Goal: Task Accomplishment & Management: Manage account settings

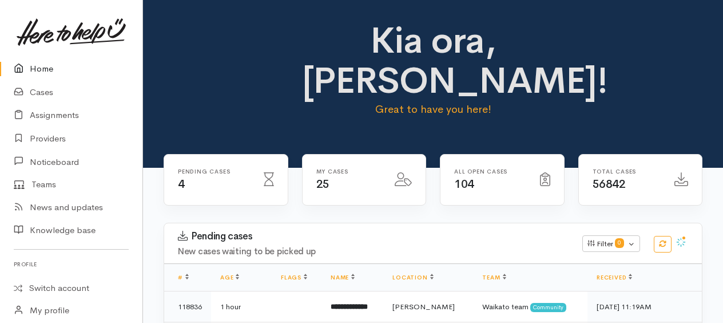
scroll to position [723, 0]
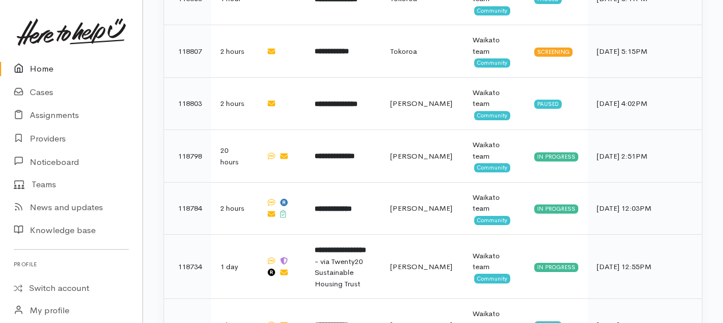
click at [44, 72] on link "Home" at bounding box center [71, 68] width 142 height 23
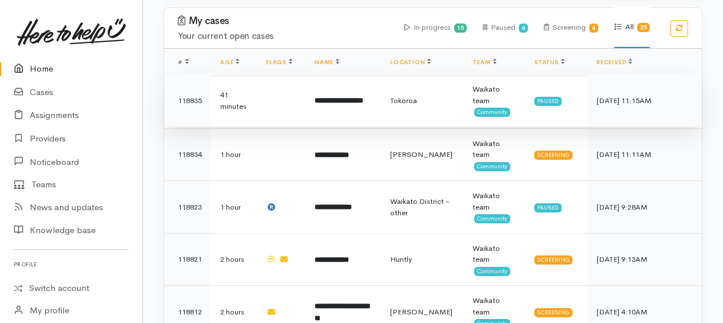
scroll to position [497, 0]
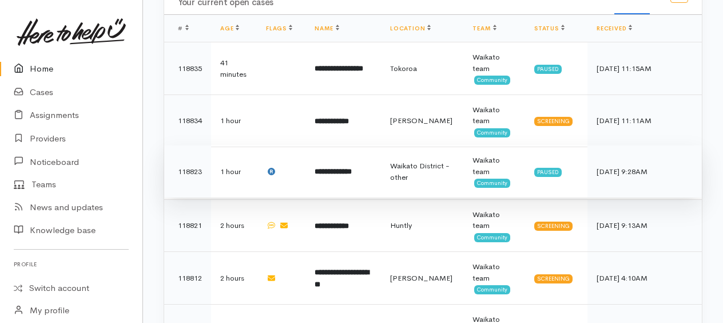
click at [339, 168] on b "**********" at bounding box center [333, 171] width 37 height 7
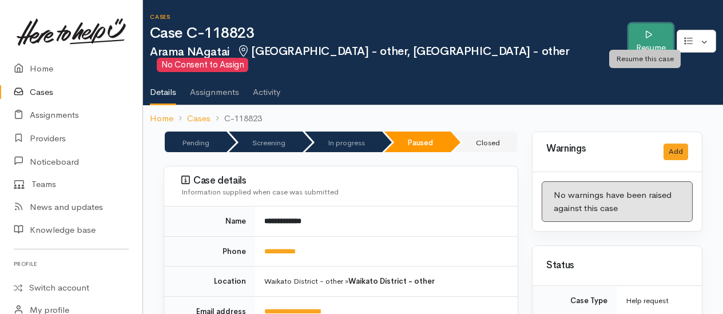
click at [631, 34] on link "Resume" at bounding box center [650, 41] width 45 height 36
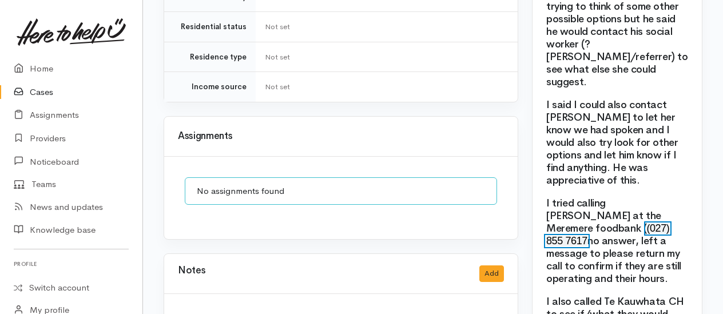
scroll to position [1315, 0]
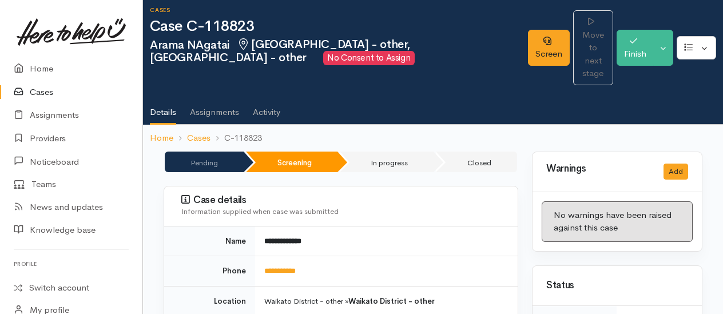
scroll to position [0, 0]
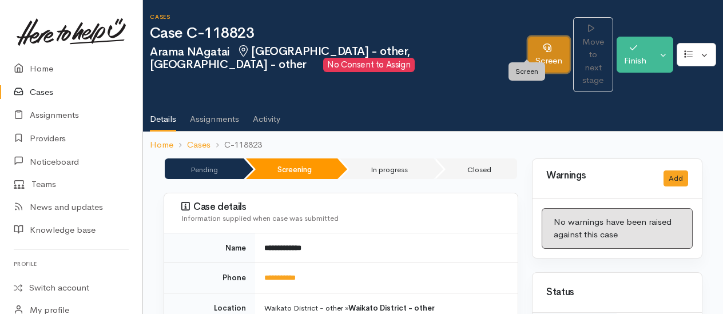
click at [528, 50] on link "Screen" at bounding box center [549, 55] width 42 height 36
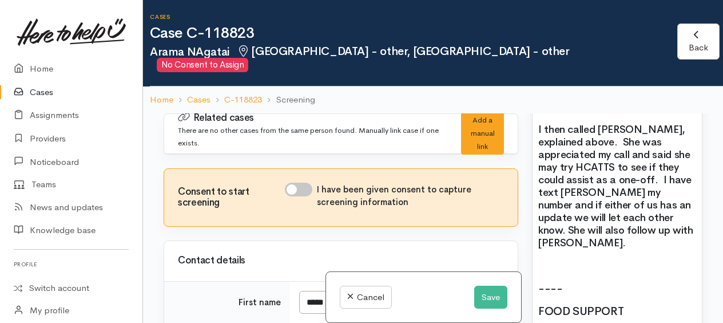
scroll to position [1372, 0]
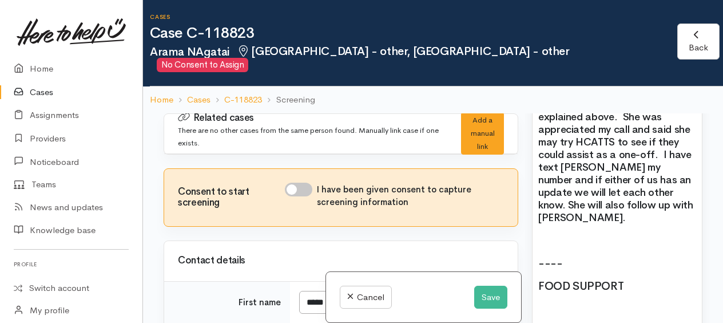
click at [541, 234] on h2 at bounding box center [617, 240] width 158 height 13
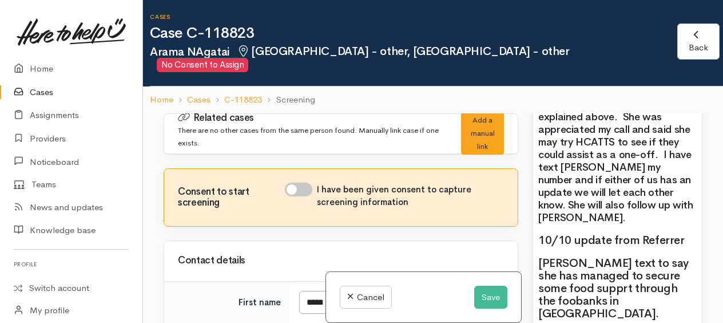
drag, startPoint x: 562, startPoint y: 262, endPoint x: 541, endPoint y: 247, distance: 25.7
click at [533, 242] on div "10/10 - Initial contact Phone call to Arama, he lives in Meremere. I went to di…" at bounding box center [616, 262] width 169 height 1348
click at [651, 270] on h2 "Rosyln text to say she has managed to secure some food supprt through the foodb…" at bounding box center [617, 288] width 158 height 63
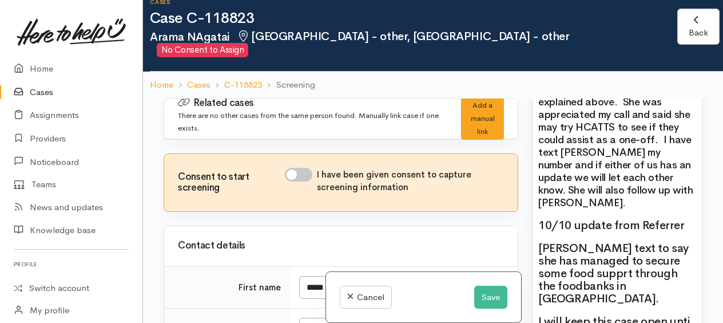
scroll to position [27, 0]
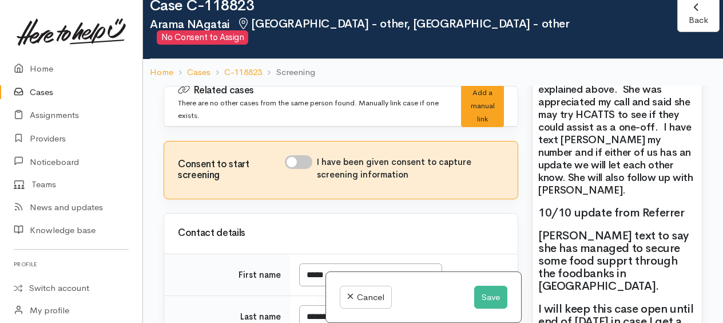
drag, startPoint x: 633, startPoint y: 293, endPoint x: 633, endPoint y: 314, distance: 20.6
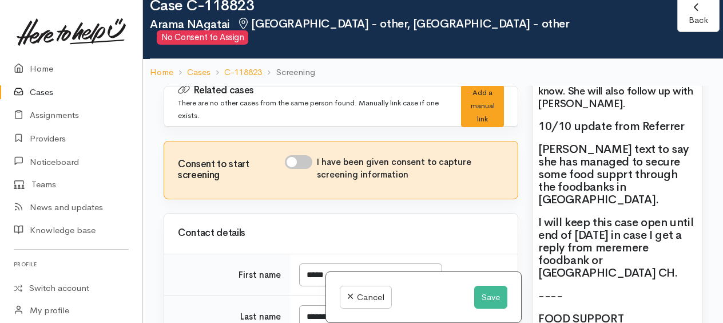
scroll to position [1487, 0]
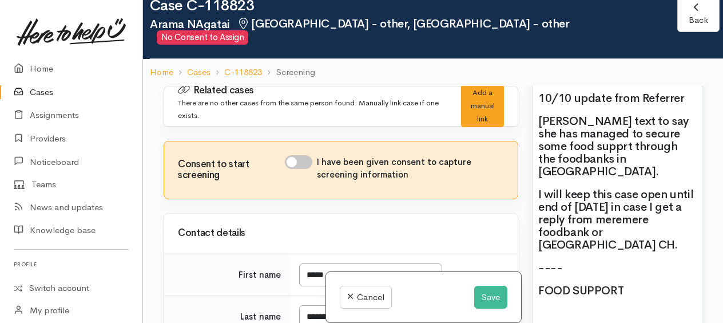
click at [591, 187] on span "I will keep this case open until end of today in case I get a reply from mereme…" at bounding box center [615, 219] width 155 height 65
click at [575, 201] on h2 "I will keep this case open until end of today in case I get an update from mere…" at bounding box center [617, 219] width 158 height 63
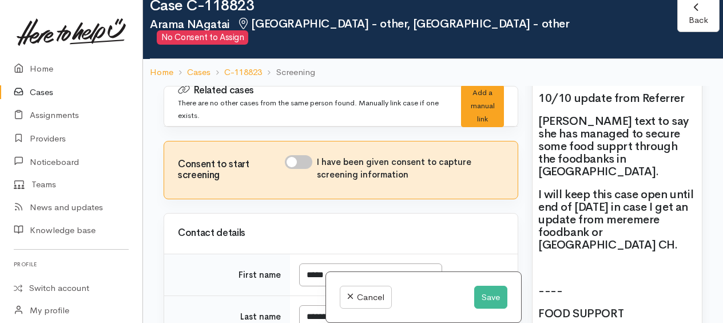
click at [588, 118] on span "Rosyln text to say she has managed to secure some food supprt through the foodb…" at bounding box center [613, 146] width 150 height 65
click at [589, 200] on h2 "I will keep this case open until end of today in case I get an update from mere…" at bounding box center [617, 219] width 158 height 63
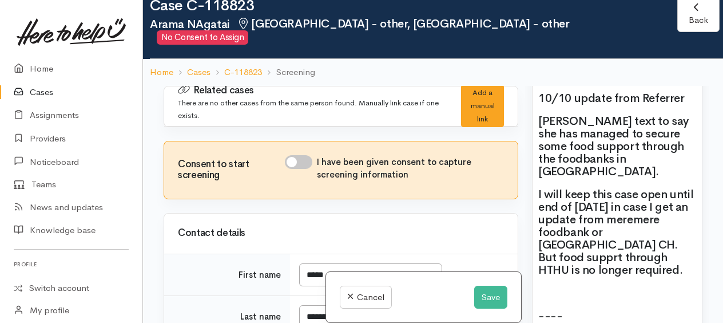
click at [610, 204] on span "I will keep this case open until end of today in case I get an update from mere…" at bounding box center [615, 232] width 155 height 90
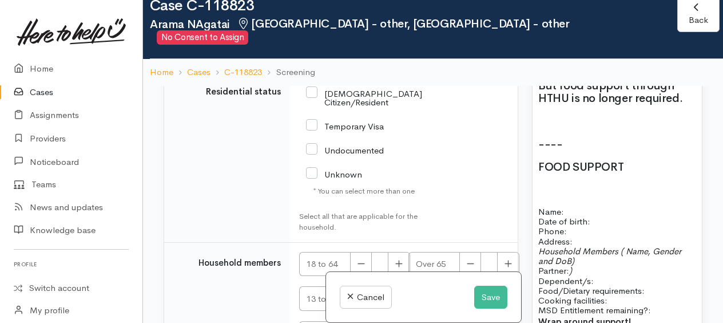
scroll to position [2349, 0]
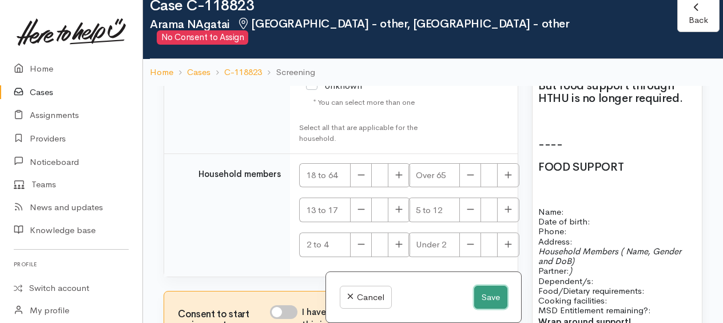
click at [482, 292] on button "Save" at bounding box center [490, 296] width 33 height 23
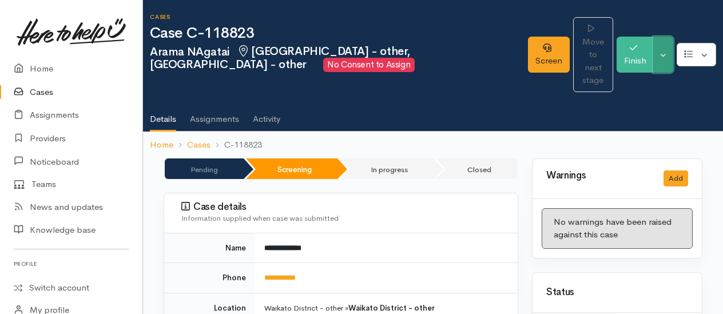
click at [666, 58] on button "Toggle Dropdown" at bounding box center [663, 55] width 20 height 36
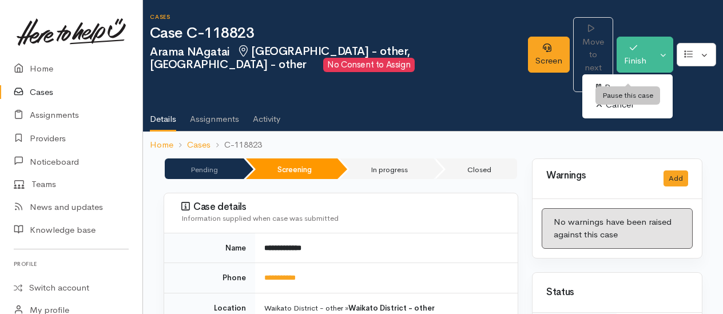
click at [612, 79] on link "Pause" at bounding box center [627, 88] width 90 height 18
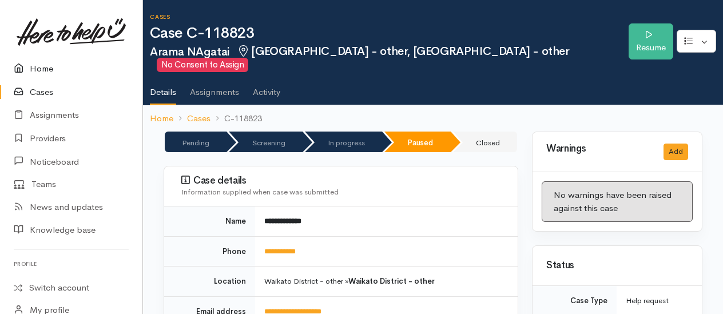
click at [37, 66] on link "Home" at bounding box center [71, 68] width 142 height 23
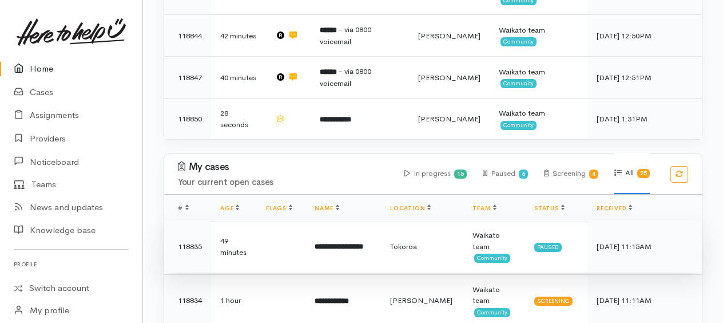
scroll to position [457, 0]
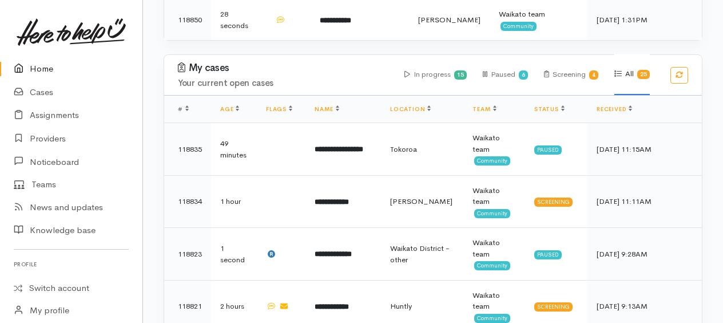
click at [41, 69] on link "Home" at bounding box center [71, 68] width 142 height 23
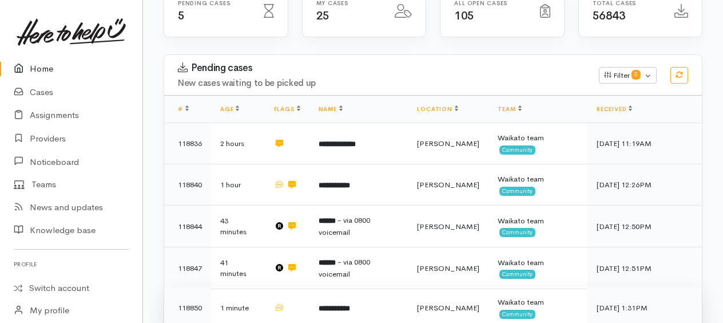
scroll to position [172, 0]
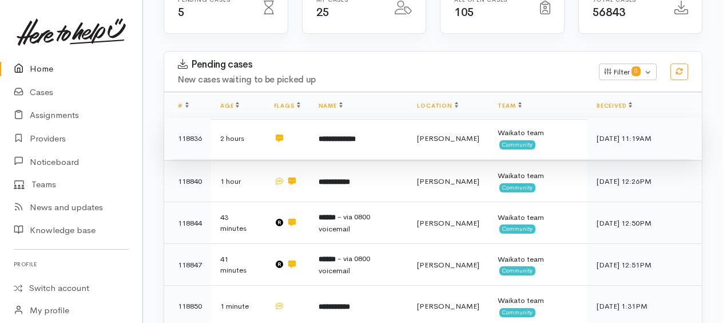
click at [356, 135] on b "**********" at bounding box center [337, 138] width 37 height 7
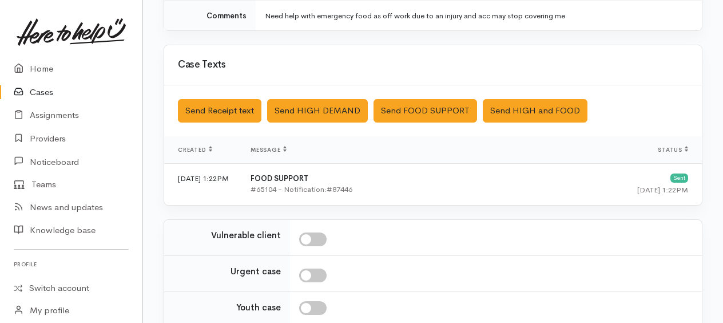
scroll to position [392, 0]
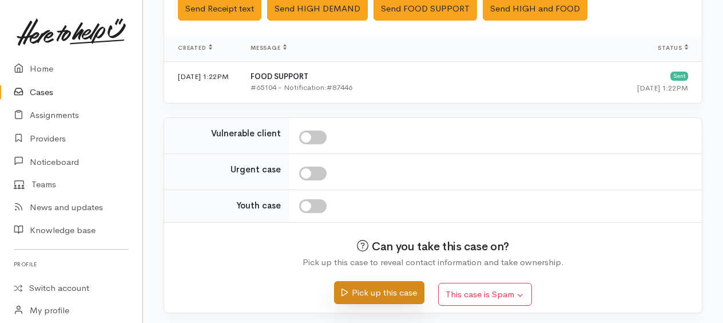
click at [391, 284] on button "Pick up this case" at bounding box center [379, 292] width 90 height 23
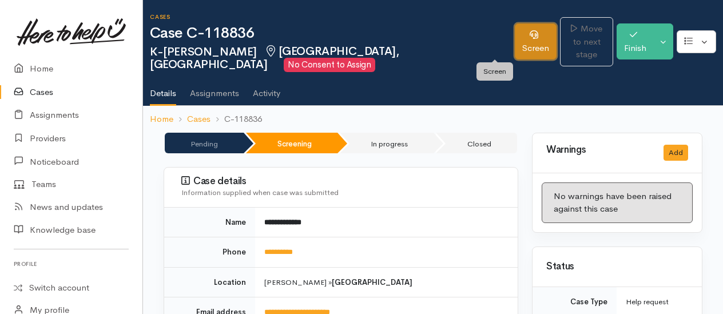
click at [515, 47] on link "Screen" at bounding box center [536, 41] width 42 height 36
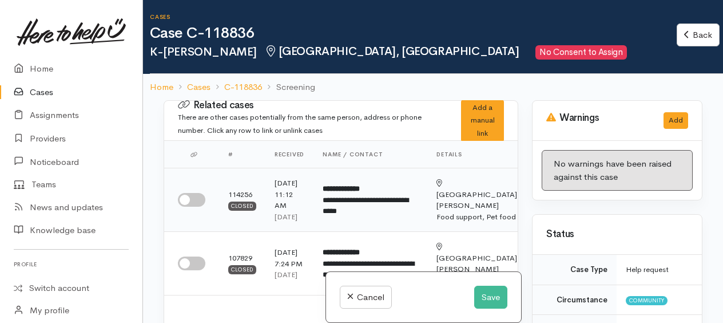
click at [189, 201] on input "checkbox" at bounding box center [191, 200] width 27 height 14
checkbox input "true"
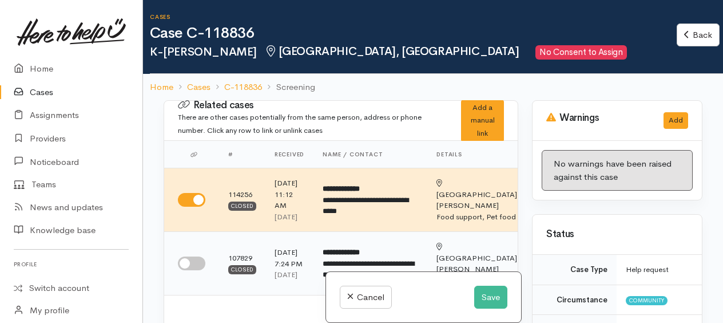
click at [186, 270] on input "checkbox" at bounding box center [191, 263] width 27 height 14
checkbox input "true"
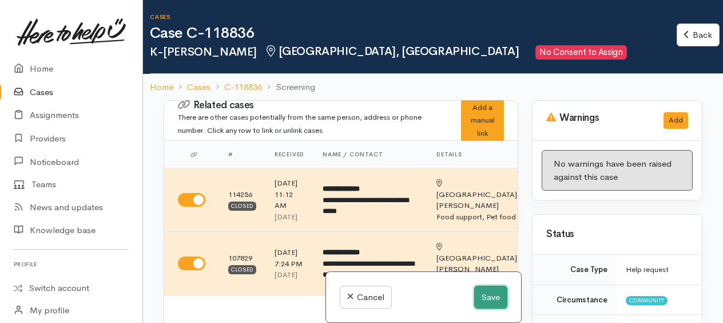
click at [484, 299] on button "Save" at bounding box center [490, 296] width 33 height 23
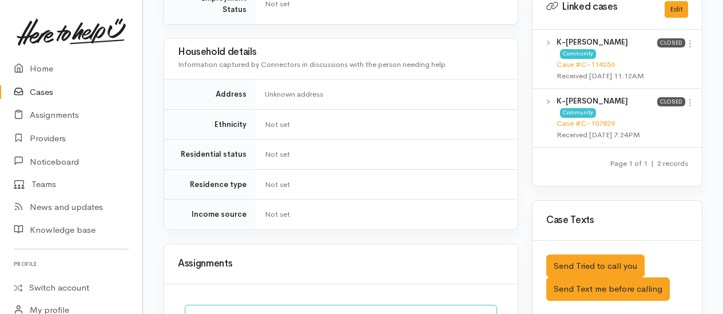
scroll to position [629, 0]
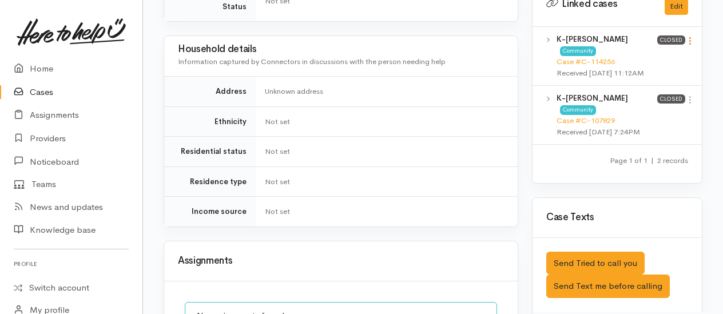
click at [692, 46] on icon at bounding box center [690, 41] width 10 height 10
click at [628, 71] on link "View case" at bounding box center [649, 63] width 90 height 18
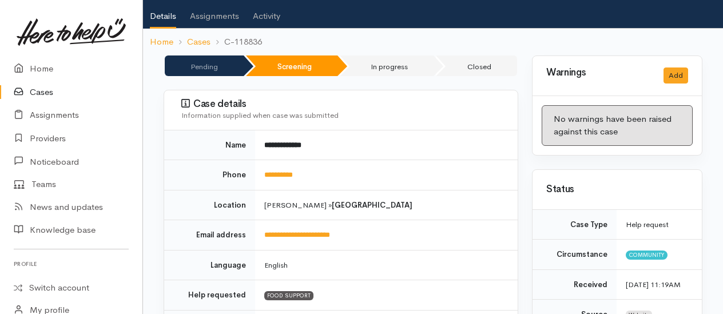
scroll to position [0, 0]
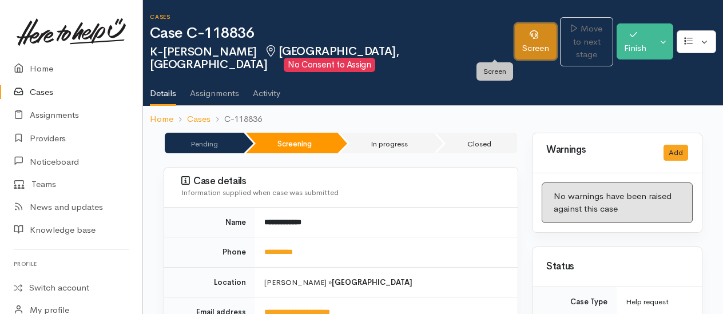
click at [515, 41] on link "Screen" at bounding box center [536, 41] width 42 height 36
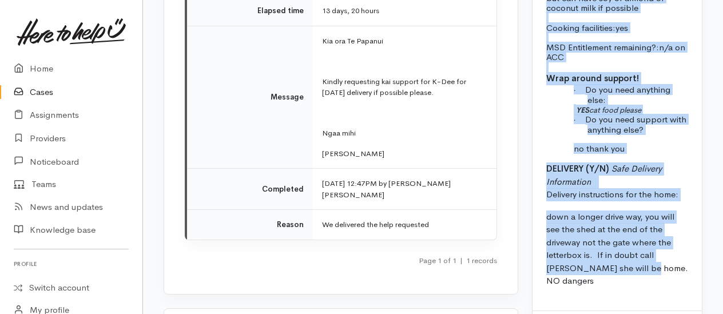
scroll to position [1507, 0]
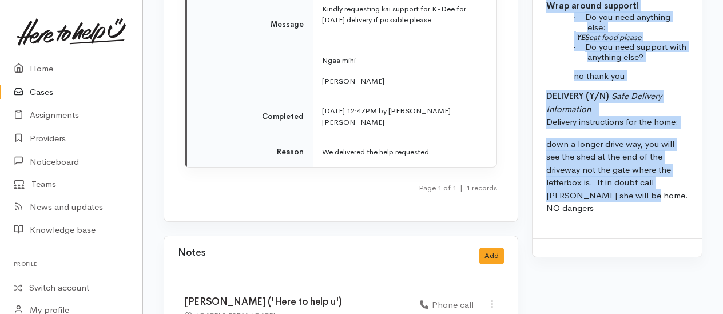
drag, startPoint x: 547, startPoint y: 117, endPoint x: 650, endPoint y: 297, distance: 207.5
drag, startPoint x: 650, startPoint y: 297, endPoint x: 596, endPoint y: 262, distance: 64.1
copy div "* advised flatmate would need to apply in own right but could include partner. …"
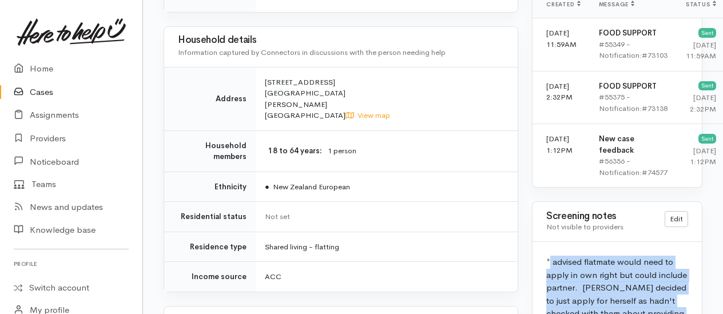
scroll to position [915, 0]
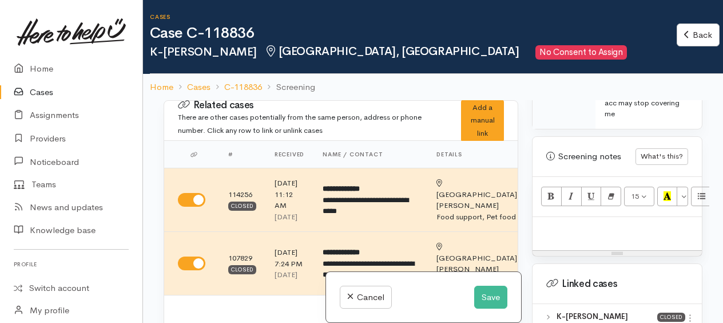
scroll to position [743, 0]
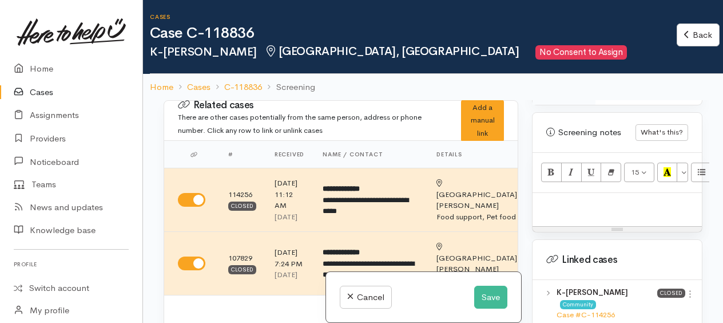
paste div
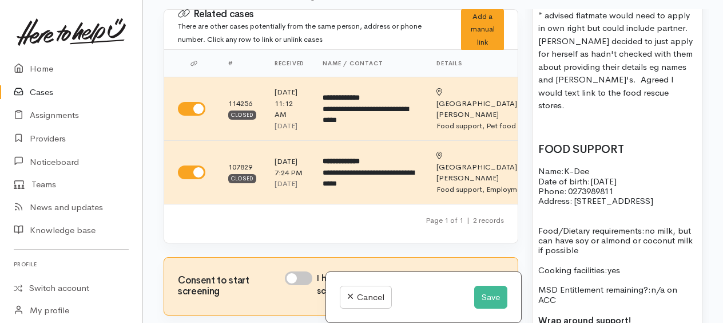
scroll to position [722, 0]
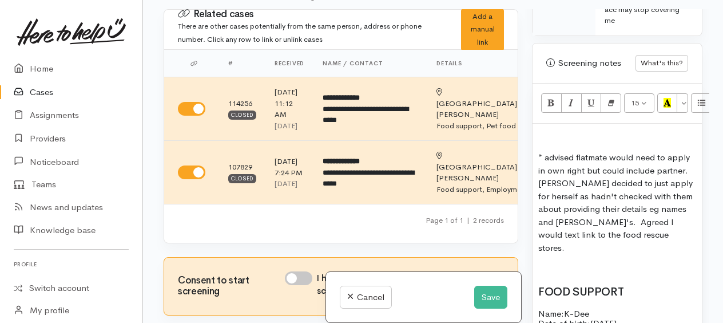
click at [540, 129] on p at bounding box center [617, 135] width 158 height 13
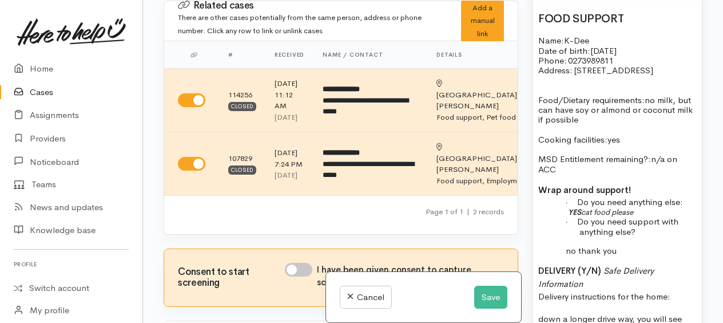
scroll to position [779, 0]
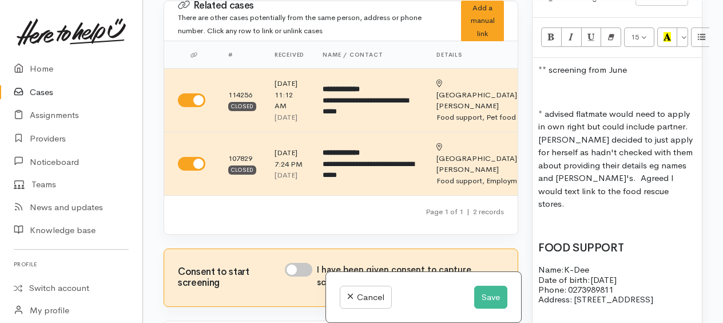
click at [631, 67] on p "** screening from June" at bounding box center [617, 69] width 158 height 13
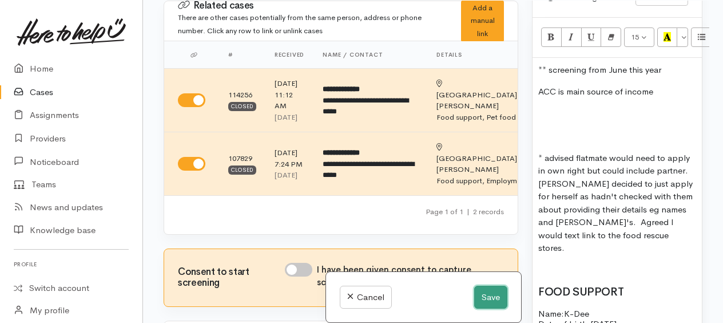
click at [479, 300] on button "Save" at bounding box center [490, 296] width 33 height 23
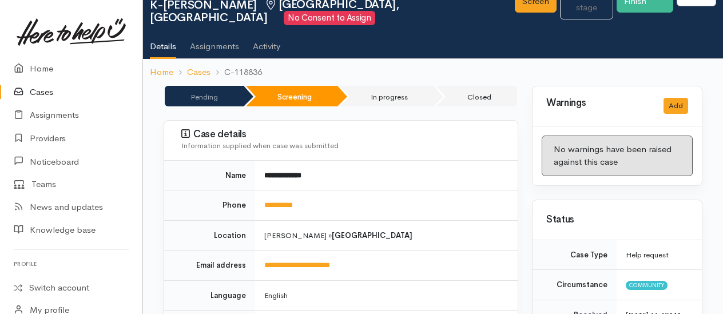
scroll to position [114, 0]
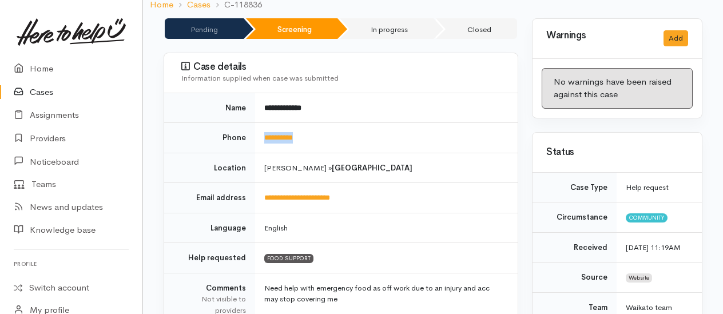
drag, startPoint x: 331, startPoint y: 133, endPoint x: 263, endPoint y: 134, distance: 67.5
click at [263, 134] on td "**********" at bounding box center [386, 138] width 262 height 30
drag, startPoint x: 263, startPoint y: 134, endPoint x: 281, endPoint y: 134, distance: 17.7
copy link "**********"
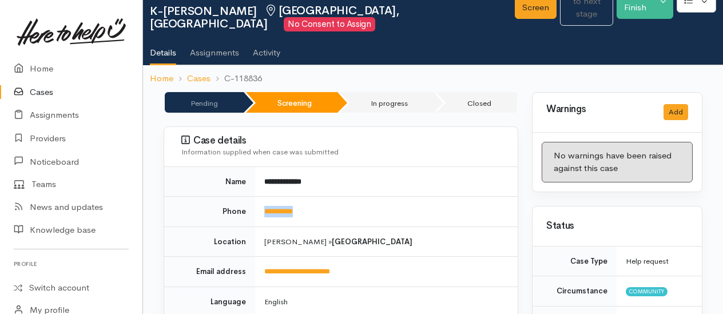
scroll to position [0, 0]
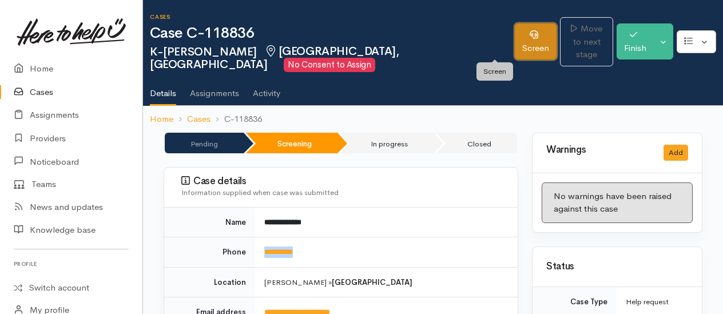
click at [515, 47] on link "Screen" at bounding box center [536, 41] width 42 height 36
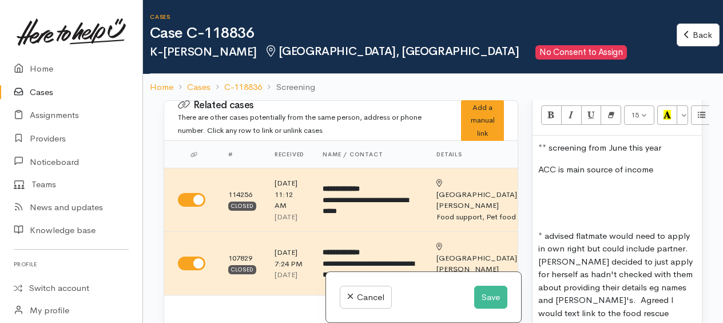
scroll to position [858, 0]
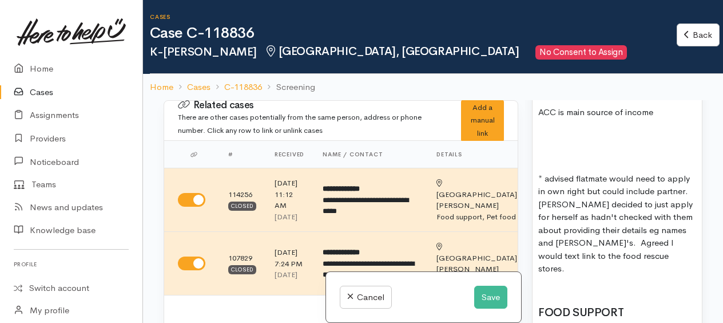
click at [549, 150] on p at bounding box center [617, 156] width 158 height 13
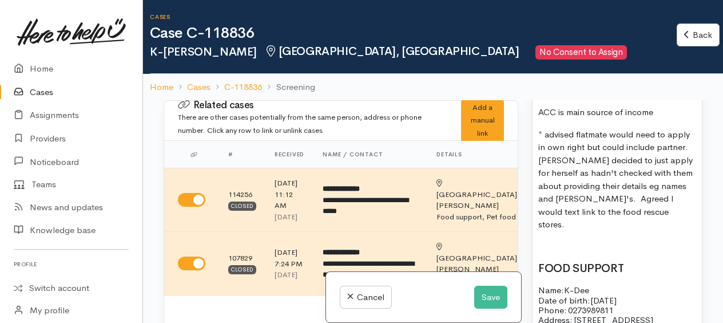
click at [629, 204] on p "* advised flatmate would need to apply in own right but could include partner. …" at bounding box center [617, 179] width 158 height 103
click at [568, 240] on p at bounding box center [617, 246] width 158 height 13
click at [485, 293] on button "Save" at bounding box center [490, 296] width 33 height 23
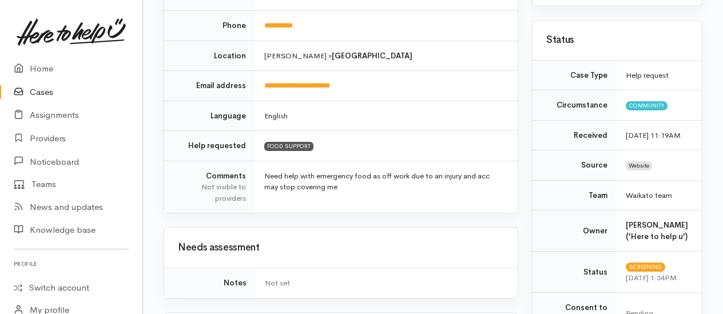
scroll to position [229, 0]
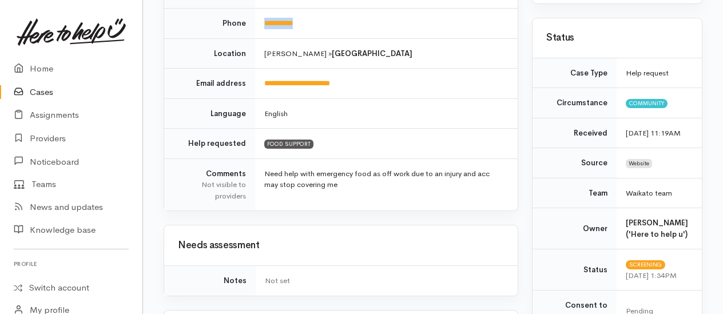
drag, startPoint x: 320, startPoint y: 19, endPoint x: 261, endPoint y: 21, distance: 59.5
click at [261, 21] on td "**********" at bounding box center [386, 24] width 262 height 30
drag, startPoint x: 261, startPoint y: 21, endPoint x: 268, endPoint y: 23, distance: 7.8
copy link "**********"
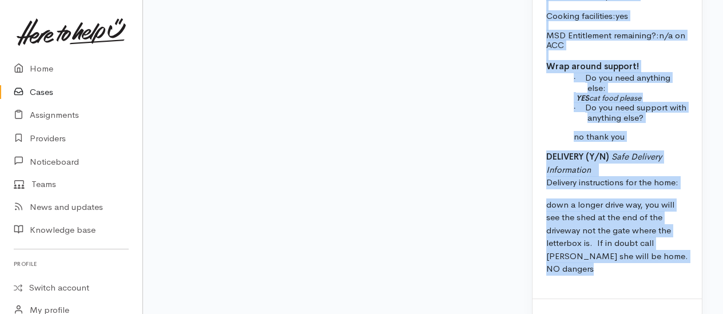
scroll to position [1399, 0]
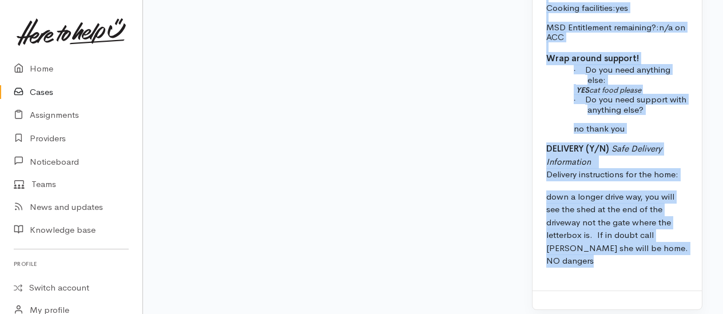
drag, startPoint x: 540, startPoint y: 49, endPoint x: 655, endPoint y: 299, distance: 275.3
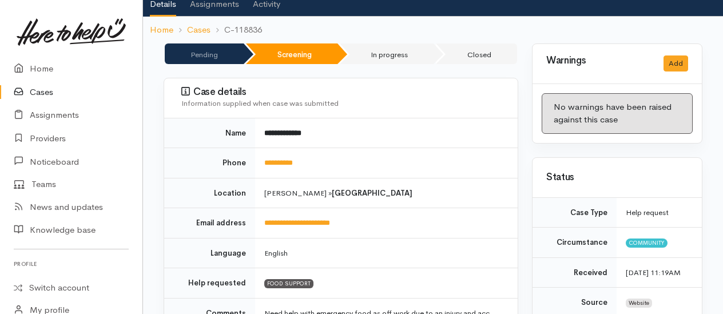
scroll to position [0, 0]
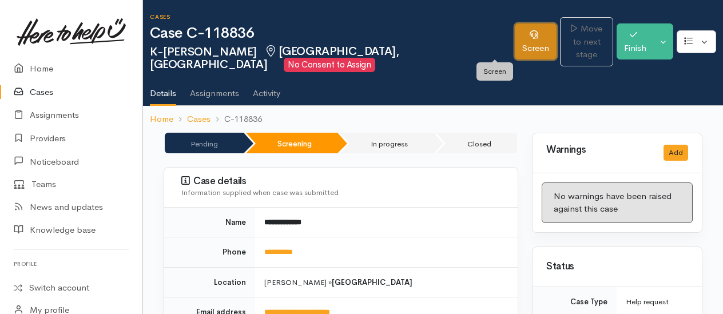
click at [515, 42] on link "Screen" at bounding box center [536, 41] width 42 height 36
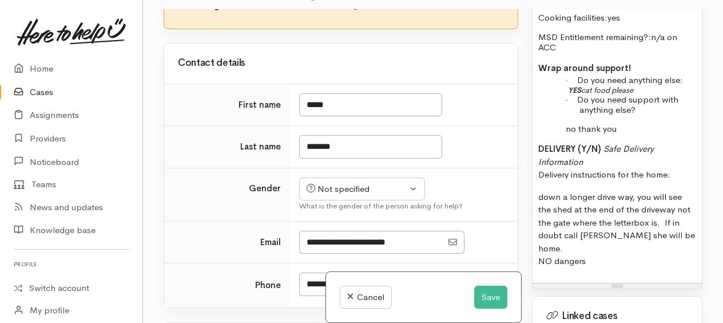
scroll to position [1186, 0]
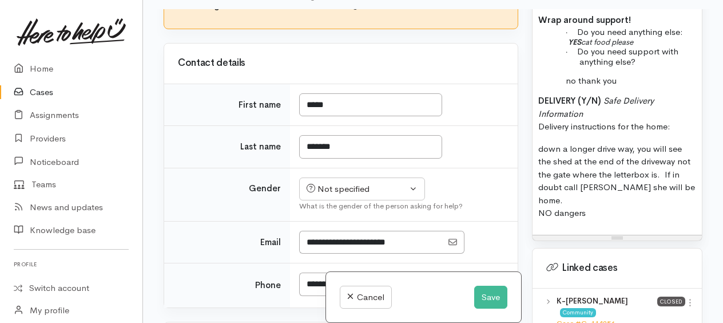
drag, startPoint x: 536, startPoint y: 196, endPoint x: 640, endPoint y: 281, distance: 133.7
click at [640, 281] on div "Warnings Add No warnings have been raised against this case Add Warning Title ●…" at bounding box center [617, 170] width 184 height 323
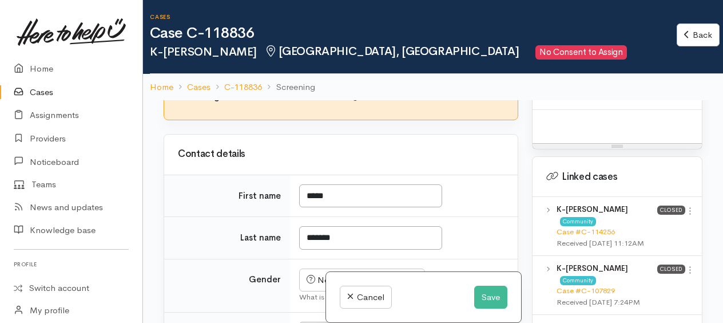
scroll to position [712, 0]
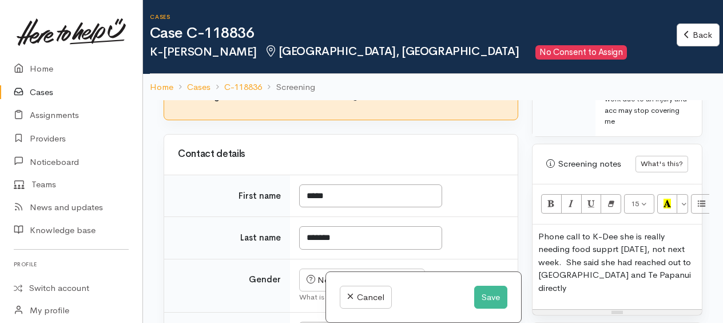
click at [582, 283] on p "Phone call to K-Dee she is really needing food supprt today, not next week. She…" at bounding box center [617, 262] width 158 height 65
click at [616, 282] on p "Phone call to K-Dee she is really needing food supprt today, not next week. She…" at bounding box center [617, 262] width 158 height 65
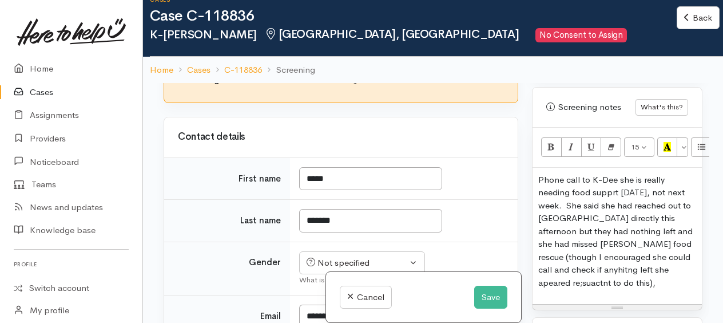
scroll to position [769, 0]
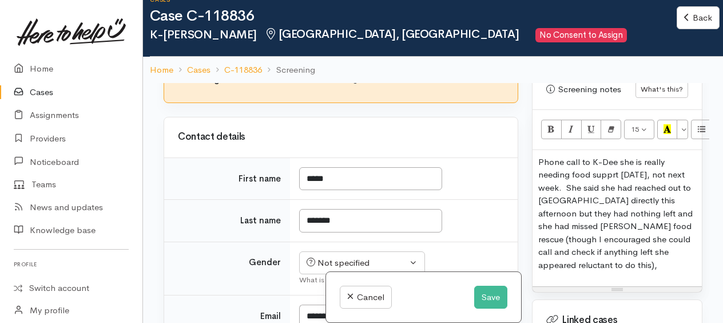
click at [635, 257] on p "Phone call to K-Dee she is really needing food supprt today, not next week. She…" at bounding box center [617, 214] width 158 height 116
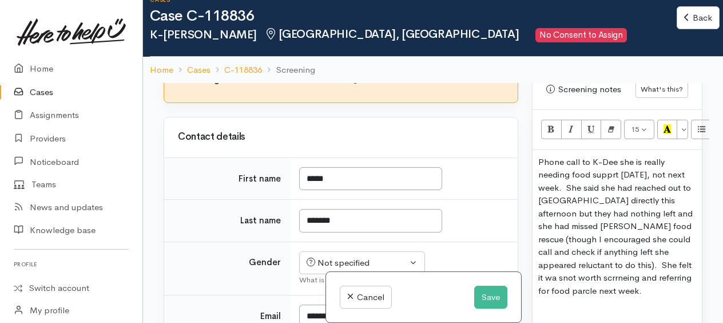
click at [672, 261] on p "Phone call to K-Dee she is really needing food supprt today, not next week. She…" at bounding box center [617, 227] width 158 height 142
drag, startPoint x: 604, startPoint y: 276, endPoint x: 608, endPoint y: 286, distance: 11.0
click at [604, 295] on div "Phone call to K-Dee she is really needing food supprt today, not next week. She…" at bounding box center [616, 253] width 169 height 206
click at [602, 266] on p "Phone call to K-Dee she is really needing food supprt today, not next week. She…" at bounding box center [617, 227] width 158 height 142
click at [637, 286] on p "Phone call to K-Dee she is really needing food supprt today, not next week. She…" at bounding box center [617, 227] width 158 height 142
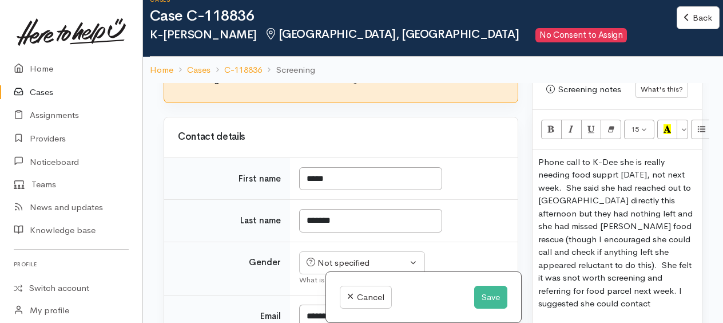
click at [621, 260] on p "Phone call to K-Dee she is really needing food supprt today, not next week. She…" at bounding box center [617, 233] width 158 height 154
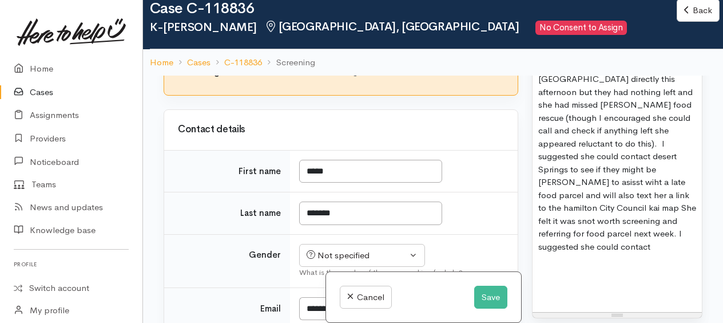
scroll to position [884, 0]
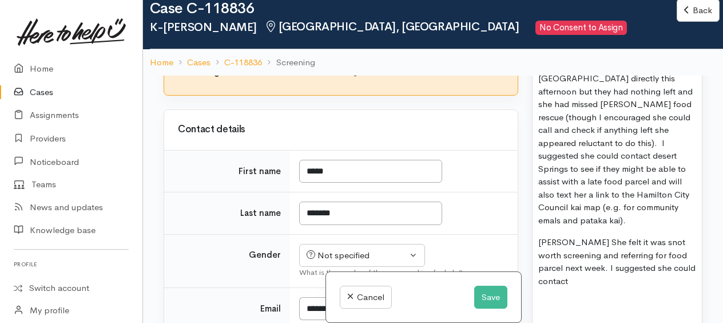
click at [580, 236] on p "K-Dee She felt it was snot worth screening and referring for food parcel next w…" at bounding box center [617, 261] width 158 height 51
click at [611, 236] on p "K-Dee felt it was snot worth screening and referring for food parcel next week.…" at bounding box center [617, 261] width 158 height 51
drag, startPoint x: 535, startPoint y: 262, endPoint x: 656, endPoint y: 262, distance: 121.2
click at [656, 262] on div "Phone call to K-Dee she is really needing food supprt today, not next week. She…" at bounding box center [616, 187] width 169 height 319
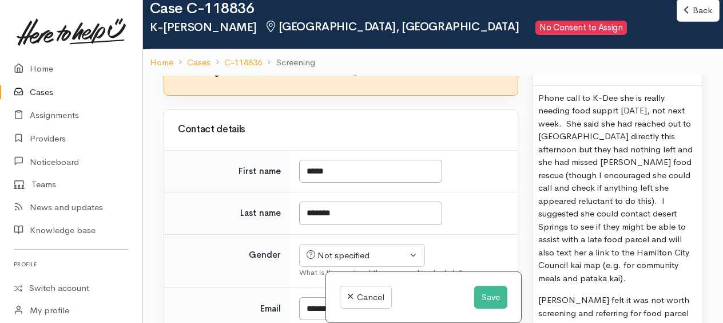
scroll to position [826, 0]
click at [612, 106] on p "Phone call to K-Dee she is really needing food supprt today, not next week. She…" at bounding box center [617, 187] width 158 height 193
click at [599, 212] on p "Phone call to K-Dee she is really needing food support today, not next week. Sh…" at bounding box center [617, 187] width 158 height 193
click at [600, 231] on p "Phone call to K-Dee she is really needing food support today, not next week. Sh…" at bounding box center [617, 187] width 158 height 193
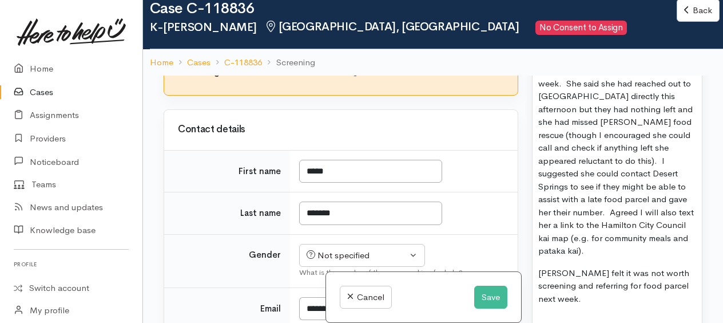
scroll to position [884, 0]
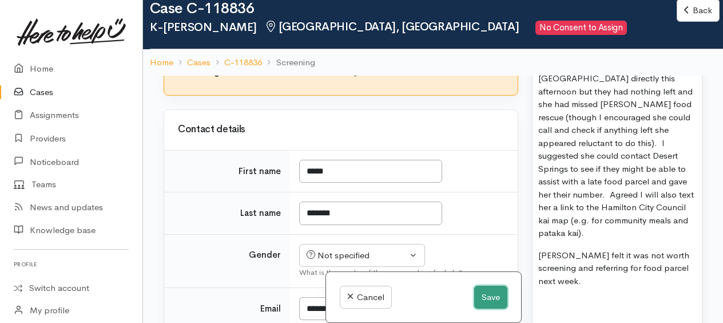
click at [487, 296] on button "Save" at bounding box center [490, 296] width 33 height 23
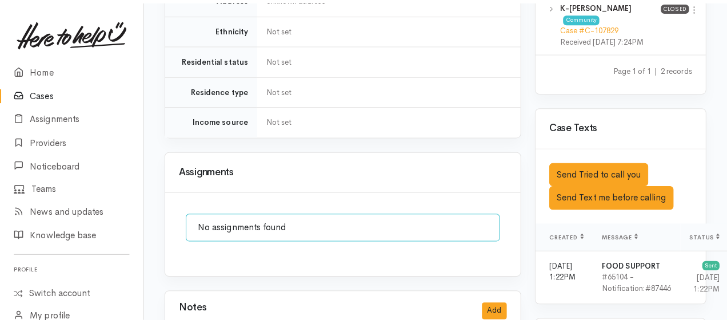
scroll to position [801, 0]
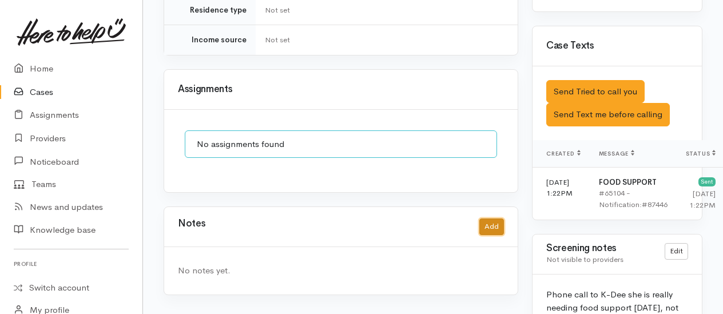
click at [499, 218] on button "Add" at bounding box center [491, 226] width 25 height 17
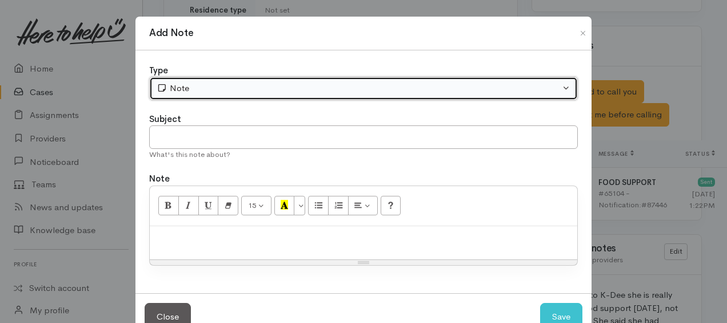
click at [250, 84] on div "Note" at bounding box center [359, 88] width 404 height 13
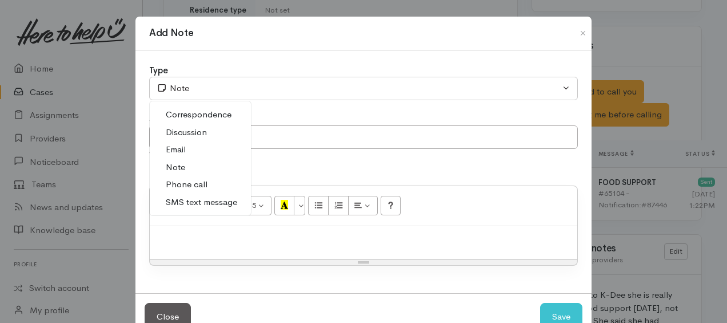
click at [202, 182] on span "Phone call" at bounding box center [187, 184] width 42 height 13
select select "3"
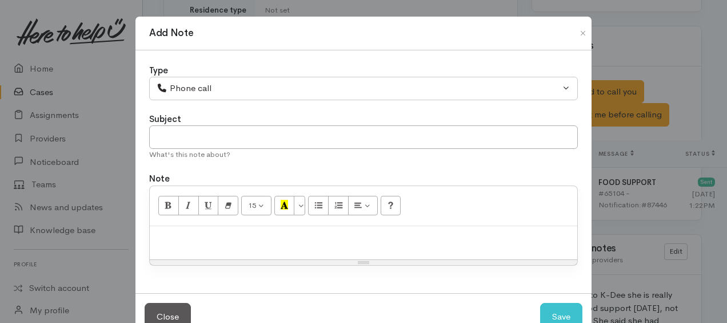
click at [228, 229] on div at bounding box center [364, 243] width 428 height 34
drag, startPoint x: 247, startPoint y: 238, endPoint x: 246, endPoint y: 268, distance: 29.8
click at [249, 272] on div "Type Correspondence Discussion Email Note Phone call SMS text message Phone cal…" at bounding box center [364, 171] width 456 height 243
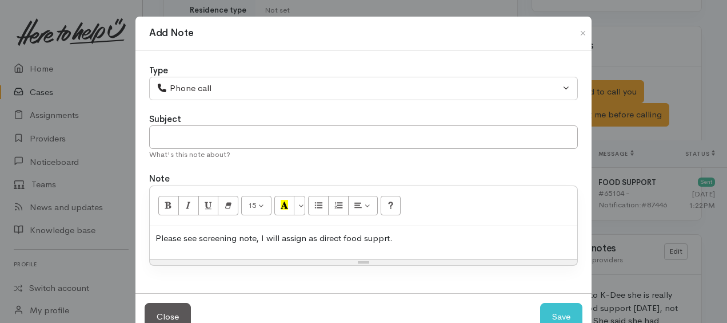
click at [253, 235] on p "Please see screening note, I will assign as direct food supprt." at bounding box center [364, 238] width 416 height 13
click at [477, 237] on p "Please see screening note and follow up text below. I will assign as direct foo…" at bounding box center [364, 238] width 416 height 13
click at [509, 237] on p "Please see screening note and follow up text below. I will assign as direct foo…" at bounding box center [364, 238] width 416 height 13
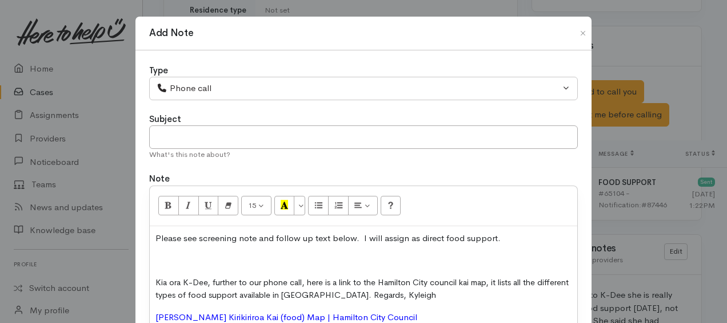
drag, startPoint x: 160, startPoint y: 254, endPoint x: 174, endPoint y: 264, distance: 17.6
click at [160, 254] on p at bounding box center [364, 259] width 416 height 13
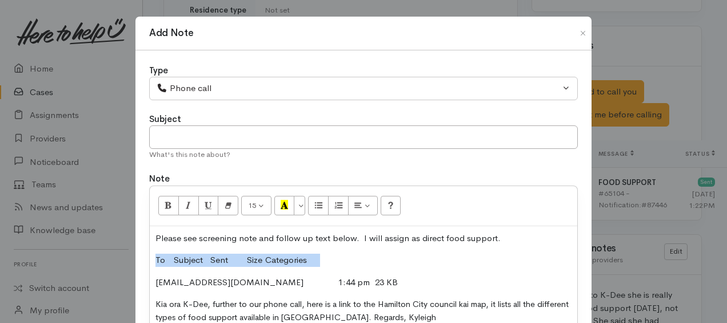
drag, startPoint x: 153, startPoint y: 254, endPoint x: 336, endPoint y: 253, distance: 182.4
click at [336, 253] on p "To Subject Sent Size Categories" at bounding box center [364, 259] width 416 height 13
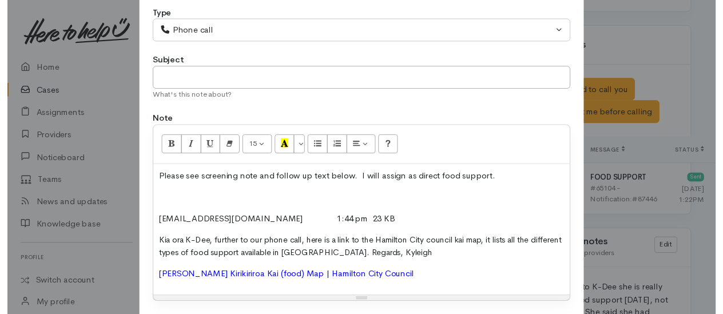
scroll to position [114, 0]
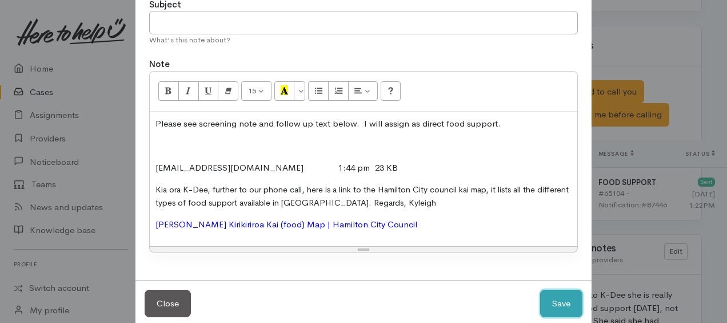
click at [563, 305] on button "Save" at bounding box center [561, 303] width 42 height 28
select select "1"
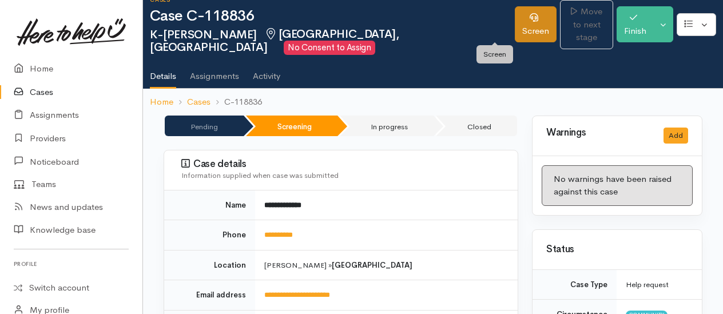
scroll to position [0, 0]
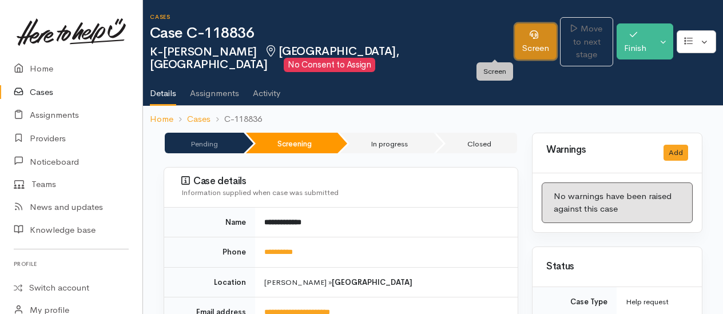
click at [515, 43] on link "Screen" at bounding box center [536, 41] width 42 height 36
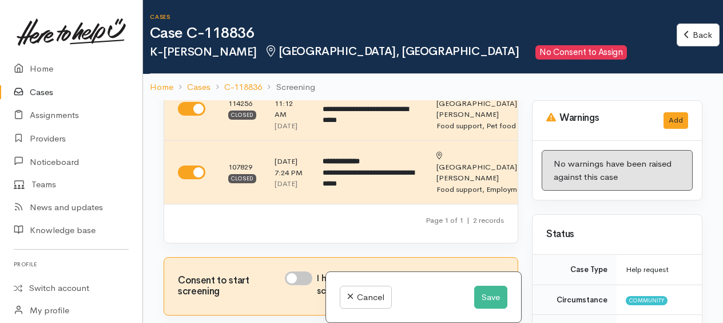
scroll to position [229, 0]
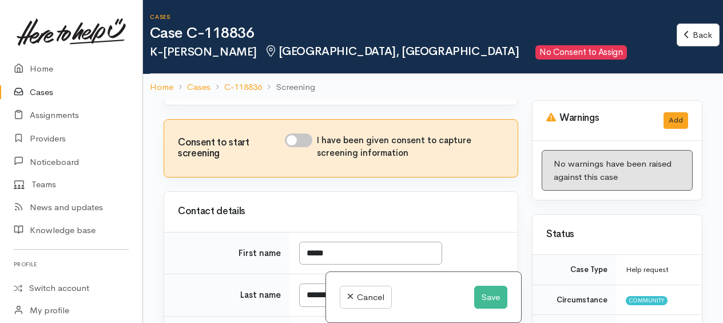
click at [292, 147] on input "I have been given consent to capture screening information" at bounding box center [298, 140] width 27 height 14
checkbox input "true"
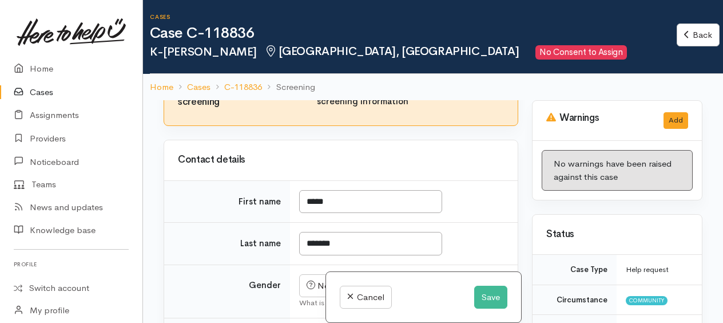
scroll to position [400, 0]
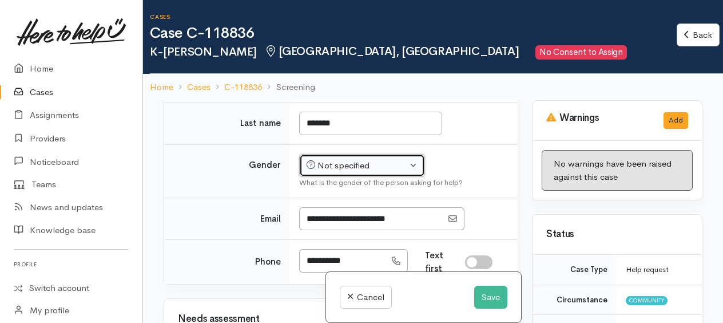
click at [333, 172] on div "Not specified" at bounding box center [357, 165] width 101 height 13
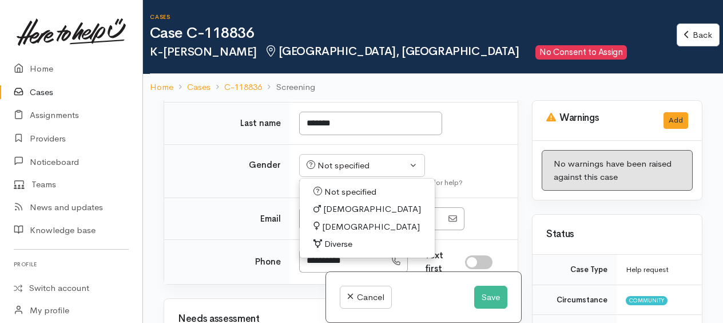
drag, startPoint x: 338, startPoint y: 238, endPoint x: 337, endPoint y: 232, distance: 5.7
click at [338, 233] on span "[DEMOGRAPHIC_DATA]" at bounding box center [371, 226] width 98 height 13
select select "Female"
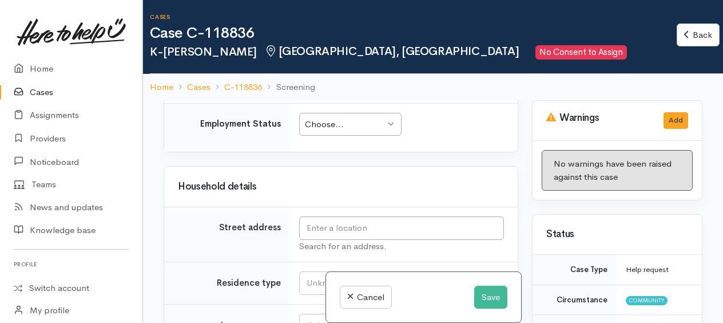
scroll to position [1372, 0]
click at [324, 130] on div "Choose..." at bounding box center [345, 123] width 80 height 13
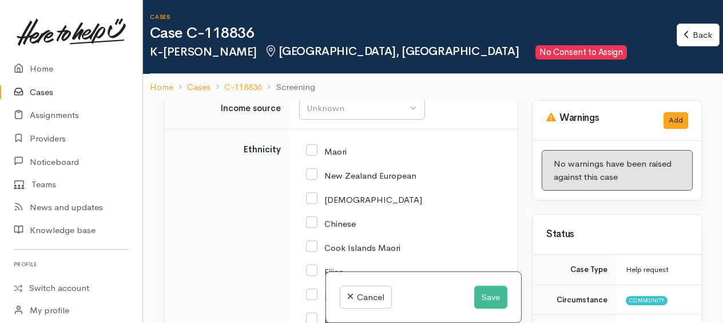
scroll to position [1475, 0]
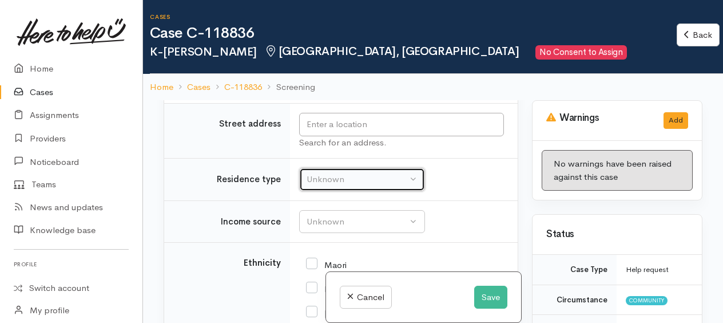
click at [319, 183] on div "Unknown" at bounding box center [357, 179] width 101 height 13
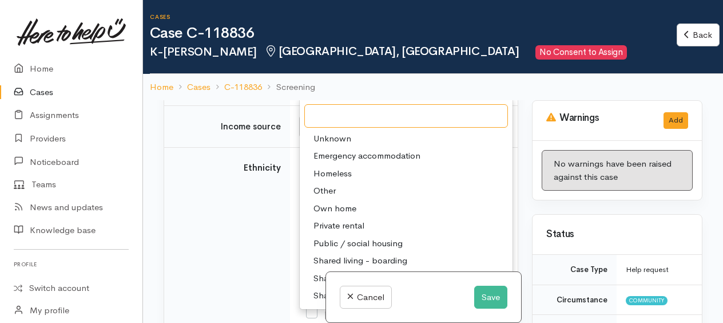
scroll to position [1647, 0]
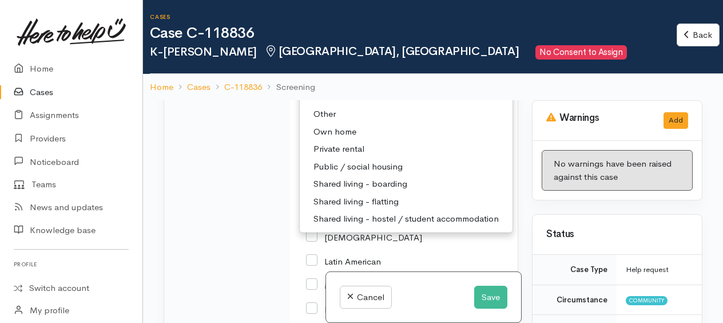
click at [356, 208] on span "Shared living - flatting" at bounding box center [355, 201] width 85 height 13
select select "5"
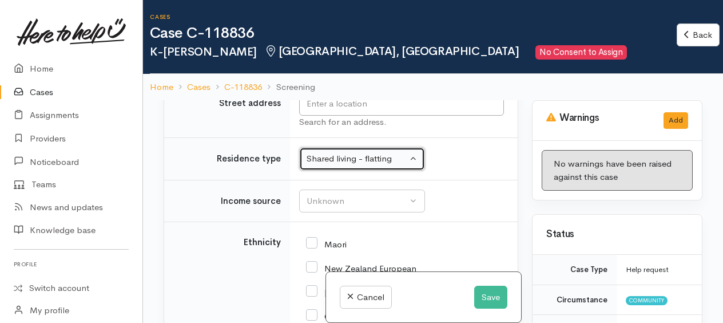
scroll to position [1575, 0]
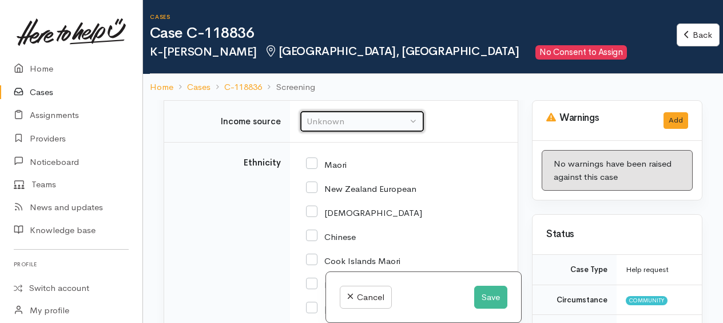
click at [323, 128] on div "Unknown" at bounding box center [357, 121] width 101 height 13
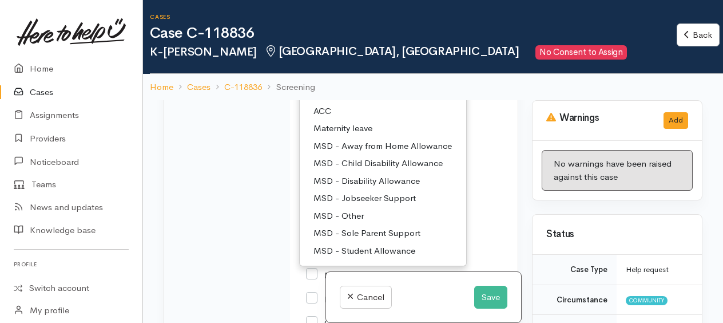
scroll to position [1633, 0]
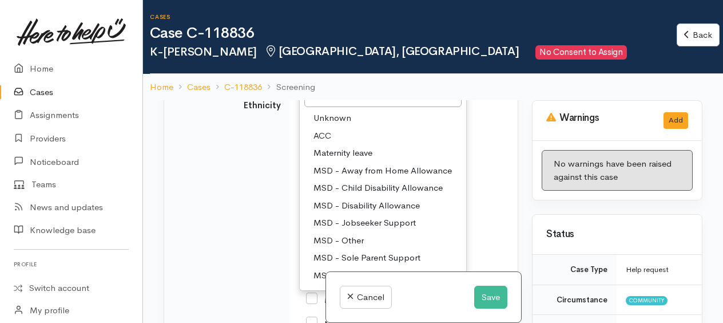
click at [327, 142] on span "ACC" at bounding box center [322, 135] width 18 height 13
select select "8"
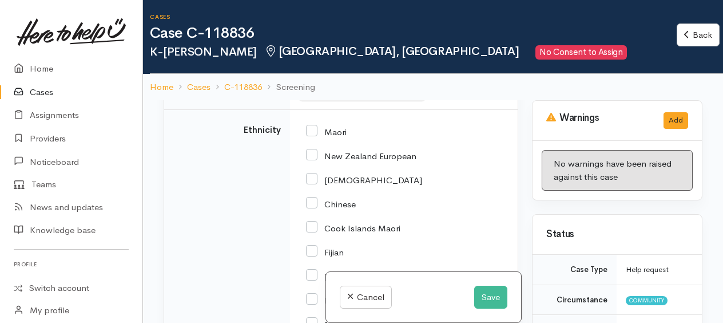
scroll to position [1617, 0]
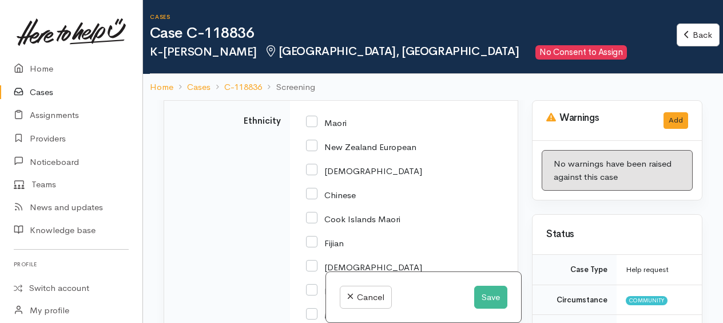
click at [313, 151] on input "New Zealand European" at bounding box center [361, 146] width 110 height 10
checkbox input "true"
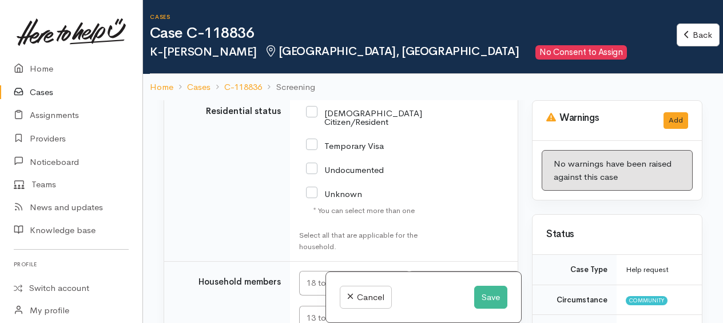
scroll to position [2132, 0]
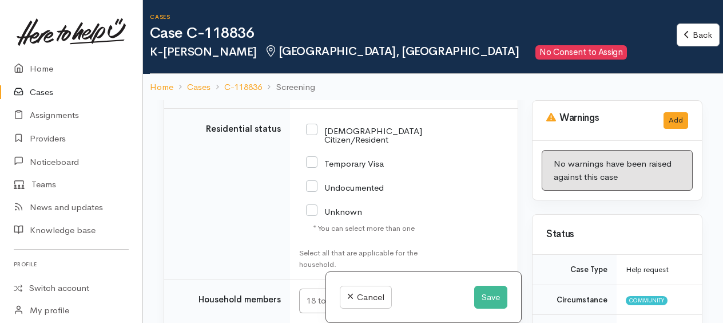
click at [312, 137] on input "NZ Citizen/Resident" at bounding box center [364, 134] width 116 height 19
checkbox input "true"
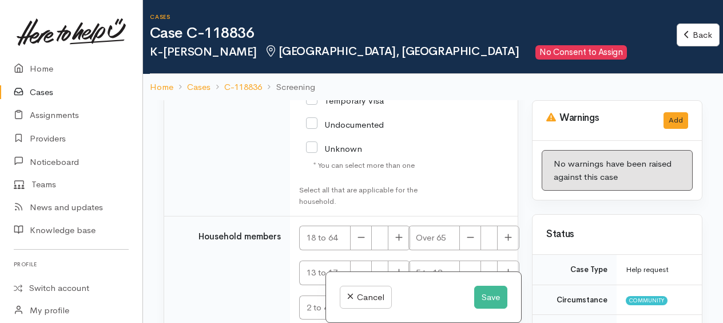
scroll to position [2253, 0]
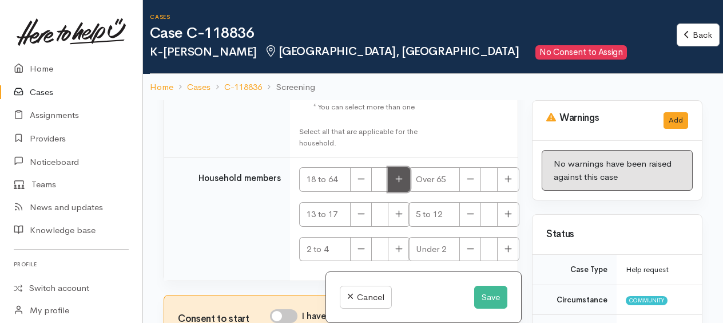
click at [401, 181] on icon "button" at bounding box center [398, 178] width 7 height 9
type input "1"
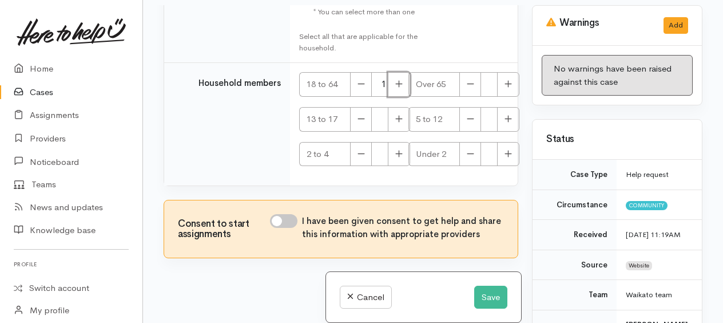
scroll to position [100, 0]
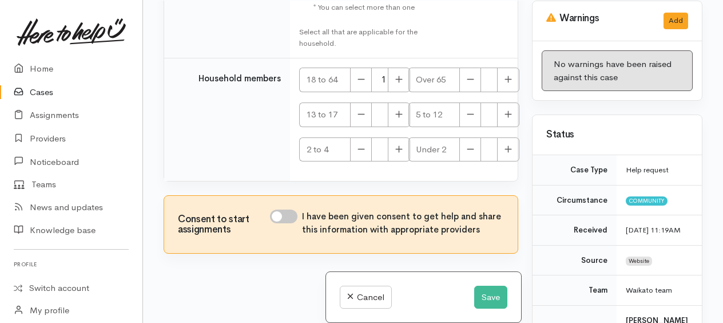
click at [278, 214] on input "I have been given consent to get help and share this information with appropria…" at bounding box center [283, 216] width 27 height 14
checkbox input "true"
click at [488, 292] on button "Save" at bounding box center [490, 296] width 33 height 23
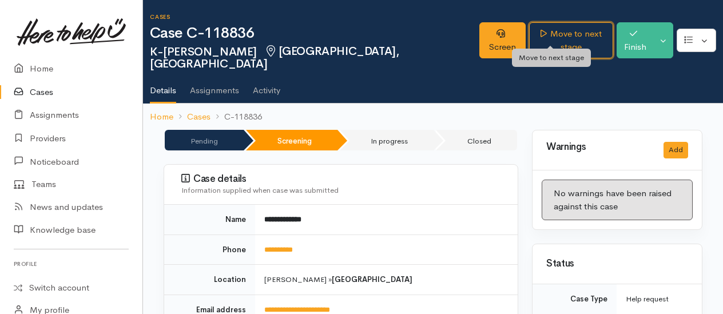
drag, startPoint x: 551, startPoint y: 39, endPoint x: 544, endPoint y: 51, distance: 14.3
click at [551, 39] on link "Move to next stage" at bounding box center [570, 40] width 83 height 36
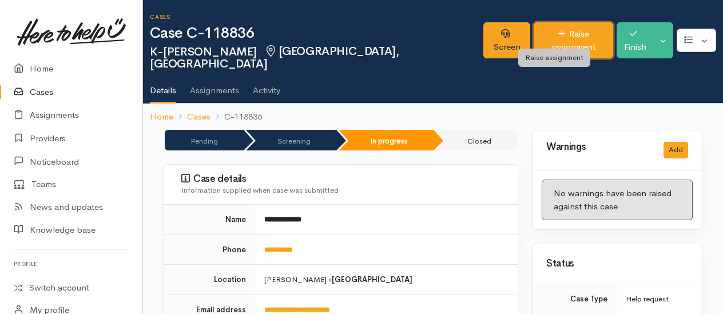
click at [547, 35] on link "Raise assignment" at bounding box center [573, 40] width 79 height 36
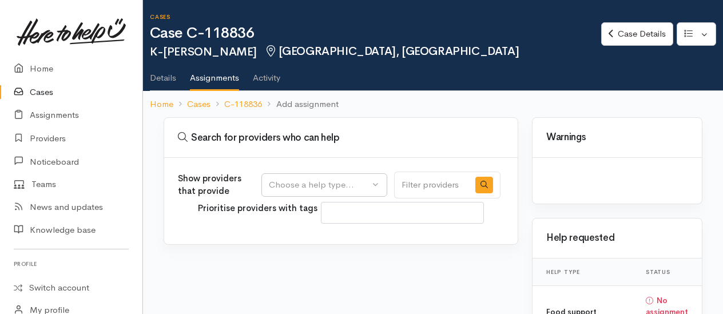
select select
click at [343, 181] on div "Choose a help type..." at bounding box center [319, 184] width 101 height 13
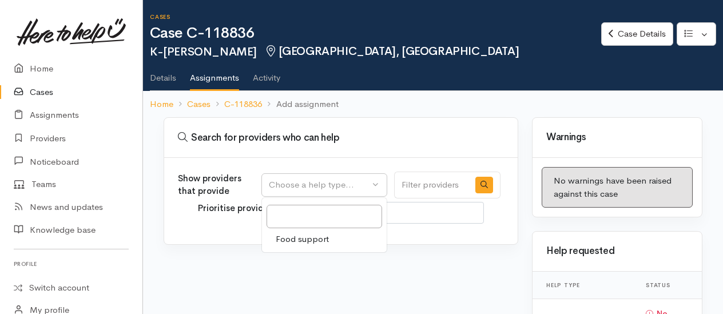
click at [307, 238] on span "Food support" at bounding box center [302, 239] width 53 height 13
select select "3"
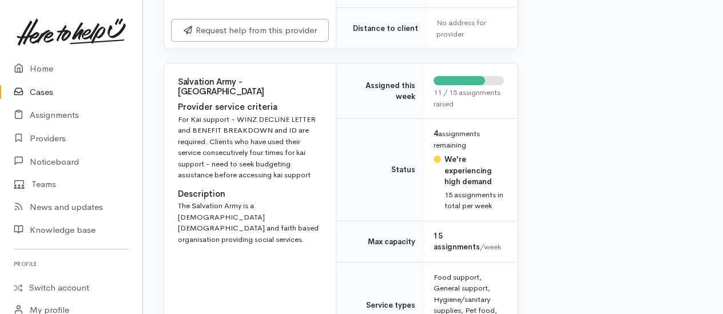
scroll to position [1601, 0]
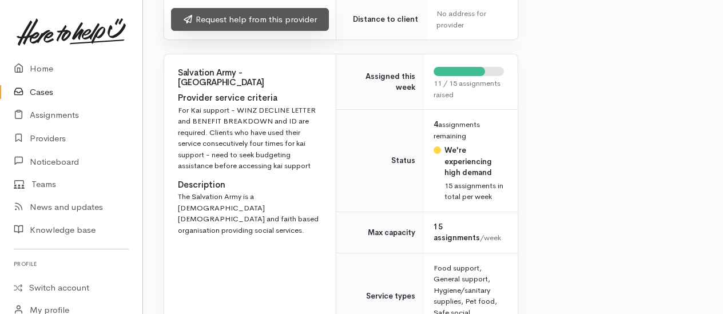
click at [244, 31] on link "Request help from this provider" at bounding box center [250, 19] width 158 height 23
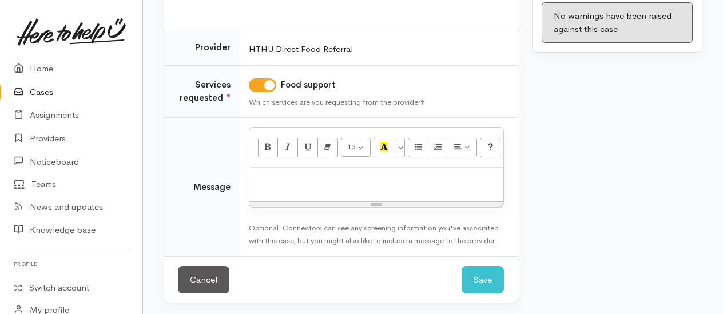
scroll to position [165, 0]
click at [302, 190] on div at bounding box center [376, 185] width 254 height 34
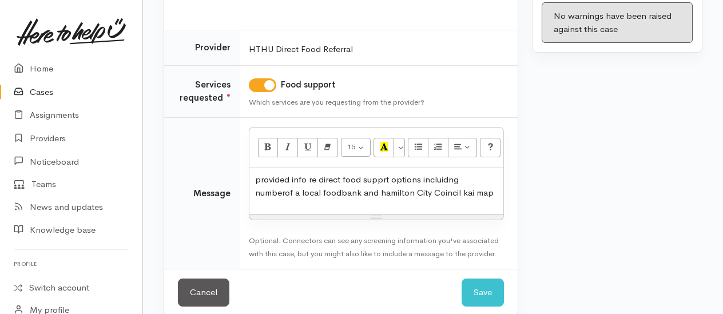
click at [386, 177] on p "provided info re direct food supprt options incluidng numberof a local foodbank…" at bounding box center [376, 186] width 242 height 26
click at [469, 178] on p "provided info re direct food support options including number of a local foodba…" at bounding box center [376, 186] width 242 height 26
click at [383, 189] on p "provided info re direct food support options including contact number of a loca…" at bounding box center [376, 186] width 242 height 26
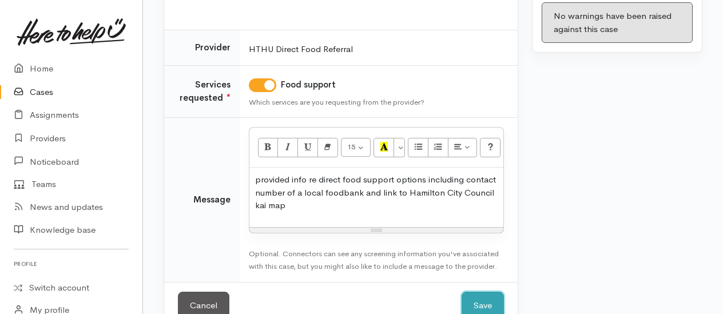
click at [486, 293] on button "Save" at bounding box center [482, 306] width 42 height 28
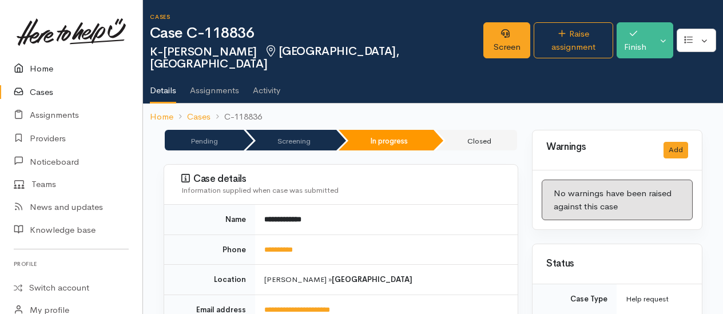
click at [43, 67] on link "Home" at bounding box center [71, 68] width 142 height 23
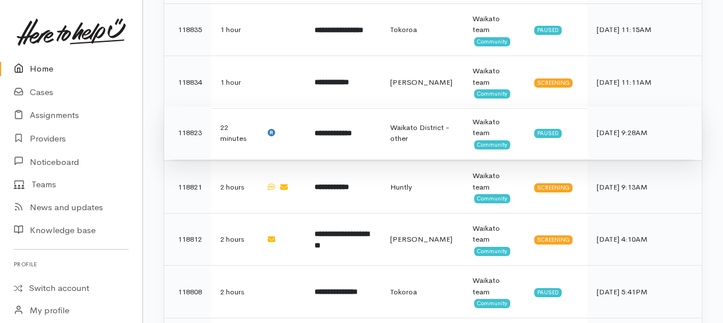
scroll to position [686, 0]
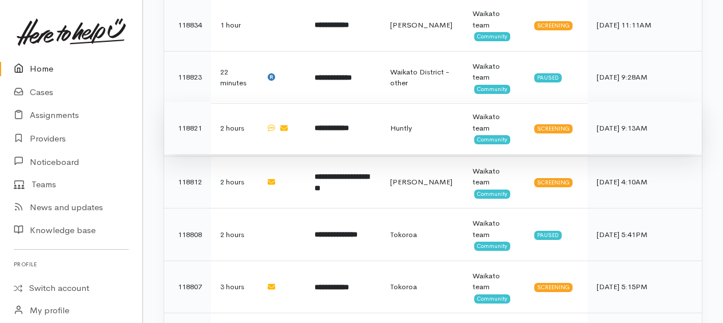
click at [331, 124] on b "**********" at bounding box center [332, 127] width 34 height 7
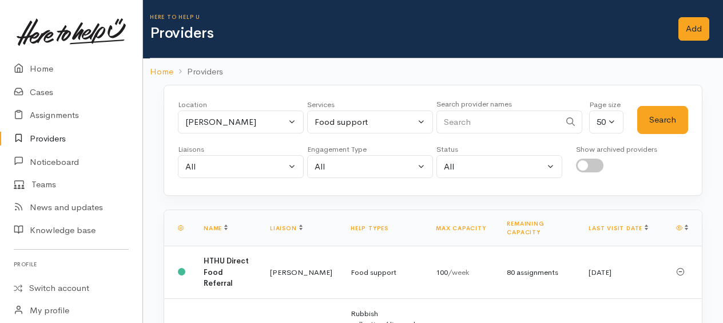
select select "85"
select select "3"
select select "null"
drag, startPoint x: 38, startPoint y: 66, endPoint x: 24, endPoint y: 62, distance: 14.8
click at [38, 66] on link "Home" at bounding box center [71, 68] width 142 height 23
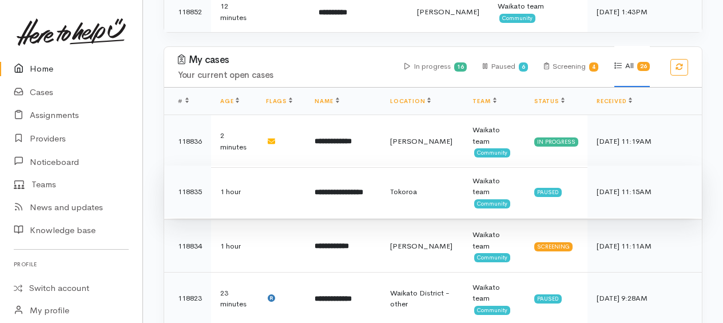
scroll to position [515, 0]
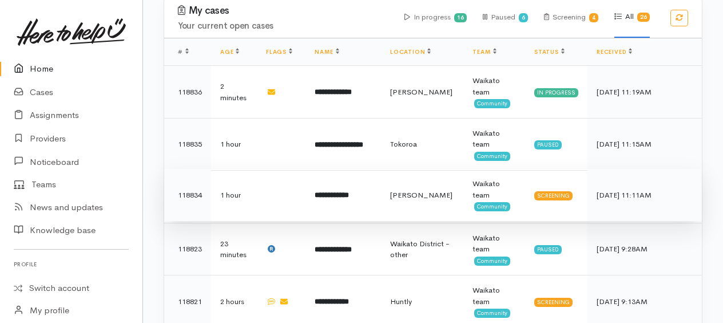
click at [349, 191] on b "**********" at bounding box center [332, 194] width 34 height 7
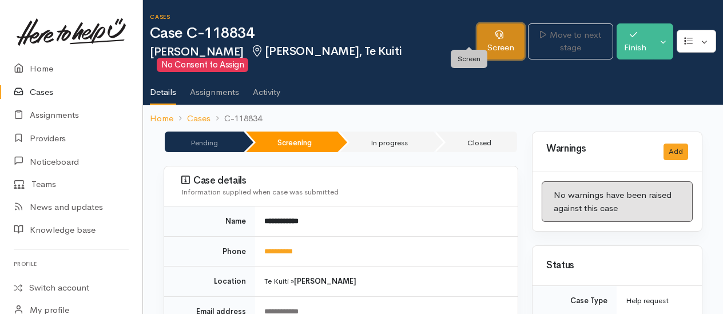
click at [477, 43] on link "Screen" at bounding box center [500, 41] width 47 height 36
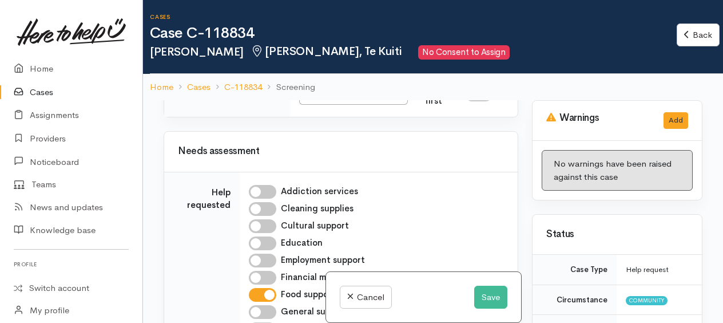
scroll to position [515, 0]
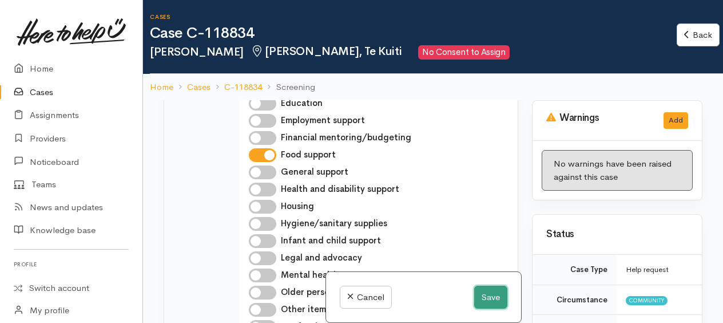
click at [488, 293] on button "Save" at bounding box center [490, 296] width 33 height 23
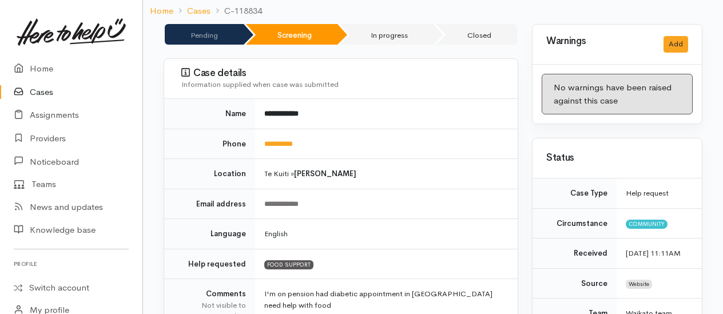
scroll to position [114, 0]
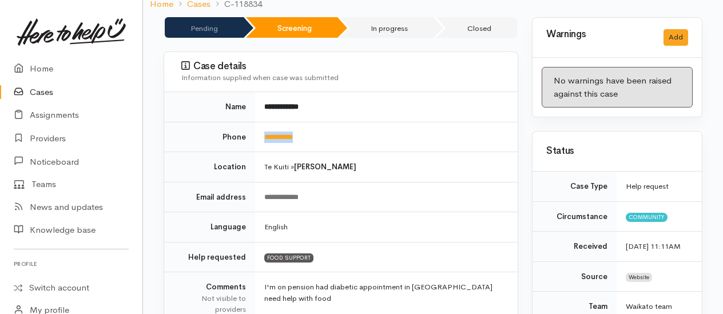
drag, startPoint x: 324, startPoint y: 121, endPoint x: 264, endPoint y: 121, distance: 60.0
click at [264, 122] on td "**********" at bounding box center [386, 137] width 262 height 30
drag, startPoint x: 264, startPoint y: 121, endPoint x: 270, endPoint y: 127, distance: 8.5
copy link "**********"
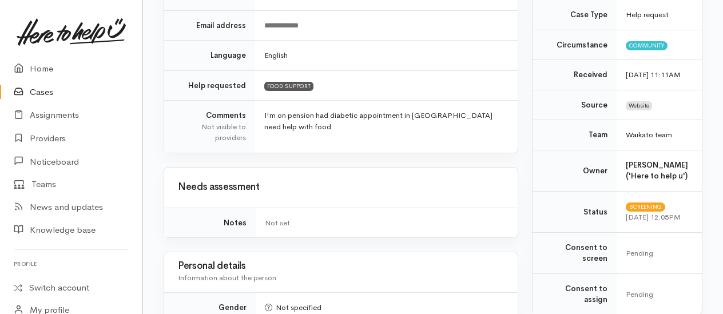
scroll to position [572, 0]
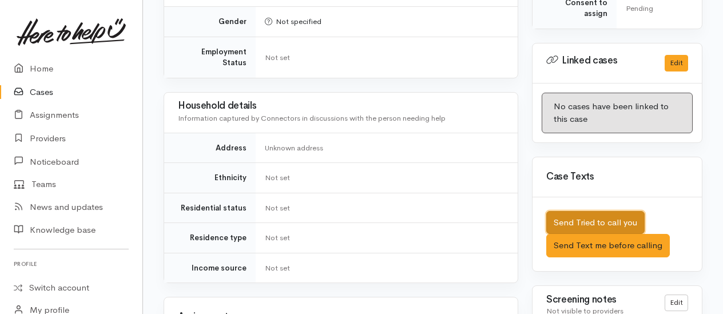
click at [618, 217] on button "Send Tried to call you" at bounding box center [595, 222] width 98 height 23
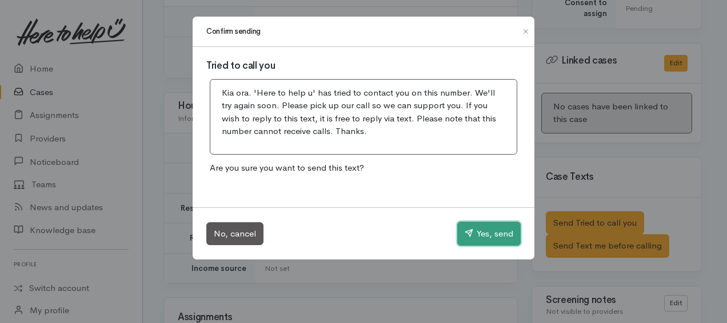
click at [497, 229] on button "Yes, send" at bounding box center [488, 233] width 63 height 24
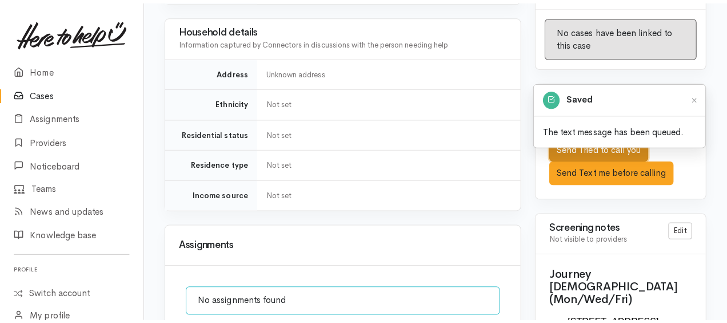
scroll to position [915, 0]
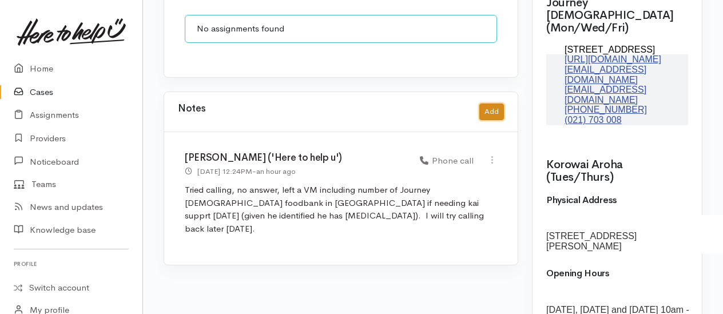
click at [487, 104] on button "Add" at bounding box center [491, 112] width 25 height 17
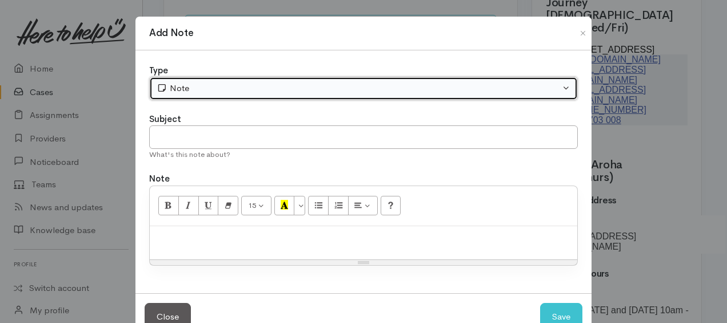
drag, startPoint x: 292, startPoint y: 86, endPoint x: 281, endPoint y: 90, distance: 11.8
click at [291, 87] on div "Note" at bounding box center [359, 88] width 404 height 13
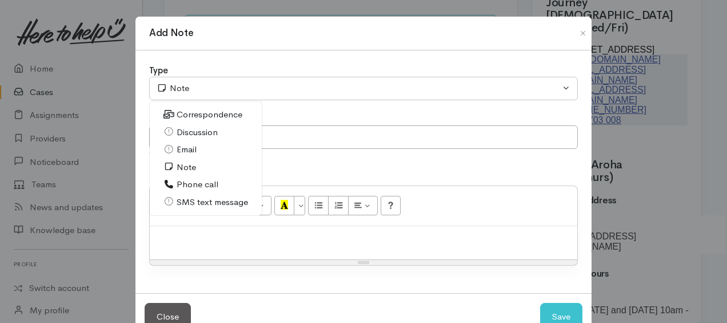
click at [184, 184] on span "Phone call" at bounding box center [198, 184] width 42 height 13
select select "3"
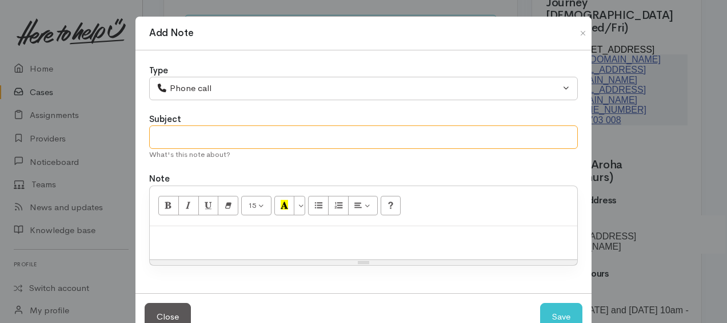
click at [185, 141] on input "text" at bounding box center [363, 136] width 429 height 23
type input "2nd attempt"
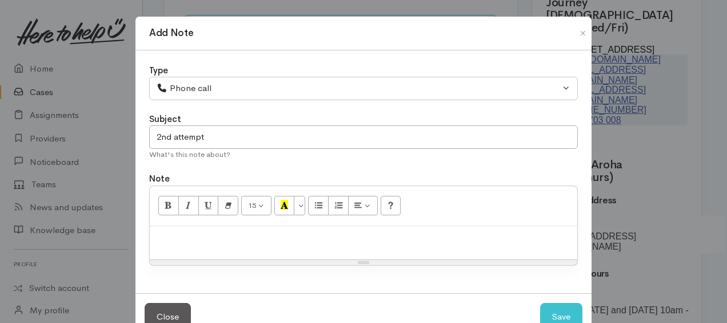
click at [229, 240] on p at bounding box center [364, 238] width 416 height 13
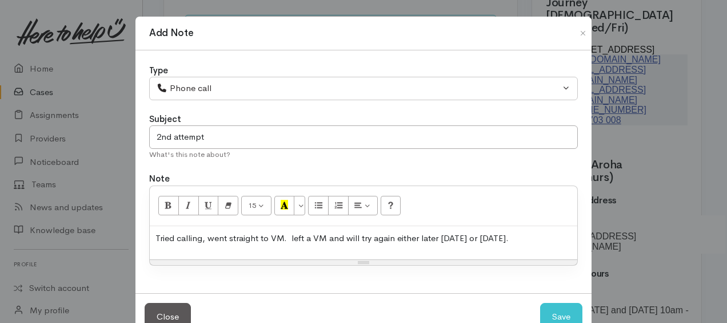
click at [291, 235] on p "Tried calling, went straight to VM. left a VM and will try again either later t…" at bounding box center [364, 238] width 416 height 13
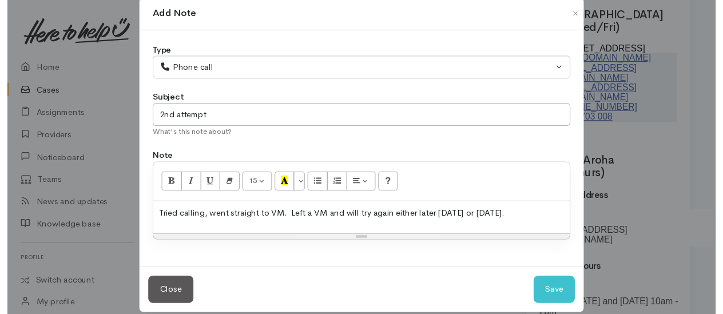
scroll to position [31, 0]
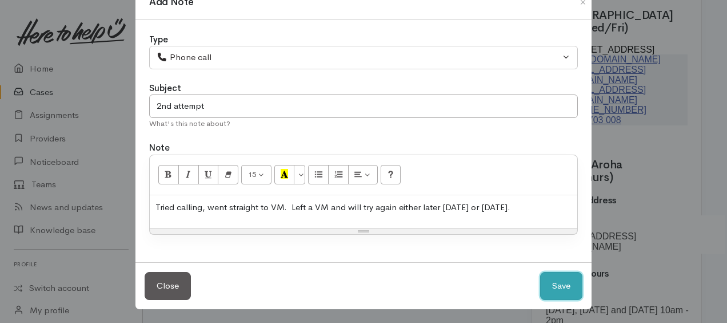
click at [558, 281] on button "Save" at bounding box center [561, 286] width 42 height 28
select select "1"
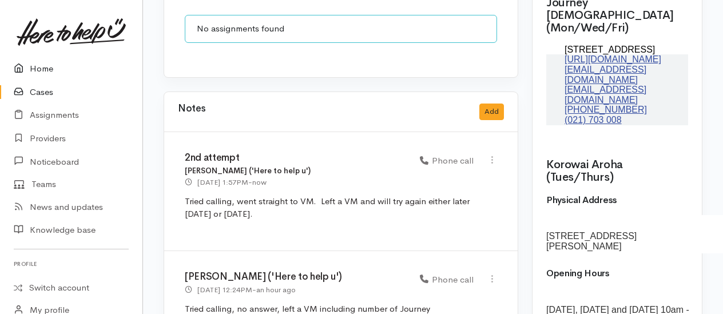
click at [41, 65] on link "Home" at bounding box center [71, 68] width 142 height 23
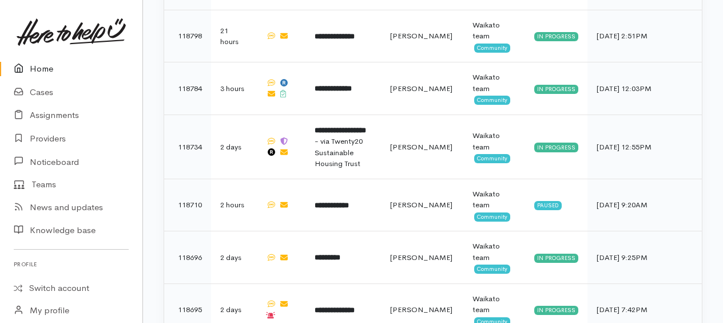
scroll to position [1036, 0]
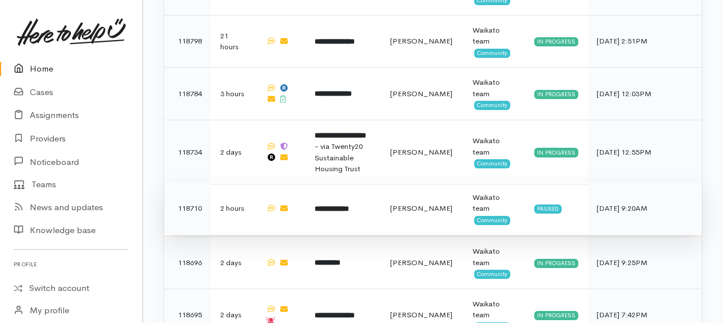
click at [337, 205] on b "**********" at bounding box center [332, 208] width 34 height 7
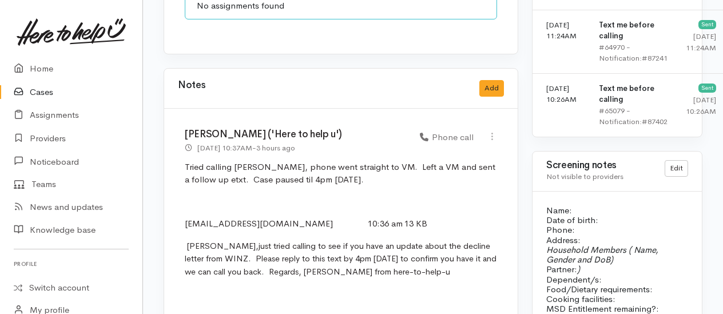
scroll to position [972, 0]
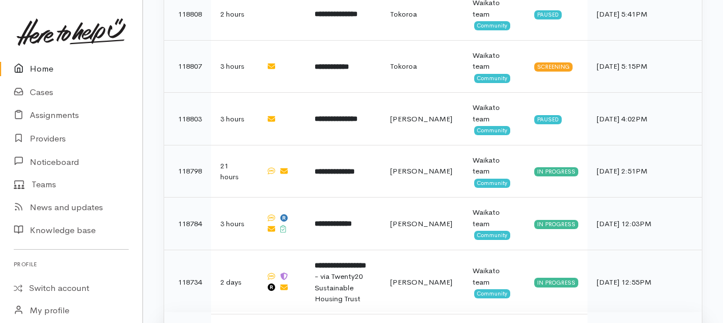
scroll to position [882, 0]
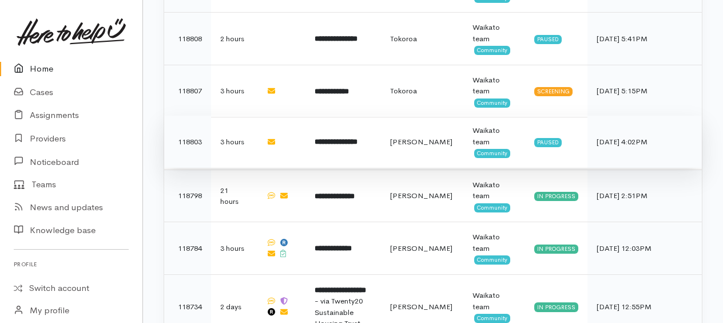
click at [357, 138] on b "**********" at bounding box center [336, 141] width 43 height 7
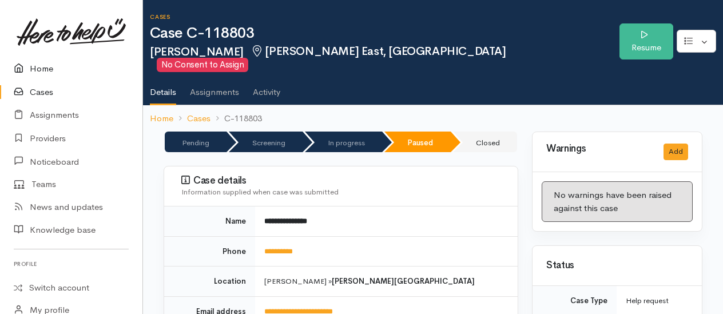
click at [33, 67] on link "Home" at bounding box center [71, 68] width 142 height 23
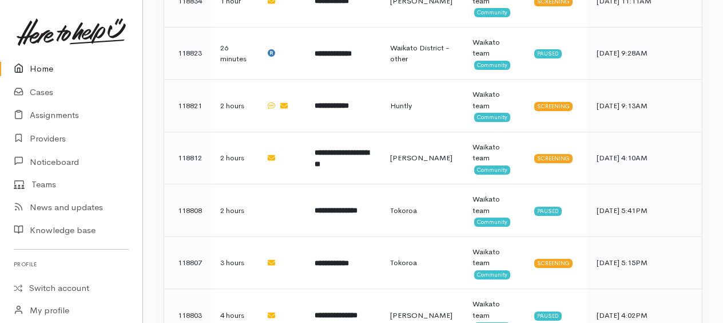
scroll to position [693, 0]
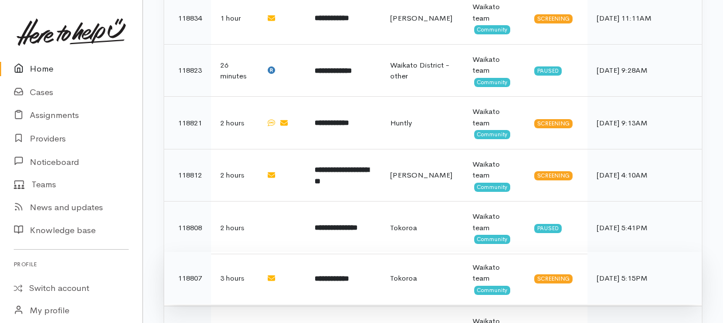
click at [335, 252] on td "**********" at bounding box center [342, 278] width 75 height 53
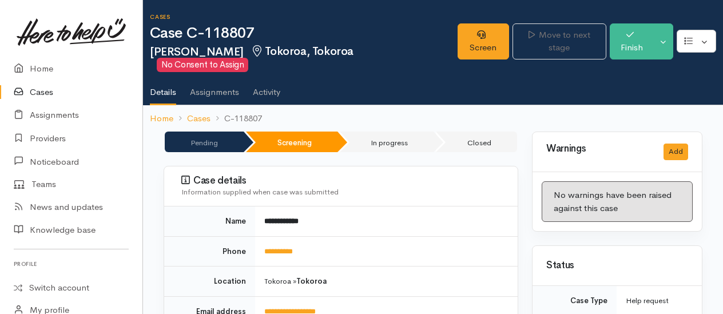
scroll to position [114, 0]
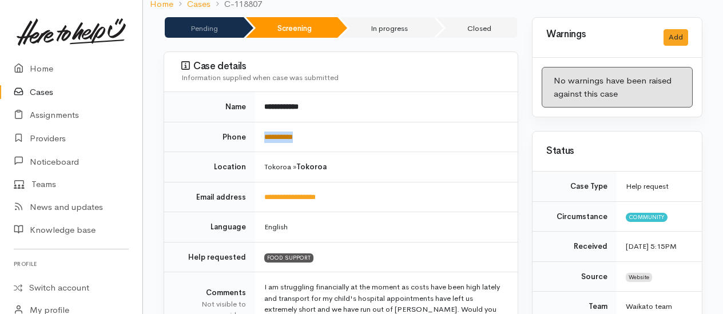
drag, startPoint x: 323, startPoint y: 131, endPoint x: 265, endPoint y: 131, distance: 57.8
click at [265, 131] on td "**********" at bounding box center [386, 137] width 262 height 30
drag, startPoint x: 265, startPoint y: 131, endPoint x: 270, endPoint y: 134, distance: 5.9
copy link "**********"
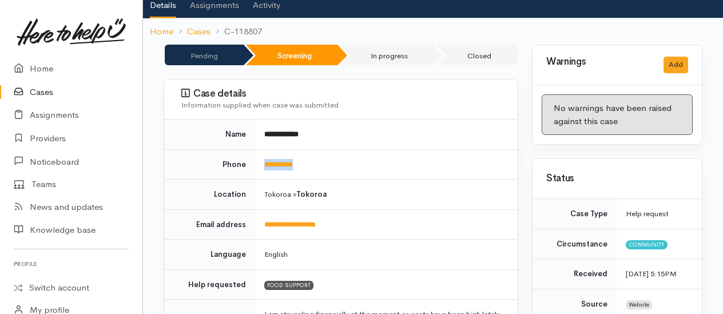
scroll to position [0, 0]
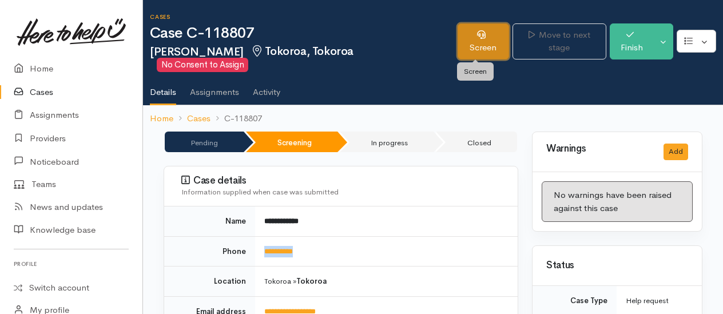
click at [481, 47] on link "Screen" at bounding box center [482, 41] width 51 height 36
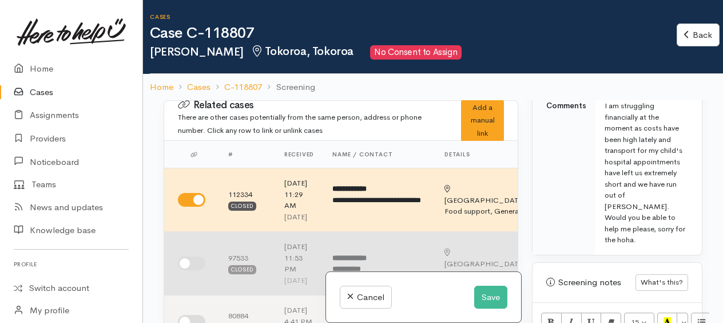
scroll to position [686, 0]
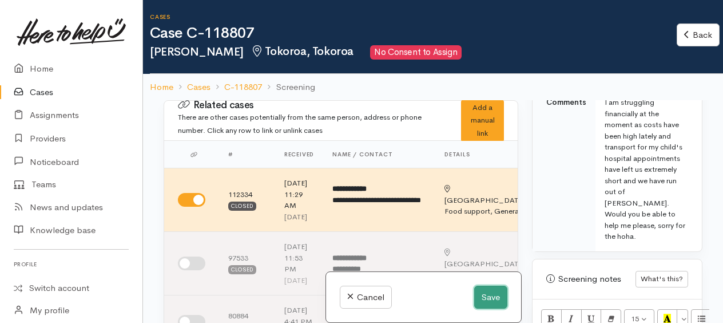
click at [490, 293] on button "Save" at bounding box center [490, 296] width 33 height 23
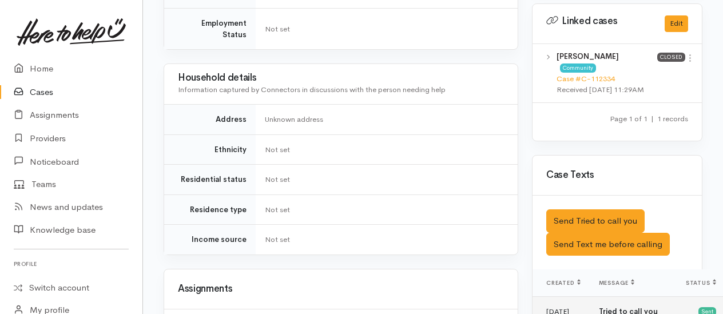
scroll to position [762, 0]
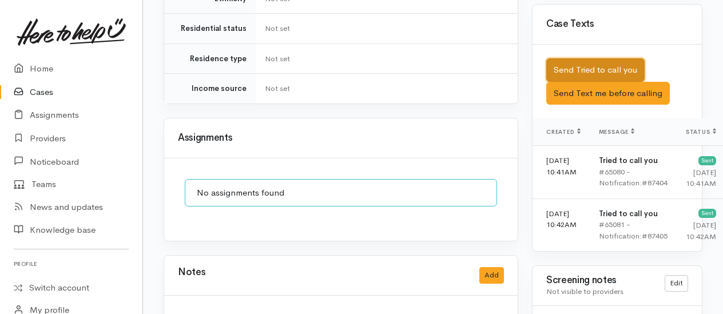
click at [587, 77] on button "Send Tried to call you" at bounding box center [595, 69] width 98 height 23
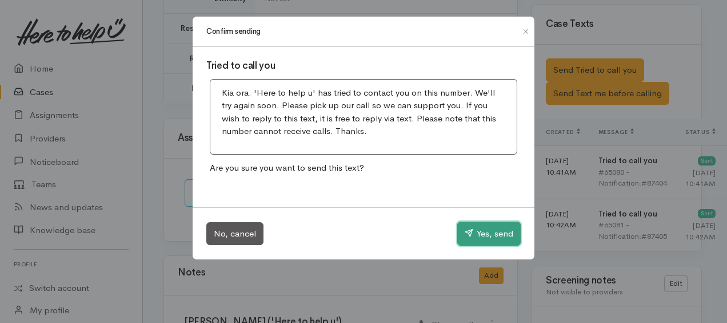
click at [495, 235] on button "Yes, send" at bounding box center [488, 233] width 63 height 24
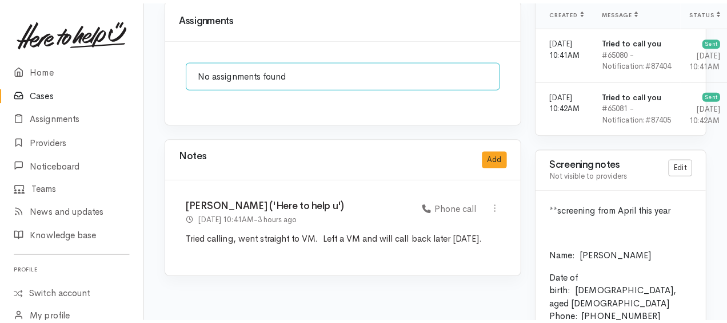
scroll to position [991, 0]
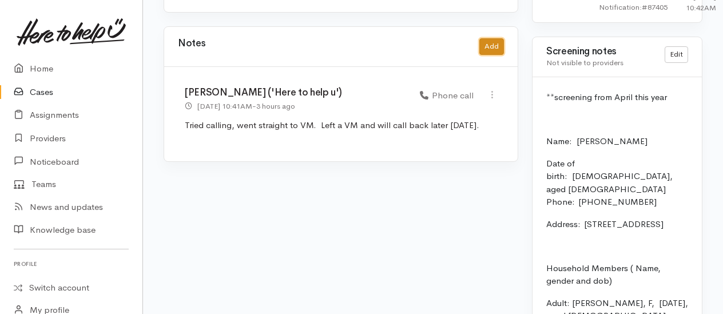
click at [493, 38] on button "Add" at bounding box center [491, 46] width 25 height 17
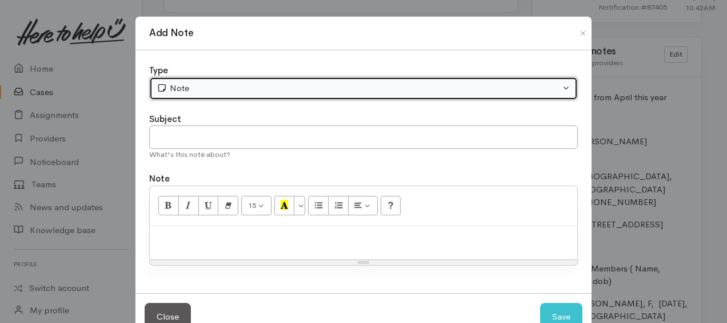
drag, startPoint x: 241, startPoint y: 79, endPoint x: 220, endPoint y: 103, distance: 31.6
click at [239, 79] on button "Note" at bounding box center [363, 88] width 429 height 23
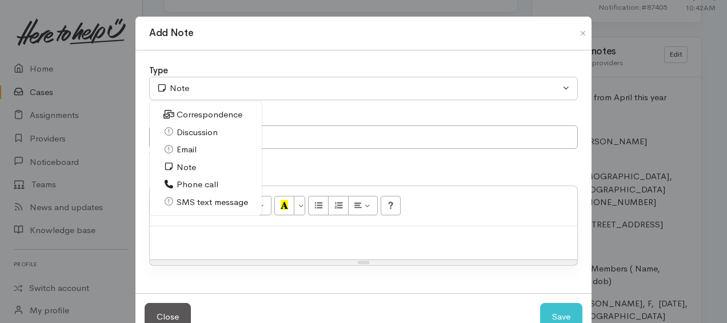
click at [185, 180] on span "Phone call" at bounding box center [198, 184] width 42 height 13
select select "3"
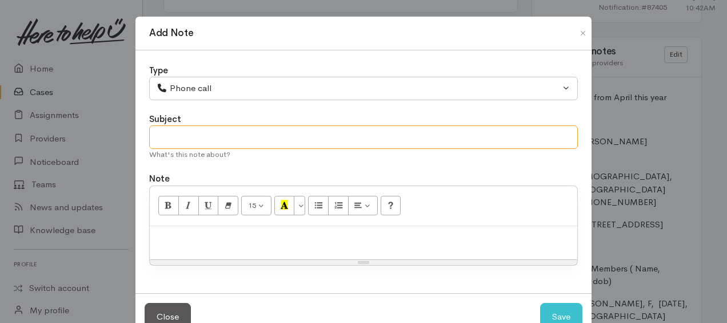
click at [180, 146] on input "text" at bounding box center [363, 136] width 429 height 23
type input "2nd attempt"
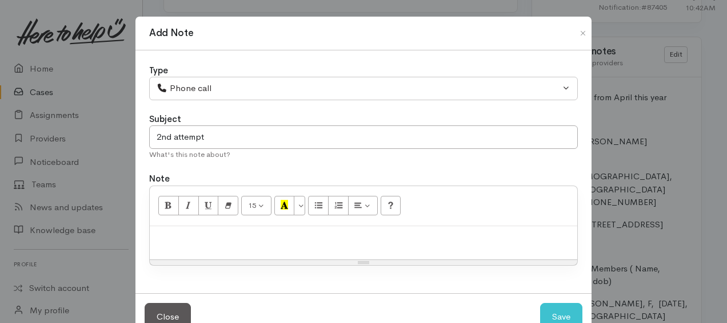
click at [205, 237] on p at bounding box center [364, 238] width 416 height 13
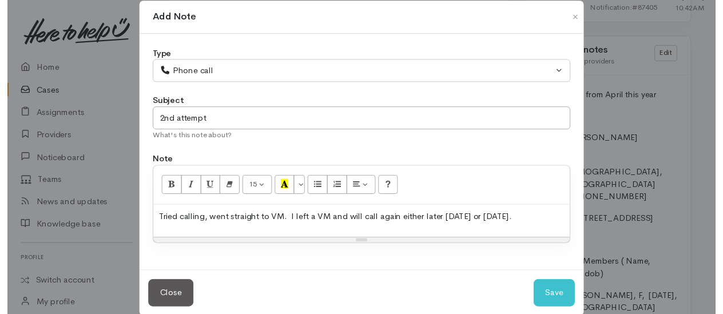
scroll to position [31, 0]
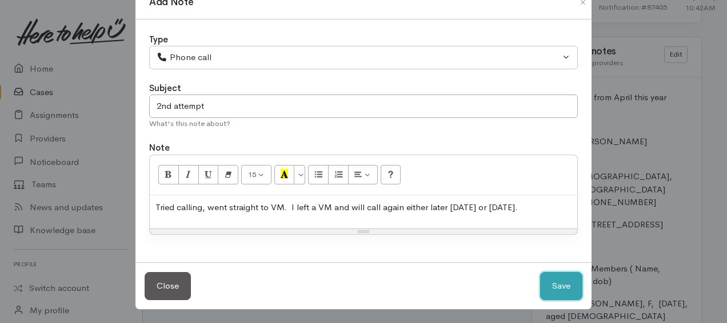
click at [565, 288] on button "Save" at bounding box center [561, 286] width 42 height 28
select select "1"
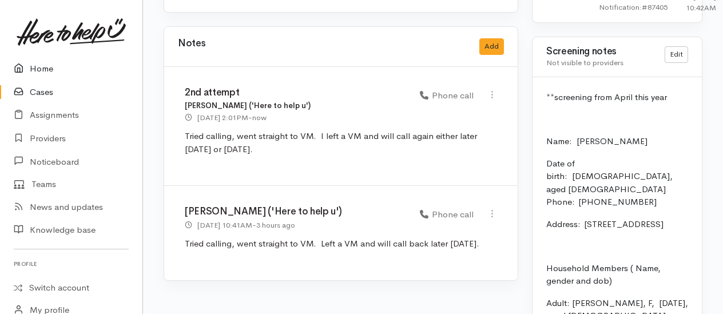
click at [43, 67] on link "Home" at bounding box center [71, 68] width 142 height 23
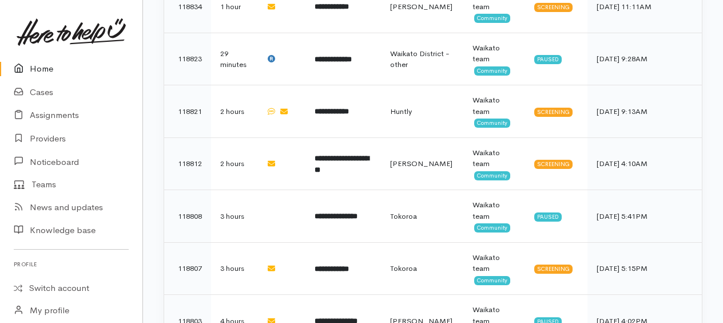
scroll to position [662, 0]
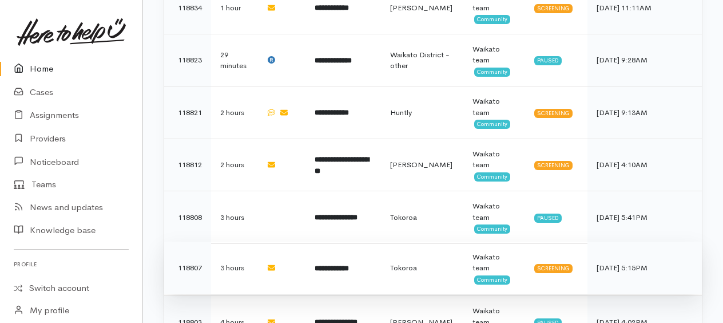
click at [349, 264] on b "**********" at bounding box center [332, 267] width 34 height 7
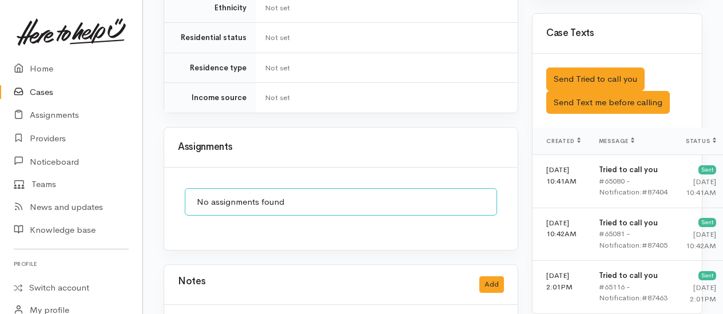
scroll to position [915, 0]
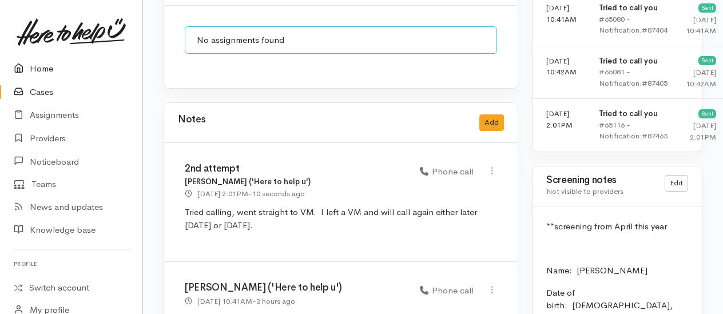
click at [49, 67] on link "Home" at bounding box center [71, 68] width 142 height 23
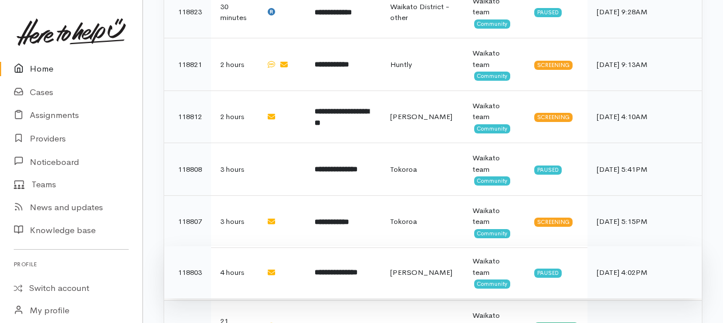
scroll to position [686, 0]
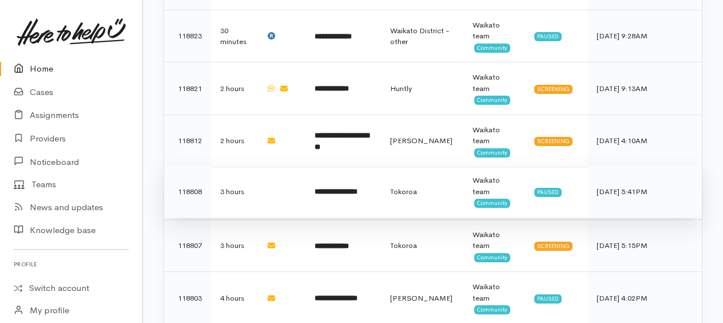
click at [357, 188] on b "**********" at bounding box center [336, 191] width 43 height 7
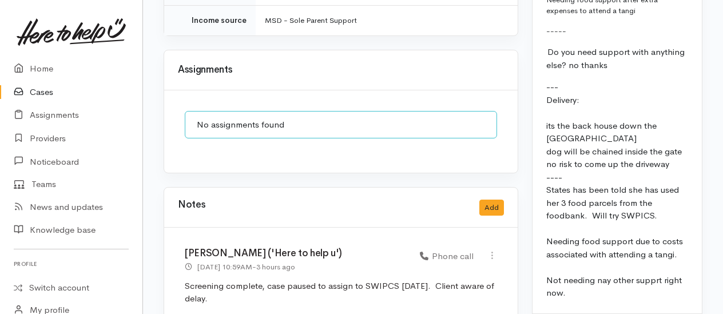
scroll to position [1366, 0]
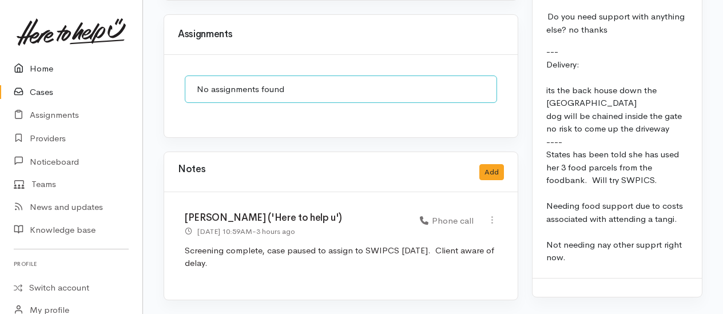
click at [47, 66] on link "Home" at bounding box center [71, 68] width 142 height 23
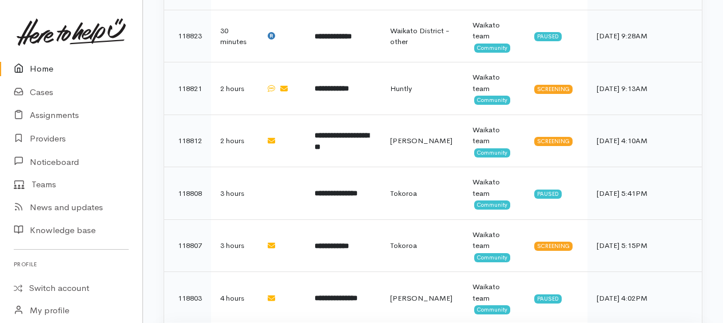
scroll to position [629, 0]
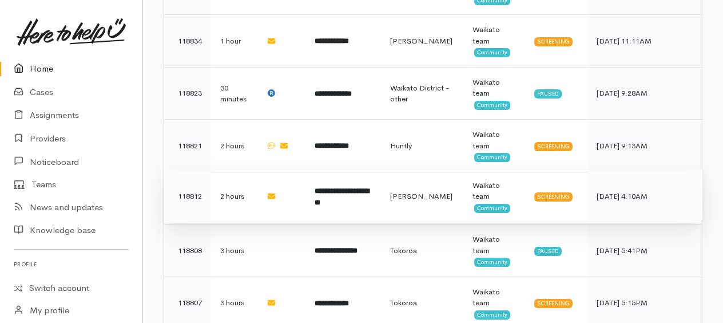
click at [331, 187] on b "**********" at bounding box center [342, 196] width 54 height 19
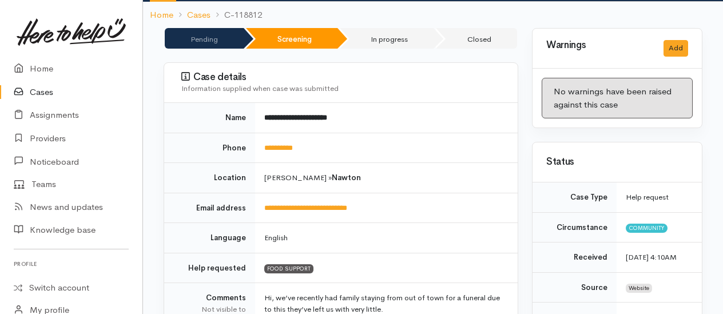
scroll to position [114, 0]
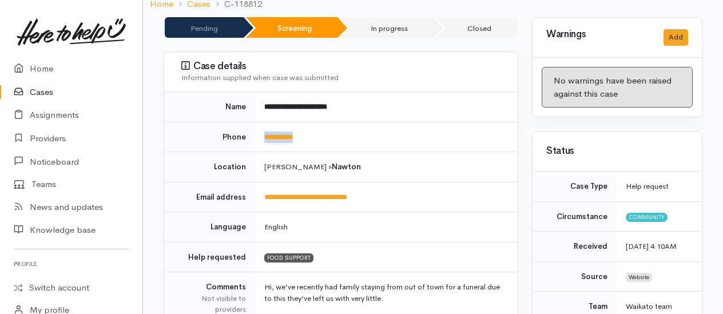
drag, startPoint x: 312, startPoint y: 129, endPoint x: 265, endPoint y: 128, distance: 46.3
click at [265, 128] on td "**********" at bounding box center [386, 137] width 262 height 30
drag, startPoint x: 265, startPoint y: 128, endPoint x: 274, endPoint y: 140, distance: 14.3
copy link "**********"
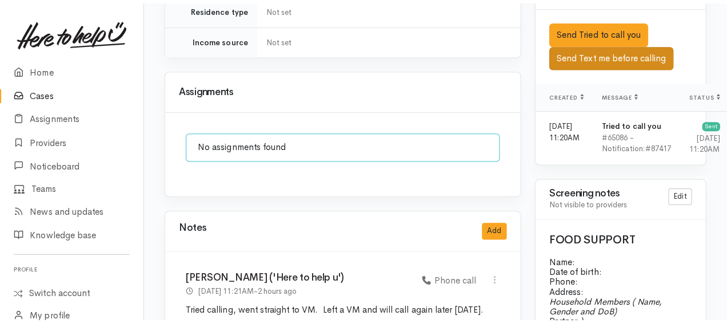
scroll to position [755, 0]
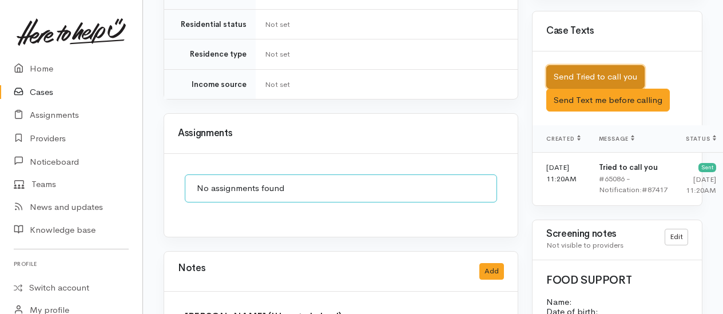
click at [592, 89] on button "Send Tried to call you" at bounding box center [595, 76] width 98 height 23
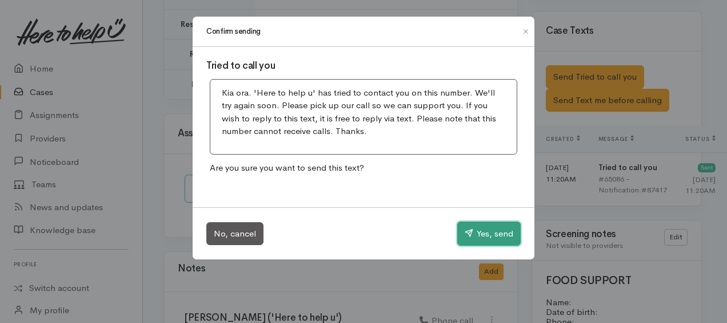
click at [486, 232] on button "Yes, send" at bounding box center [488, 233] width 63 height 24
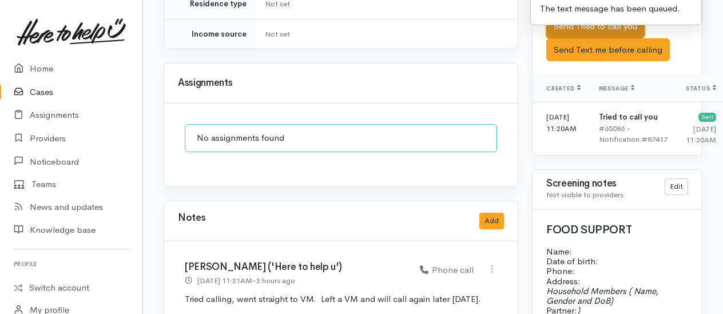
scroll to position [1041, 0]
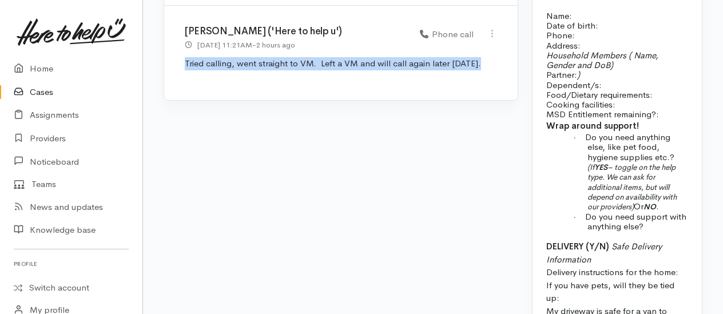
drag, startPoint x: 181, startPoint y: 43, endPoint x: 468, endPoint y: 54, distance: 287.8
click at [468, 54] on div "Kyleigh Pike ('Here to help u') 10 Oct 2025 11:21AM - 2 hours ago Phone call" at bounding box center [340, 53] width 353 height 94
drag, startPoint x: 468, startPoint y: 54, endPoint x: 433, endPoint y: 47, distance: 36.1
copy p "Tried calling, went straight to VM. Left a VM and will call again later today"
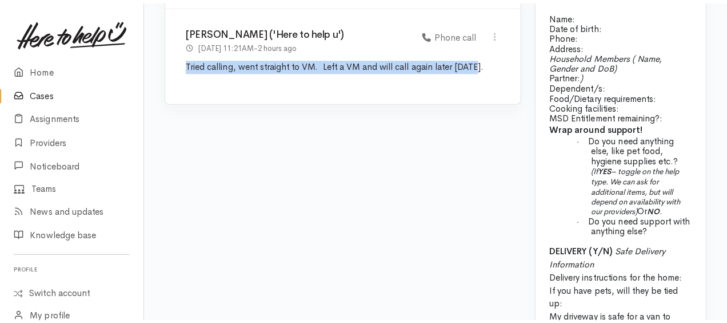
scroll to position [870, 0]
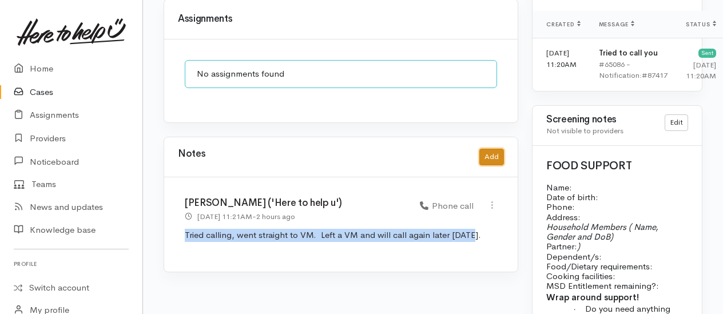
click at [496, 149] on button "Add" at bounding box center [491, 157] width 25 height 17
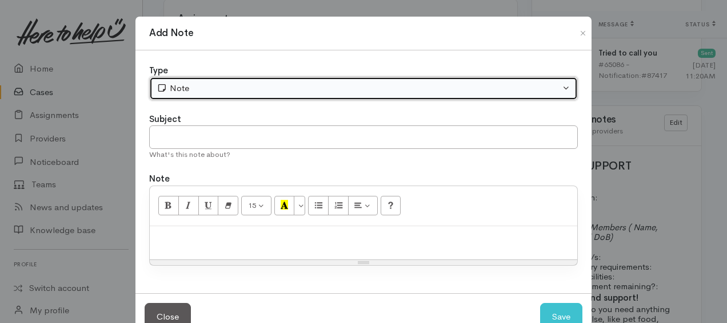
click at [297, 82] on div "Note" at bounding box center [359, 88] width 404 height 13
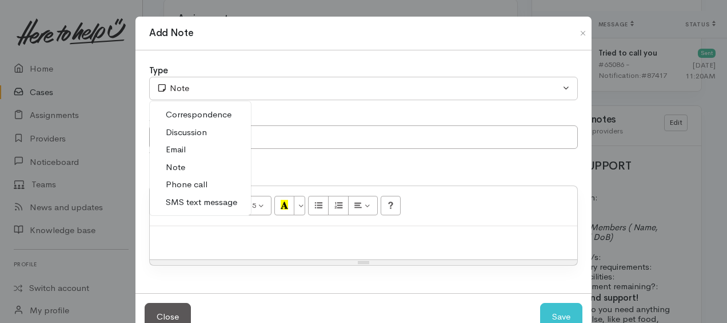
drag, startPoint x: 198, startPoint y: 184, endPoint x: 197, endPoint y: 170, distance: 13.8
click at [197, 182] on span "Phone call" at bounding box center [187, 184] width 42 height 13
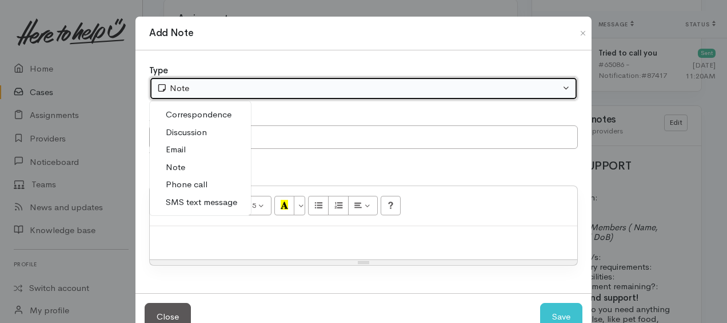
select select "3"
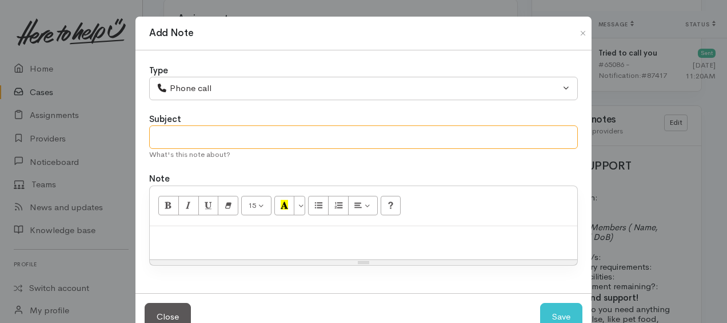
click at [190, 138] on input "text" at bounding box center [363, 136] width 429 height 23
type input "2nd attempt"
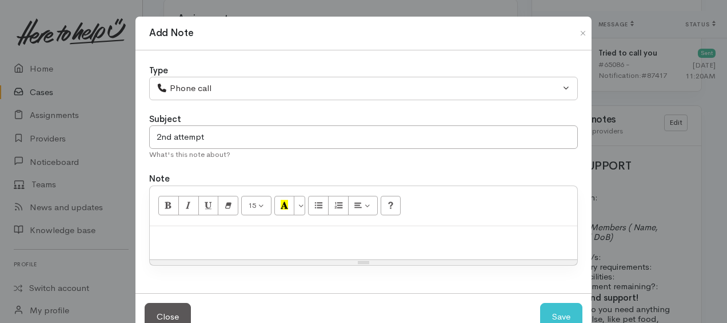
paste div
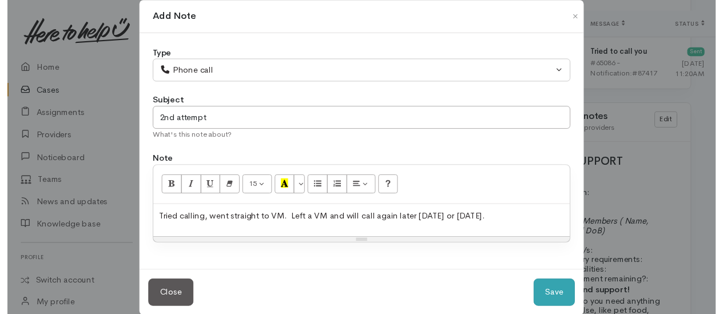
scroll to position [31, 0]
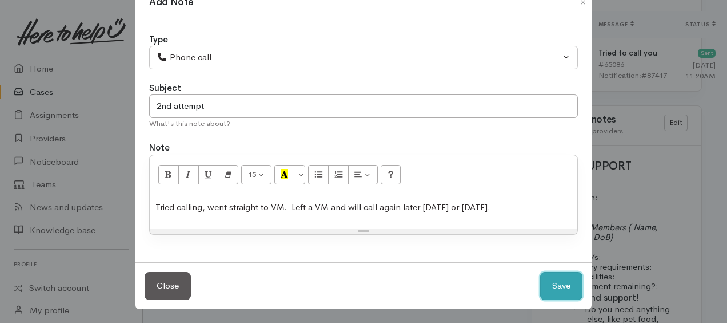
click at [559, 280] on button "Save" at bounding box center [561, 286] width 42 height 28
select select "1"
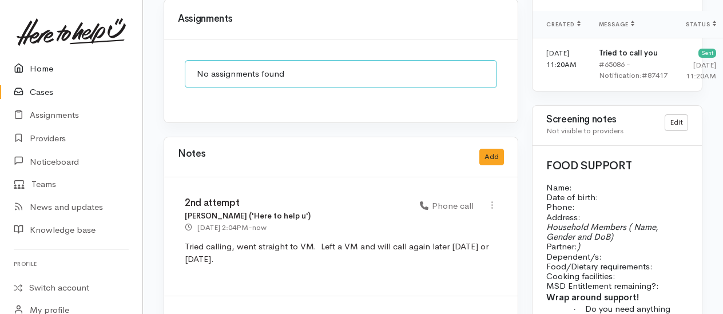
click at [41, 69] on link "Home" at bounding box center [71, 68] width 142 height 23
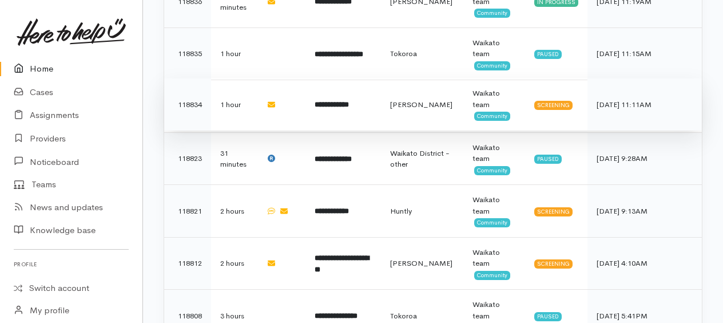
scroll to position [572, 0]
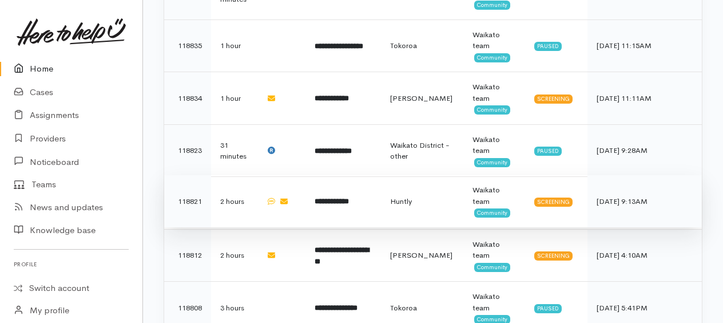
click at [337, 197] on b "**********" at bounding box center [332, 200] width 34 height 7
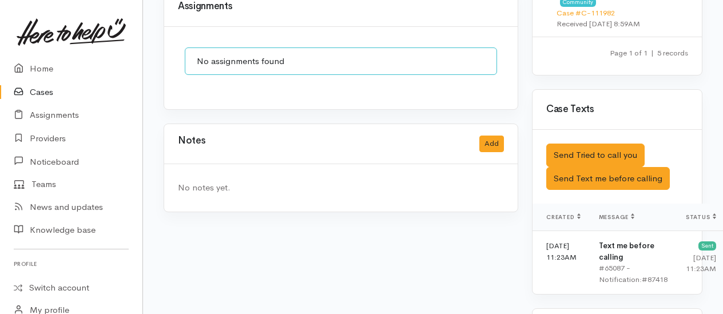
scroll to position [915, 0]
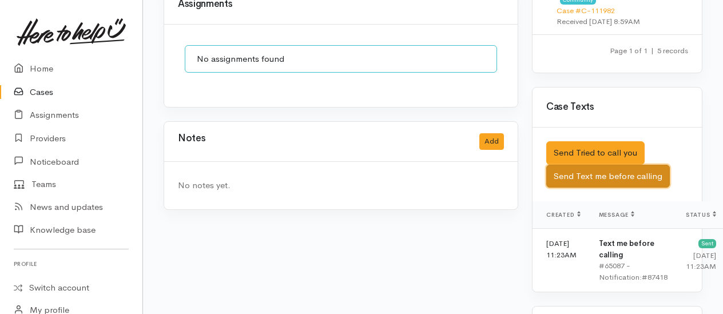
click at [607, 165] on button "Send Text me before calling" at bounding box center [608, 176] width 124 height 23
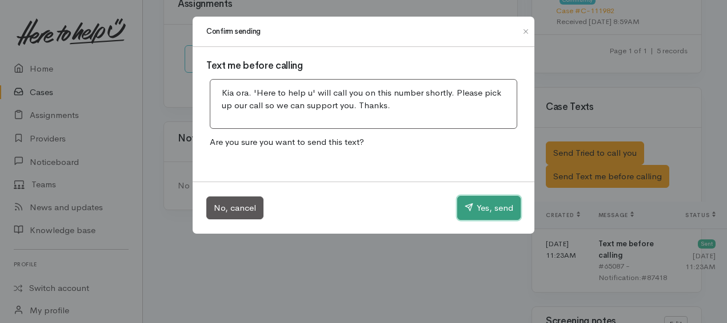
click at [483, 206] on button "Yes, send" at bounding box center [488, 208] width 63 height 24
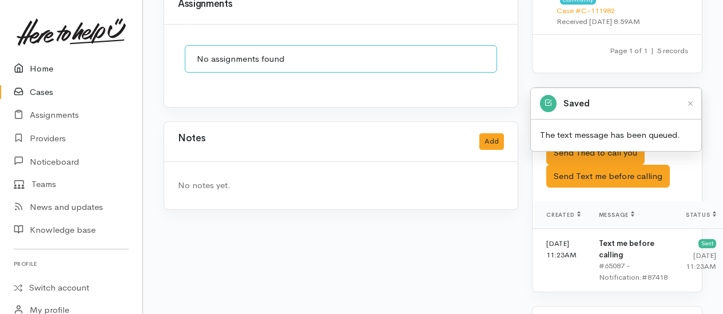
click at [36, 67] on link "Home" at bounding box center [71, 68] width 142 height 23
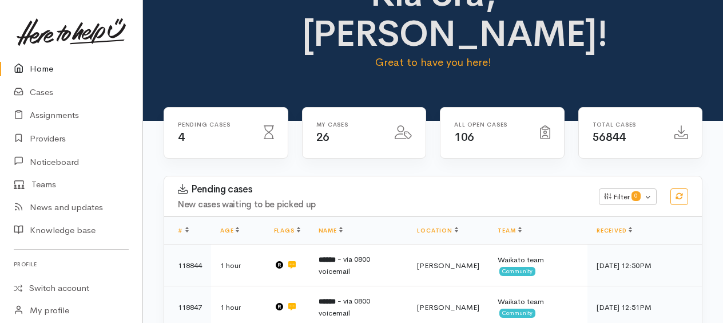
scroll to position [229, 0]
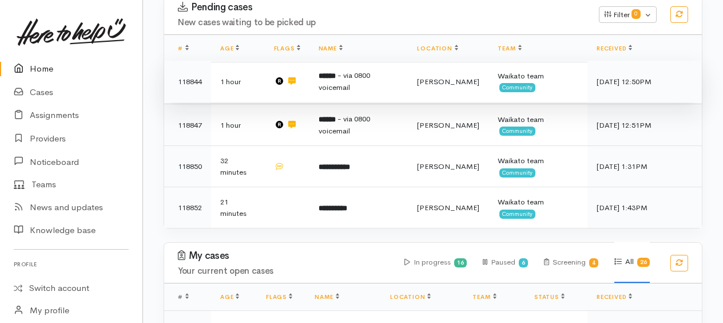
click at [336, 74] on b "******" at bounding box center [327, 75] width 17 height 7
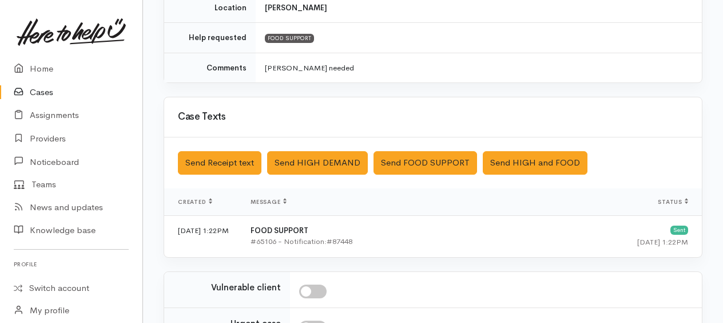
scroll to position [452, 0]
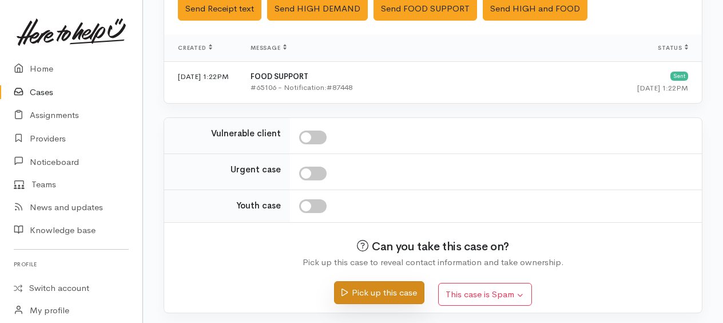
click at [376, 288] on button "Pick up this case" at bounding box center [379, 292] width 90 height 23
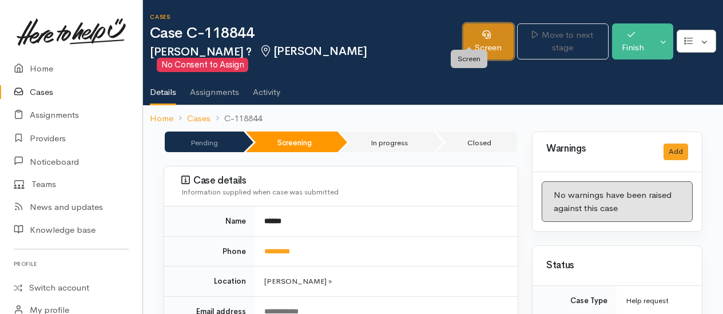
click at [463, 35] on link "Screen" at bounding box center [488, 41] width 50 height 36
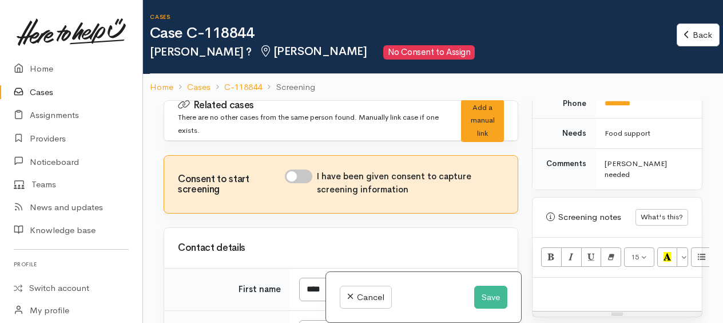
scroll to position [770, 0]
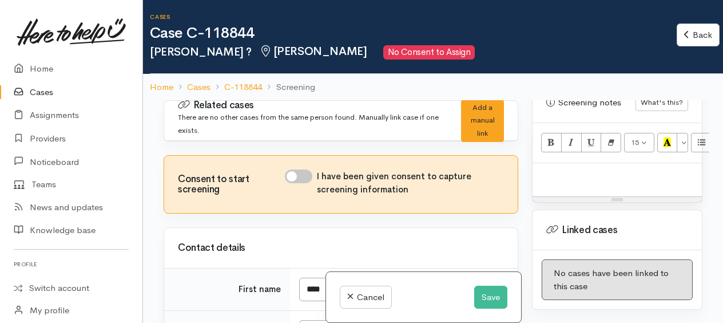
drag, startPoint x: 558, startPoint y: 177, endPoint x: 557, endPoint y: 160, distance: 17.7
click at [558, 175] on div at bounding box center [616, 180] width 169 height 34
paste div
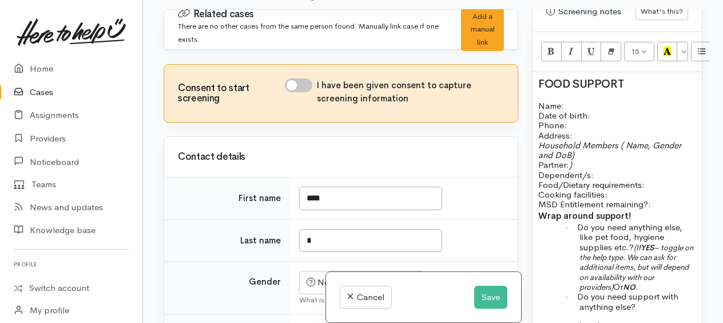
scroll to position [930, 0]
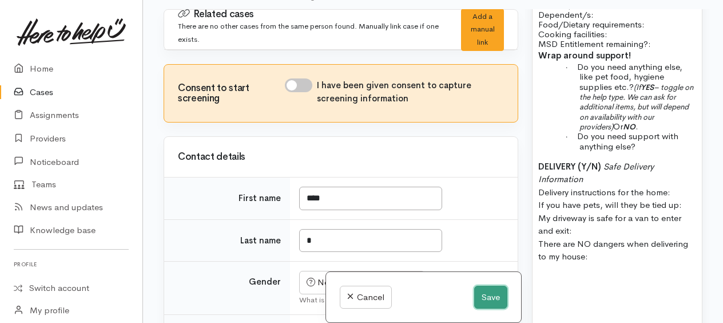
click at [490, 290] on button "Save" at bounding box center [490, 296] width 33 height 23
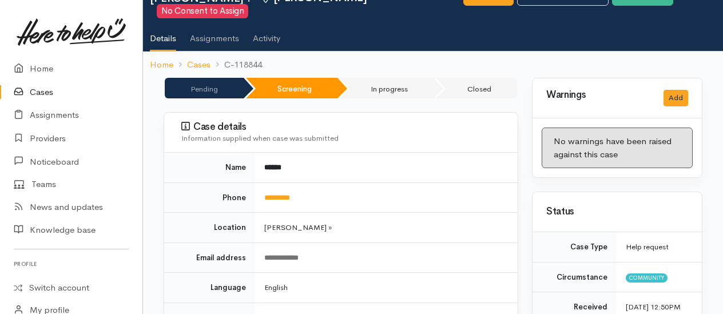
scroll to position [114, 0]
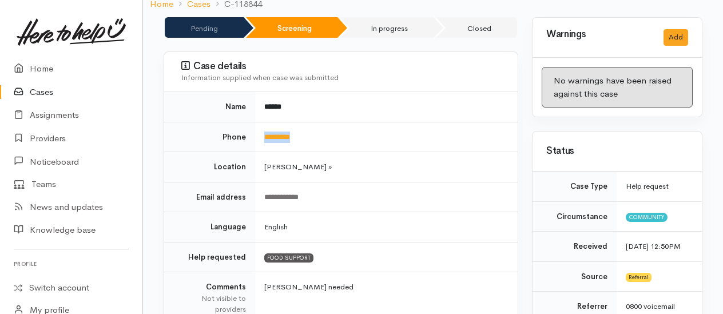
drag, startPoint x: 324, startPoint y: 111, endPoint x: 264, endPoint y: 117, distance: 60.9
click at [264, 122] on td "*********" at bounding box center [386, 137] width 262 height 30
drag, startPoint x: 264, startPoint y: 117, endPoint x: 269, endPoint y: 123, distance: 8.1
copy link "*********"
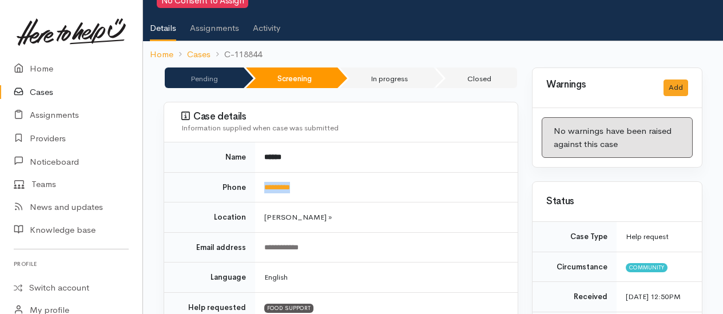
scroll to position [0, 0]
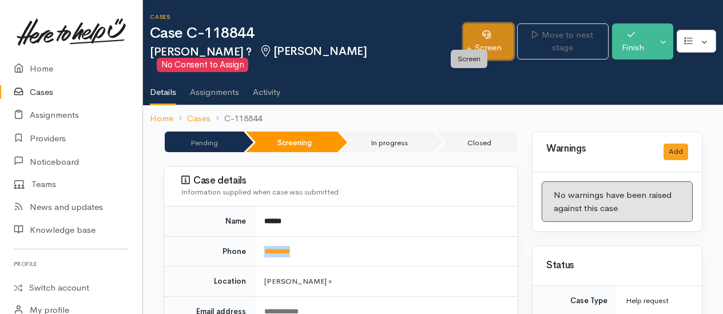
click at [467, 32] on link "Screen" at bounding box center [488, 41] width 50 height 36
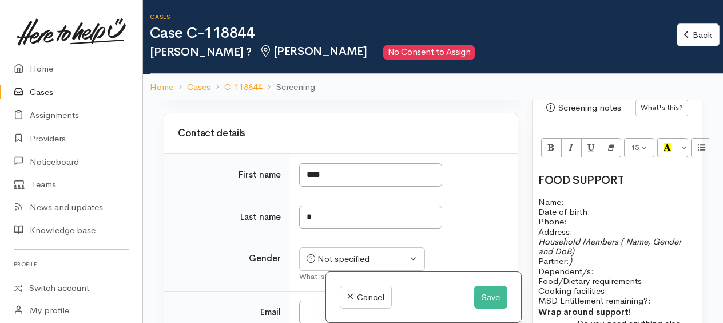
scroll to position [710, 0]
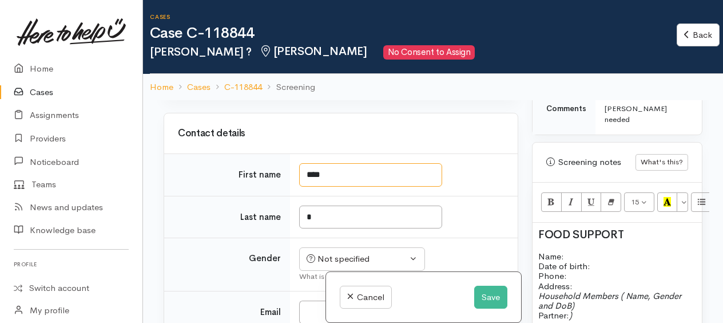
click at [344, 174] on input "****" at bounding box center [370, 174] width 143 height 23
type input "*"
type input "********"
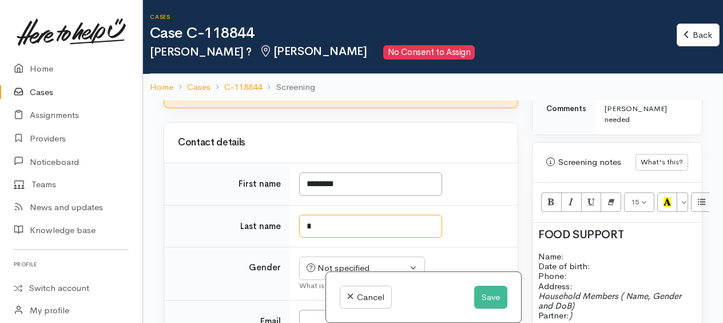
click at [343, 214] on input "*" at bounding box center [370, 225] width 143 height 23
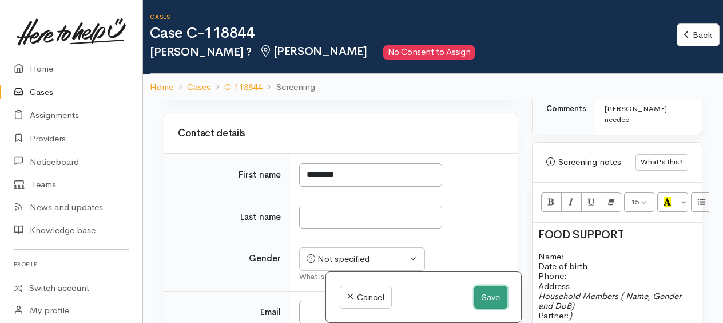
click at [480, 293] on button "Save" at bounding box center [490, 296] width 33 height 23
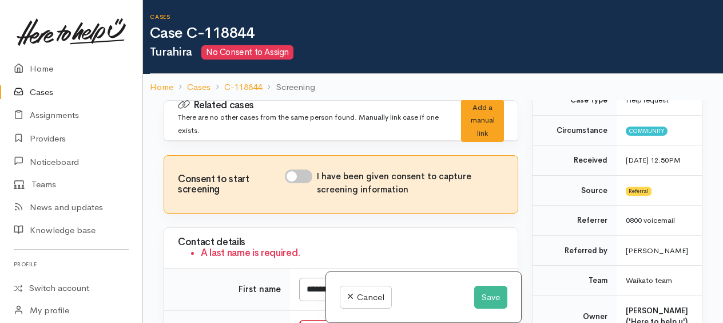
scroll to position [229, 0]
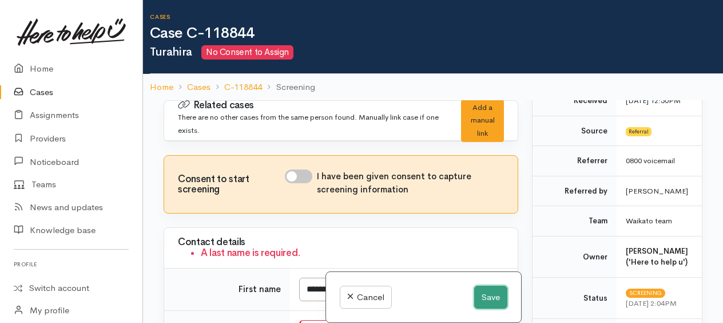
click at [485, 293] on button "Save" at bounding box center [490, 296] width 33 height 23
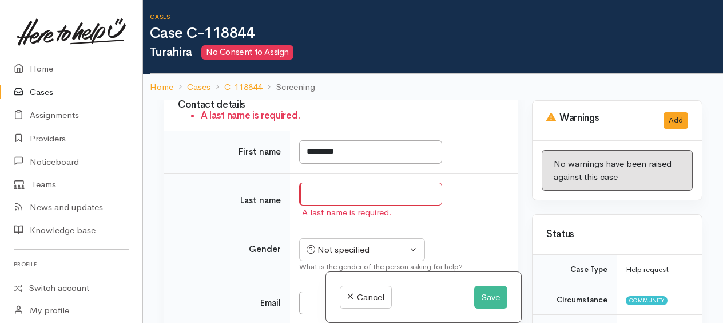
scroll to position [229, 0]
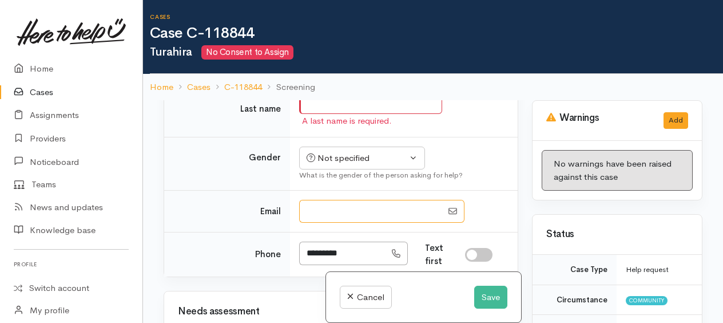
click at [333, 202] on input "Email" at bounding box center [370, 211] width 143 height 23
click at [276, 124] on td "Last name" at bounding box center [227, 108] width 126 height 55
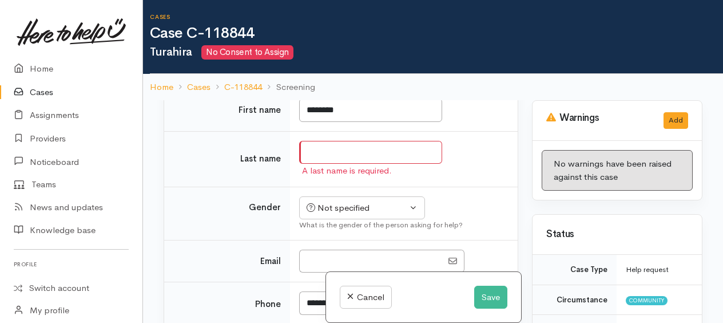
scroll to position [114, 0]
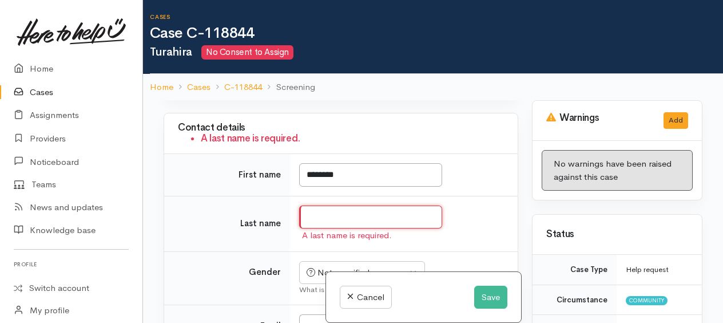
click at [319, 212] on input "Last name" at bounding box center [370, 216] width 143 height 23
click at [157, 242] on div "Related cases There are no other cases from the same person found. Manually lin…" at bounding box center [341, 261] width 368 height 323
click at [341, 218] on input "Last name" at bounding box center [370, 216] width 143 height 23
type input "*"
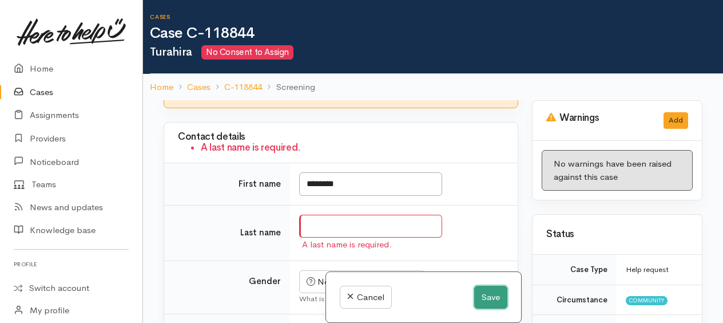
click at [486, 297] on button "Save" at bounding box center [490, 296] width 33 height 23
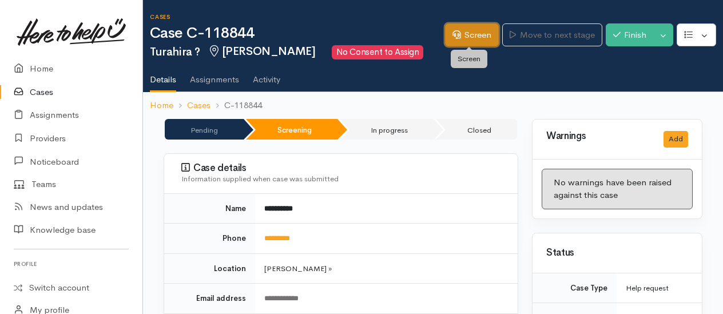
click at [464, 38] on link "Screen" at bounding box center [472, 34] width 54 height 23
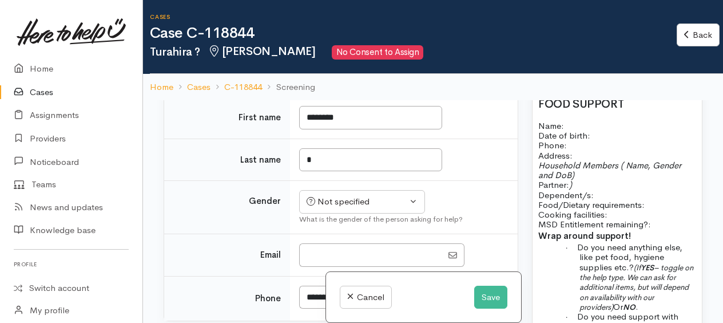
scroll to position [801, 0]
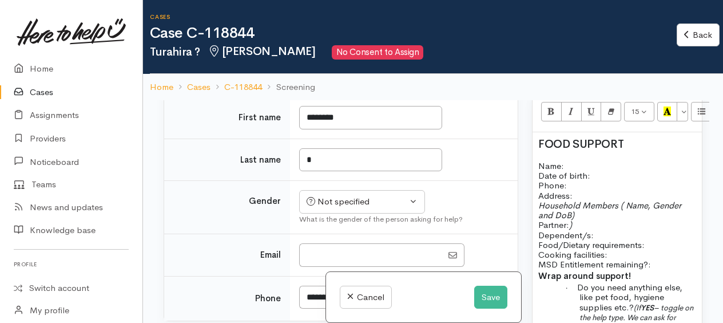
click at [642, 141] on h2 "FOOD SUPPORT" at bounding box center [617, 144] width 158 height 13
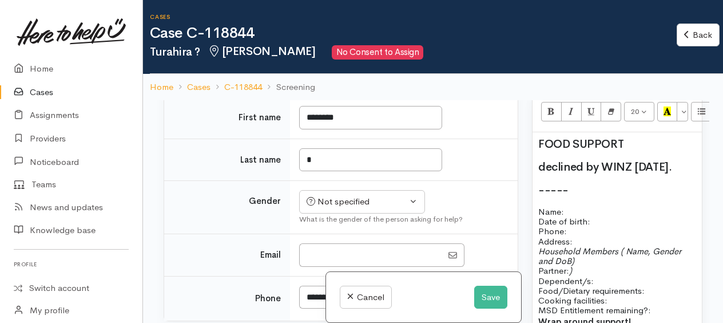
click at [682, 168] on h2 "declined by WINZ [DATE]." at bounding box center [617, 167] width 158 height 13
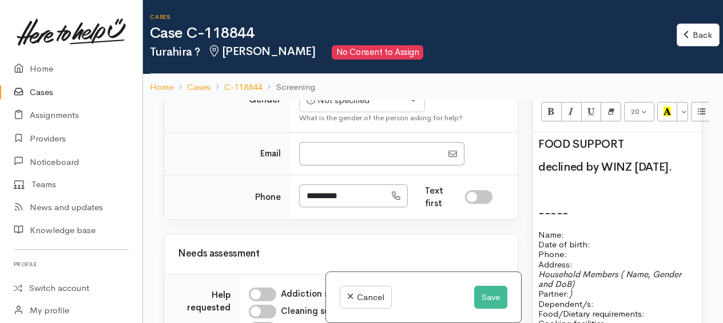
scroll to position [343, 0]
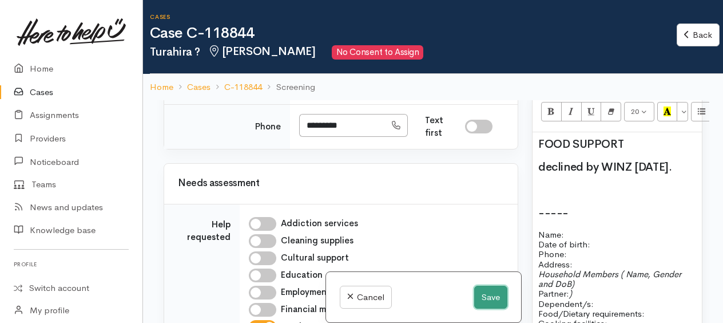
click at [487, 296] on button "Save" at bounding box center [490, 296] width 33 height 23
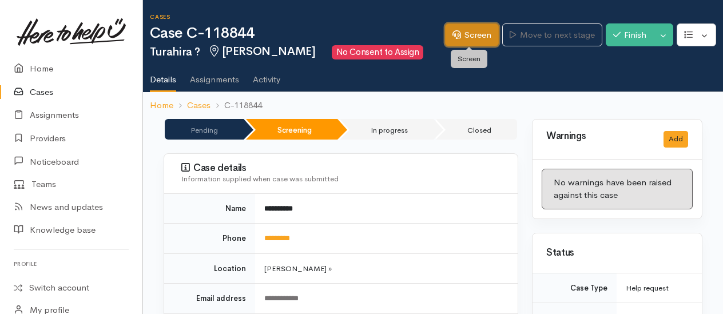
click at [465, 29] on link "Screen" at bounding box center [472, 34] width 54 height 23
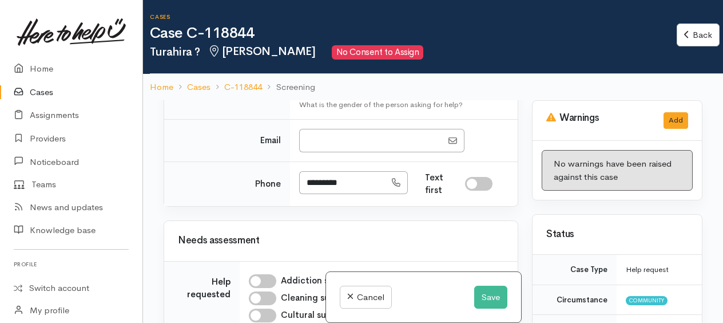
scroll to position [114, 0]
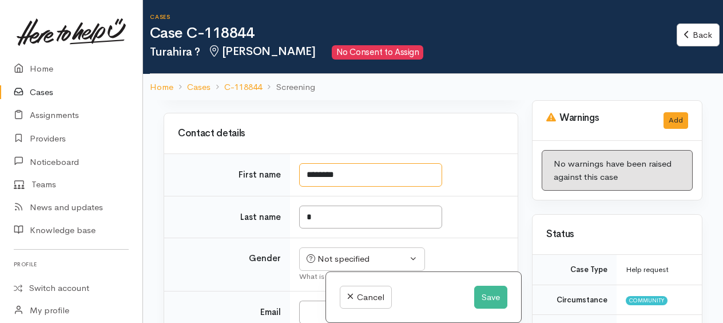
drag, startPoint x: 349, startPoint y: 172, endPoint x: 301, endPoint y: 172, distance: 47.5
click at [301, 172] on input "********" at bounding box center [370, 174] width 143 height 23
drag, startPoint x: 375, startPoint y: 140, endPoint x: 415, endPoint y: 180, distance: 55.8
click at [376, 140] on div "Contact details" at bounding box center [341, 134] width 326 height 18
click at [490, 302] on button "Save" at bounding box center [490, 296] width 33 height 23
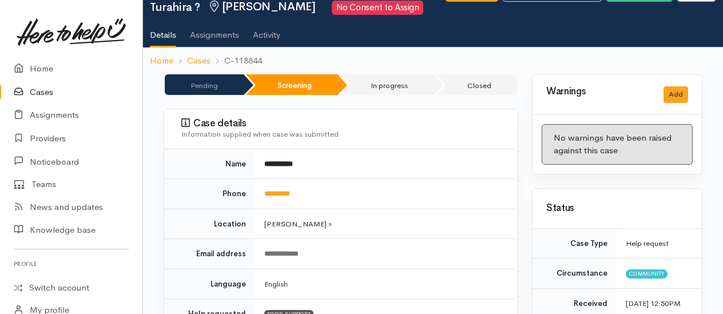
scroll to position [114, 0]
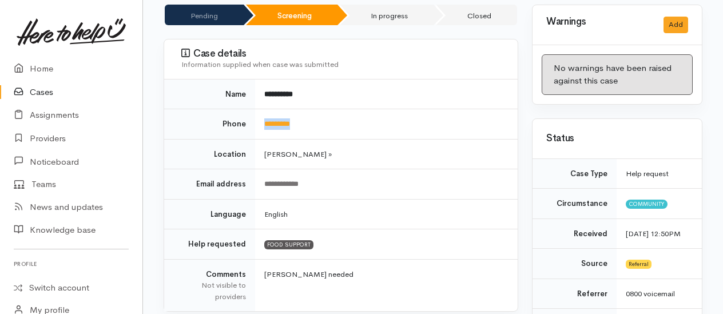
drag, startPoint x: 315, startPoint y: 125, endPoint x: 262, endPoint y: 120, distance: 52.9
click at [262, 120] on td "*********" at bounding box center [386, 124] width 262 height 30
copy link "*********"
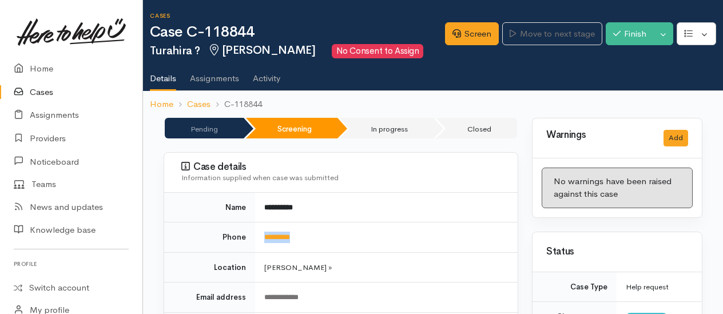
scroll to position [0, 0]
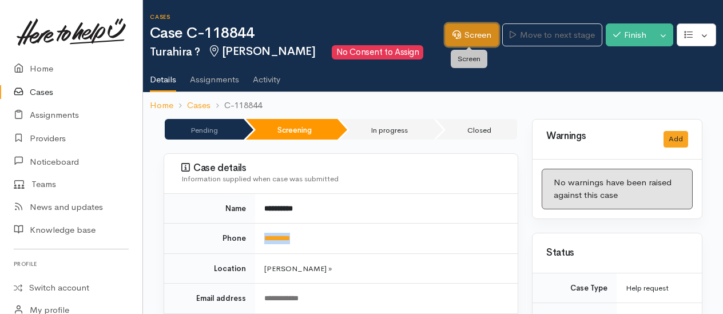
click at [462, 32] on link "Screen" at bounding box center [472, 34] width 54 height 23
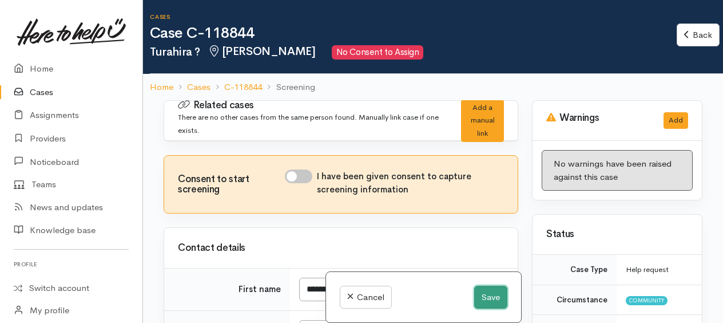
click at [487, 295] on button "Save" at bounding box center [490, 296] width 33 height 23
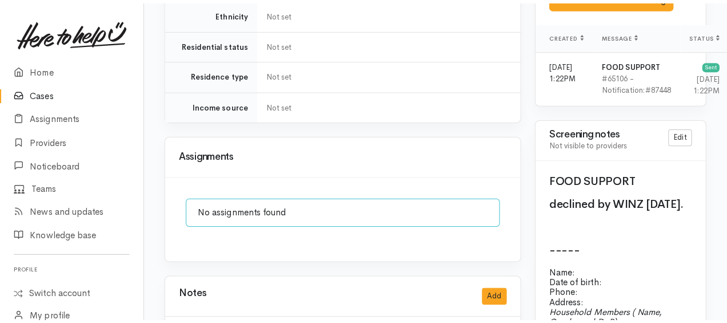
scroll to position [1029, 0]
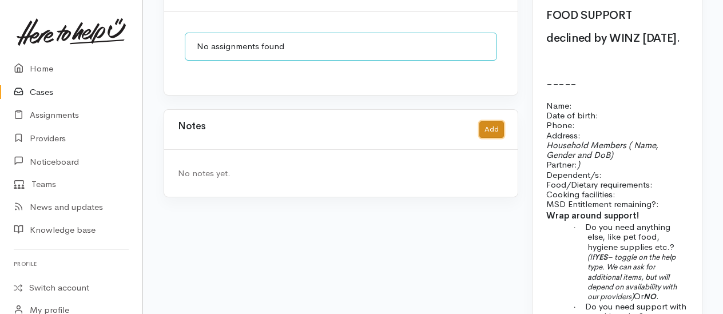
click at [488, 121] on button "Add" at bounding box center [491, 129] width 25 height 17
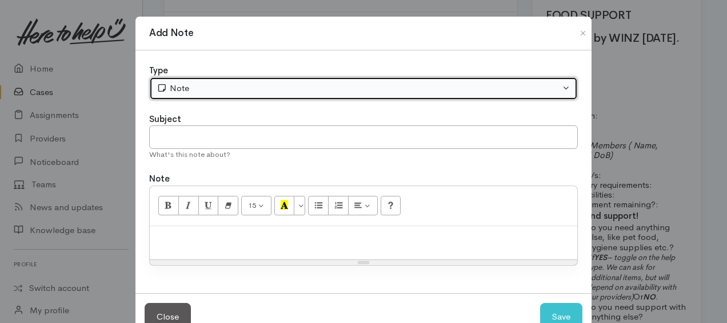
click at [237, 82] on div "Note" at bounding box center [359, 88] width 404 height 13
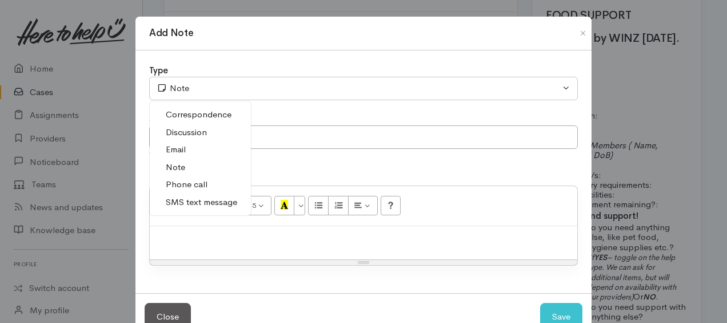
click at [198, 181] on span "Phone call" at bounding box center [187, 184] width 42 height 13
select select "3"
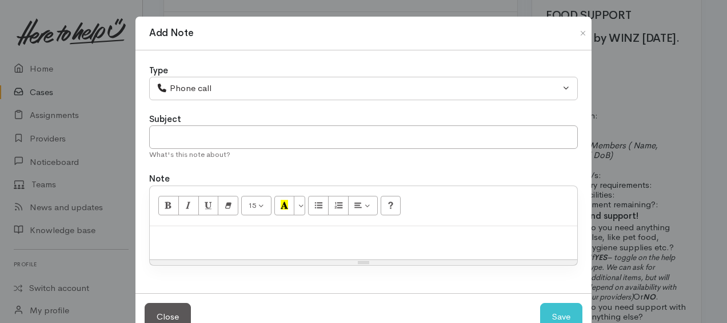
click at [209, 226] on div at bounding box center [364, 243] width 428 height 34
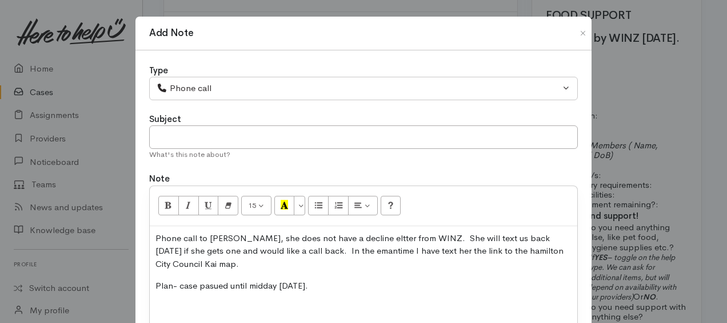
scroll to position [57, 0]
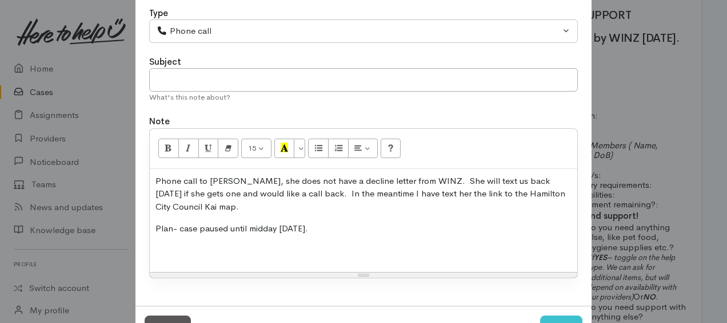
click at [323, 231] on p "Plan- case paused until midday Monday." at bounding box center [364, 228] width 416 height 13
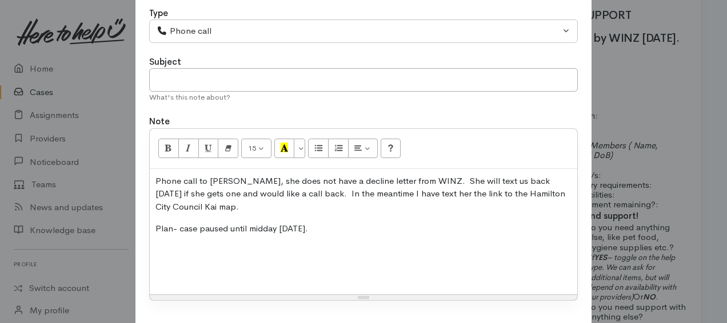
drag, startPoint x: 140, startPoint y: 245, endPoint x: 168, endPoint y: 258, distance: 31.5
click at [182, 272] on p at bounding box center [364, 272] width 416 height 13
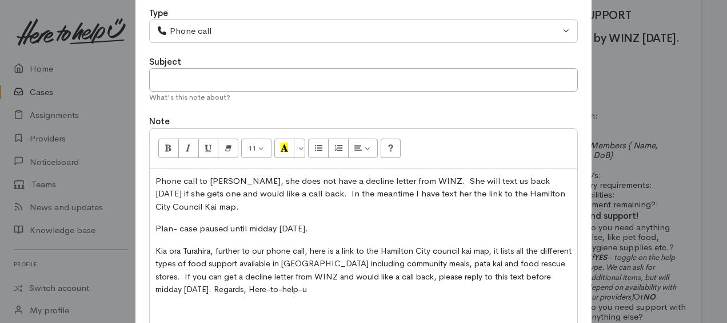
click at [360, 289] on p "Kia ora Turahira, further to our phone call, here is a link to the Hamilton Cit…" at bounding box center [364, 269] width 416 height 51
click at [150, 248] on div "Phone call to Turahira, she does not have a decline letter from WINZ. She will …" at bounding box center [364, 262] width 428 height 186
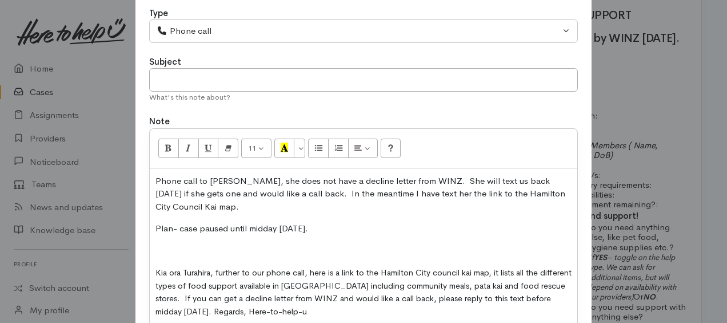
click at [157, 260] on div "Phone call to Turahira, she does not have a decline letter from WINZ. She will …" at bounding box center [364, 273] width 428 height 208
click at [158, 255] on p at bounding box center [364, 250] width 416 height 13
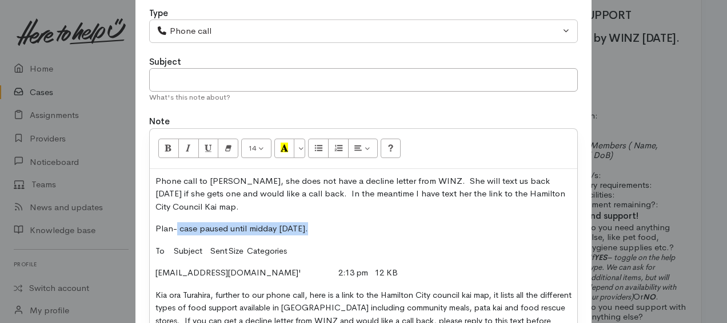
drag, startPoint x: 341, startPoint y: 225, endPoint x: 427, endPoint y: 225, distance: 85.8
click at [427, 225] on p "Plan- case paused until midday Monday." at bounding box center [364, 228] width 416 height 13
click at [518, 222] on p "Plan- case paused until midday Monday." at bounding box center [364, 228] width 416 height 13
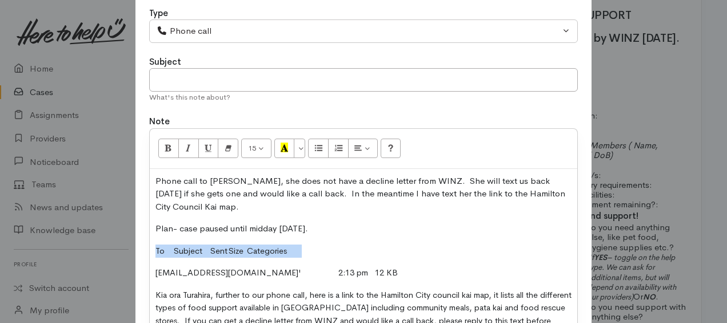
drag, startPoint x: 148, startPoint y: 246, endPoint x: 316, endPoint y: 245, distance: 168.7
click at [316, 249] on div "Phone call to Turahira, she does not have a decline letter from WINZ. She will …" at bounding box center [364, 284] width 428 height 230
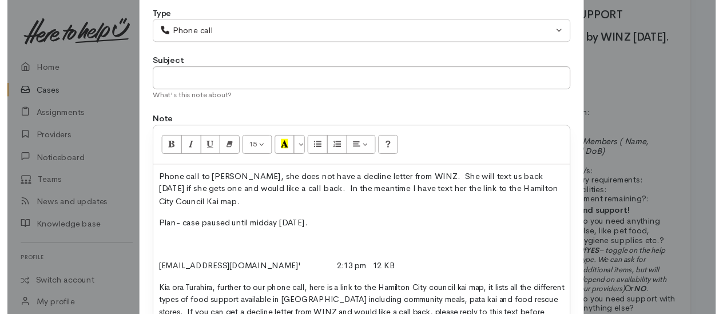
scroll to position [228, 0]
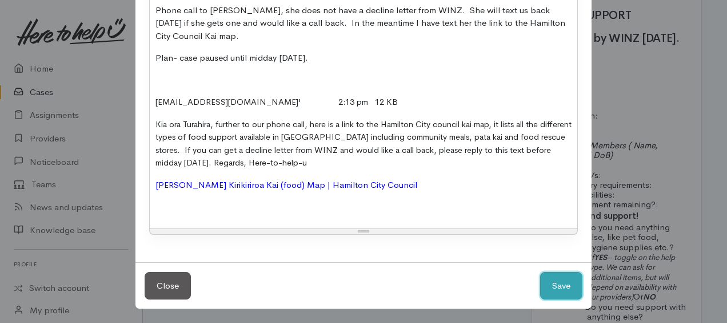
click at [555, 286] on button "Save" at bounding box center [561, 286] width 42 height 28
select select "1"
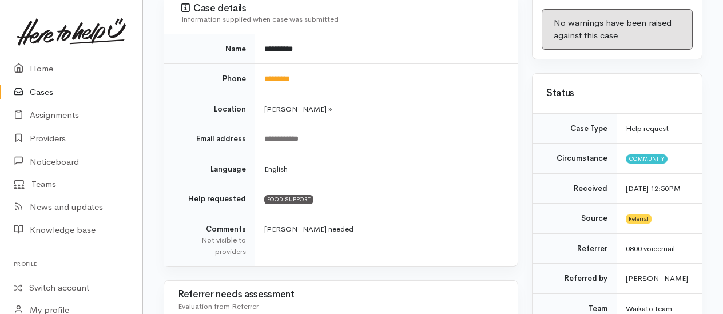
scroll to position [0, 0]
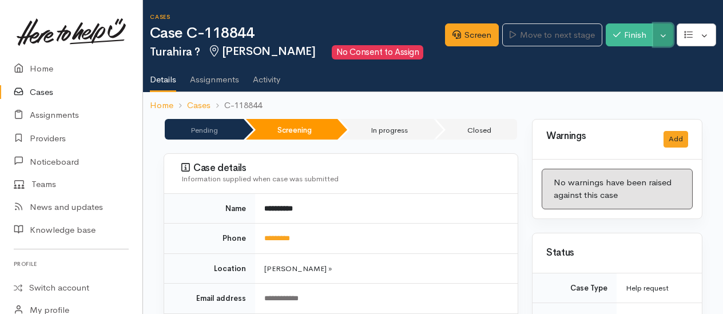
click at [666, 38] on button "Toggle Dropdown" at bounding box center [663, 34] width 20 height 23
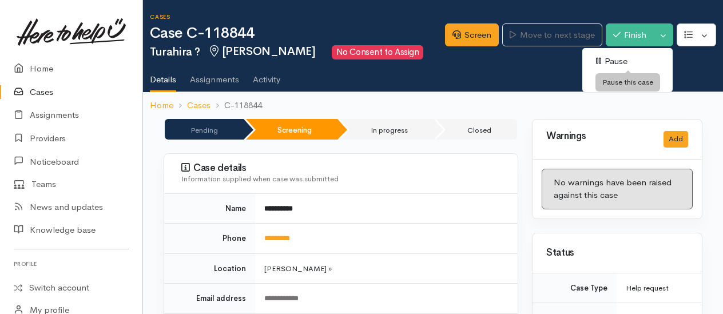
click at [621, 57] on link "Pause" at bounding box center [627, 62] width 90 height 18
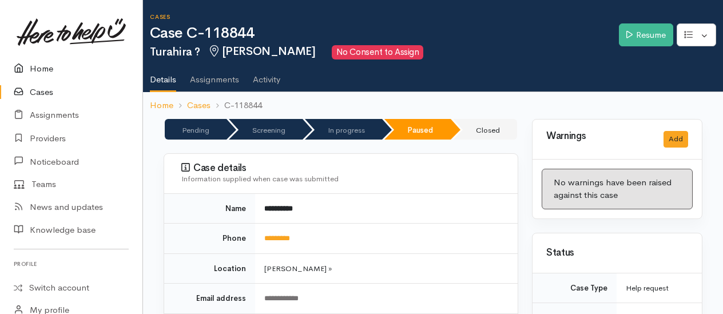
click at [47, 67] on link "Home" at bounding box center [71, 68] width 142 height 23
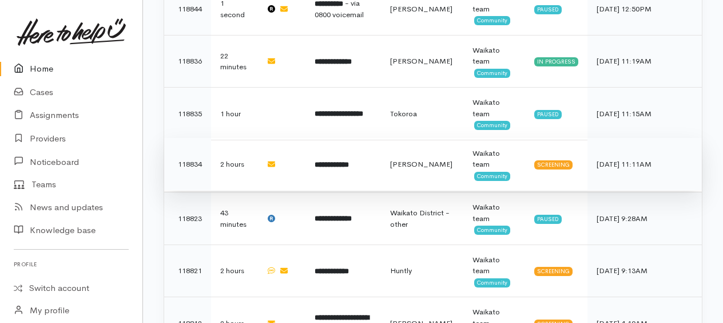
scroll to position [572, 0]
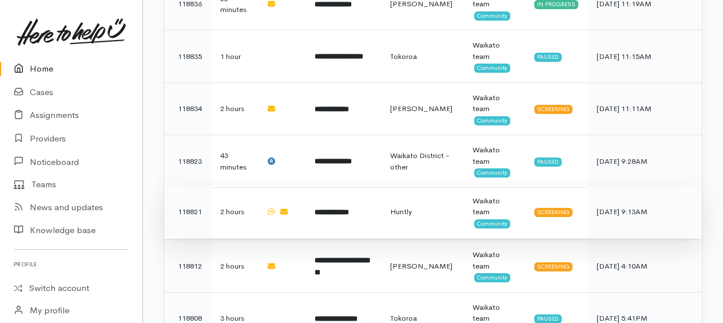
click at [345, 208] on b "**********" at bounding box center [332, 211] width 34 height 7
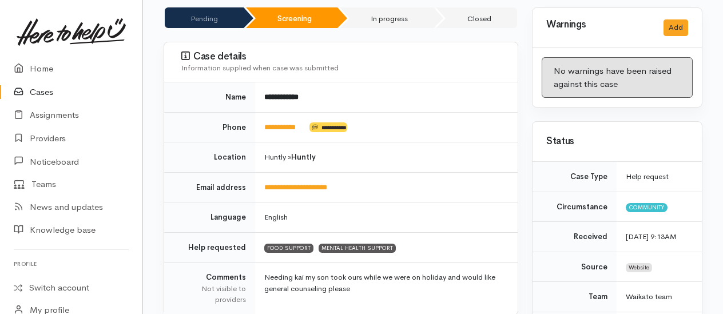
scroll to position [172, 0]
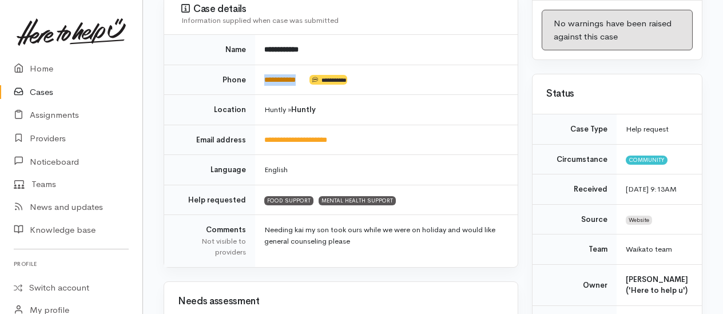
drag, startPoint x: 313, startPoint y: 61, endPoint x: 264, endPoint y: 64, distance: 49.3
click at [264, 65] on td "**********" at bounding box center [386, 80] width 262 height 30
copy td "**********"
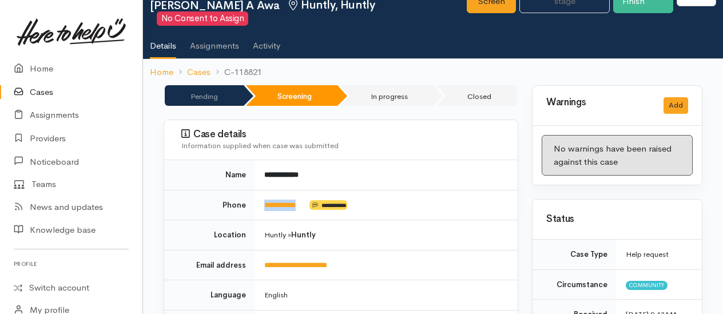
scroll to position [0, 0]
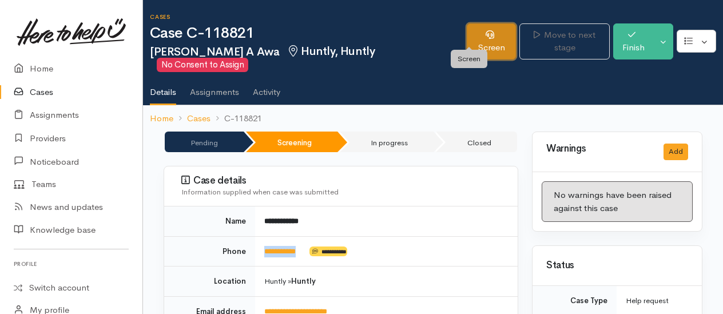
click at [467, 34] on link "Screen" at bounding box center [491, 41] width 49 height 36
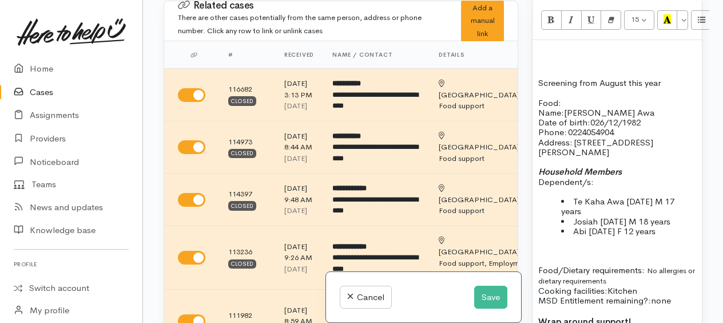
scroll to position [858, 0]
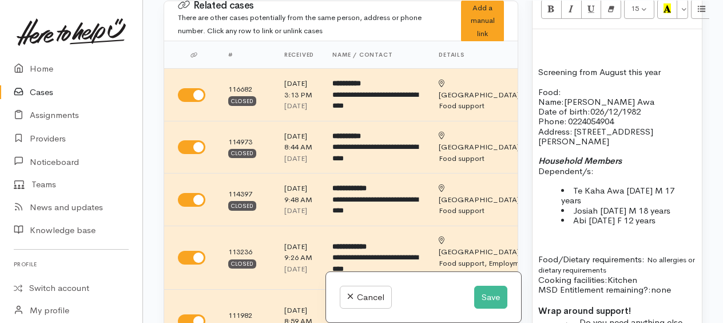
scroll to position [801, 0]
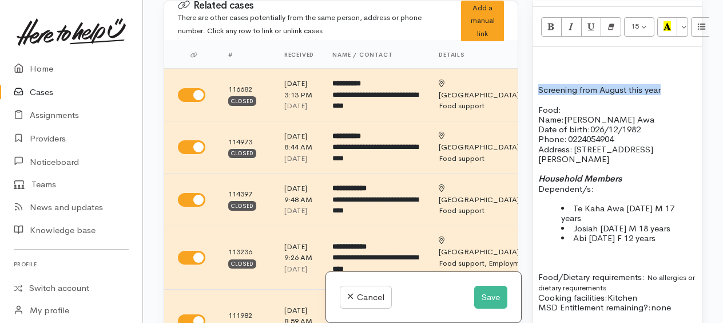
drag, startPoint x: 538, startPoint y: 82, endPoint x: 667, endPoint y: 83, distance: 129.8
click at [667, 85] on p "Screening from August this year" at bounding box center [617, 90] width 158 height 10
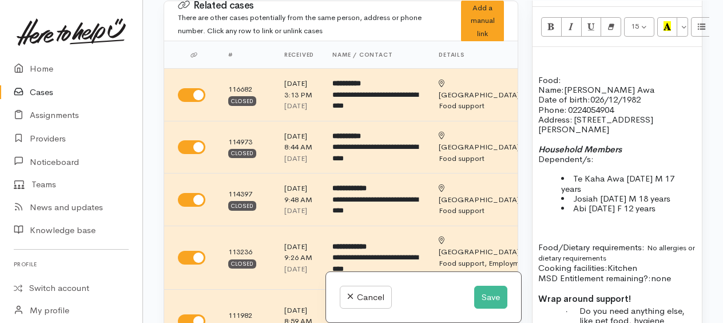
click at [582, 75] on p "Food:" at bounding box center [617, 80] width 158 height 10
click at [631, 97] on span "026/12/1982" at bounding box center [615, 99] width 50 height 11
click at [596, 94] on span "026/12/1982" at bounding box center [615, 99] width 50 height 11
click at [600, 94] on span "026/12/1982" at bounding box center [615, 99] width 50 height 11
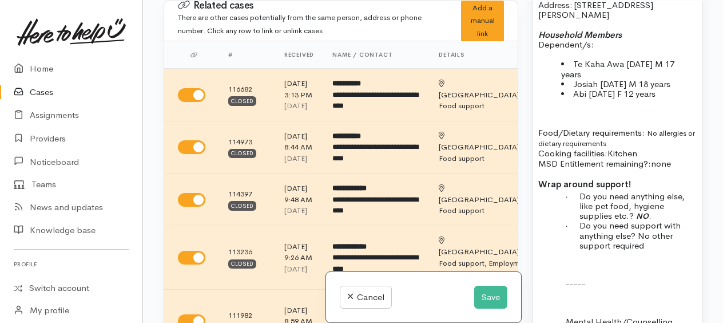
scroll to position [972, 0]
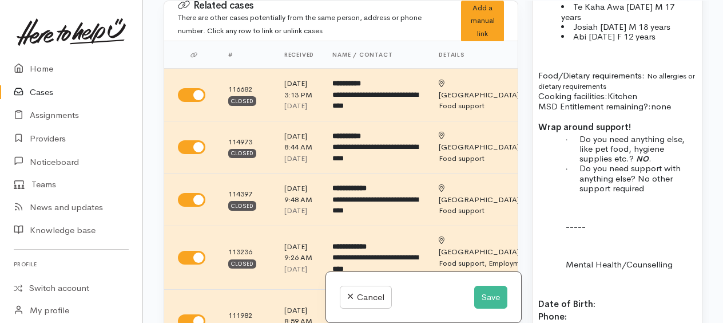
click at [583, 31] on span "Abi 26/10/2013 F 12 years" at bounding box center [614, 36] width 82 height 11
click at [656, 144] on p "· Do you need anything else, like pet food, hygiene supplies etc.? NO ." at bounding box center [637, 149] width 117 height 30
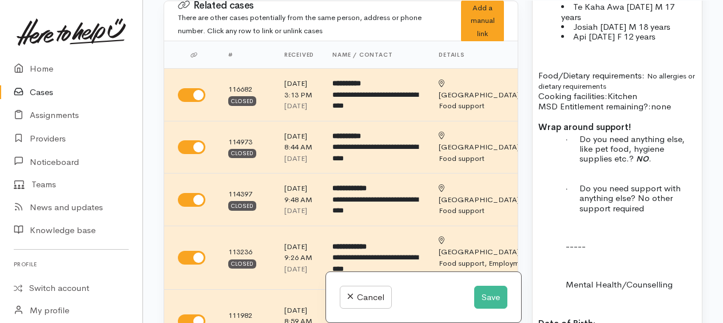
click at [660, 142] on p "· Do you need anything else, like pet food, hygiene supplies etc.? NO ." at bounding box center [637, 149] width 117 height 30
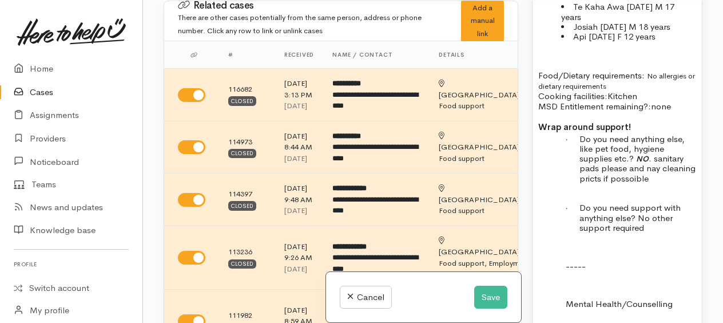
drag, startPoint x: 622, startPoint y: 164, endPoint x: 590, endPoint y: 153, distance: 34.4
click at [547, 147] on div "Food: Name: Corina Awa Date of birth: 06/12/1982 Phone:   0224054904 Address:  …" at bounding box center [616, 323] width 169 height 896
click at [638, 165] on span ". sanitary pads please and nay cleaning pricts if possoible" at bounding box center [637, 168] width 116 height 31
click at [483, 304] on button "Save" at bounding box center [490, 296] width 33 height 23
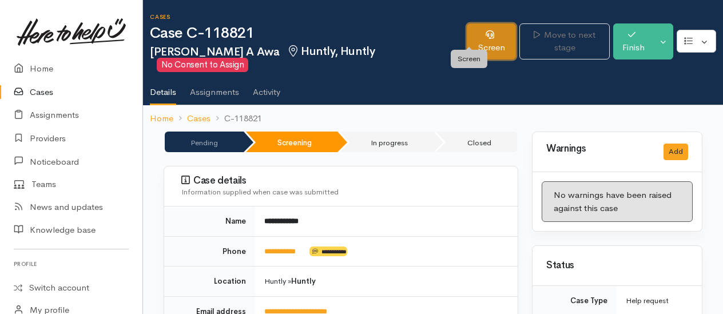
drag, startPoint x: 472, startPoint y: 39, endPoint x: 498, endPoint y: 58, distance: 32.3
click at [472, 38] on link "Screen" at bounding box center [491, 41] width 49 height 36
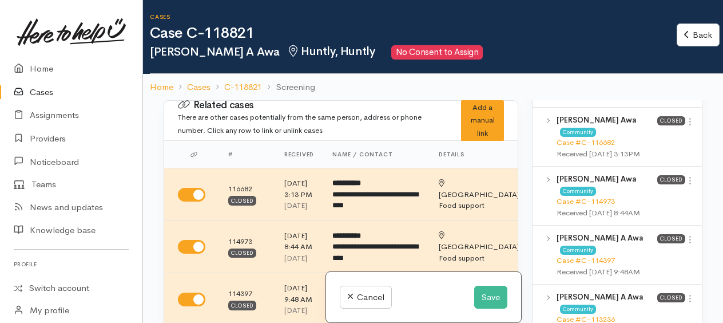
scroll to position [1716, 0]
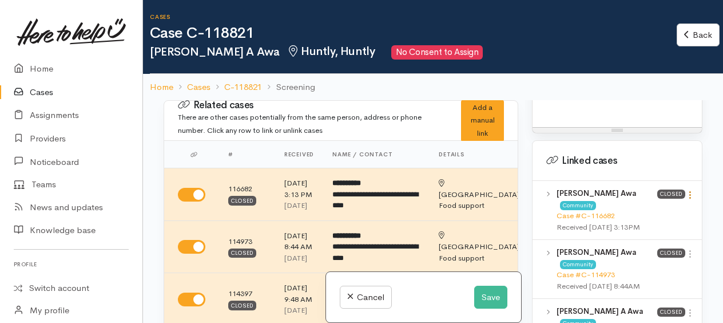
click at [686, 190] on icon at bounding box center [690, 195] width 10 height 10
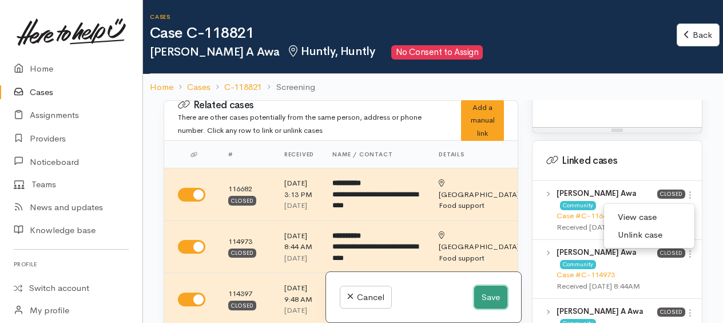
click at [485, 296] on button "Save" at bounding box center [490, 296] width 33 height 23
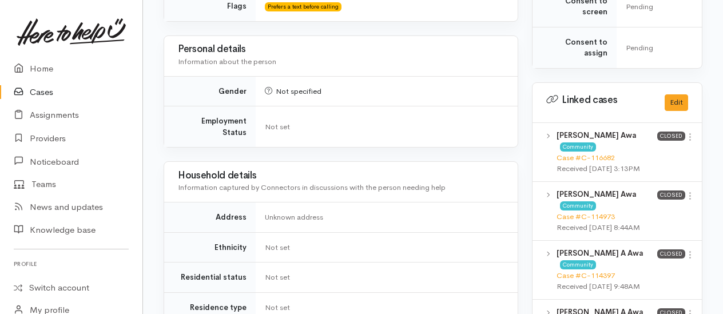
scroll to position [515, 0]
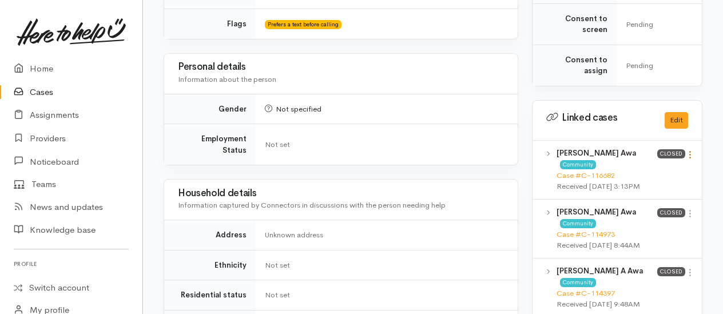
click at [691, 150] on icon at bounding box center [690, 155] width 10 height 10
click at [638, 169] on link "View case" at bounding box center [649, 177] width 90 height 18
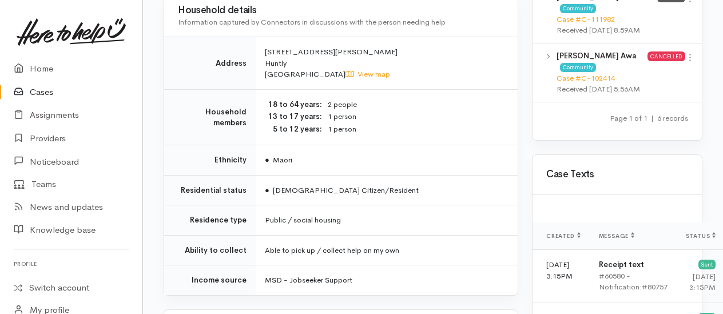
scroll to position [972, 0]
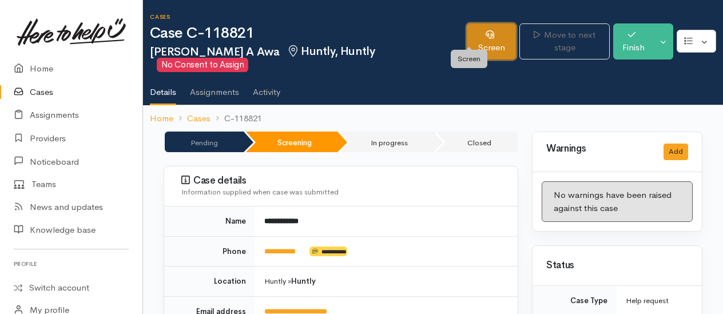
click at [483, 36] on link "Screen" at bounding box center [491, 41] width 49 height 36
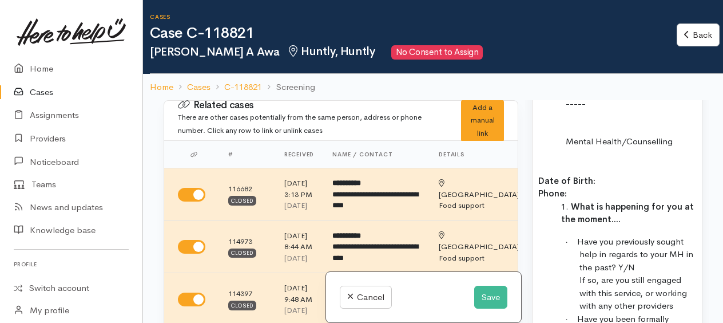
scroll to position [1258, 0]
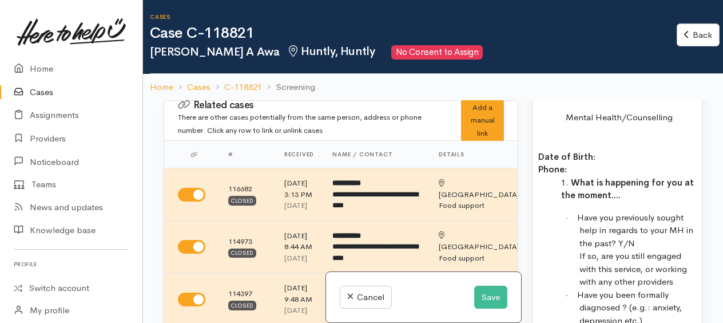
click at [550, 122] on div "Food: Name: [PERSON_NAME] Awa Date of birth: [DEMOGRAPHIC_DATA] Phone:   022405…" at bounding box center [616, 137] width 169 height 896
click at [536, 126] on div "Food: Name: Corina Awa Date of birth: 06/12/1982 Phone:   0224054904 Address:  …" at bounding box center [616, 137] width 169 height 896
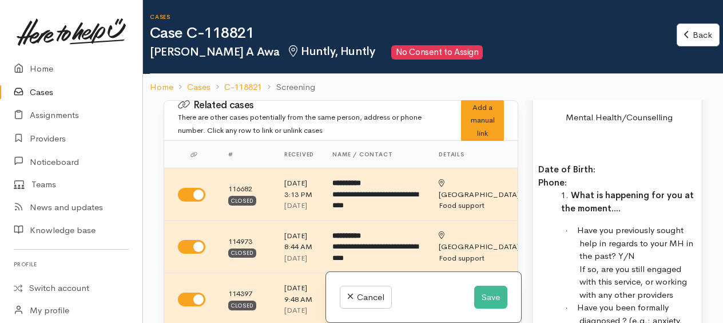
click at [546, 132] on div "Food: Name: Corina Awa Date of birth: 06/12/1982 Phone:   0224054904 Address:  …" at bounding box center [616, 143] width 169 height 908
click at [612, 163] on p "Date of Birth: Phone:" at bounding box center [617, 176] width 158 height 26
click at [592, 166] on p "Date of Birth: Phone:" at bounding box center [617, 176] width 158 height 26
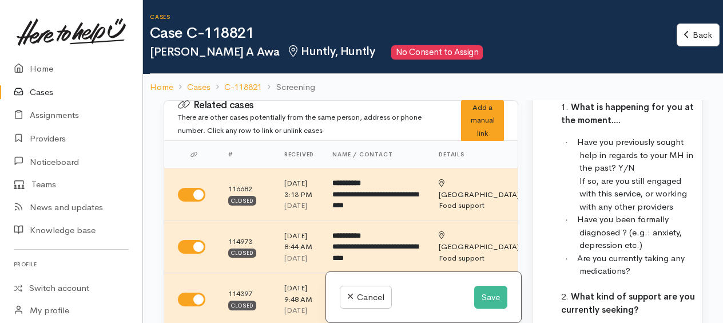
scroll to position [1372, 0]
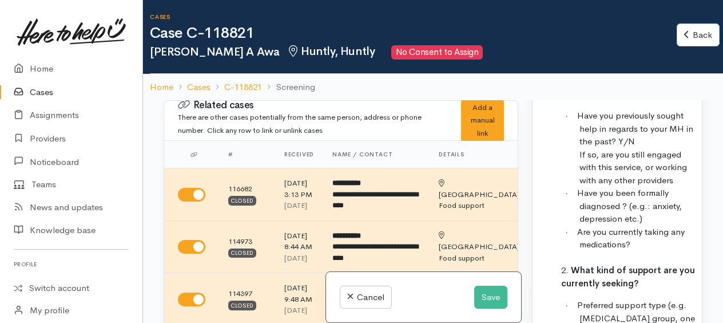
click at [639, 128] on p "· Have you previously sought help in regards to your MH in the past? Y/N If so,…" at bounding box center [637, 147] width 117 height 77
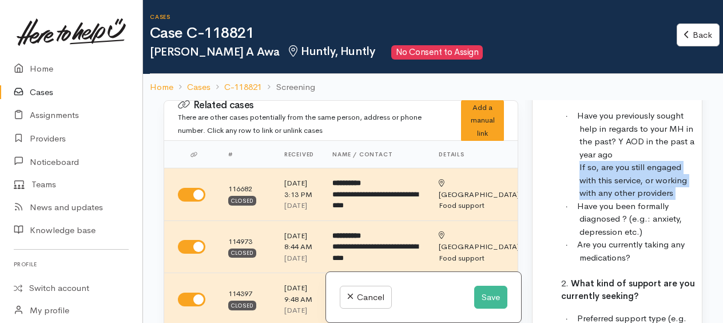
drag, startPoint x: 576, startPoint y: 151, endPoint x: 677, endPoint y: 178, distance: 104.3
click at [677, 178] on div "Food: Name: Corina Awa Date of birth: 06/12/1982 Phone:   0224054904 Address:  …" at bounding box center [616, 35] width 169 height 921
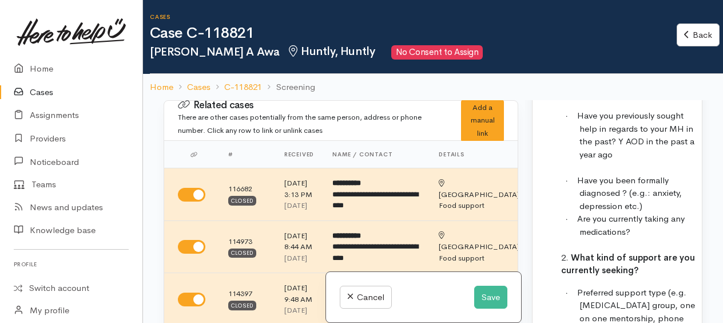
click at [650, 146] on p "· Have you previously sought help in regards to your MH in the past? Y AOD in t…" at bounding box center [637, 141] width 117 height 65
click at [635, 135] on p "· Have you previously sought help in regards to your MH in the past? Y AOD in t…" at bounding box center [637, 141] width 117 height 65
click at [658, 184] on p "· Have you been formally diagnosed ? (e.g.: anxiety, depression etc.)" at bounding box center [637, 193] width 117 height 39
click at [652, 189] on p "· Have you been formally diagnosed ? (e.g.: anxiety, depression etc.)" at bounding box center [637, 193] width 117 height 39
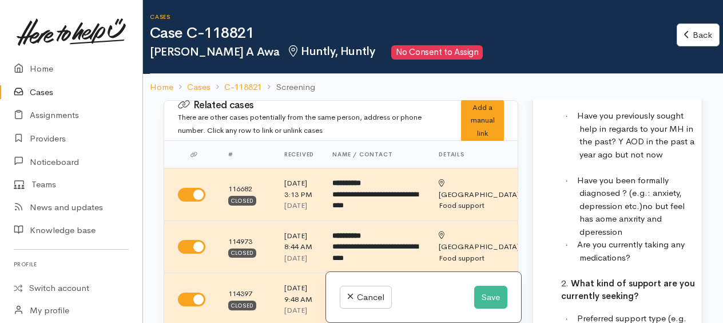
drag, startPoint x: 602, startPoint y: 199, endPoint x: 606, endPoint y: 206, distance: 7.9
click at [603, 200] on span "no but feel has aome anxrity and dperession" at bounding box center [631, 218] width 105 height 37
click at [629, 221] on p "· Have you been formally diagnosed ? (e.g.: anxiety, depression etc.) no but fe…" at bounding box center [637, 206] width 117 height 65
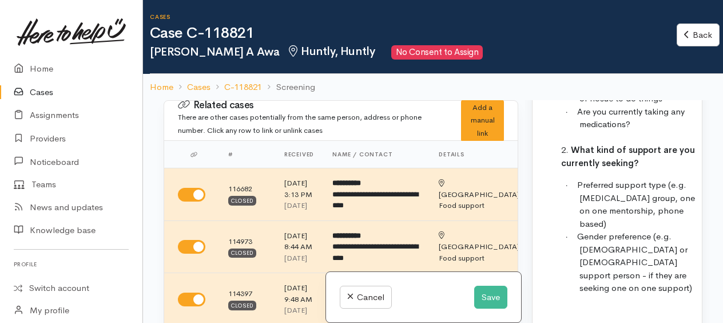
scroll to position [1487, 0]
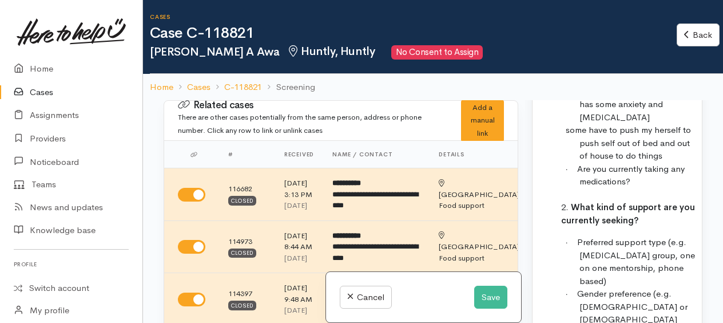
click at [663, 141] on span "some have to push my herself to push self out of bed and out of house to do thi…" at bounding box center [628, 142] width 125 height 37
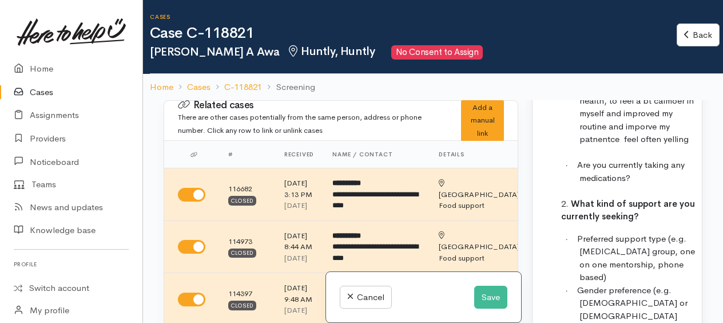
scroll to position [1601, 0]
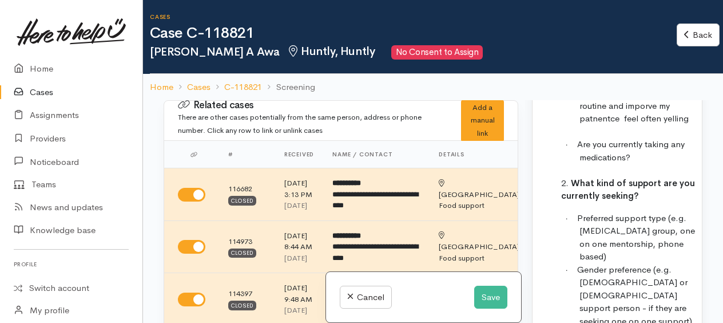
click at [645, 164] on p at bounding box center [617, 170] width 158 height 13
click at [687, 106] on span "to better undertsand my mental health, to feel a bt calmoer in myself and impro…" at bounding box center [630, 92] width 128 height 62
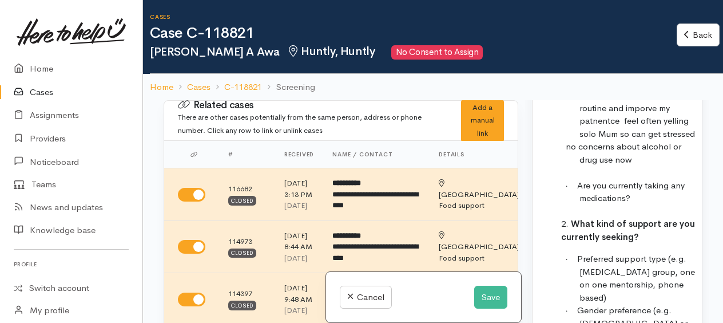
click at [636, 193] on p "· Are you currently taking any medications?" at bounding box center [637, 192] width 117 height 26
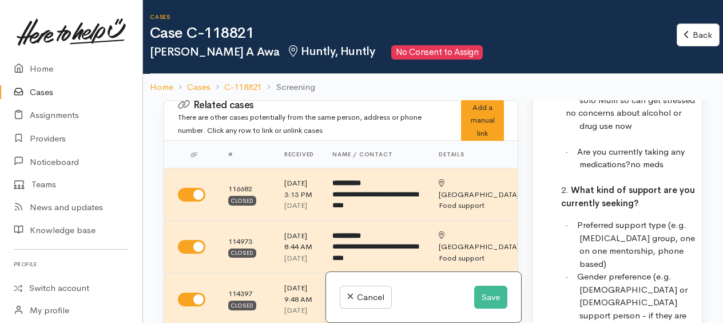
scroll to position [1656, 0]
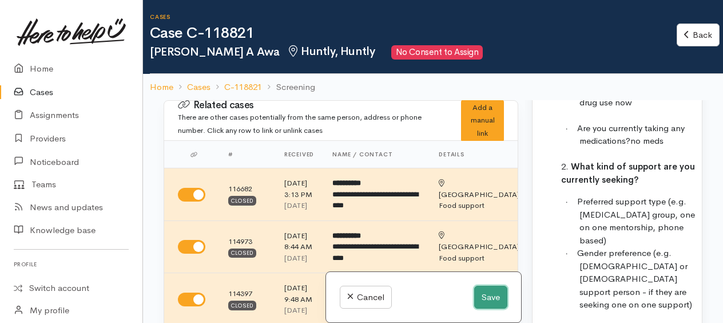
click at [493, 299] on button "Save" at bounding box center [490, 296] width 33 height 23
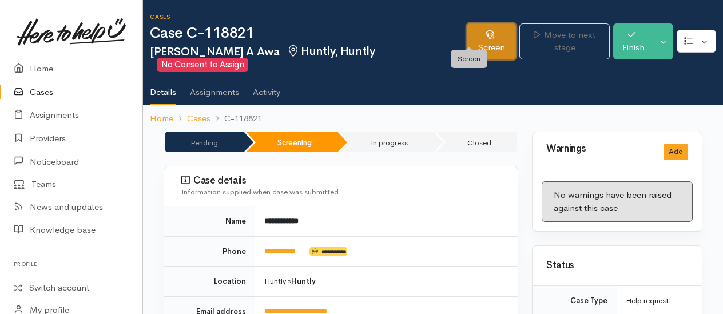
click at [476, 32] on link "Screen" at bounding box center [491, 41] width 49 height 36
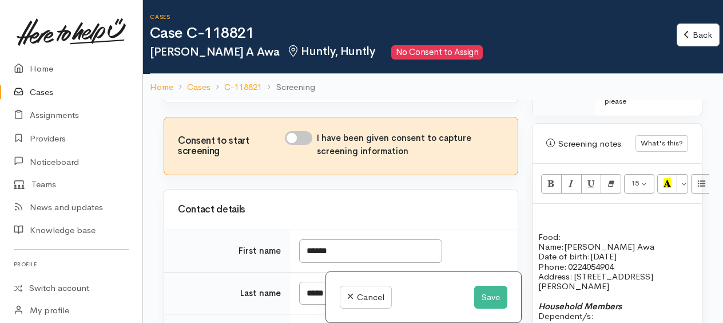
scroll to position [572, 0]
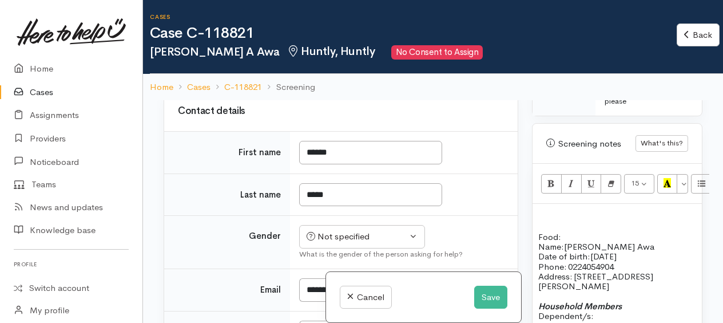
click at [296, 46] on input "I have been given consent to capture screening information" at bounding box center [298, 40] width 27 height 14
checkbox input "true"
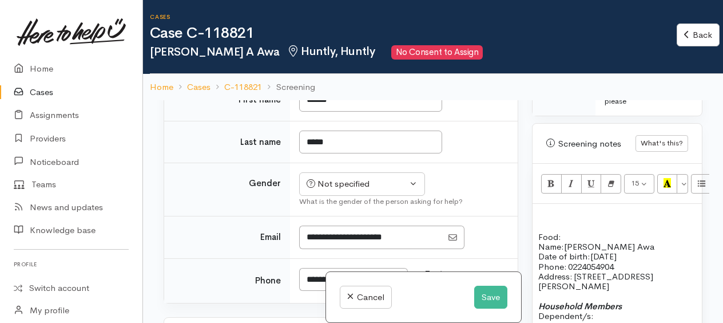
scroll to position [686, 0]
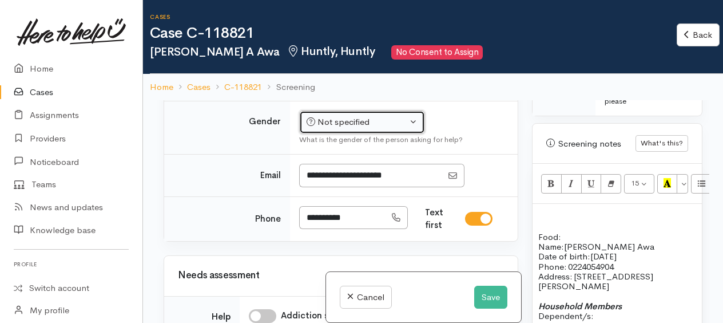
click at [377, 129] on div "Not specified" at bounding box center [357, 122] width 101 height 13
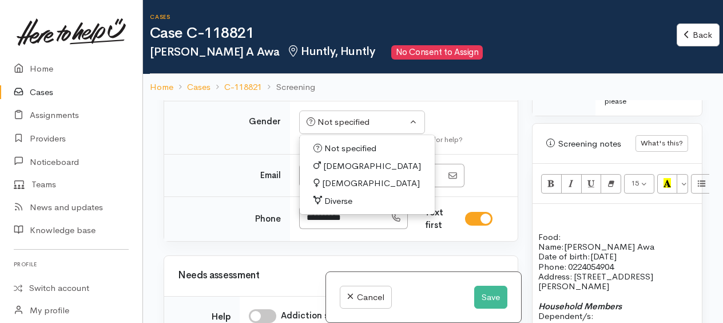
click at [329, 190] on span "[DEMOGRAPHIC_DATA]" at bounding box center [371, 183] width 98 height 13
select select "[DEMOGRAPHIC_DATA]"
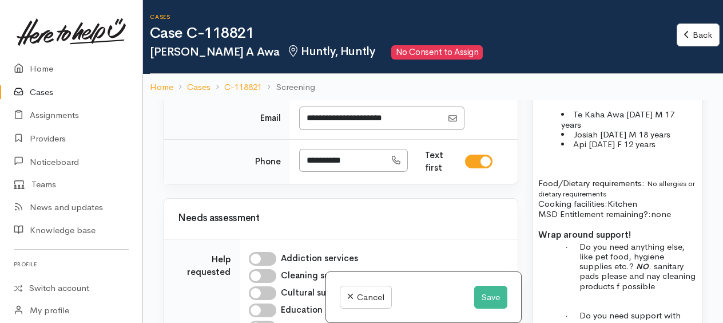
scroll to position [972, 0]
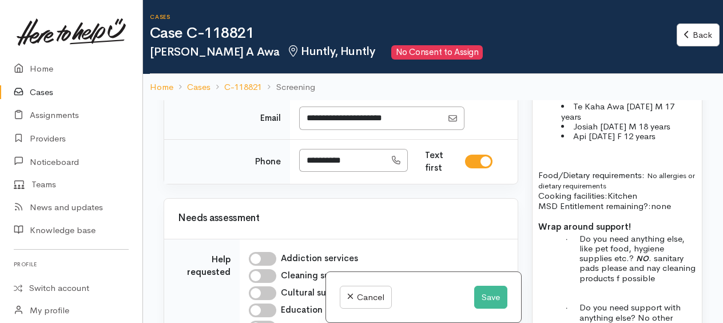
click at [685, 233] on span "Do you need anything else, like pet food, hygiene supplies etc.?" at bounding box center [631, 248] width 105 height 31
drag, startPoint x: 575, startPoint y: 233, endPoint x: 652, endPoint y: 246, distance: 78.3
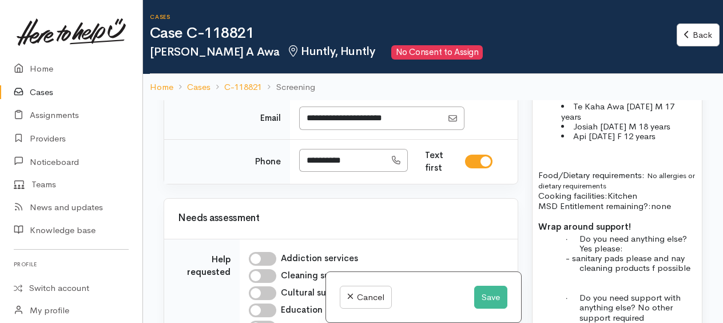
click at [626, 252] on span "- sanitary pads please and nay cleaning products f possible" at bounding box center [628, 262] width 125 height 21
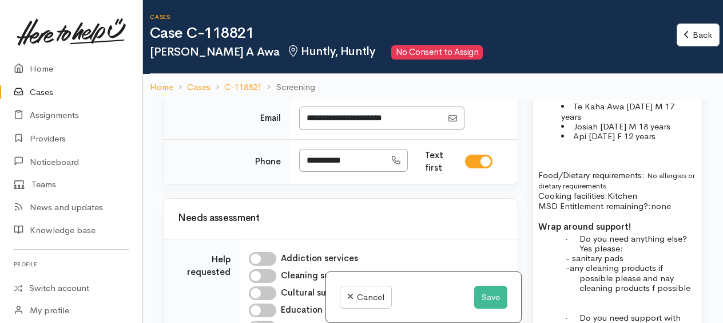
drag, startPoint x: 615, startPoint y: 264, endPoint x: 695, endPoint y: 277, distance: 81.1
click at [631, 266] on p "-any cleaning products if possible" at bounding box center [637, 272] width 117 height 20
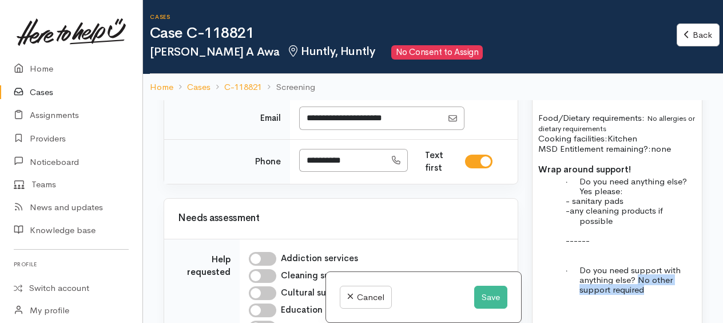
drag, startPoint x: 636, startPoint y: 265, endPoint x: 645, endPoint y: 276, distance: 14.2
click at [645, 276] on p "· Do you need support with anything else? No other support required" at bounding box center [637, 280] width 117 height 30
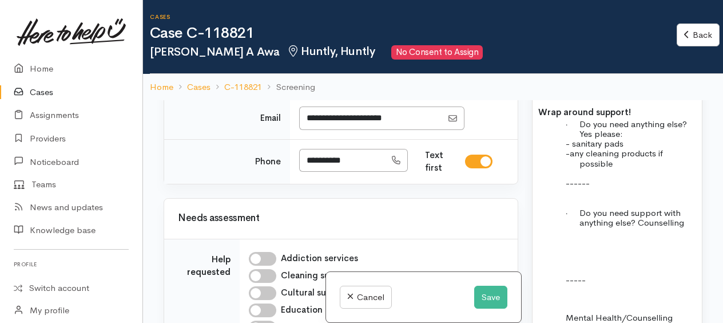
scroll to position [1144, 0]
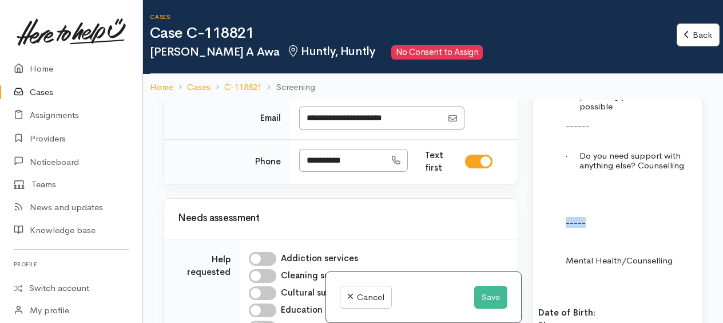
drag, startPoint x: 556, startPoint y: 203, endPoint x: 603, endPoint y: 204, distance: 46.3
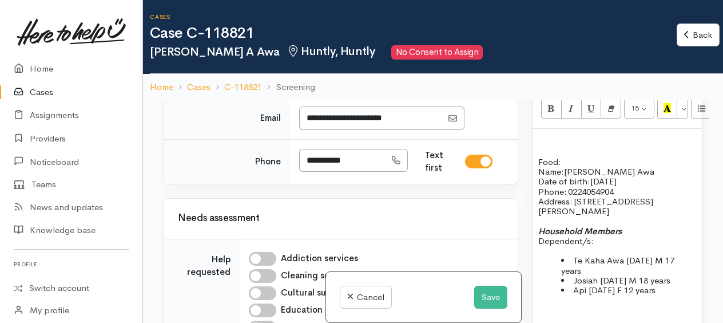
scroll to position [801, 0]
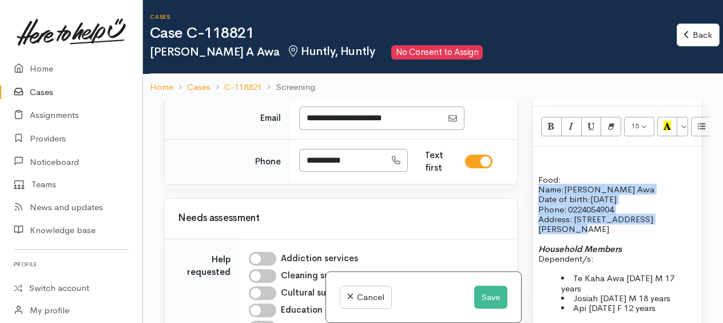
drag, startPoint x: 534, startPoint y: 185, endPoint x: 676, endPoint y: 213, distance: 145.1
copy div "Name: Corina Awa Date of birth: 06/12/1982 Phone:   0224054904 Address:   57 Ro…"
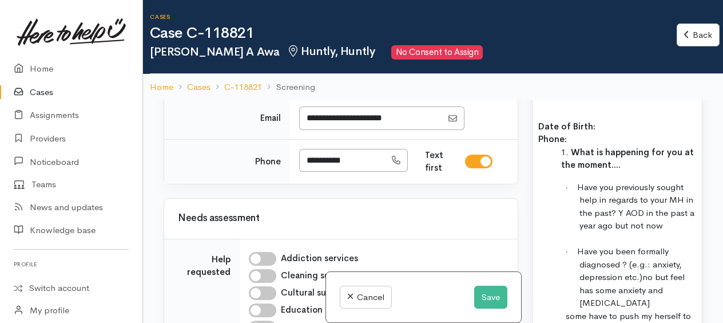
scroll to position [1201, 0]
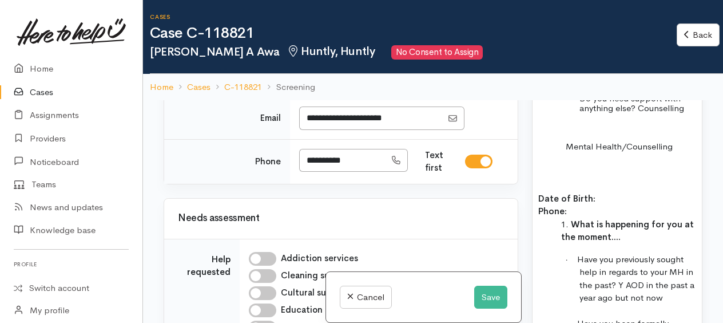
click at [536, 162] on div "Food: Name: Corina Awa Date of birth: 06/12/1982 Phone:   0224054904 Address:  …" at bounding box center [616, 276] width 169 height 1060
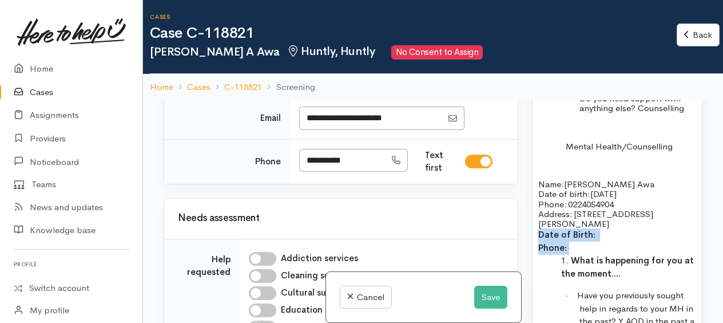
drag, startPoint x: 536, startPoint y: 207, endPoint x: 570, endPoint y: 221, distance: 36.6
click at [570, 221] on div "Food: Name: Corina Awa Date of birth: 06/12/1982 Phone:   0224054904 Address:  …" at bounding box center [616, 294] width 169 height 1097
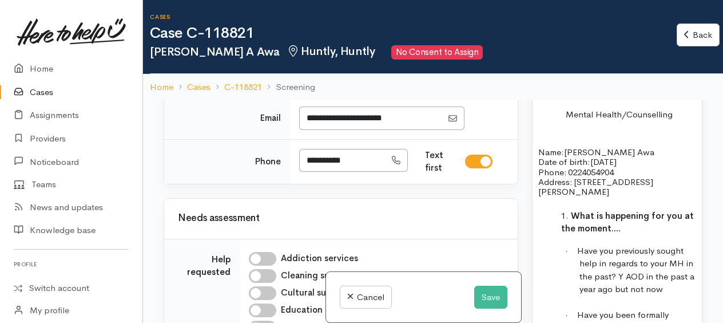
scroll to position [1258, 0]
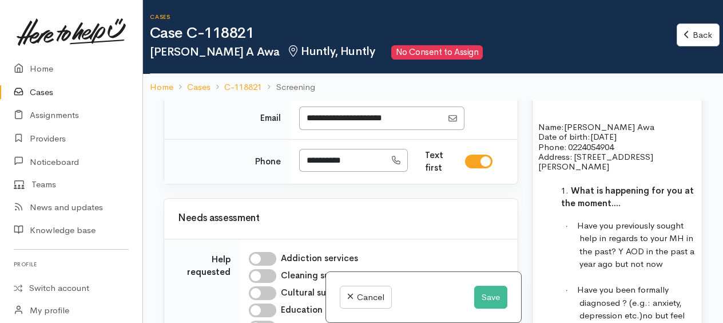
click at [620, 226] on span "Have you previously sought help in regards to your MH in the past? Y AOD in the…" at bounding box center [635, 245] width 117 height 50
click at [638, 278] on span "Have you previously sought help in regards to your MH in the past? Yes has prev…" at bounding box center [635, 283] width 116 height 127
drag, startPoint x: 574, startPoint y: 304, endPoint x: 642, endPoint y: 310, distance: 68.9
click at [638, 311] on div "Food: Name: Corina Awa Date of birth: 06/12/1982 Phone:   0224054904 Address:  …" at bounding box center [616, 276] width 169 height 1174
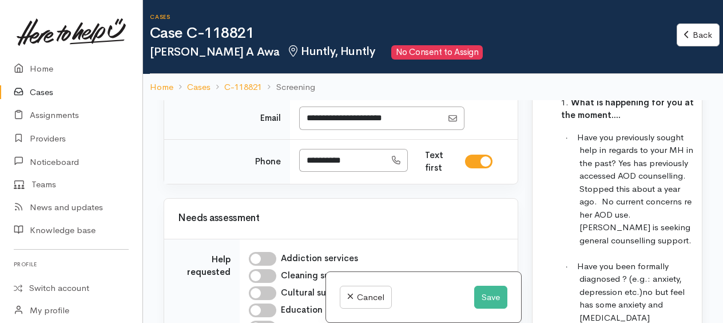
scroll to position [1372, 0]
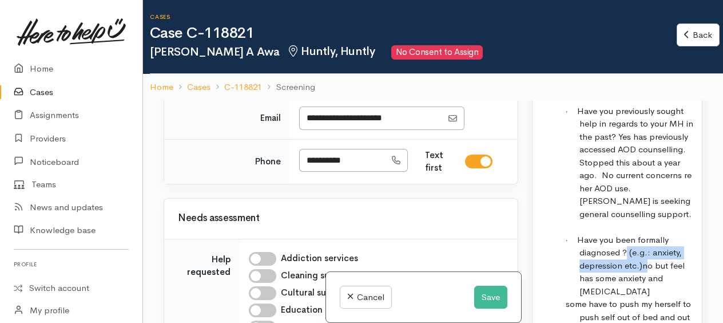
drag, startPoint x: 627, startPoint y: 225, endPoint x: 648, endPoint y: 245, distance: 29.2
click at [648, 245] on p "· Have you been formally diagnosed ? (e.g.: anxiety, depression etc.) no but fe…" at bounding box center [637, 265] width 117 height 65
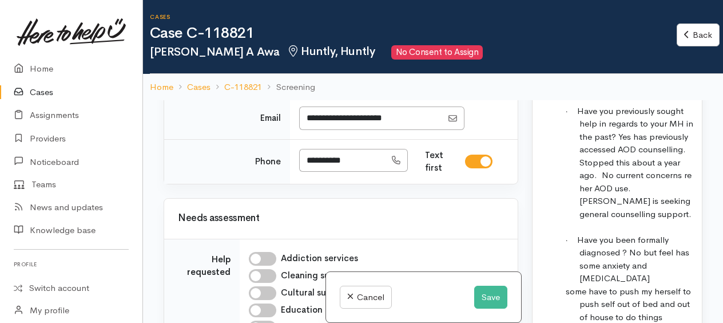
click at [673, 246] on span "o but feel has some anxiety and depression" at bounding box center [634, 264] width 110 height 37
click at [623, 255] on span "o but feels has some anxiety and depression" at bounding box center [636, 264] width 114 height 37
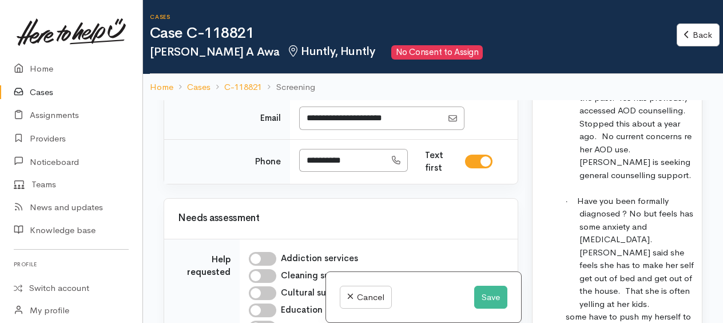
scroll to position [1430, 0]
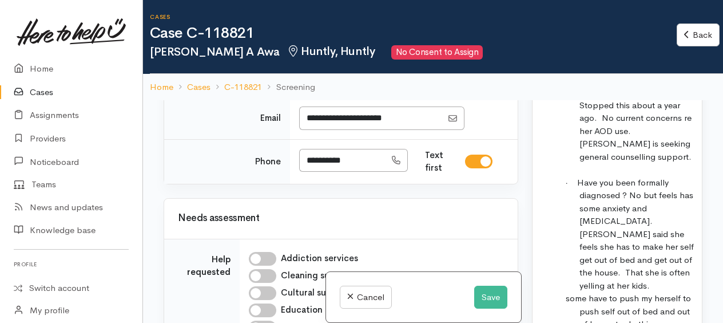
drag, startPoint x: 563, startPoint y: 258, endPoint x: 663, endPoint y: 291, distance: 105.6
click at [663, 291] on div "Food: Name: Corina Awa Date of birth: 06/12/1982 Phone:   0224054904 Address:  …" at bounding box center [616, 117] width 169 height 1200
click at [678, 250] on p "· Have you been formally diagnosed ? N o but feels has some anxiety and depress…" at bounding box center [637, 234] width 117 height 116
click at [626, 198] on span "o but feels has some anxiety and depression. Corina said she feels she has to m…" at bounding box center [636, 239] width 114 height 101
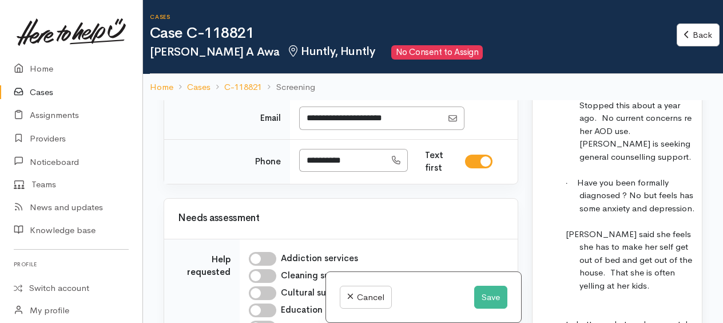
click at [628, 278] on p "Corina said she feels she has to make her self get out of bed and get out of th…" at bounding box center [637, 260] width 117 height 65
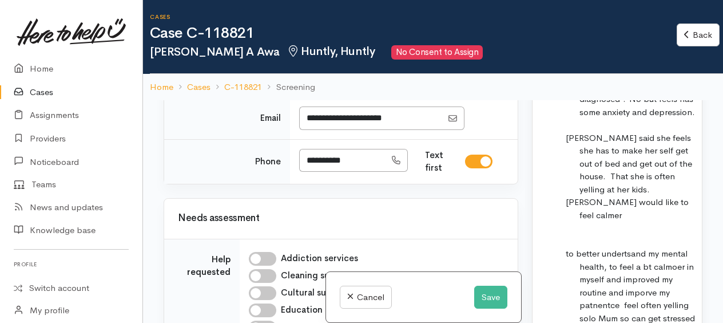
scroll to position [1544, 0]
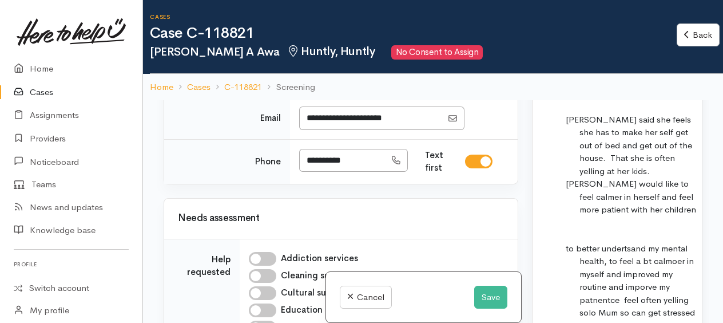
click at [674, 198] on span "Corina would like to feel calmer in herself and feel more patient with her chil…" at bounding box center [631, 196] width 130 height 37
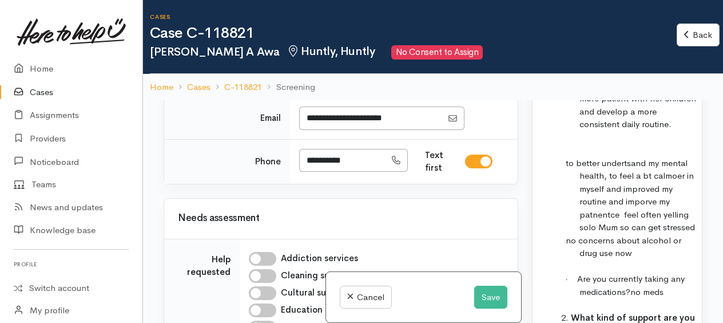
scroll to position [1658, 0]
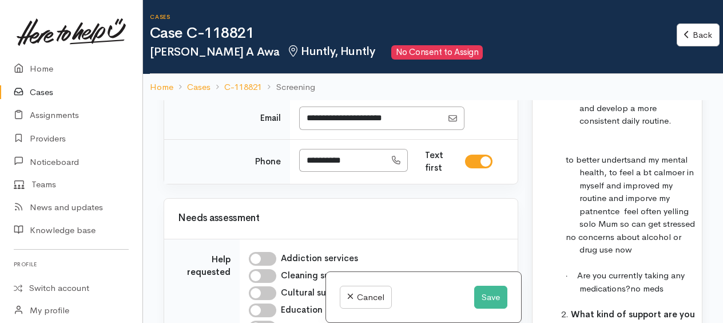
drag, startPoint x: 563, startPoint y: 146, endPoint x: 672, endPoint y: 251, distance: 151.7
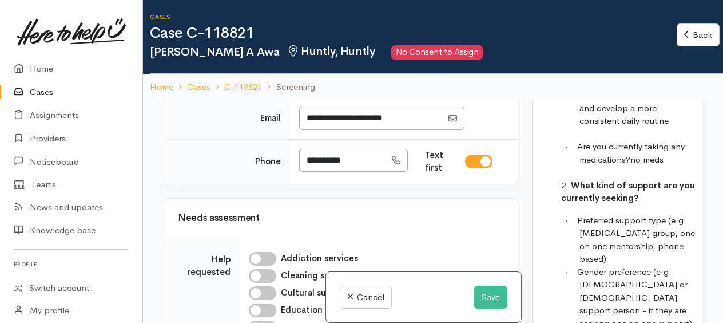
click at [663, 154] on span "no meds" at bounding box center [646, 159] width 33 height 11
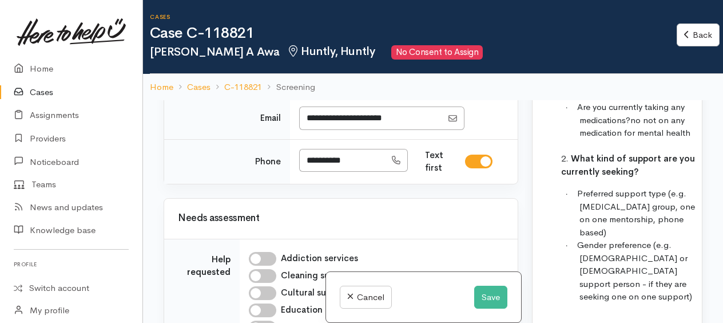
scroll to position [1716, 0]
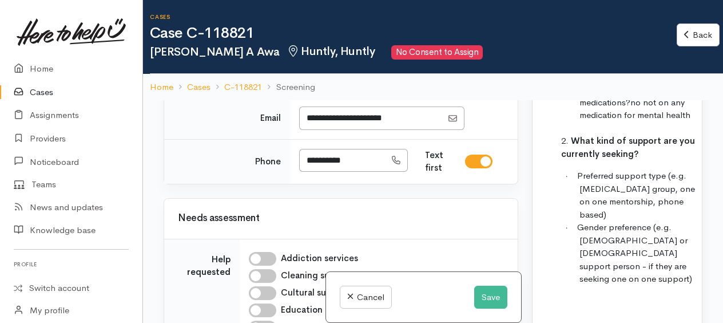
click at [665, 170] on span "Preferred support type (e.g. peer support group, one on one mentorship, phone b…" at bounding box center [636, 195] width 118 height 50
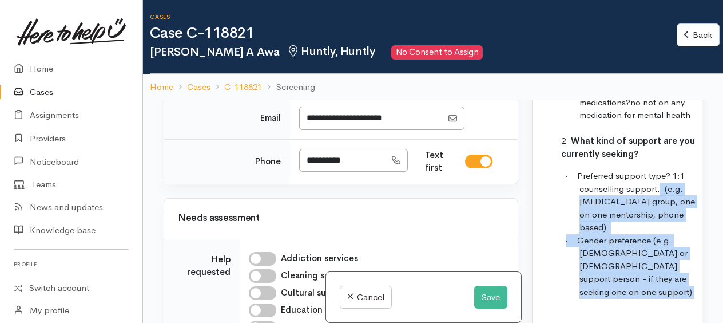
drag, startPoint x: 659, startPoint y: 174, endPoint x: 686, endPoint y: 269, distance: 98.7
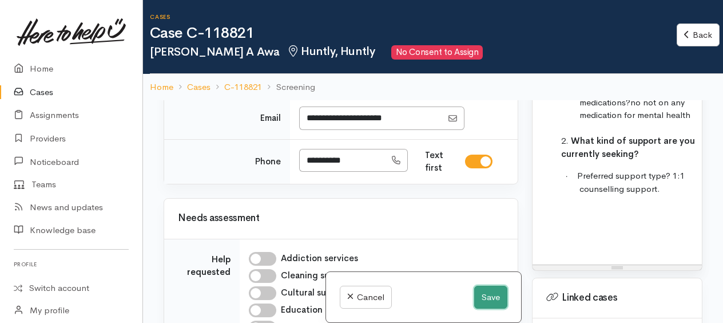
click at [496, 300] on button "Save" at bounding box center [490, 296] width 33 height 23
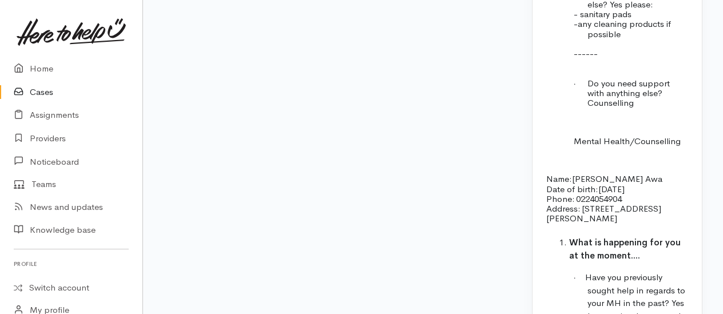
scroll to position [1658, 0]
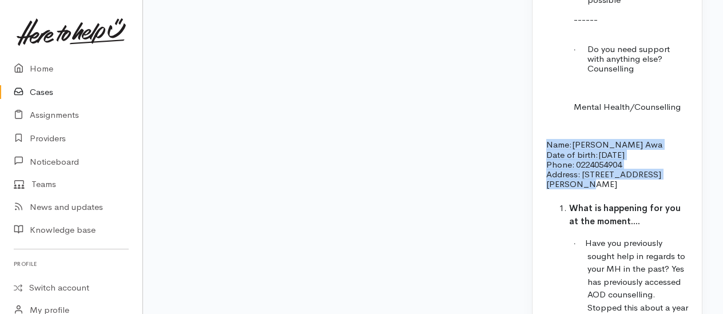
drag, startPoint x: 543, startPoint y: 147, endPoint x: 689, endPoint y: 182, distance: 149.4
click at [689, 182] on div "Food: Name: [PERSON_NAME] Awa Date of birth: [DEMOGRAPHIC_DATA] Phone:   022405…" at bounding box center [616, 257] width 169 height 1136
drag, startPoint x: 689, startPoint y: 182, endPoint x: 597, endPoint y: 170, distance: 92.2
copy div "Name: [PERSON_NAME] Date of birth: [DEMOGRAPHIC_DATA] Phone:   0224054904 Addre…"
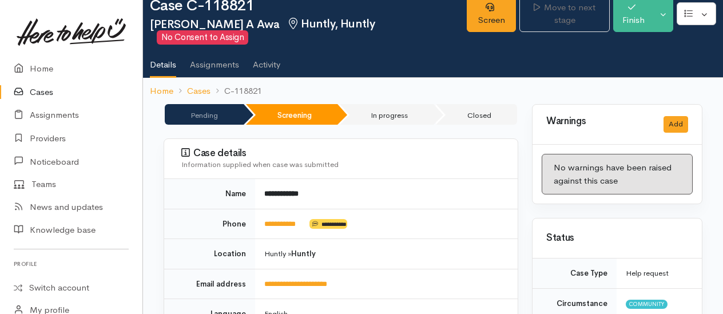
scroll to position [0, 0]
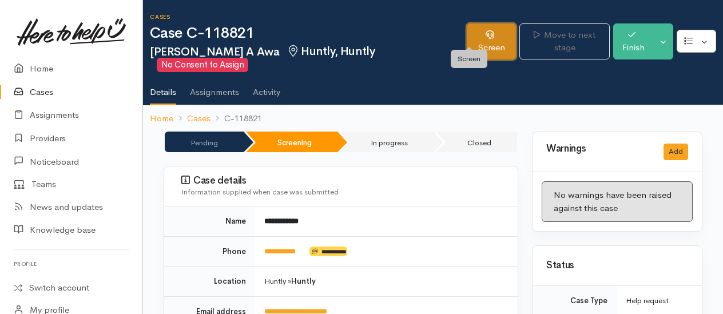
click at [473, 37] on link "Screen" at bounding box center [491, 41] width 49 height 36
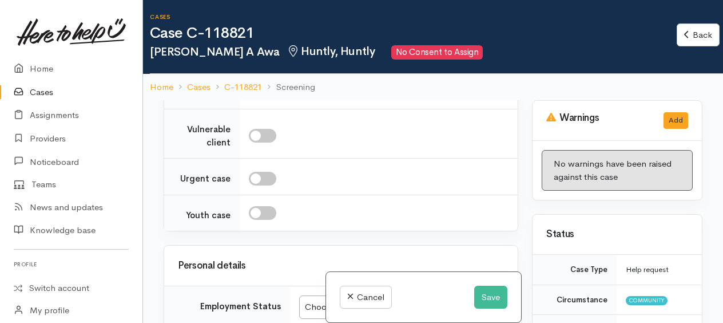
scroll to position [1430, 0]
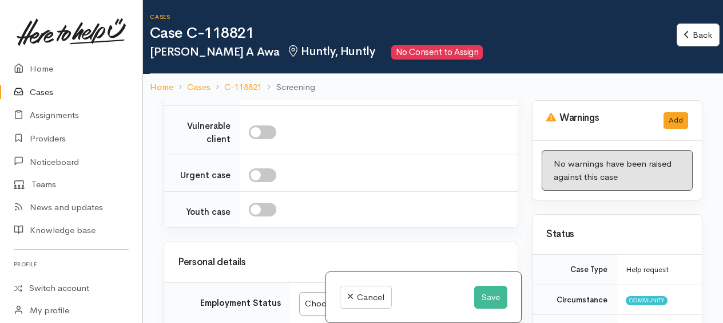
paste div
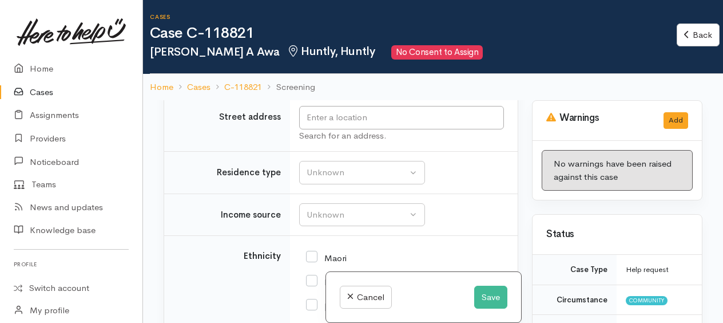
scroll to position [1658, 0]
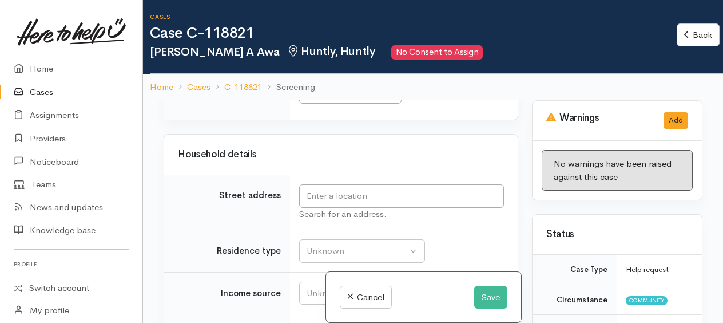
click at [313, 99] on div "Choose..." at bounding box center [345, 92] width 80 height 13
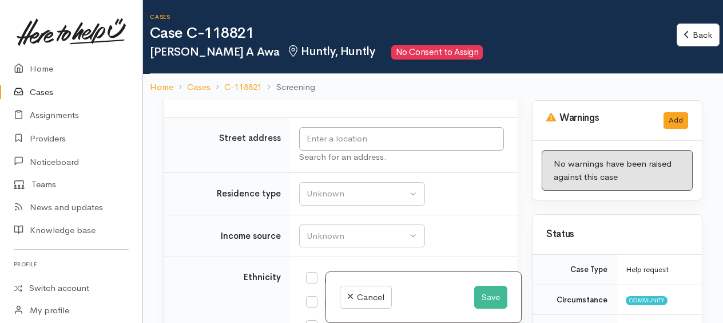
scroll to position [1944, 0]
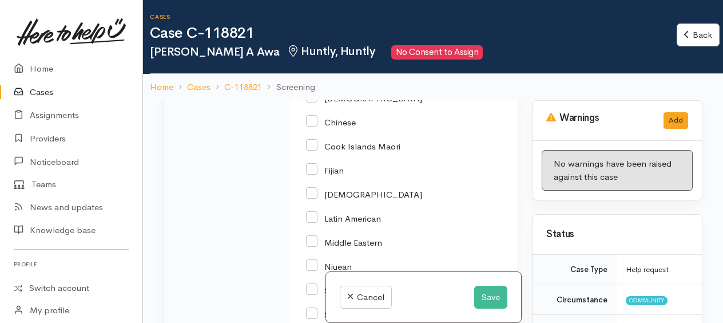
click at [303, 121] on div "Maori" at bounding box center [401, 278] width 205 height 482
click at [309, 54] on input "Maori" at bounding box center [326, 49] width 41 height 10
checkbox input "true"
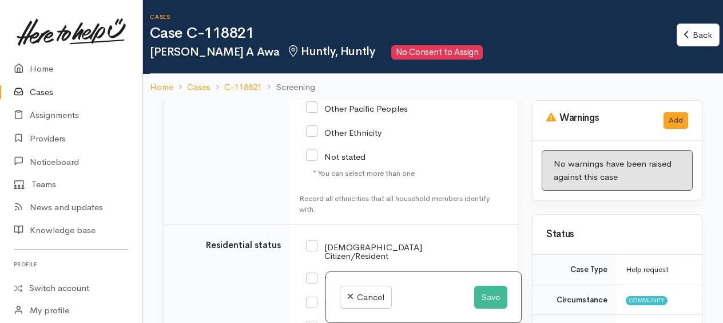
scroll to position [2402, 0]
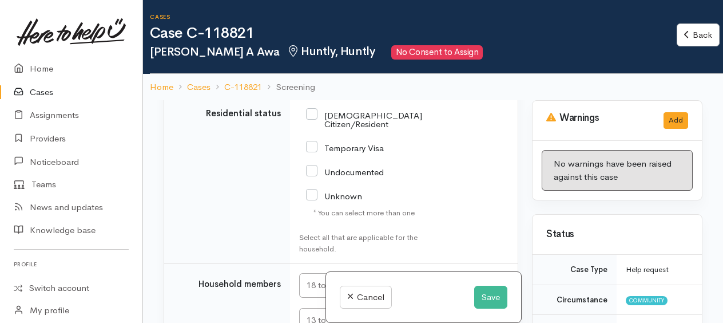
click at [314, 128] on input "NZ Citizen/Resident" at bounding box center [364, 118] width 116 height 19
checkbox input "true"
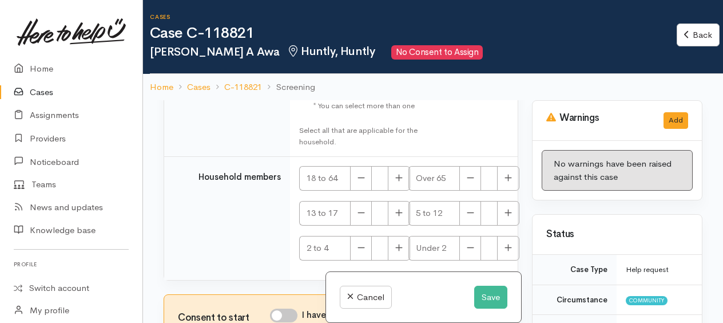
scroll to position [2574, 0]
click at [394, 179] on button "button" at bounding box center [399, 178] width 22 height 25
type input "2"
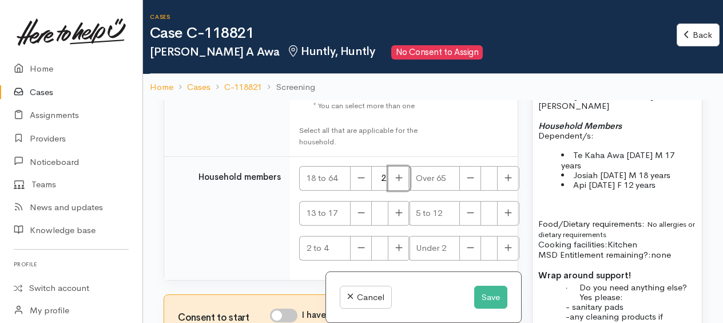
scroll to position [972, 0]
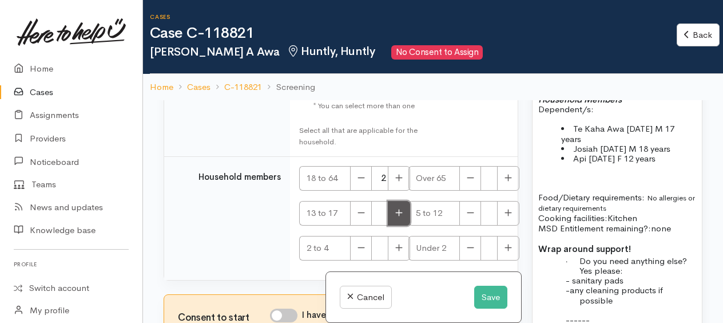
click at [401, 222] on button "button" at bounding box center [399, 213] width 22 height 25
type input "1"
click at [506, 218] on button "button" at bounding box center [508, 213] width 22 height 25
type input "1"
click at [274, 315] on input "I have been given consent to get help and share this information with appropria…" at bounding box center [283, 315] width 27 height 14
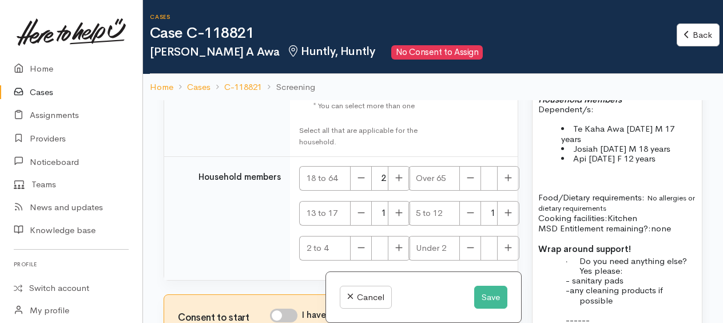
checkbox input "true"
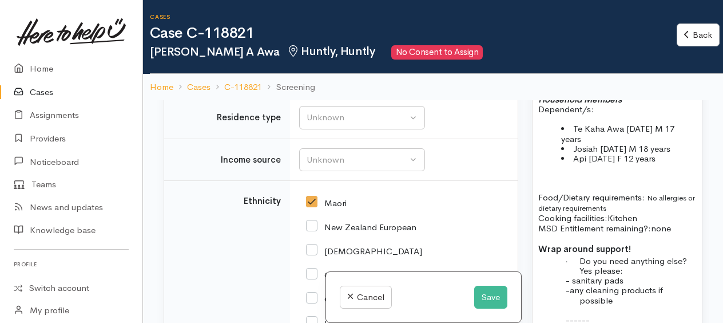
scroll to position [1774, 0]
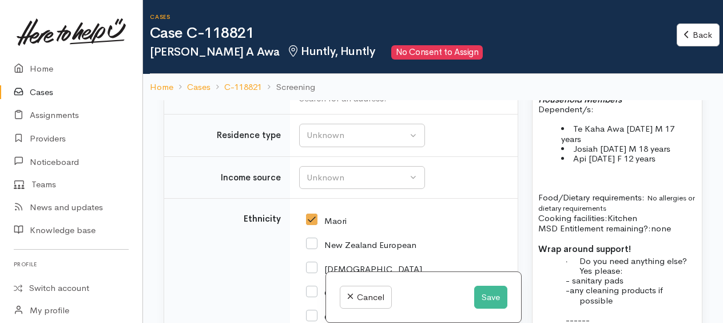
click at [329, 92] on input "text" at bounding box center [401, 80] width 205 height 23
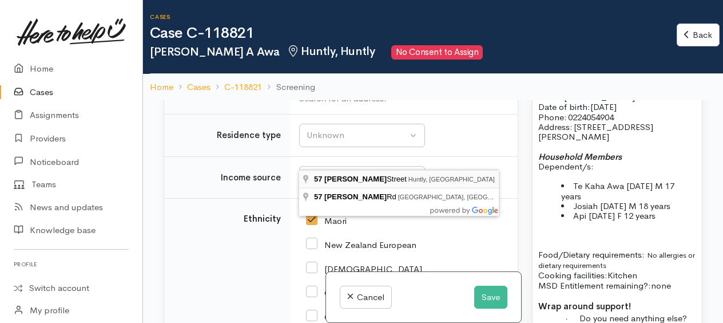
type input "57 Rosser Street, Huntly, New Zealand"
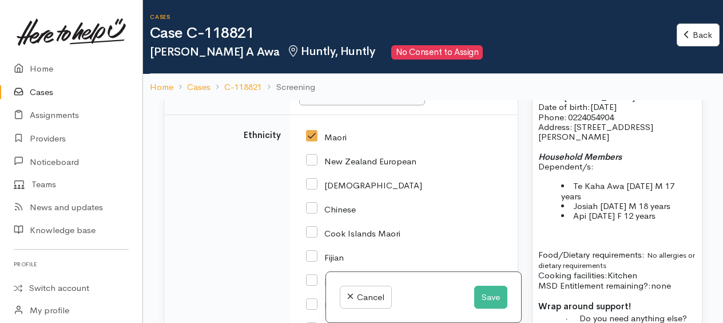
scroll to position [2147, 0]
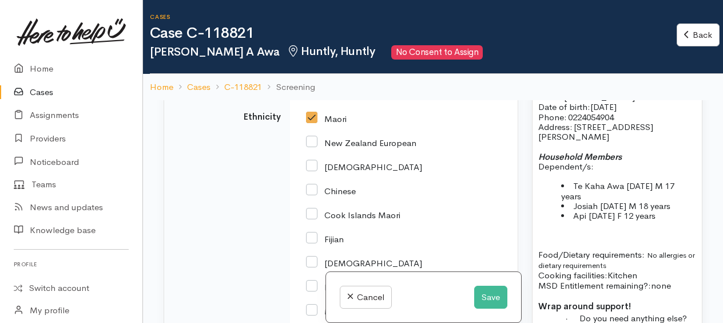
click at [358, 40] on div "Unknown" at bounding box center [357, 33] width 101 height 13
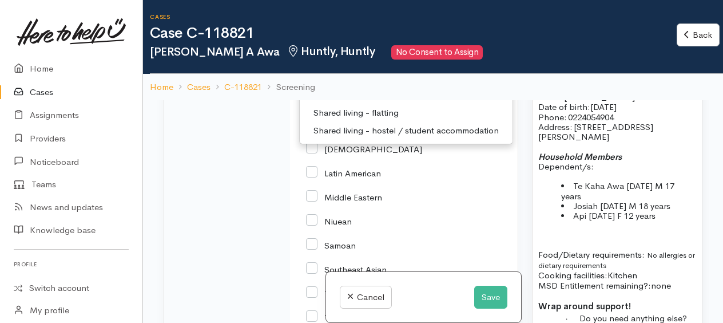
scroll to position [2261, 0]
click at [356, 84] on span "Public / social housing" at bounding box center [357, 77] width 89 height 13
select select "3"
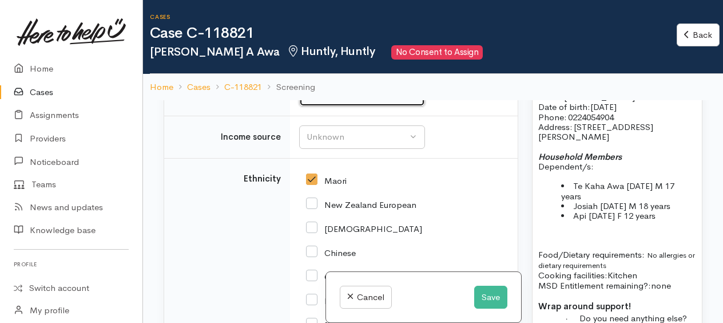
scroll to position [2212, 0]
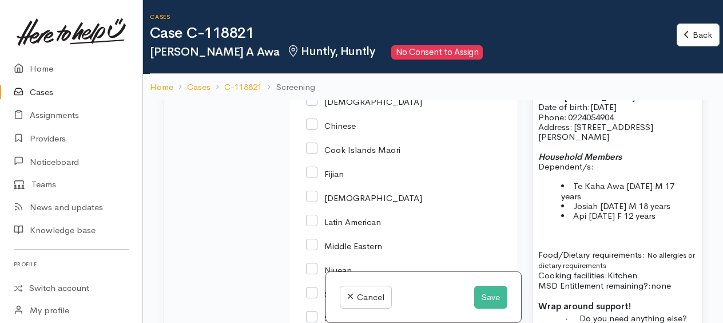
click at [323, 17] on div "Unknown" at bounding box center [357, 9] width 101 height 13
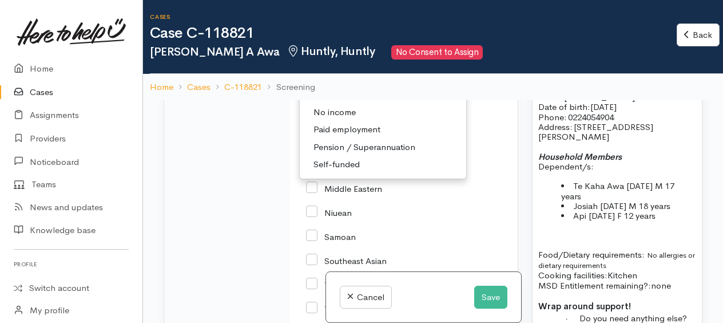
scroll to position [114, 0]
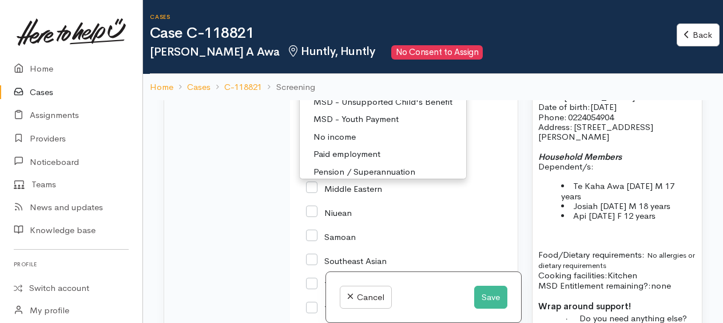
click at [372, 91] on span "MSD - Supported Living Payment" at bounding box center [377, 84] width 129 height 13
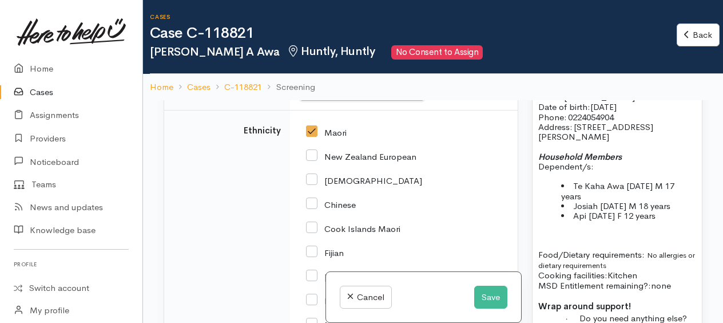
scroll to position [2196, 0]
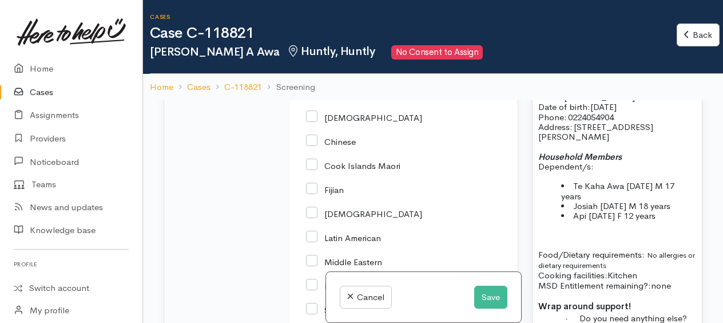
click at [355, 33] on div "MSD - Supported Living Payment" at bounding box center [357, 25] width 101 height 13
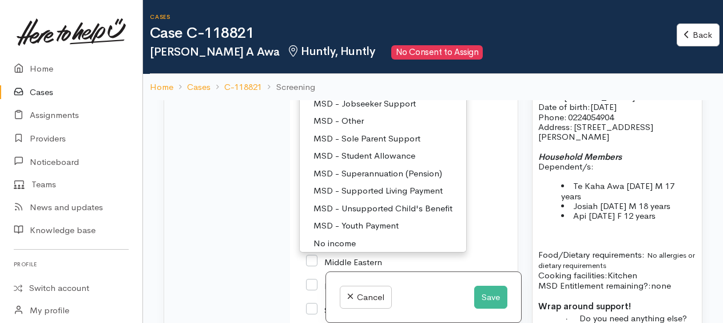
scroll to position [57, 0]
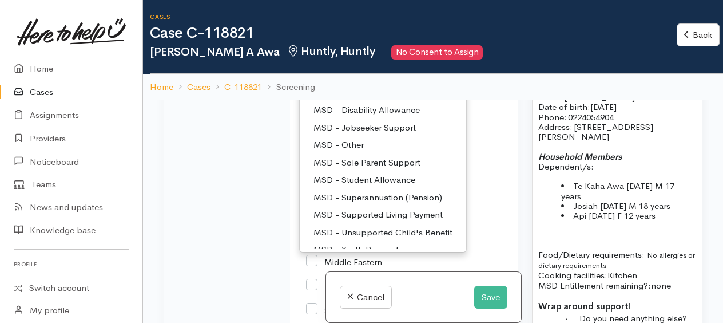
click at [379, 134] on span "MSD - Jobseeker Support" at bounding box center [364, 127] width 102 height 13
select select "4"
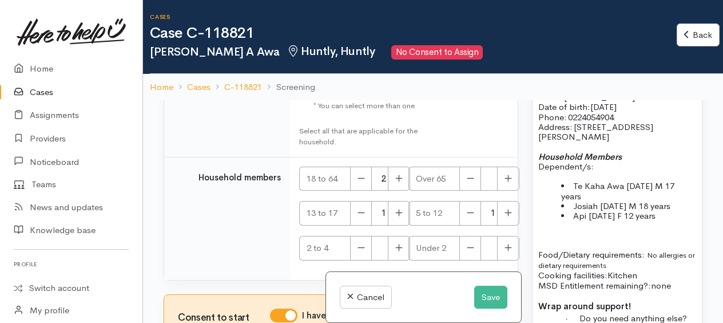
scroll to position [2890, 0]
click at [490, 291] on button "Save" at bounding box center [490, 296] width 33 height 23
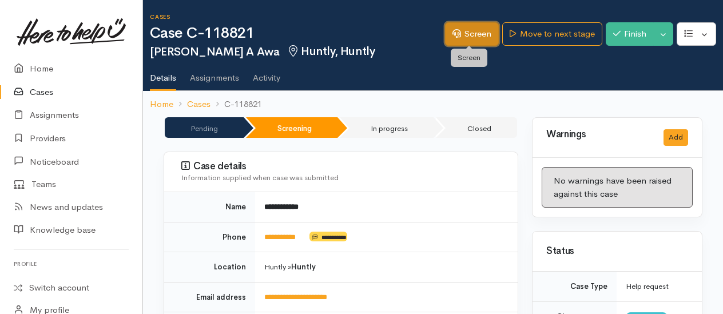
click at [471, 37] on link "Screen" at bounding box center [472, 33] width 54 height 23
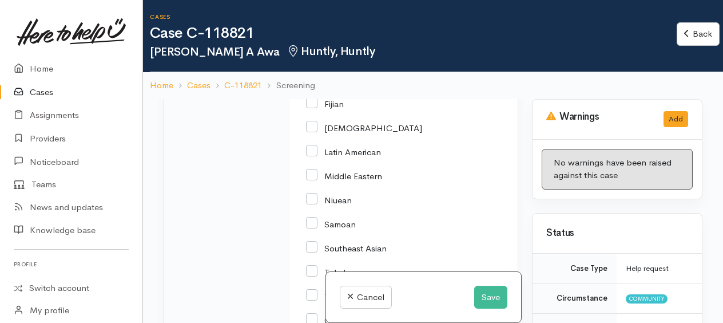
scroll to position [2402, 0]
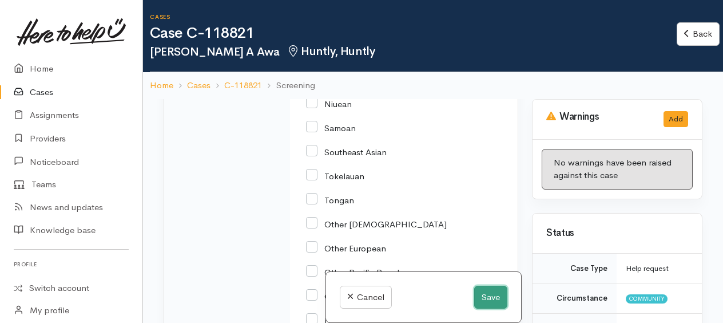
click at [490, 291] on button "Save" at bounding box center [490, 296] width 33 height 23
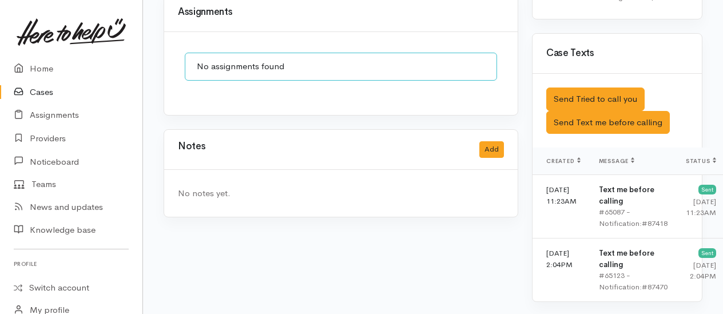
scroll to position [1087, 0]
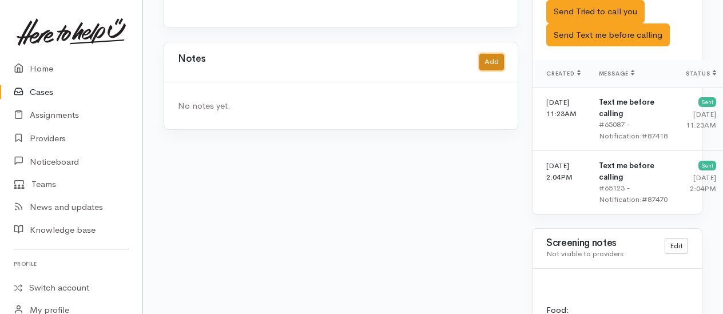
click at [492, 54] on button "Add" at bounding box center [491, 62] width 25 height 17
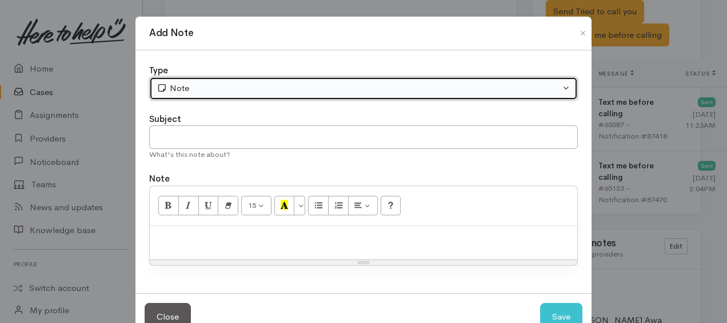
click at [261, 91] on div "Note" at bounding box center [359, 88] width 404 height 13
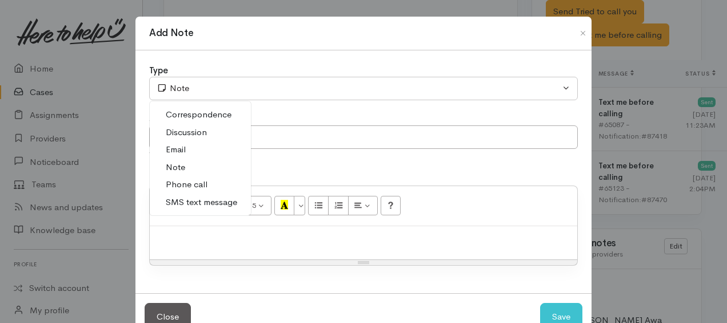
click at [202, 180] on span "Phone call" at bounding box center [187, 184] width 42 height 13
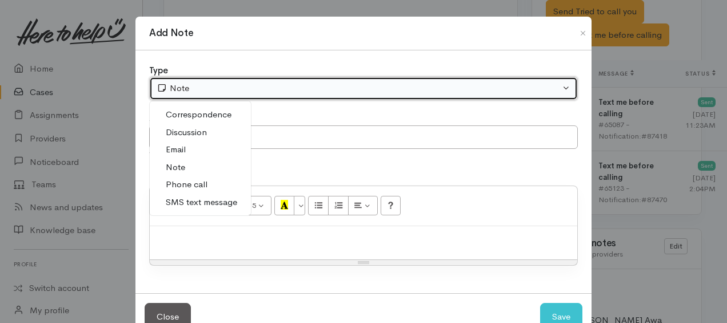
select select "3"
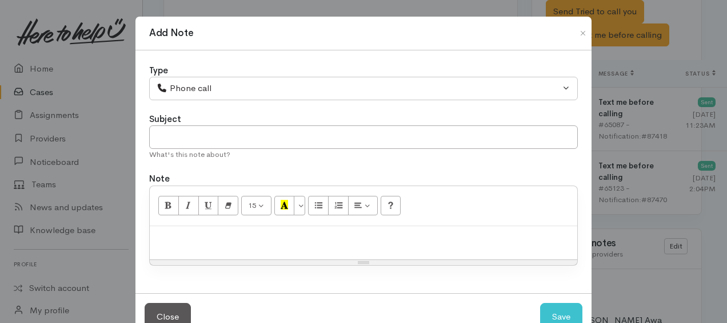
click at [218, 232] on p at bounding box center [364, 238] width 416 height 13
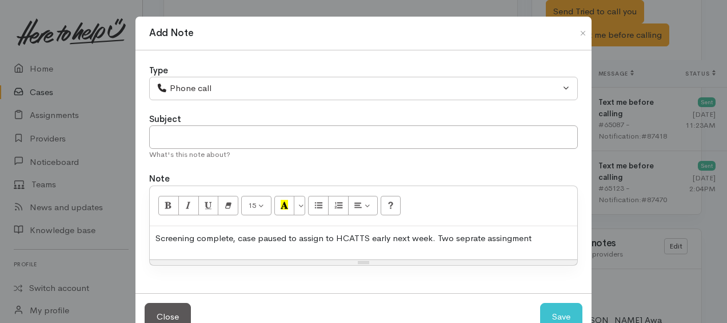
click at [322, 234] on p "Screening complete, case paused to assign to HCATTS early next week. Two seprat…" at bounding box center [364, 238] width 416 height 13
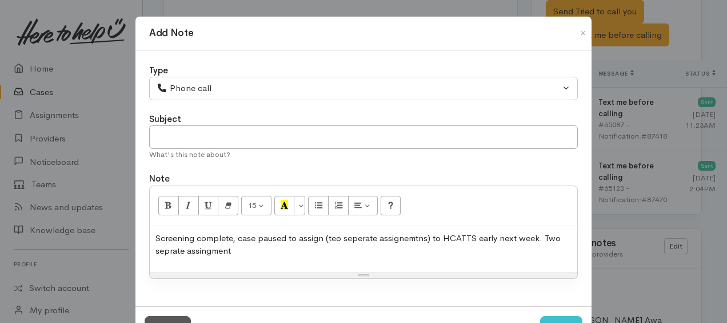
drag, startPoint x: 332, startPoint y: 233, endPoint x: 348, endPoint y: 245, distance: 19.6
click at [357, 253] on p "Screening complete, case paused to assign (teo seperate assignemtns) to HCATTS …" at bounding box center [364, 245] width 416 height 26
drag, startPoint x: 538, startPoint y: 236, endPoint x: 546, endPoint y: 246, distance: 13.0
click at [546, 246] on p "Screening complete, case paused to assign (two separate assignments) to HCATTS …" at bounding box center [364, 245] width 416 height 26
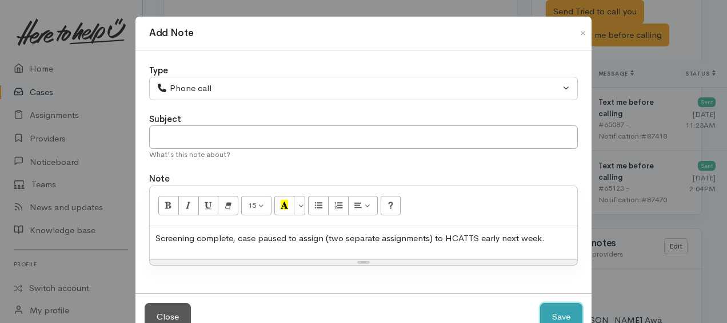
click at [554, 303] on button "Save" at bounding box center [561, 317] width 42 height 28
select select "1"
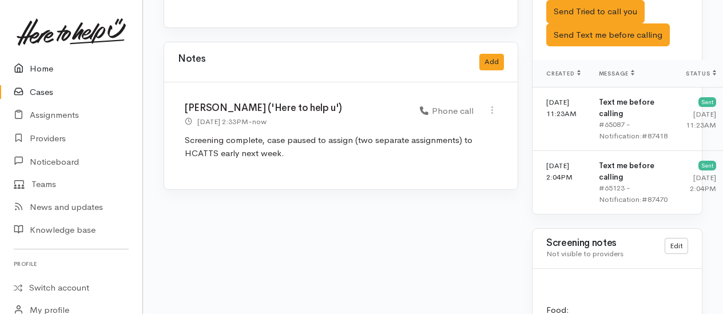
click at [39, 69] on link "Home" at bounding box center [71, 68] width 142 height 23
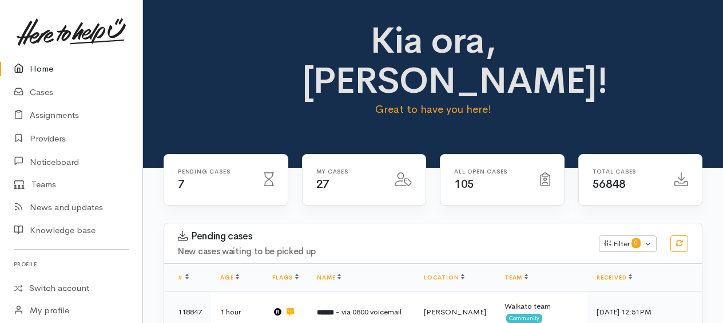
click at [47, 66] on link "Home" at bounding box center [71, 68] width 142 height 23
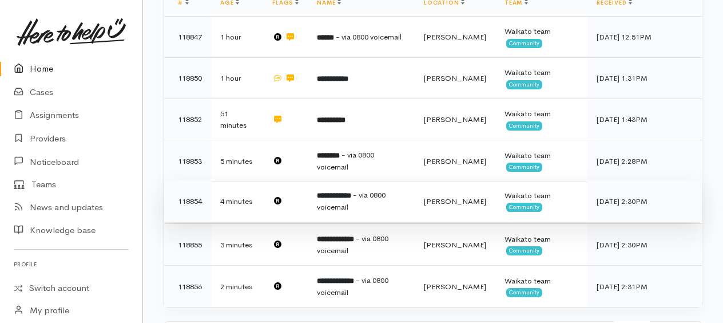
scroll to position [343, 0]
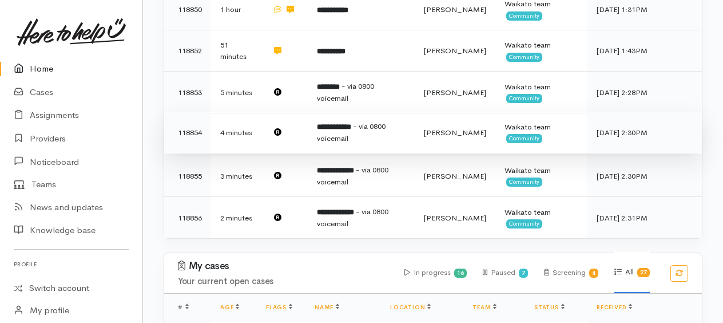
click at [334, 128] on b "**********" at bounding box center [334, 126] width 34 height 7
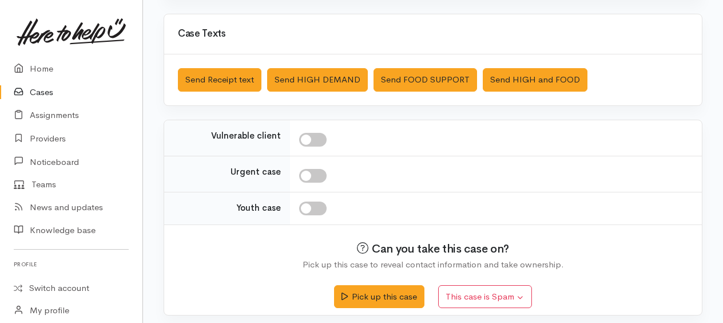
scroll to position [383, 0]
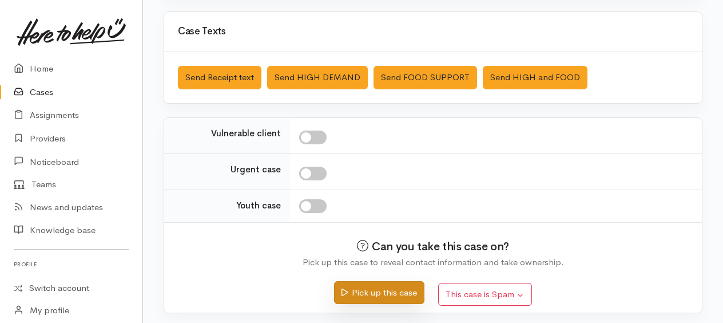
click at [392, 284] on button "Pick up this case" at bounding box center [379, 292] width 90 height 23
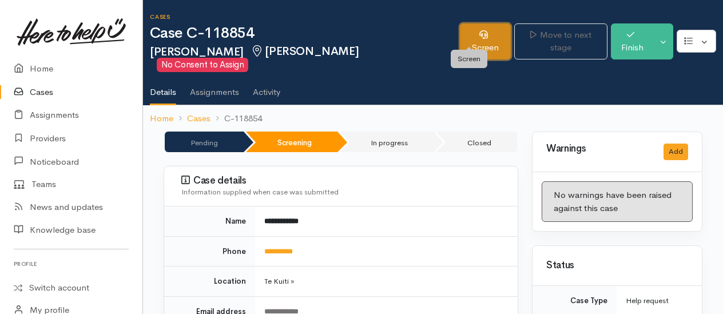
click at [472, 35] on link "Screen" at bounding box center [485, 41] width 51 height 36
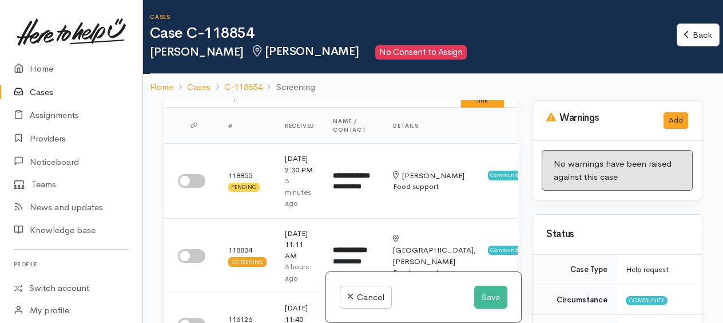
scroll to position [57, 0]
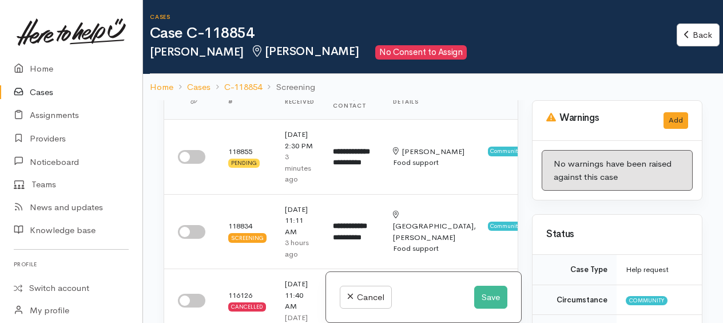
click at [186, 160] on input "checkbox" at bounding box center [191, 157] width 27 height 14
click at [196, 164] on input "checkbox" at bounding box center [191, 157] width 27 height 14
checkbox input "false"
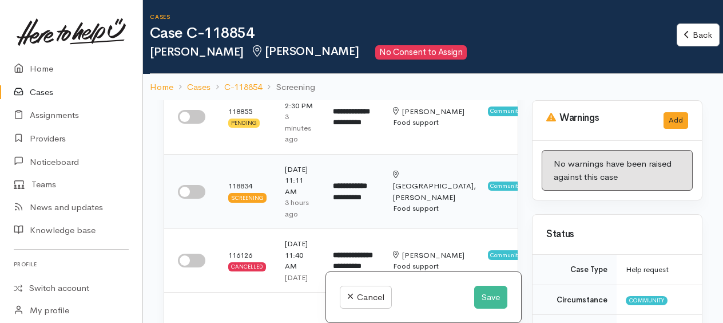
scroll to position [114, 0]
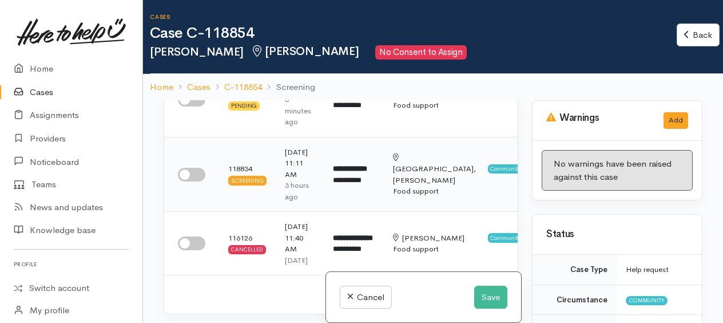
click at [189, 181] on input "checkbox" at bounding box center [191, 175] width 27 height 14
checkbox input "true"
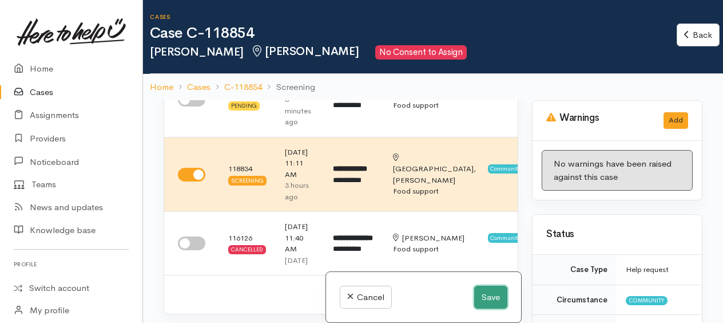
click at [495, 298] on button "Save" at bounding box center [490, 296] width 33 height 23
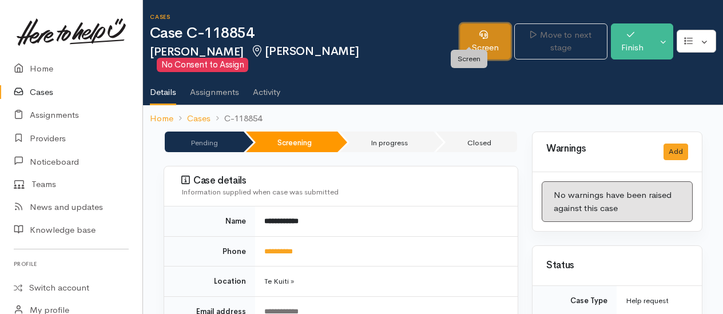
click at [473, 39] on link "Screen" at bounding box center [485, 41] width 51 height 36
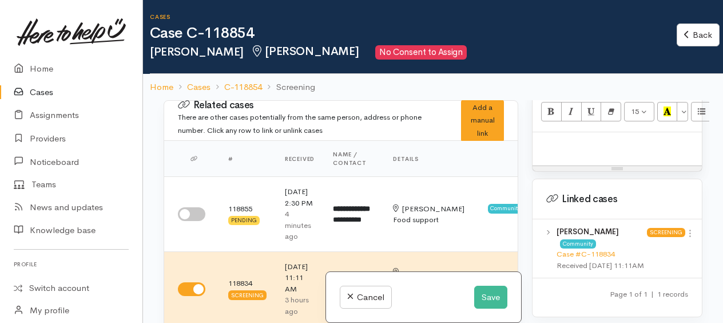
scroll to position [858, 0]
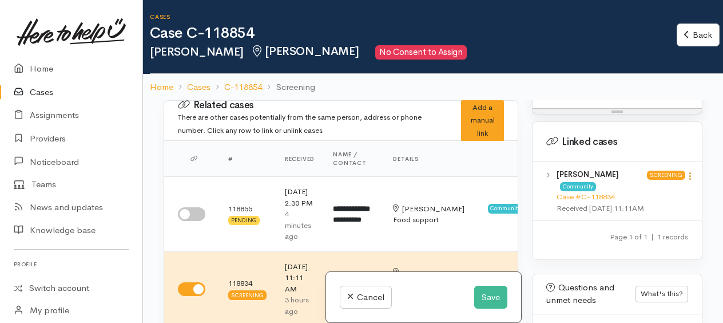
click at [687, 174] on icon at bounding box center [690, 176] width 10 height 10
click at [622, 198] on link "View case" at bounding box center [649, 198] width 90 height 18
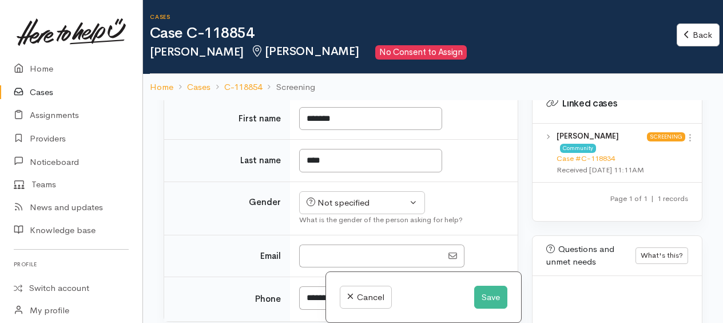
scroll to position [922, 0]
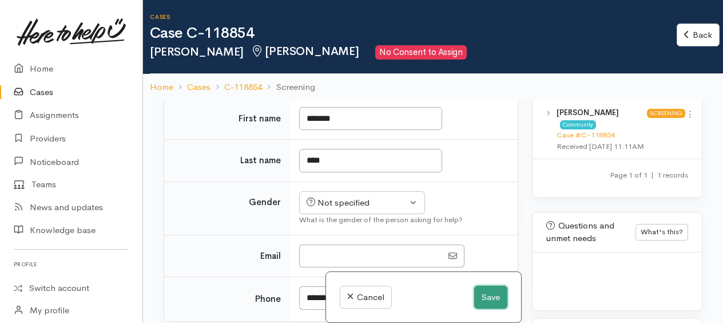
click at [489, 296] on button "Save" at bounding box center [490, 296] width 33 height 23
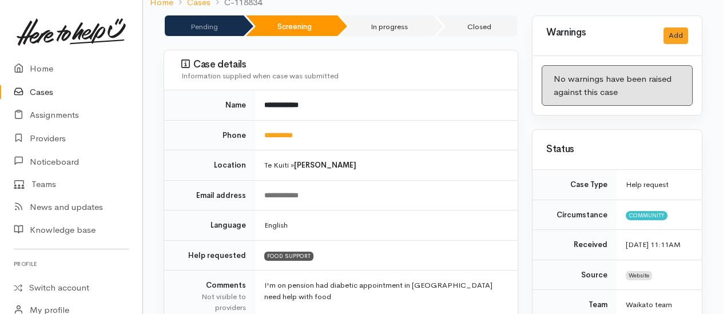
scroll to position [114, 0]
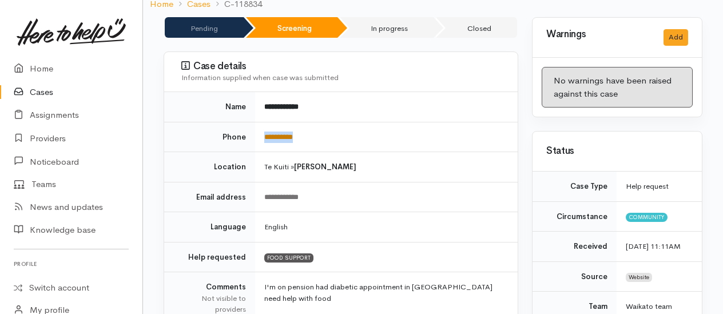
drag, startPoint x: 312, startPoint y: 121, endPoint x: 264, endPoint y: 118, distance: 48.1
click at [264, 122] on td "**********" at bounding box center [386, 137] width 262 height 30
copy link "**********"
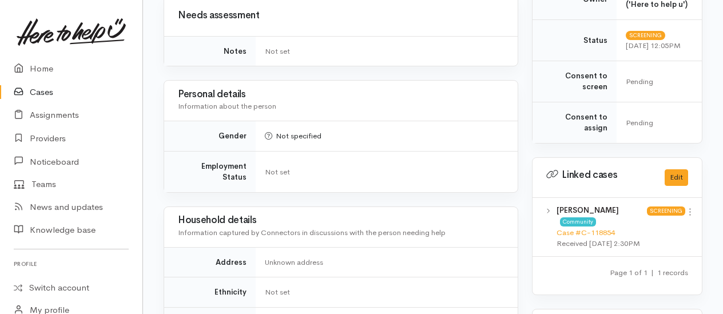
scroll to position [515, 0]
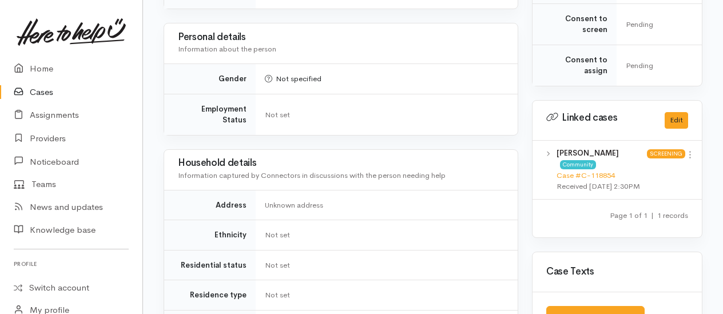
click at [674, 280] on div "Case Texts" at bounding box center [616, 272] width 169 height 40
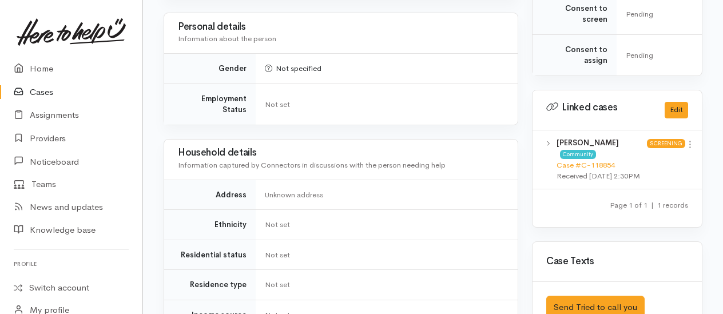
scroll to position [629, 0]
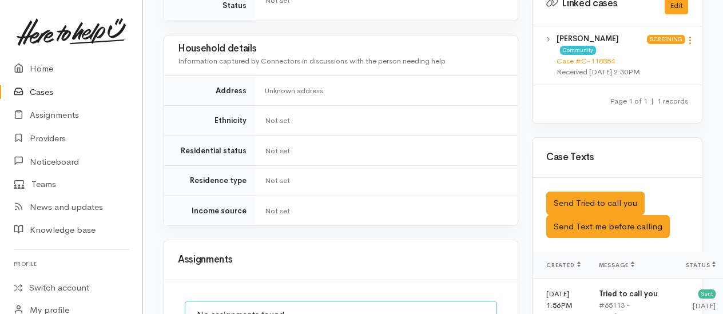
click at [689, 38] on icon at bounding box center [690, 40] width 10 height 10
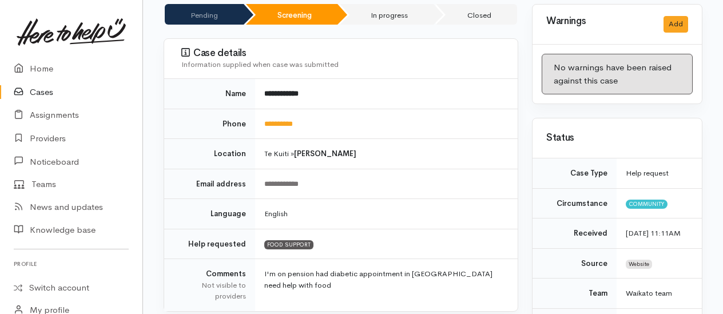
scroll to position [0, 0]
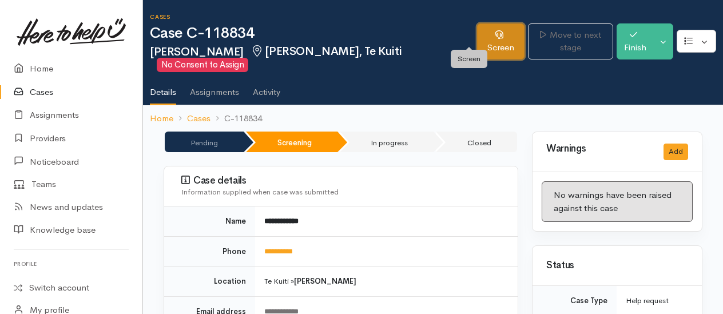
click at [477, 35] on link "Screen" at bounding box center [500, 41] width 47 height 36
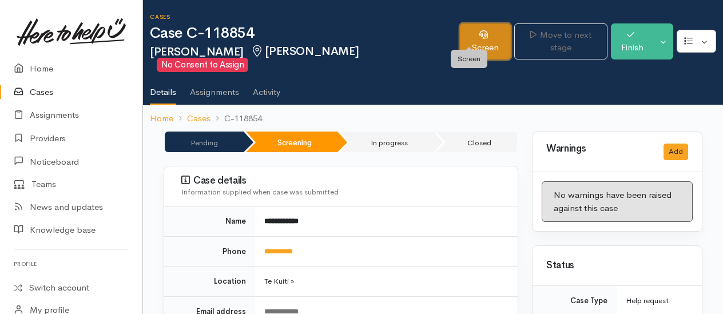
click at [474, 34] on link "Screen" at bounding box center [485, 41] width 51 height 36
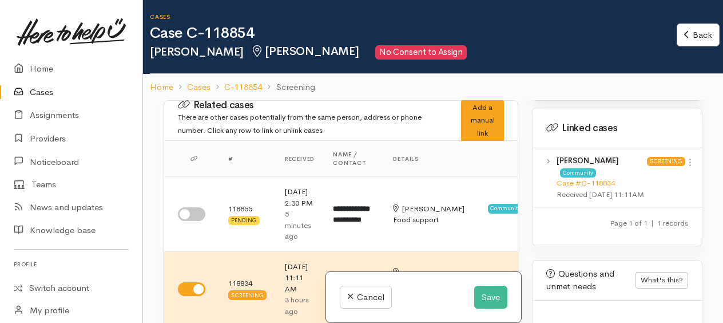
scroll to position [808, 0]
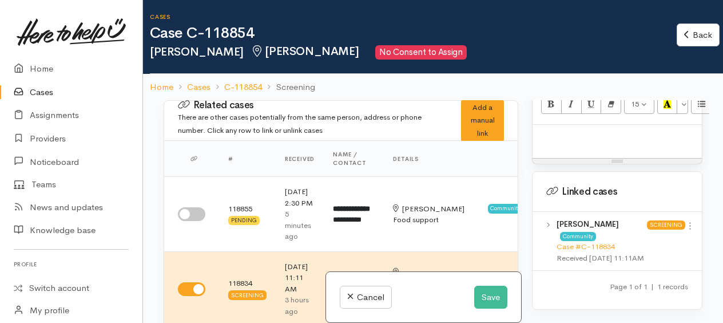
paste div
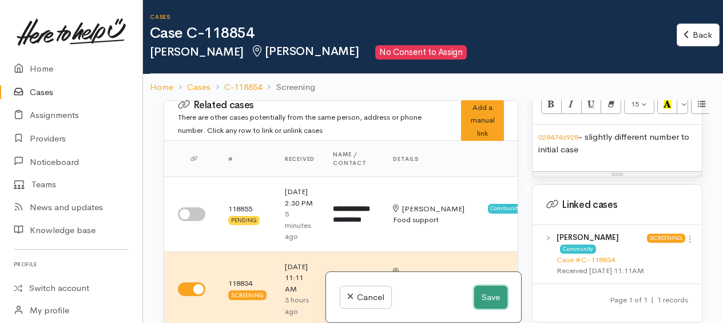
click at [487, 301] on button "Save" at bounding box center [490, 296] width 33 height 23
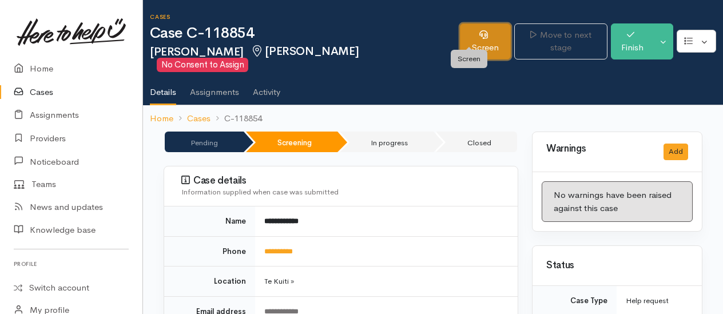
click at [464, 29] on link "Screen" at bounding box center [485, 41] width 51 height 36
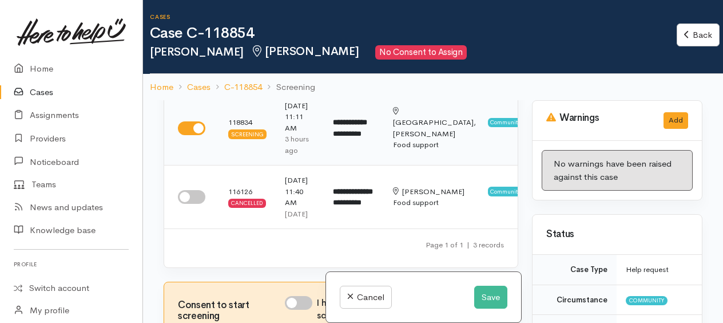
scroll to position [172, 0]
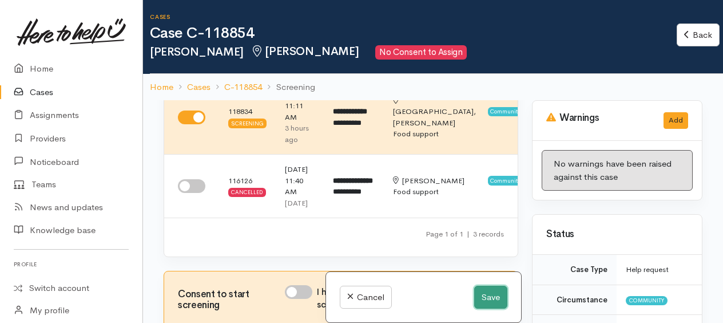
click at [483, 289] on button "Save" at bounding box center [490, 296] width 33 height 23
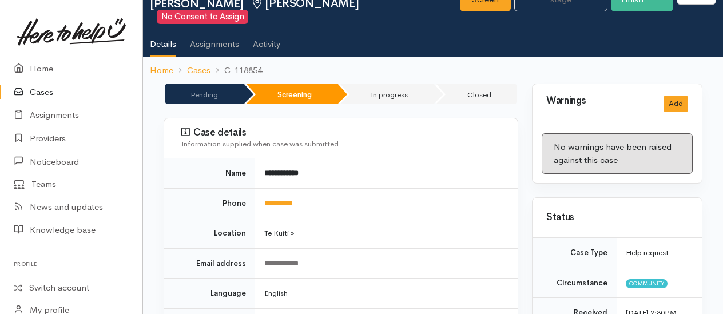
scroll to position [114, 0]
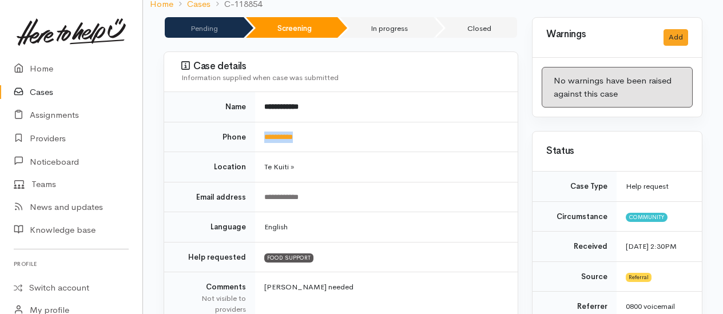
drag, startPoint x: 315, startPoint y: 118, endPoint x: 264, endPoint y: 120, distance: 50.9
click at [264, 122] on td "**********" at bounding box center [386, 137] width 262 height 30
copy link "**********"
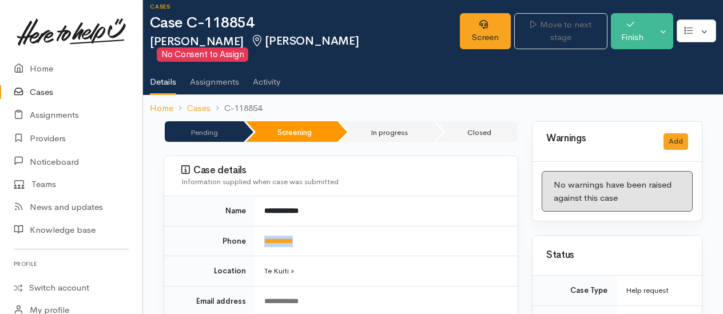
scroll to position [0, 0]
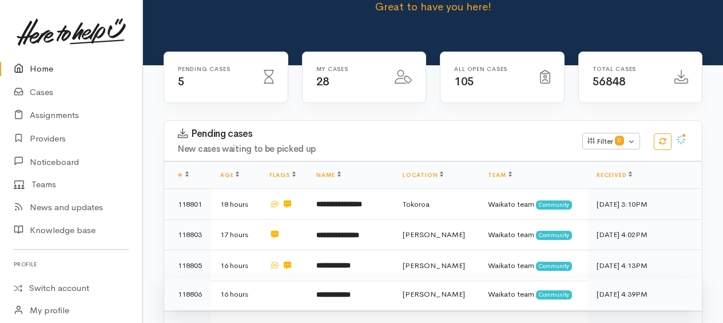
scroll to position [229, 0]
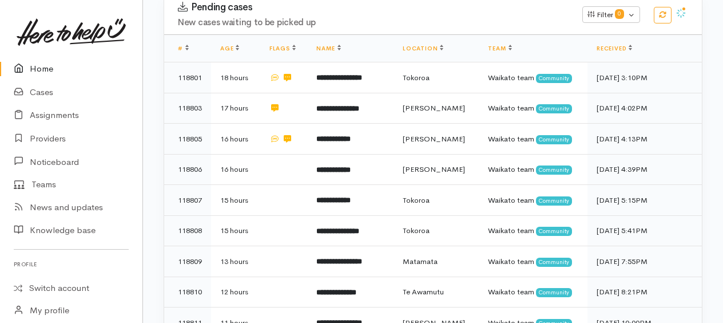
click at [46, 65] on link "Home" at bounding box center [71, 68] width 142 height 23
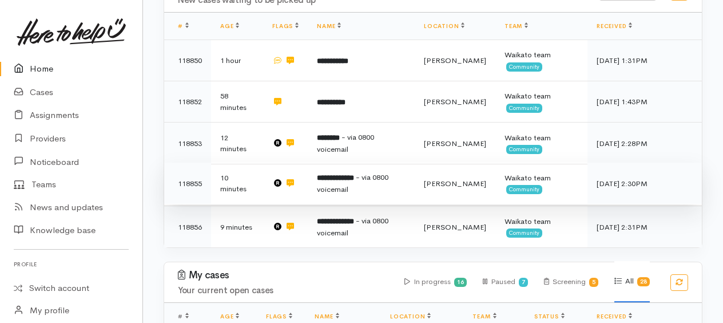
scroll to position [269, 0]
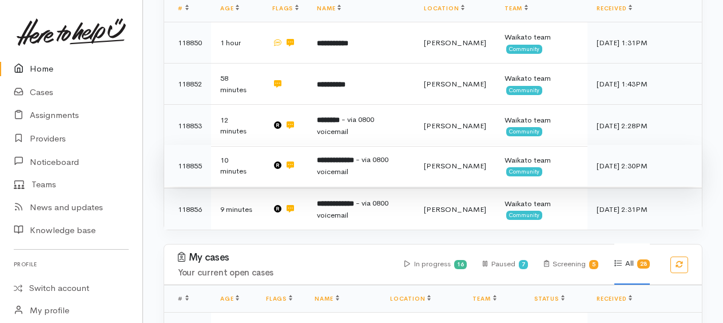
click at [354, 156] on b "**********" at bounding box center [335, 159] width 37 height 7
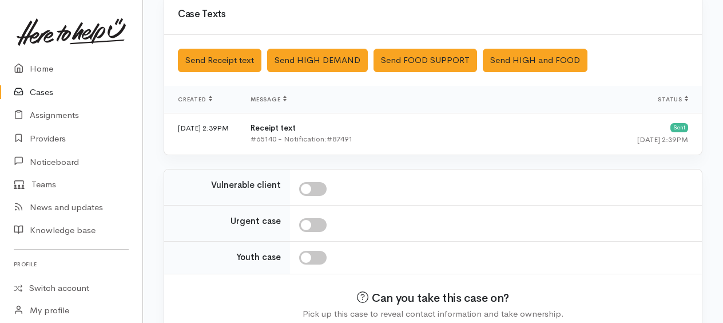
scroll to position [452, 0]
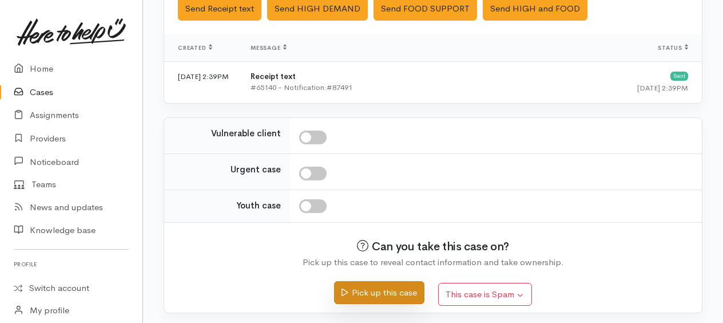
click at [371, 291] on button "Pick up this case" at bounding box center [379, 292] width 90 height 23
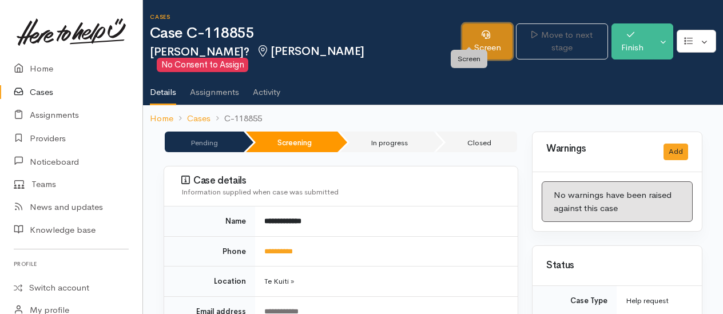
click at [465, 27] on link "Screen" at bounding box center [487, 41] width 50 height 36
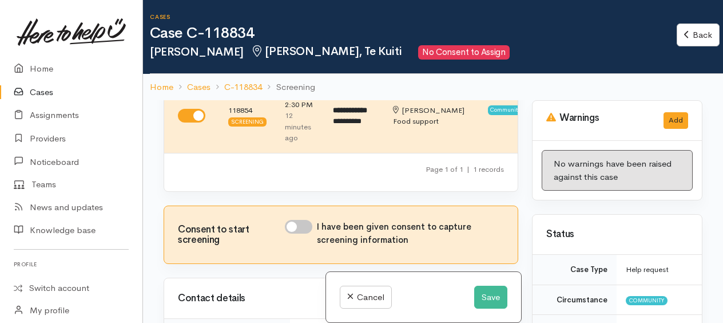
scroll to position [57, 0]
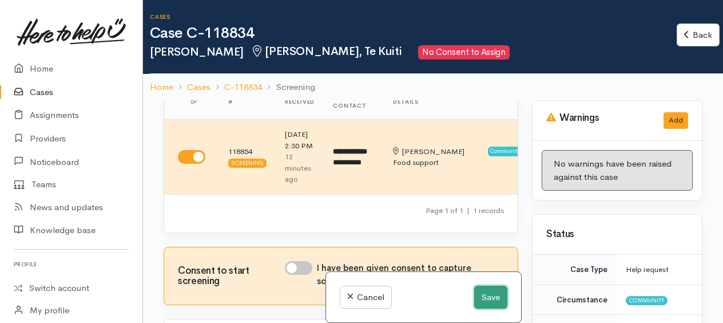
click at [494, 300] on button "Save" at bounding box center [490, 296] width 33 height 23
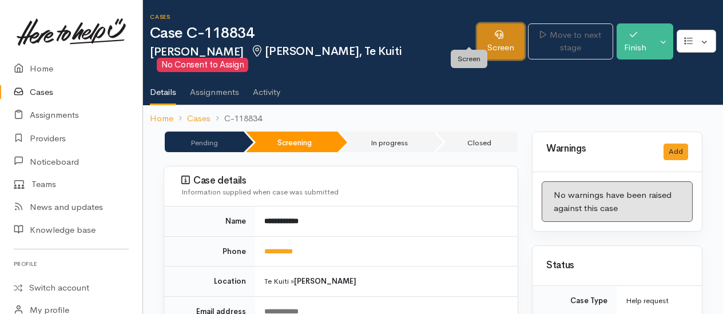
click at [477, 31] on link "Screen" at bounding box center [500, 41] width 47 height 36
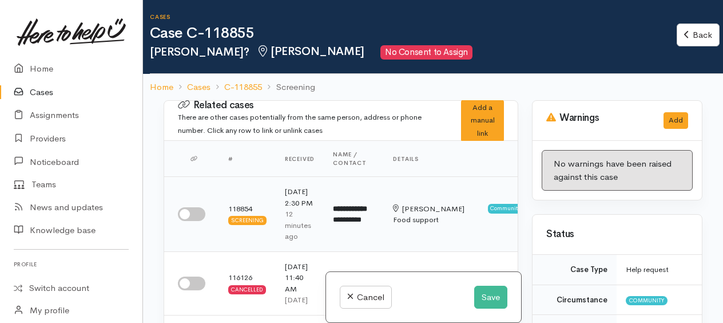
click at [192, 221] on input "checkbox" at bounding box center [191, 214] width 27 height 14
checkbox input "true"
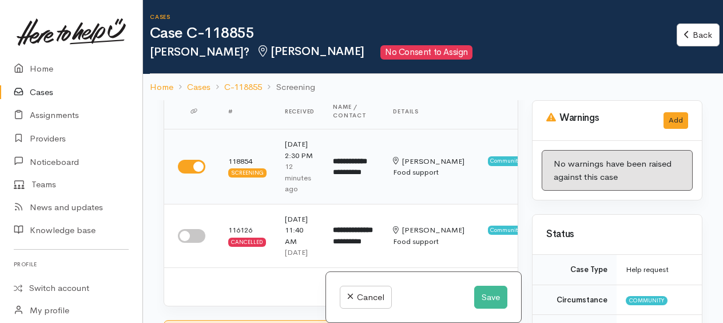
scroll to position [114, 0]
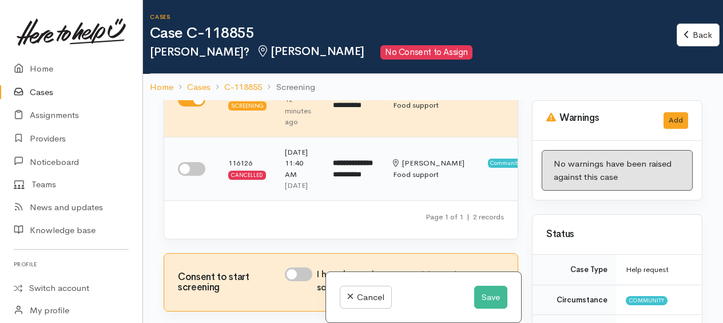
drag, startPoint x: 186, startPoint y: 183, endPoint x: 220, endPoint y: 190, distance: 33.9
click at [188, 176] on input "checkbox" at bounding box center [191, 169] width 27 height 14
checkbox input "true"
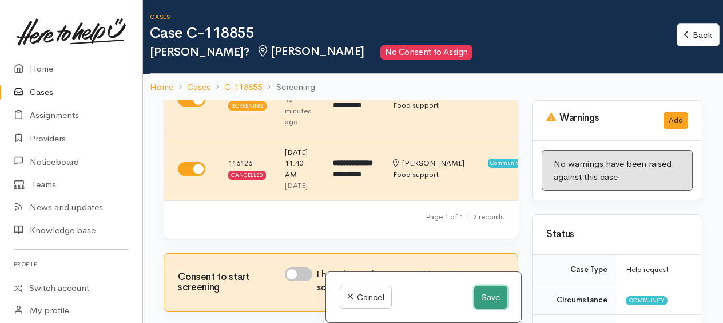
click at [492, 299] on button "Save" at bounding box center [490, 296] width 33 height 23
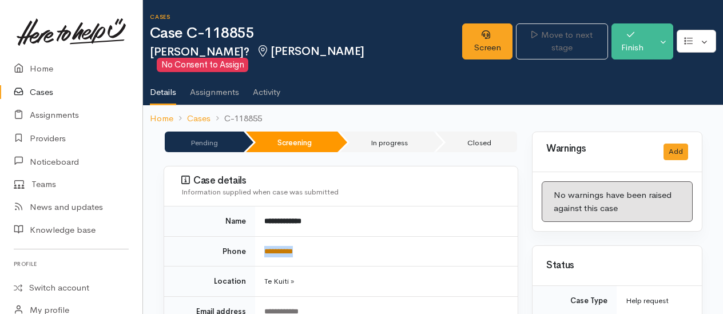
drag, startPoint x: 315, startPoint y: 233, endPoint x: 265, endPoint y: 234, distance: 49.8
click at [265, 236] on td "**********" at bounding box center [386, 251] width 262 height 30
copy link "**********"
click at [666, 38] on button "Toggle Dropdown" at bounding box center [663, 41] width 20 height 36
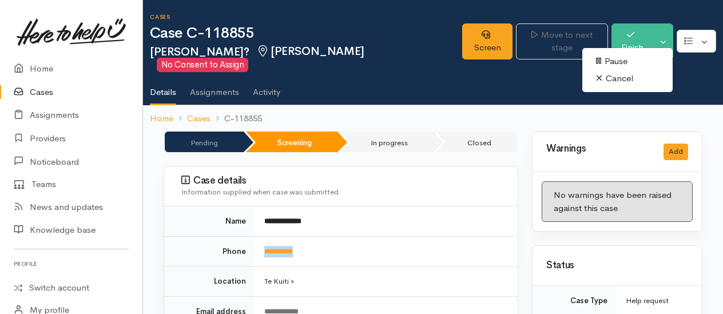
click at [611, 80] on link "Cancel" at bounding box center [627, 79] width 90 height 18
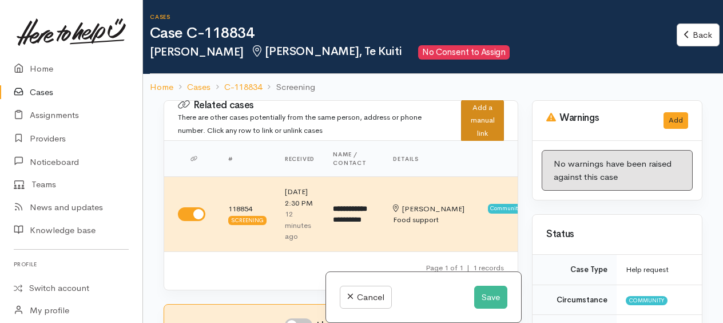
click at [486, 130] on div "Add a manual link" at bounding box center [482, 121] width 43 height 42
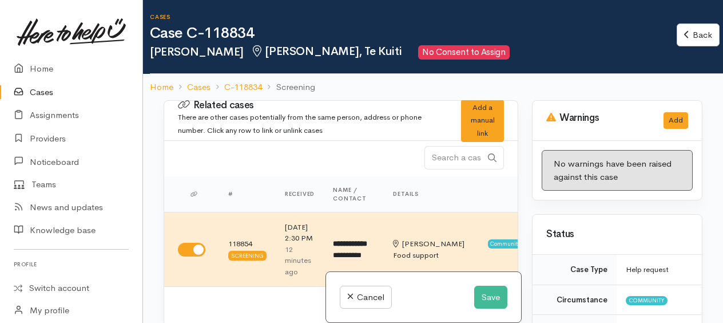
click at [440, 159] on input "Search" at bounding box center [453, 157] width 58 height 23
paste input "118855"
type input "118855"
click at [488, 158] on icon at bounding box center [492, 156] width 9 height 9
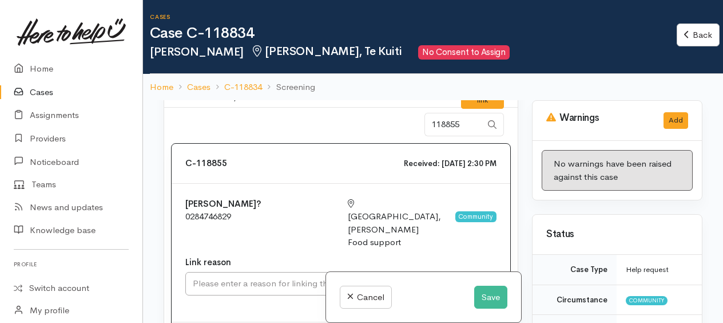
scroll to position [114, 0]
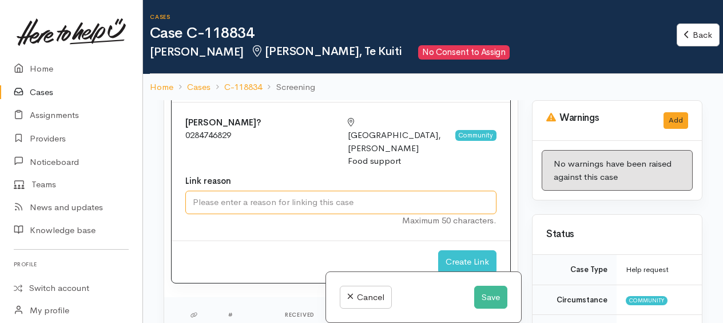
click at [264, 190] on input "Link reason" at bounding box center [340, 201] width 311 height 23
type input "husband and wife"
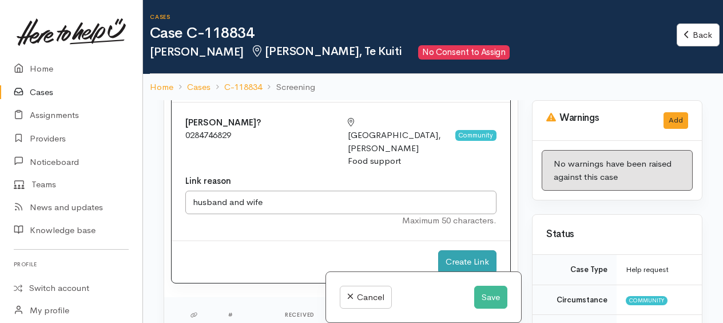
click at [452, 250] on div "Create Link" at bounding box center [467, 261] width 58 height 23
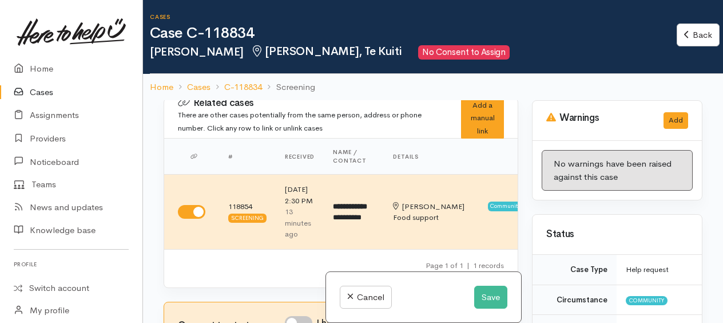
scroll to position [0, 0]
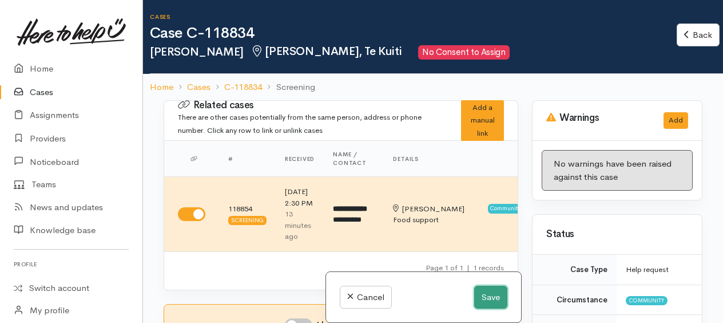
click at [491, 300] on button "Save" at bounding box center [490, 296] width 33 height 23
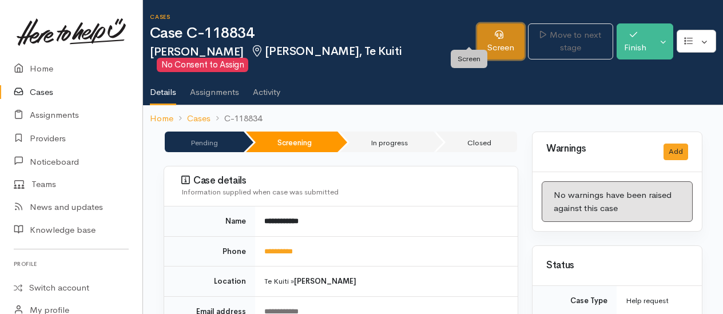
click at [477, 38] on link "Screen" at bounding box center [500, 41] width 47 height 36
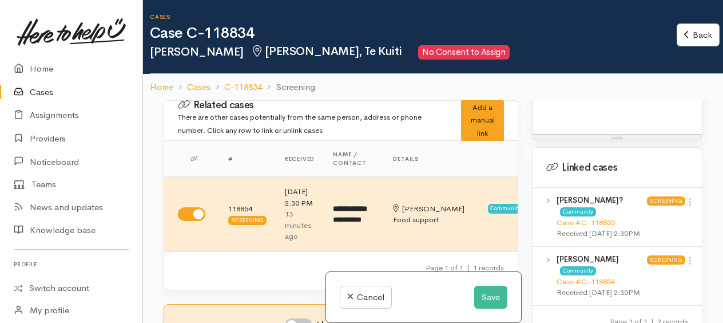
scroll to position [1601, 0]
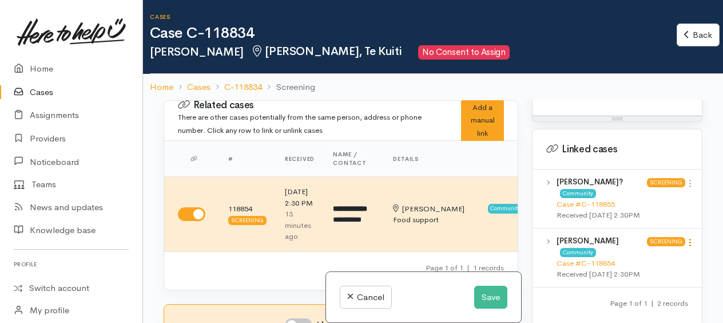
click at [689, 237] on icon at bounding box center [690, 242] width 10 height 10
click at [672, 202] on div "Screening" at bounding box center [666, 198] width 38 height 45
drag, startPoint x: 483, startPoint y: 296, endPoint x: 483, endPoint y: 285, distance: 10.3
click at [483, 295] on button "Save" at bounding box center [490, 296] width 33 height 23
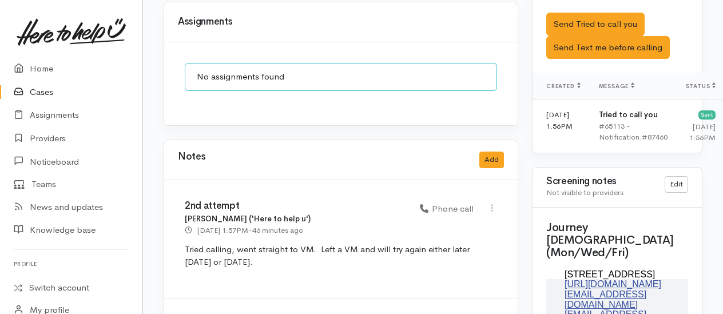
scroll to position [743, 0]
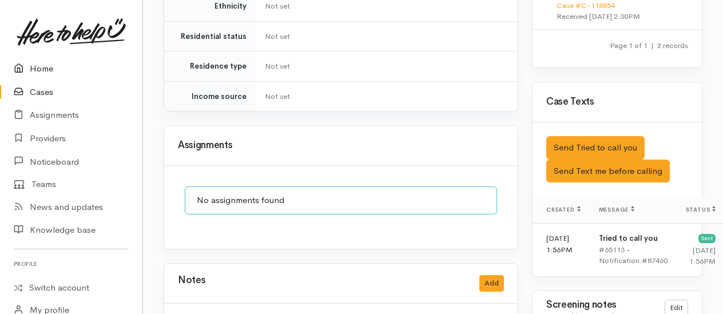
click at [40, 69] on link "Home" at bounding box center [71, 68] width 142 height 23
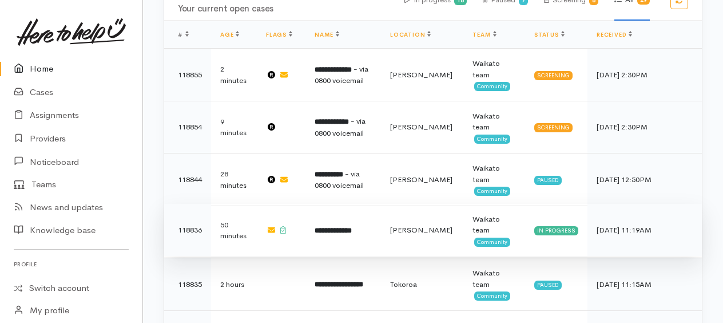
scroll to position [548, 0]
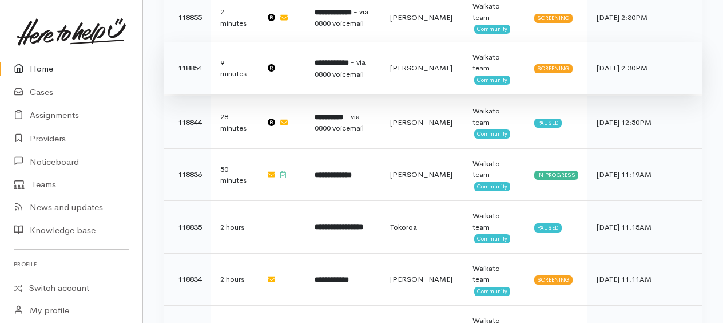
click at [345, 64] on td "**********" at bounding box center [342, 68] width 75 height 53
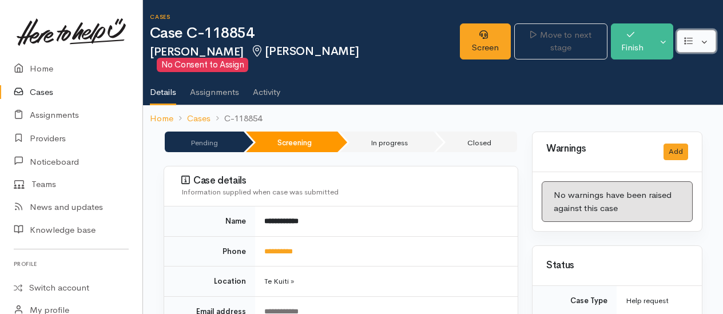
click at [706, 39] on button "button" at bounding box center [696, 41] width 39 height 23
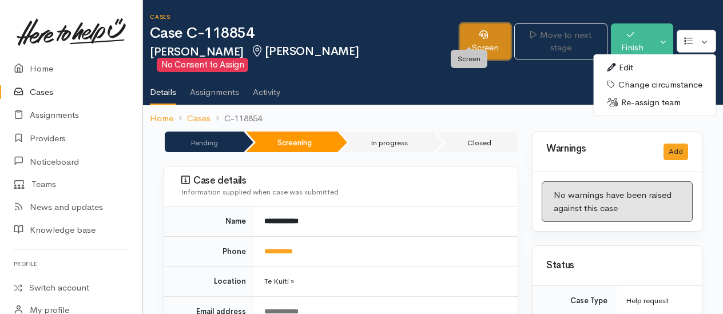
click at [469, 40] on link "Screen" at bounding box center [485, 41] width 51 height 36
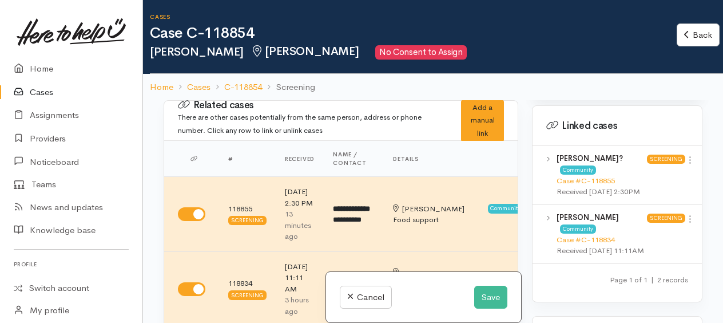
scroll to position [801, 0]
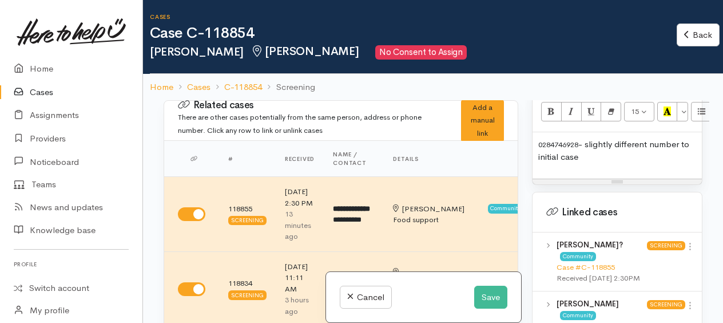
drag, startPoint x: 534, startPoint y: 134, endPoint x: 639, endPoint y: 160, distance: 109.0
click at [624, 157] on div "0284746928 - slightly different number to initial case" at bounding box center [616, 155] width 169 height 46
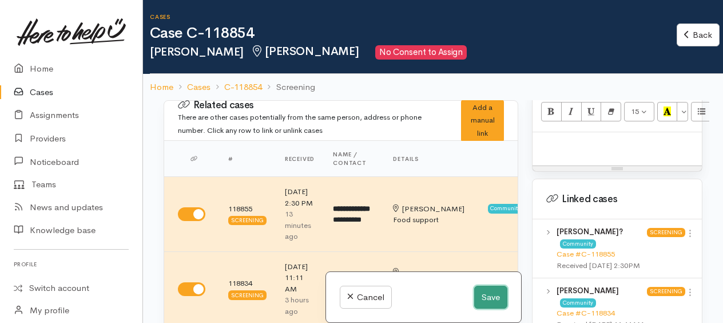
click at [495, 291] on button "Save" at bounding box center [490, 296] width 33 height 23
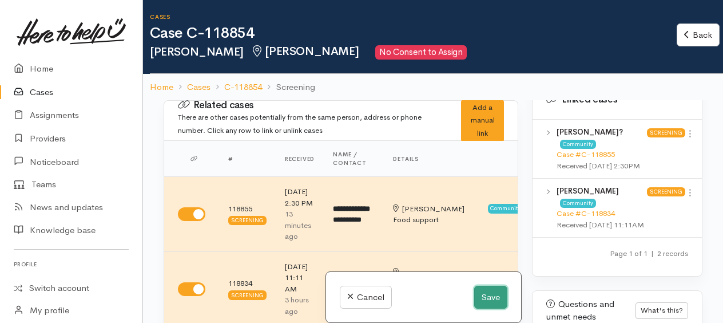
scroll to position [992, 0]
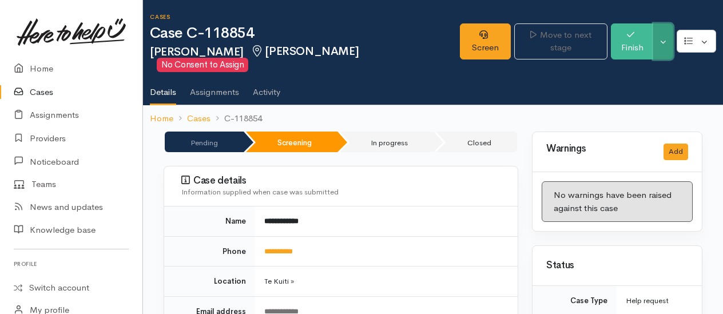
click at [667, 39] on button "Toggle Dropdown" at bounding box center [663, 41] width 20 height 36
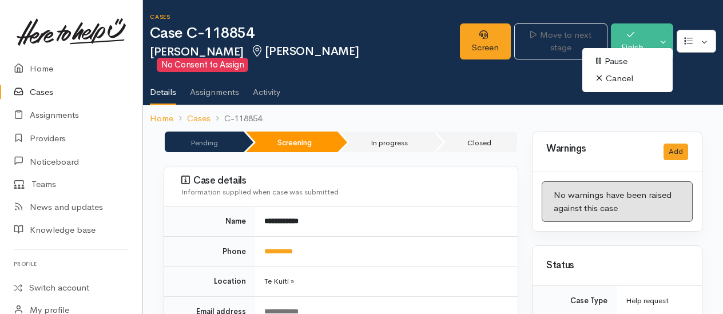
click at [622, 78] on link "Cancel" at bounding box center [627, 79] width 90 height 18
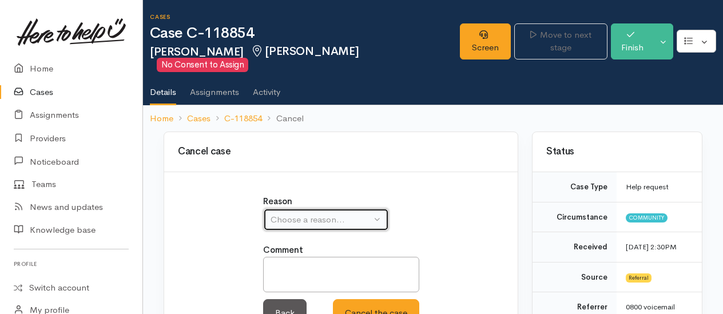
click at [356, 213] on div "Choose a reason..." at bounding box center [320, 219] width 101 height 13
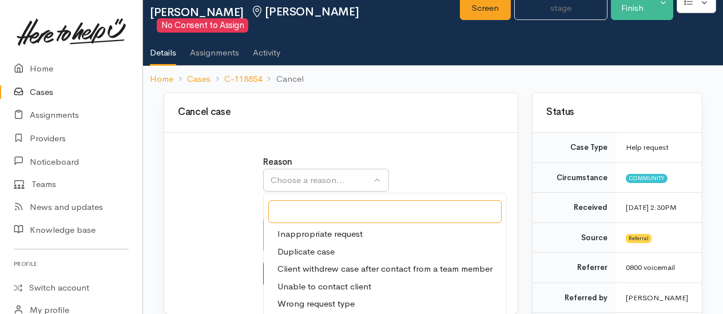
scroll to position [57, 0]
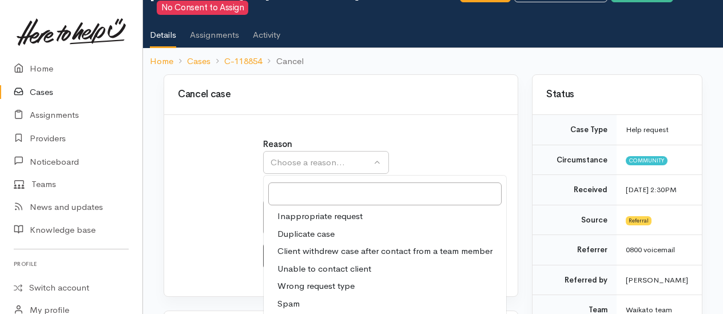
click at [305, 228] on span "Duplicate case" at bounding box center [305, 234] width 57 height 13
select select "2"
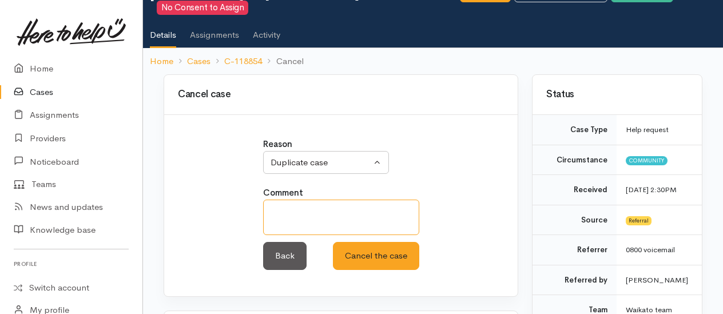
paste textarea "https://www.heretohelpu.nz/Admin/Cases/118834/Screening"
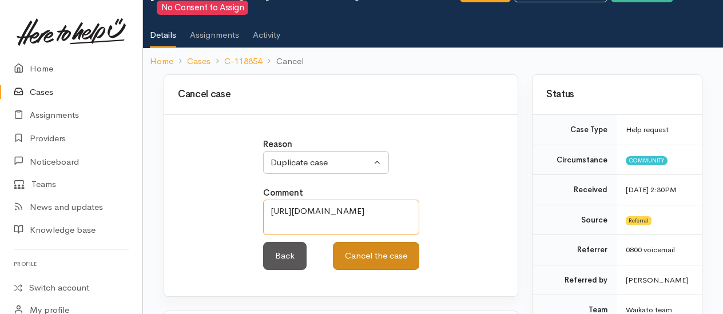
type textarea "https://www.heretohelpu.nz/Admin/Cases/118834/Screening"
click at [381, 246] on button "Cancel the case" at bounding box center [376, 256] width 86 height 28
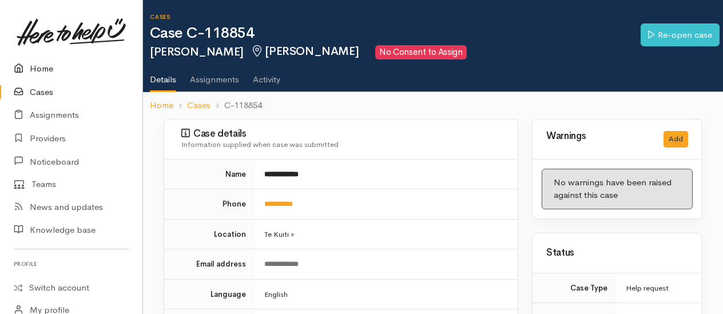
click at [41, 69] on link "Home" at bounding box center [71, 68] width 142 height 23
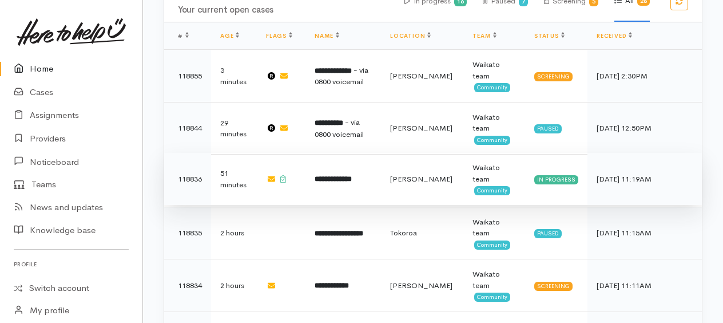
scroll to position [629, 0]
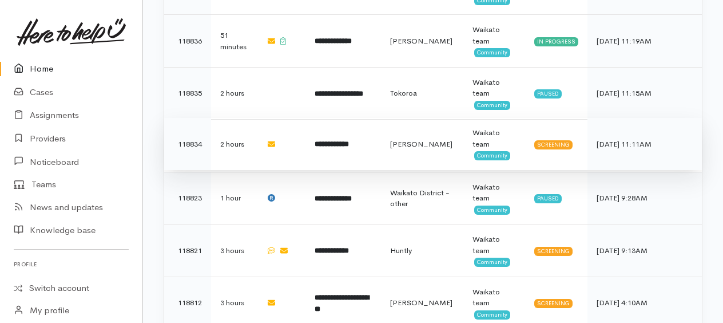
click at [344, 140] on b "**********" at bounding box center [332, 143] width 34 height 7
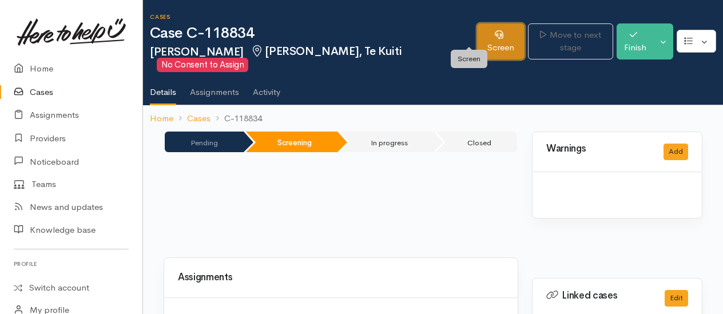
click at [477, 42] on link "Screen" at bounding box center [500, 41] width 47 height 36
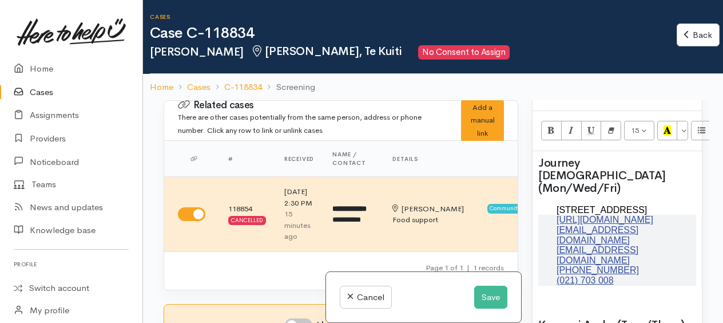
scroll to position [743, 0]
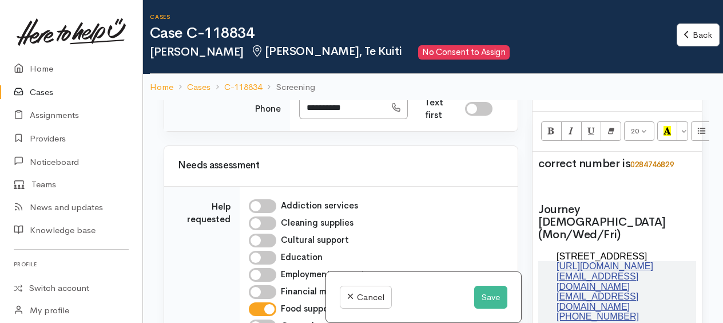
scroll to position [515, 0]
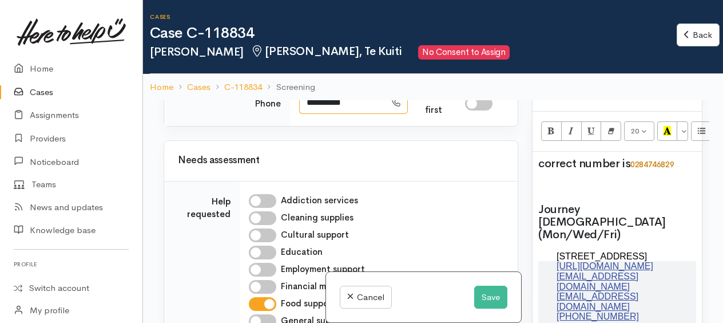
click at [361, 114] on input "**********" at bounding box center [342, 102] width 86 height 23
type input "**********"
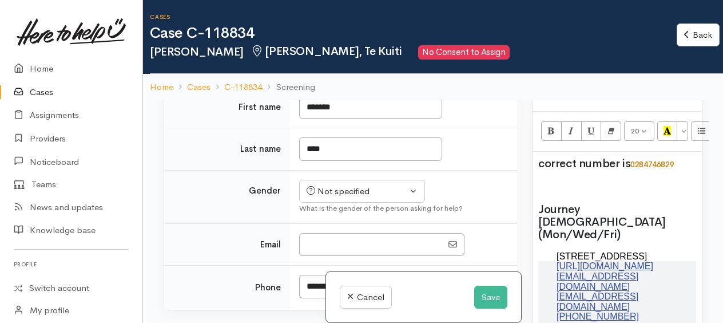
scroll to position [548, 0]
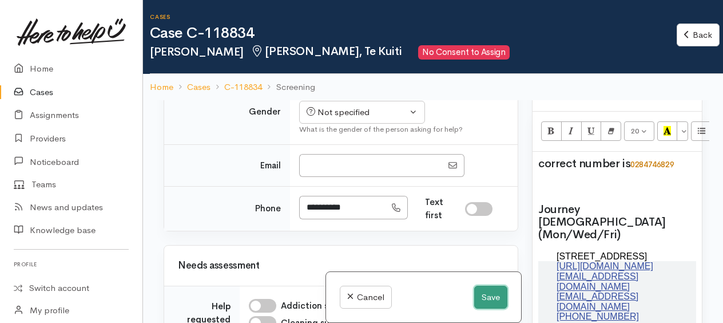
click at [482, 297] on button "Save" at bounding box center [490, 296] width 33 height 23
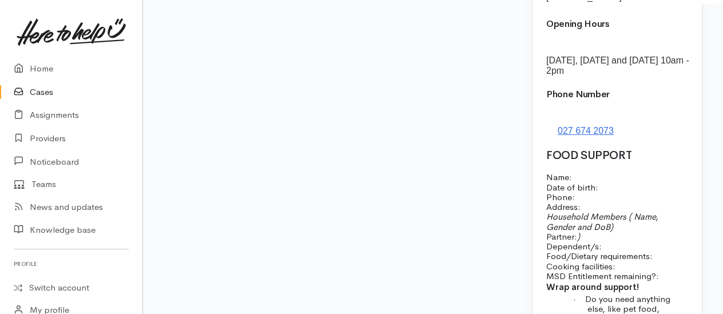
scroll to position [1348, 0]
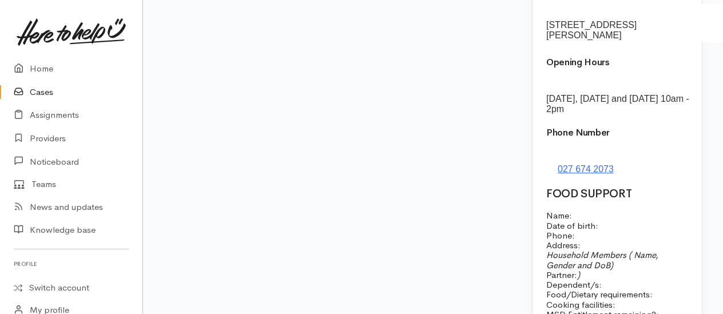
drag, startPoint x: 654, startPoint y: 189, endPoint x: 541, endPoint y: 154, distance: 118.6
click at [541, 154] on div "correct number is 0284746829 Journey Church (Mon/Wed/Fri) [STREET_ADDRESS] [URL…" at bounding box center [616, 185] width 169 height 919
drag, startPoint x: 541, startPoint y: 154, endPoint x: 666, endPoint y: 158, distance: 124.7
click at [669, 188] on h2 "FOOD SUPPORT" at bounding box center [617, 194] width 142 height 13
click at [552, 170] on div "correct number is 0284746829 Journey Church (Mon/Wed/Fri) [STREET_ADDRESS] [URL…" at bounding box center [616, 185] width 169 height 919
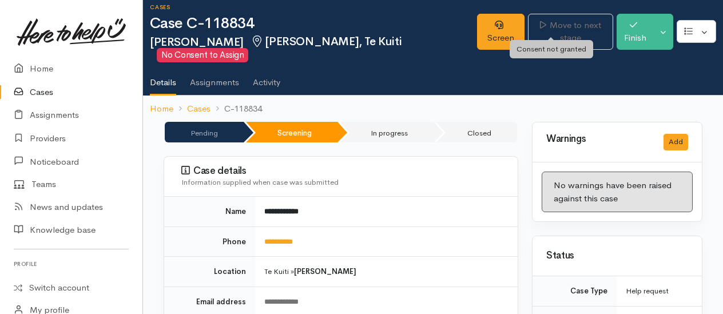
scroll to position [0, 0]
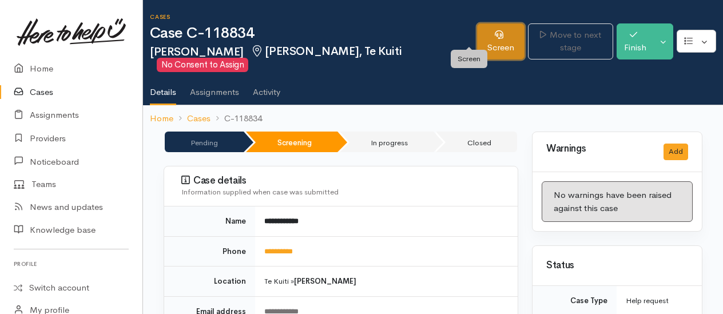
click at [477, 33] on link "Screen" at bounding box center [500, 41] width 47 height 36
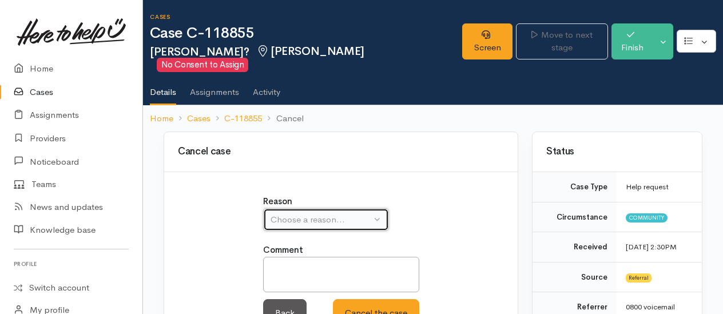
click at [312, 213] on div "Choose a reason..." at bounding box center [320, 219] width 101 height 13
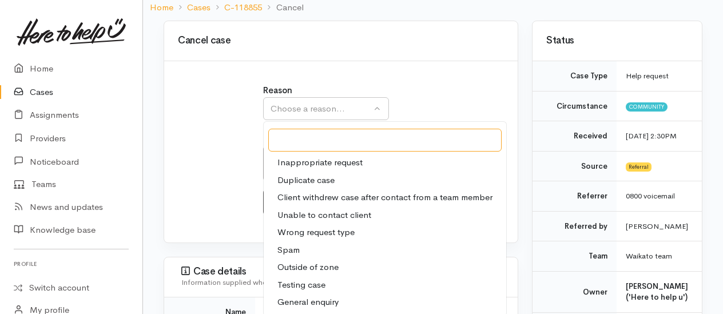
scroll to position [114, 0]
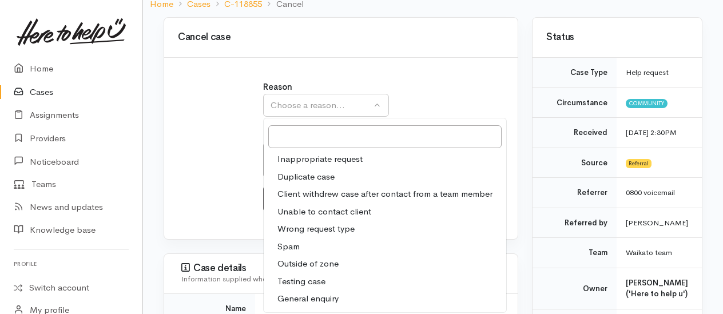
click at [301, 170] on span "Duplicate case" at bounding box center [305, 176] width 57 height 13
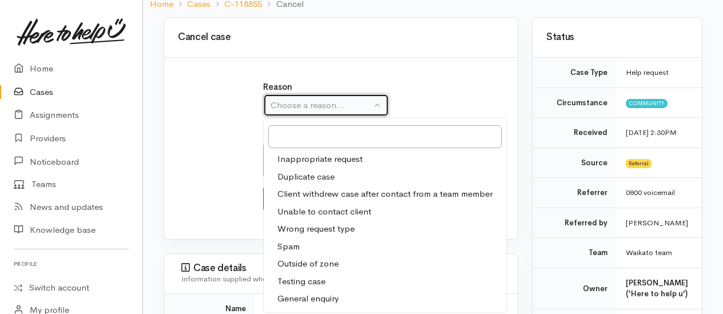
select select "2"
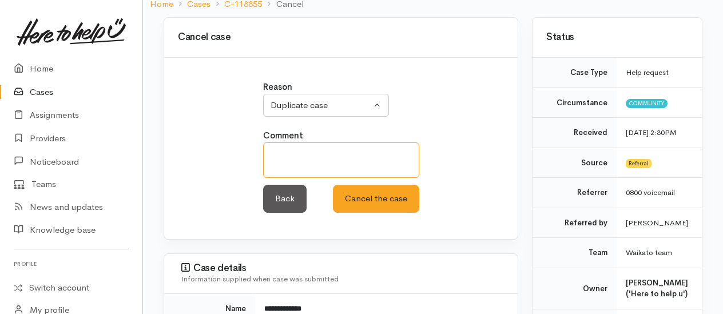
click at [293, 149] on textarea at bounding box center [341, 159] width 156 height 35
paste textarea "https://www.heretohelpu.nz/Admin/Cases/118834"
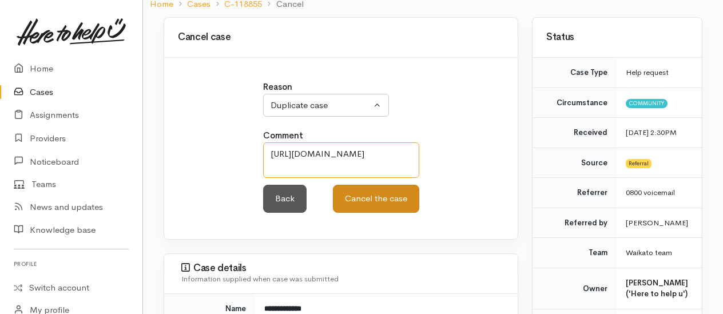
type textarea "https://www.heretohelpu.nz/Admin/Cases/118834"
click at [369, 185] on button "Cancel the case" at bounding box center [376, 199] width 86 height 28
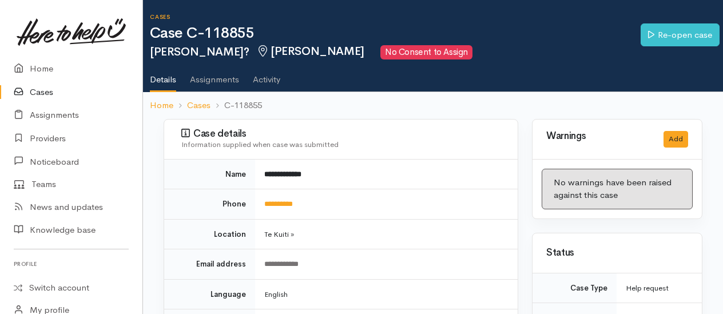
scroll to position [57, 0]
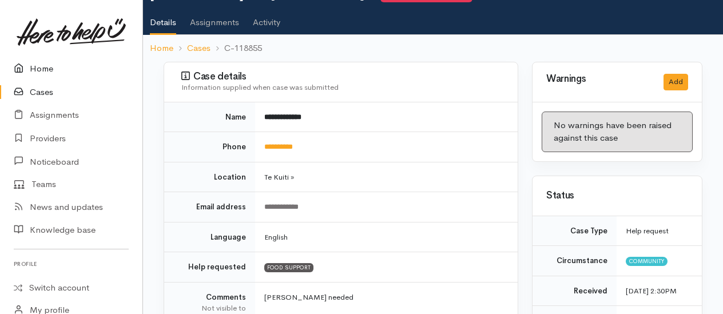
click at [41, 66] on link "Home" at bounding box center [71, 68] width 142 height 23
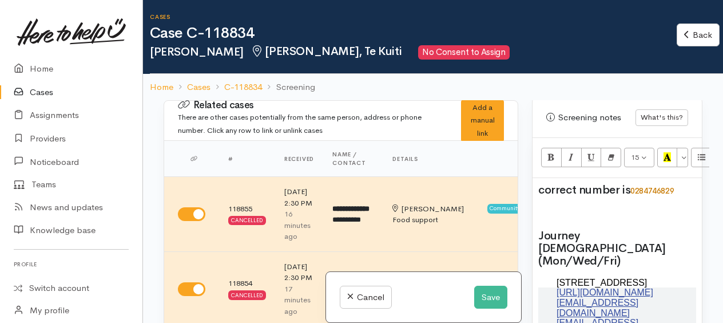
scroll to position [743, 0]
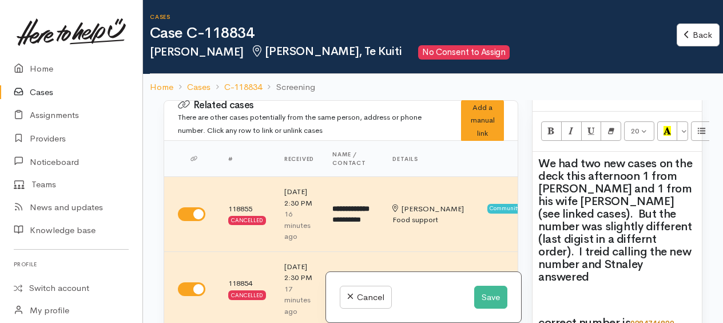
click at [580, 221] on span "We had two new cases on the deck this afternoon 1 from [PERSON_NAME] and 1 from…" at bounding box center [615, 220] width 154 height 128
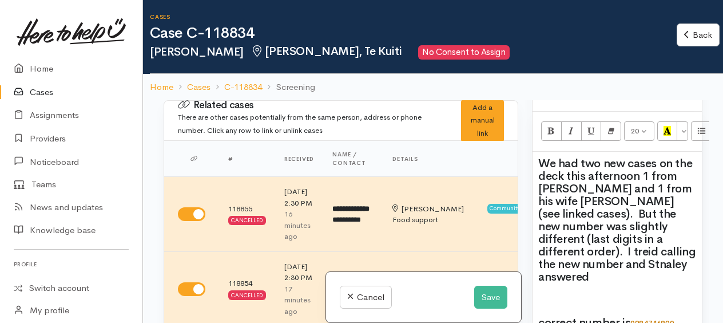
click at [663, 250] on h2 "We had two new cases on the deck this afternoon 1 from [PERSON_NAME] and 1 from…" at bounding box center [617, 220] width 158 height 126
click at [646, 272] on h2 "We had two new cases on the deck this afternoon 1 from [PERSON_NAME] and 1 from…" at bounding box center [617, 220] width 158 height 126
drag, startPoint x: 559, startPoint y: 266, endPoint x: 579, endPoint y: 281, distance: 24.1
click at [570, 293] on h2 at bounding box center [617, 299] width 158 height 13
click at [666, 266] on h2 "We had two new cases on the deck this afternoon 1 from [PERSON_NAME] and 1 from…" at bounding box center [617, 220] width 158 height 126
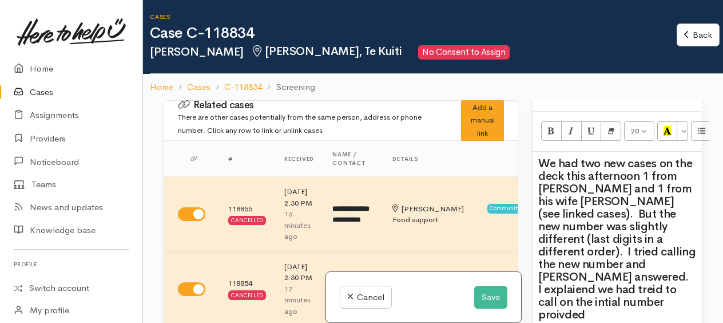
scroll to position [801, 0]
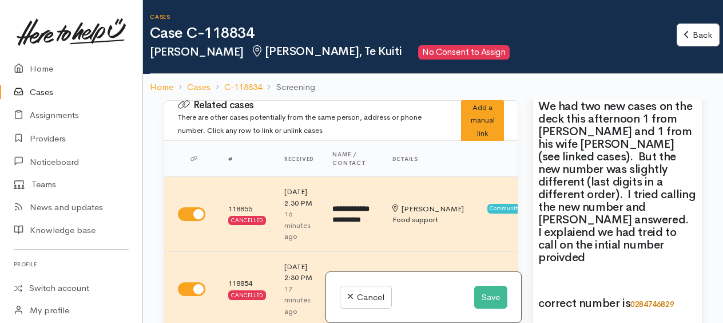
drag, startPoint x: 558, startPoint y: 249, endPoint x: 563, endPoint y: 262, distance: 14.5
click at [587, 253] on h2 "We had two new cases on the deck this afternoon 1 from Stanley and 1 from his w…" at bounding box center [617, 182] width 158 height 164
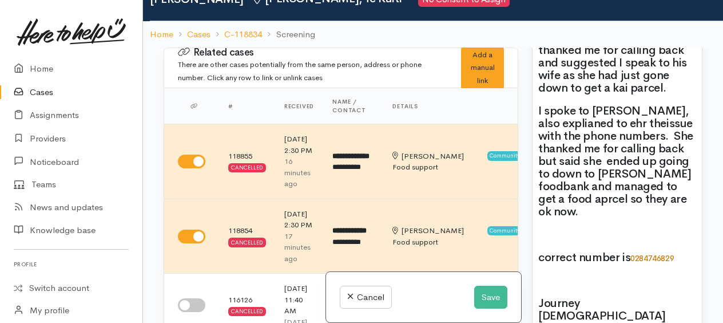
scroll to position [972, 0]
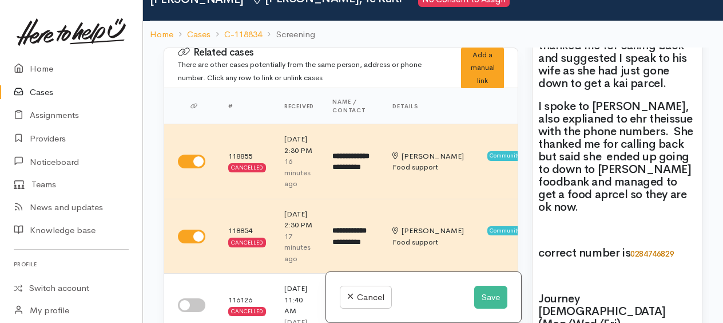
drag, startPoint x: 532, startPoint y: 246, endPoint x: 564, endPoint y: 256, distance: 33.6
click at [567, 255] on div "Warnings Add No warnings have been raised against this case Add Warning Title ●…" at bounding box center [617, 208] width 184 height 323
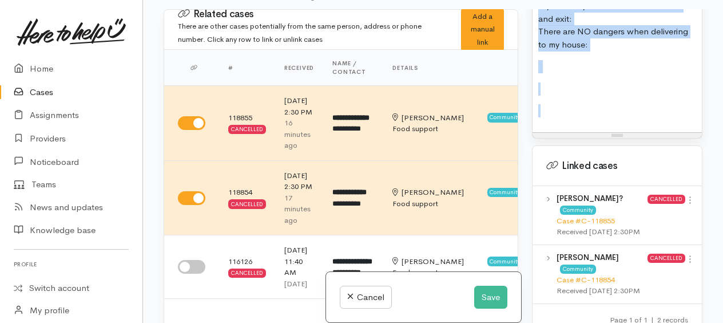
scroll to position [1932, 0]
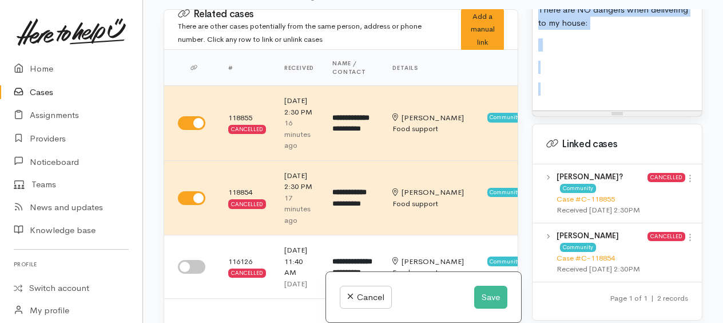
drag, startPoint x: 535, startPoint y: 246, endPoint x: 660, endPoint y: 220, distance: 128.1
click at [660, 220] on div "Warnings Add No warnings have been raised against this case Add Warning Title ●…" at bounding box center [617, 170] width 184 height 323
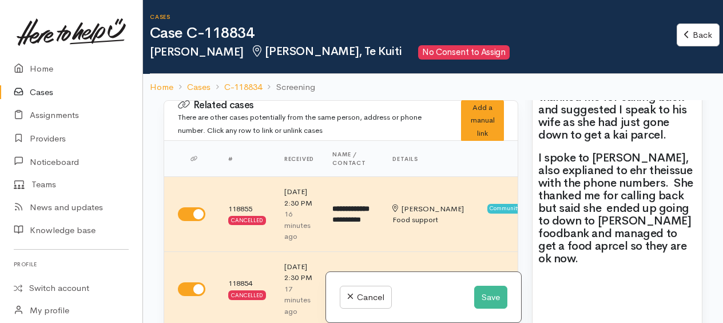
scroll to position [1038, 0]
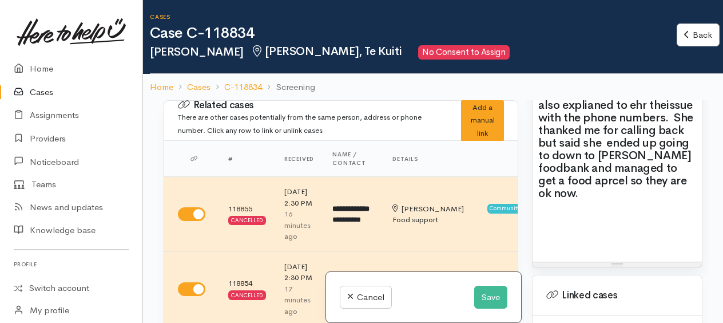
click at [551, 210] on h2 at bounding box center [617, 216] width 158 height 13
click at [574, 210] on span "Plan - cancel request." at bounding box center [595, 216] width 114 height 14
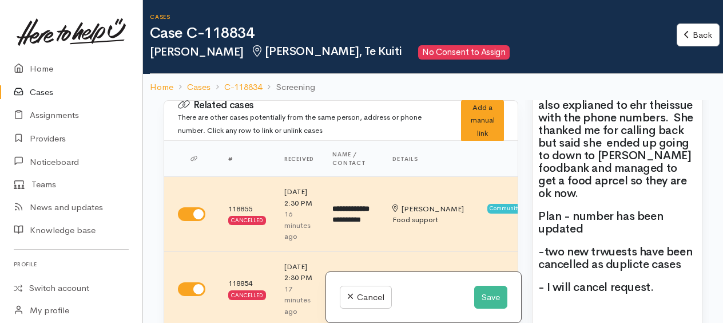
click at [608, 282] on span "- I will cancel request." at bounding box center [595, 287] width 115 height 14
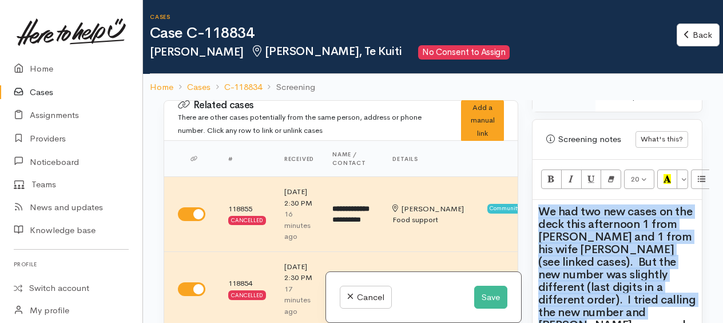
scroll to position [91, 0]
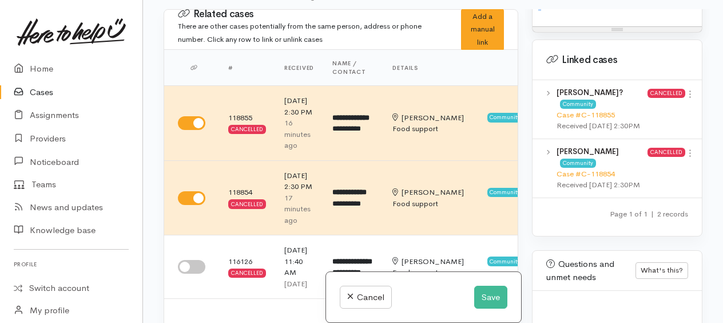
drag, startPoint x: 536, startPoint y: 215, endPoint x: 628, endPoint y: 250, distance: 97.9
click at [628, 250] on div "Warnings Add No warnings have been raised against this case Add Warning Title ●…" at bounding box center [617, 170] width 184 height 323
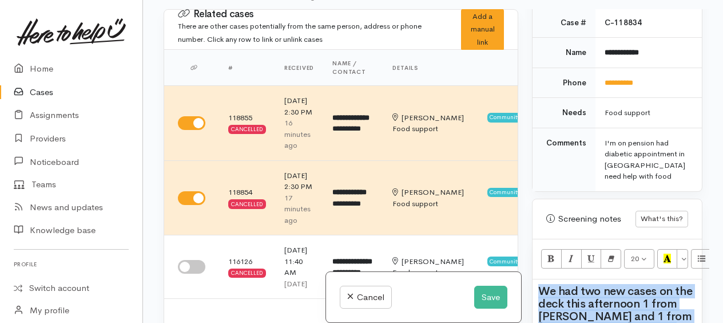
scroll to position [624, 0]
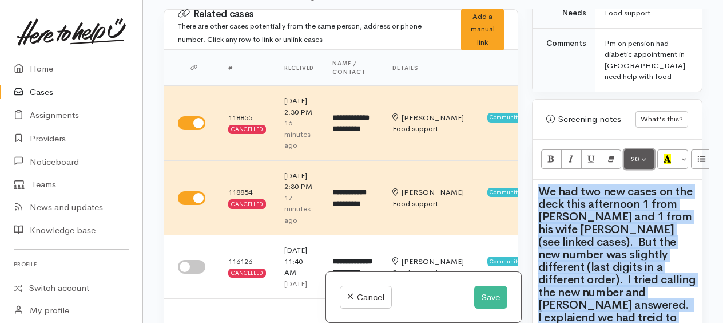
click at [643, 169] on button "20" at bounding box center [639, 158] width 30 height 19
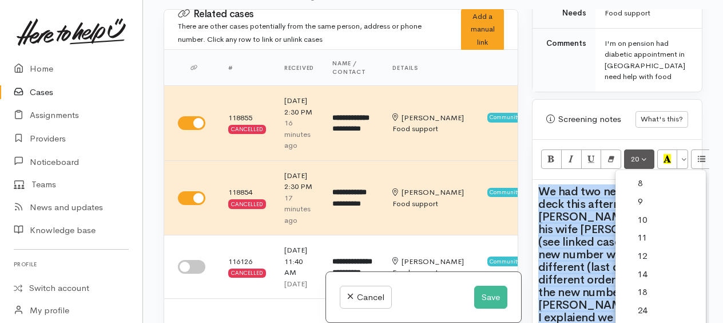
click at [644, 292] on link "18" at bounding box center [660, 292] width 90 height 18
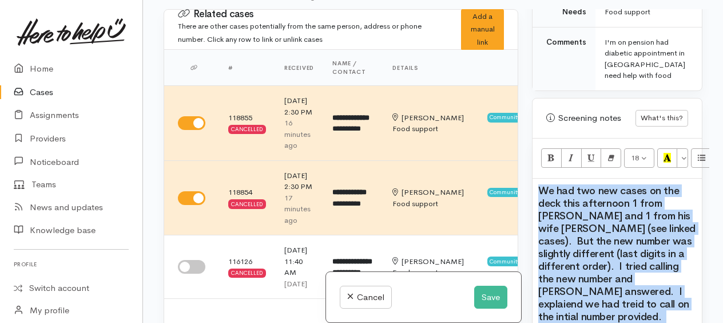
click at [679, 217] on h2 "We had two new cases on the deck this afternoon 1 from Stanley and 1 from his w…" at bounding box center [617, 278] width 158 height 189
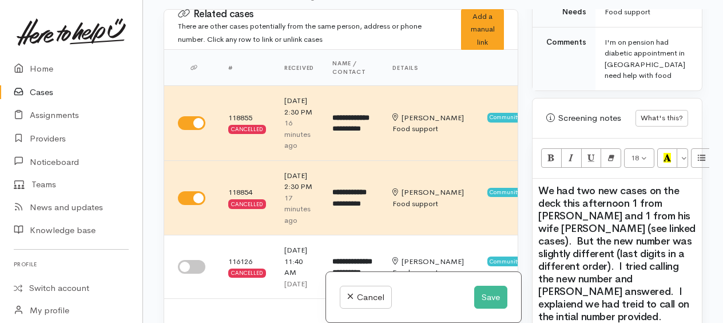
drag, startPoint x: 538, startPoint y: 196, endPoint x: 542, endPoint y: 200, distance: 6.1
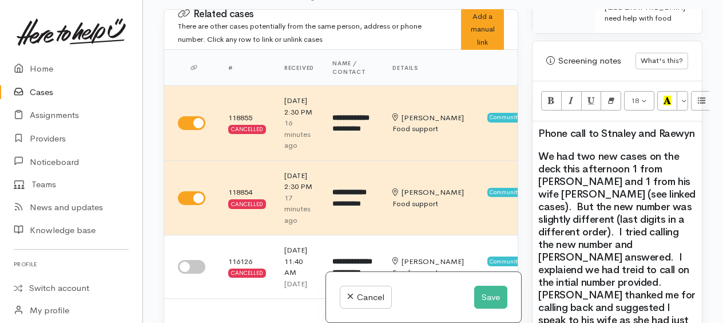
scroll to position [740, 0]
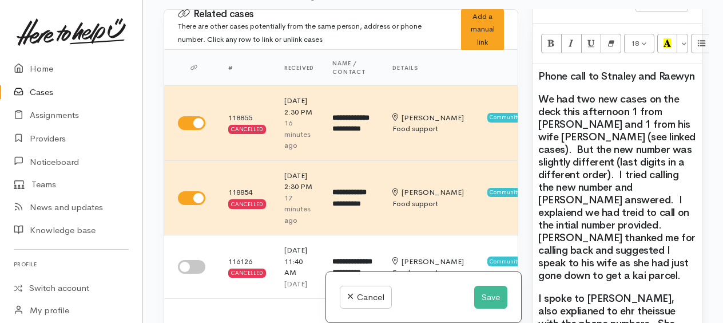
drag, startPoint x: 551, startPoint y: 223, endPoint x: 572, endPoint y: 264, distance: 45.8
click at [572, 264] on span "We had two new cases on the deck this afternoon 1 from Stanley and 1 from his w…" at bounding box center [616, 187] width 157 height 189
click at [583, 218] on span "We had two new cases on the deck this afternoon 1 from Stanley and 1 from his w…" at bounding box center [616, 187] width 157 height 189
click at [644, 216] on span "We had two new cases on the deck this afternoon 1 from Stanley and 1 from his w…" at bounding box center [616, 187] width 157 height 189
click at [659, 229] on span "We had two new cases on the deck this afternoon 1 from Stanley and 1 from his w…" at bounding box center [616, 187] width 157 height 189
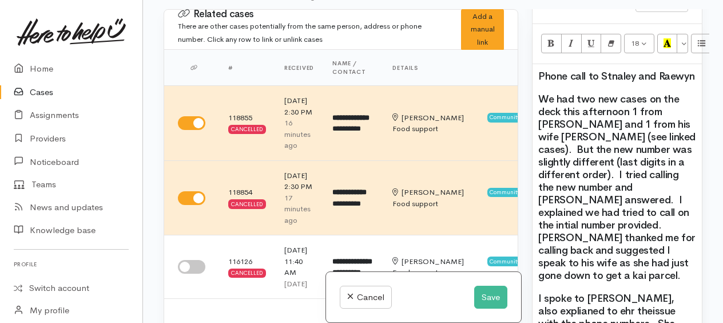
click at [673, 221] on span "We had two new cases on the deck this afternoon 1 from Stanley and 1 from his w…" at bounding box center [616, 187] width 157 height 189
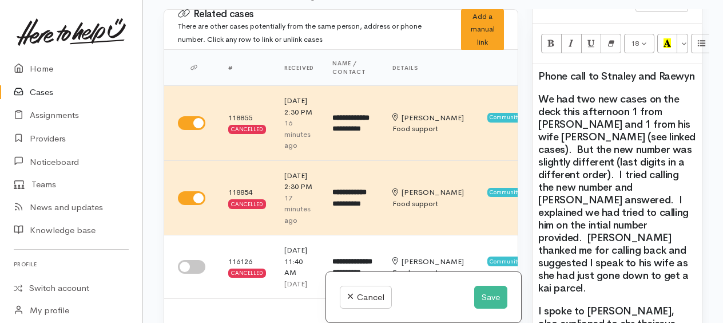
click at [619, 245] on span "We had two new cases on the deck this afternoon 1 from Stanley and 1 from his w…" at bounding box center [616, 193] width 157 height 201
click at [610, 256] on span "We had two new cases on the deck this afternoon 1 from Stanley and 1 from his w…" at bounding box center [616, 193] width 157 height 201
click at [662, 276] on h2 "We had two new cases on the deck this afternoon 1 from Stanley and 1 from his w…" at bounding box center [617, 193] width 158 height 201
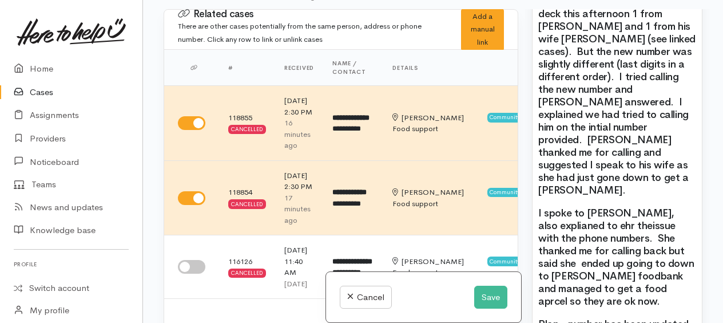
scroll to position [854, 0]
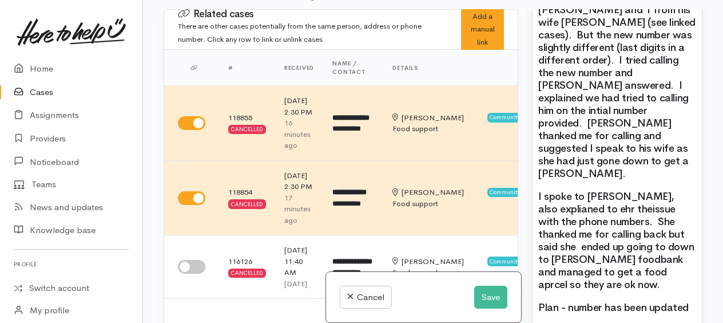
click at [580, 206] on span "I spoke to Raewyn, also explianed to ehr theissue with the phone numbers. She t…" at bounding box center [616, 240] width 156 height 101
click at [586, 202] on span "I spoke to Raewyn, also explianed to ehr theissue with the phone numbers. She t…" at bounding box center [616, 240] width 156 height 101
click at [612, 203] on span "I spoke to Raewyn, also explained to ehr theissue with the phone numbers. She t…" at bounding box center [616, 240] width 156 height 101
click at [631, 202] on span "I spoke to Raewyn, also explained to her theissue with the phone numbers. She t…" at bounding box center [616, 240] width 156 height 101
click at [611, 252] on span "I spoke to Raewyn, also explained to her the issue with the phone numbers. She …" at bounding box center [616, 240] width 156 height 101
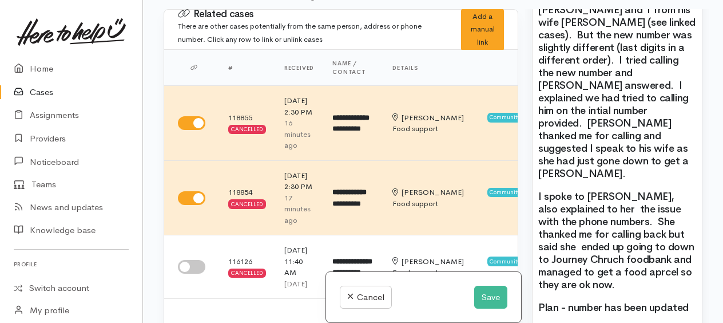
click at [634, 252] on span "I spoke to Raewyn, also explained to her the issue with the phone numbers. She …" at bounding box center [616, 240] width 156 height 101
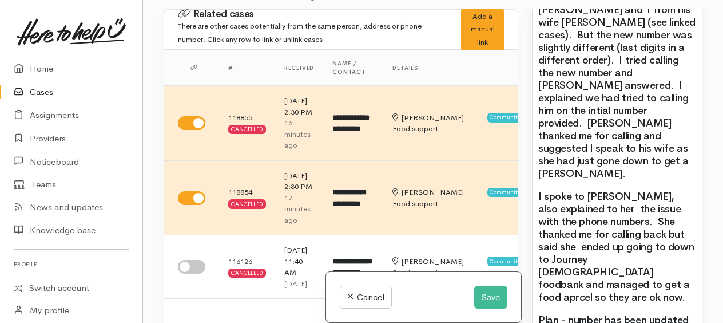
click at [590, 278] on span "I spoke to Raewyn, also explained to her the issue with the phone numbers. She …" at bounding box center [616, 246] width 156 height 113
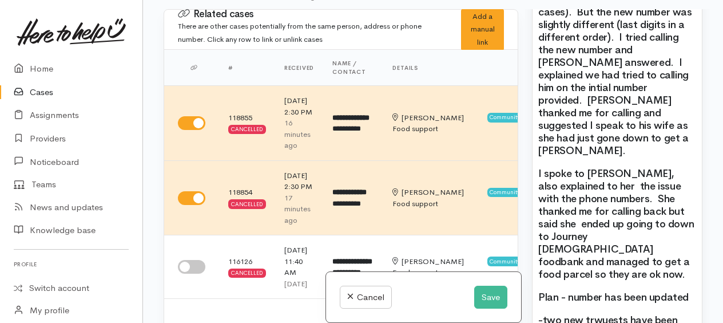
scroll to position [912, 0]
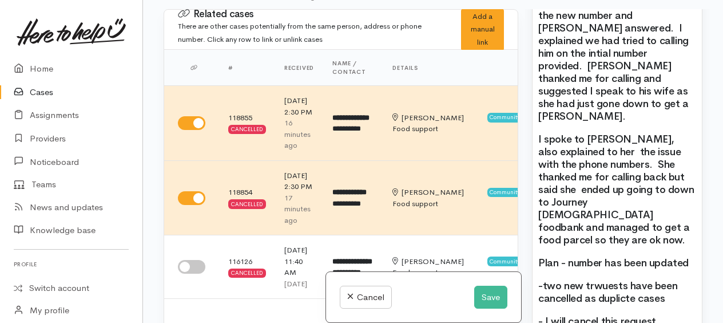
drag, startPoint x: 606, startPoint y: 269, endPoint x: 624, endPoint y: 297, distance: 33.6
click at [624, 315] on span "- I will cancel this request." at bounding box center [598, 321] width 121 height 13
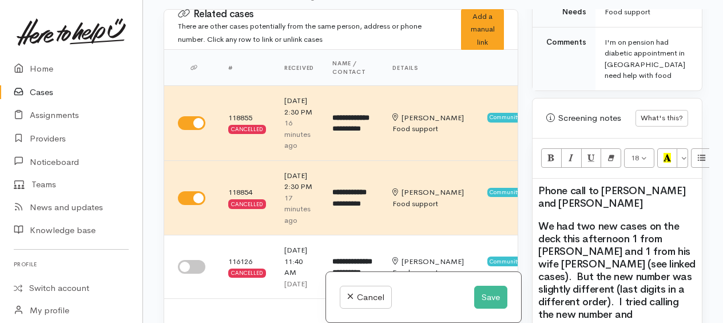
scroll to position [683, 0]
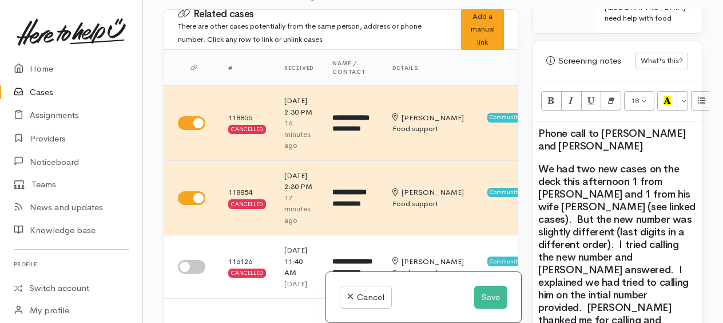
click at [576, 225] on span "We had two new cases on the deck this afternoon 1 from Stanley and 1 from his w…" at bounding box center [616, 262] width 157 height 201
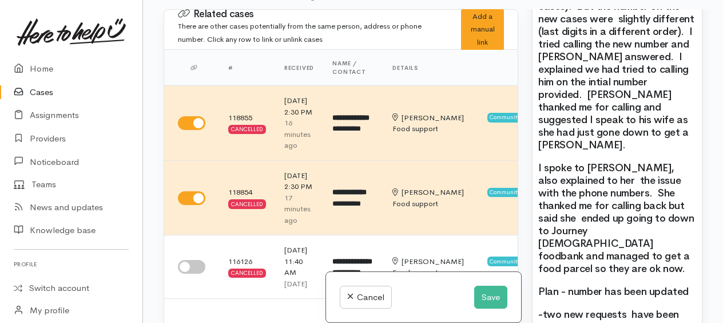
scroll to position [912, 0]
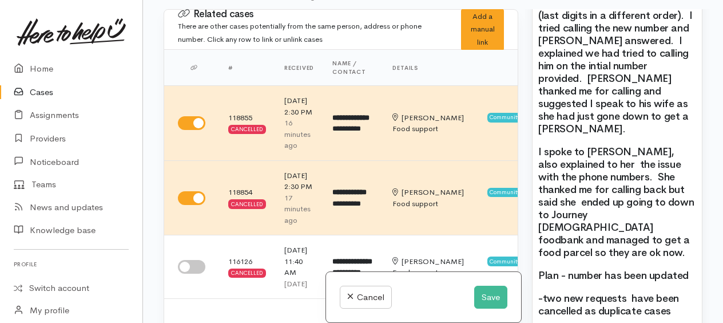
click at [667, 197] on h2 "I spoke to Raewyn, also explained to her the issue with the phone numbers. She …" at bounding box center [617, 201] width 158 height 113
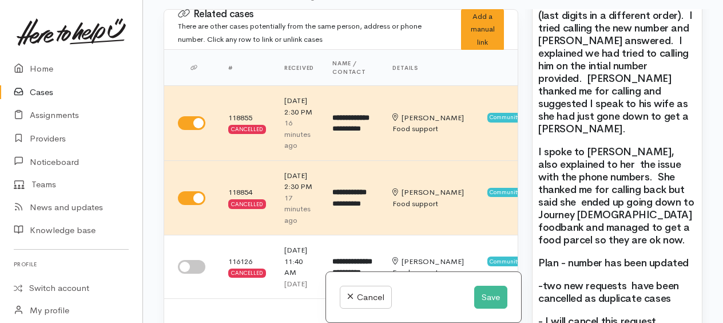
scroll to position [969, 0]
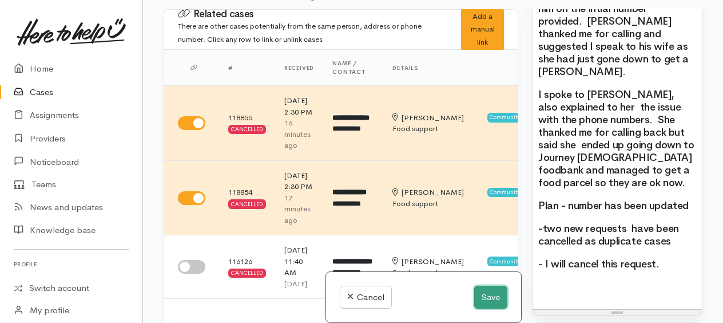
click at [488, 300] on button "Save" at bounding box center [490, 296] width 33 height 23
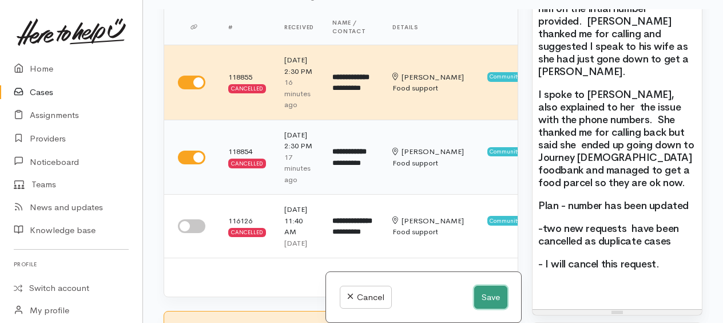
scroll to position [57, 0]
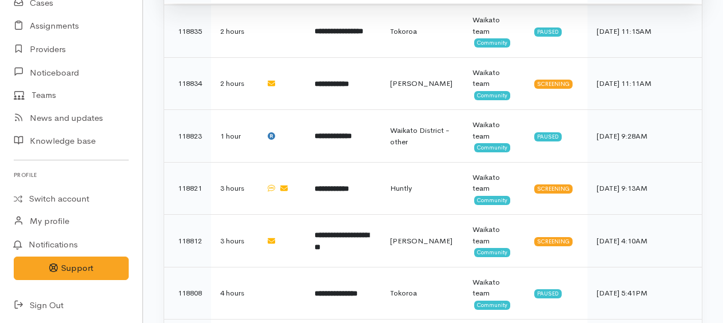
scroll to position [608, 0]
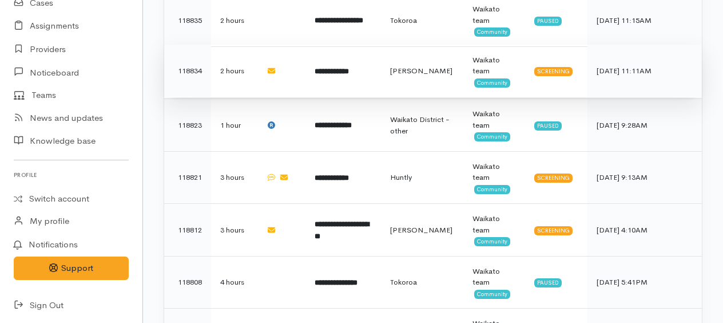
click at [343, 69] on b "**********" at bounding box center [332, 70] width 34 height 7
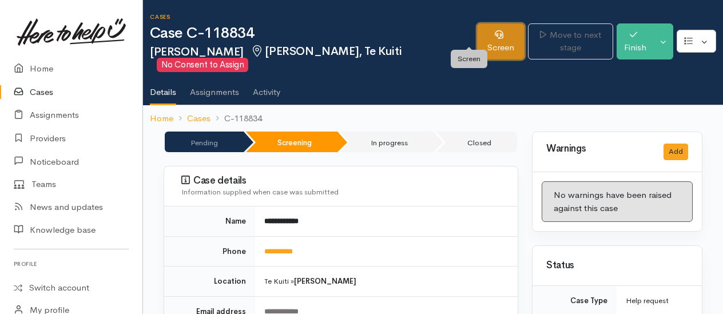
drag, startPoint x: 477, startPoint y: 35, endPoint x: 464, endPoint y: 38, distance: 13.4
click at [477, 35] on link "Screen" at bounding box center [500, 41] width 47 height 36
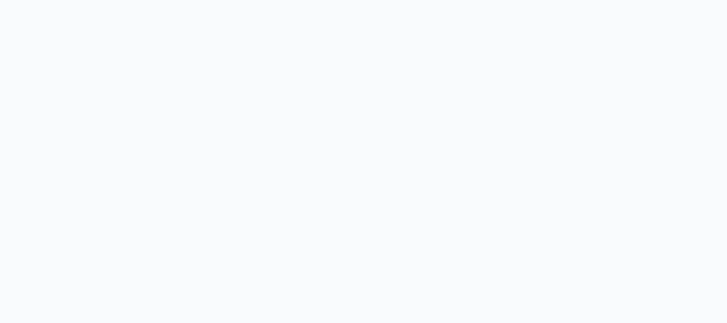
click at [404, 128] on body "Support Feedback I've got something to say Back" at bounding box center [363, 161] width 727 height 323
click at [447, 104] on body "Support Feedback I've got something to say Back" at bounding box center [363, 161] width 727 height 323
click at [303, 214] on body "Support Feedback I've got something to say Back" at bounding box center [363, 161] width 727 height 323
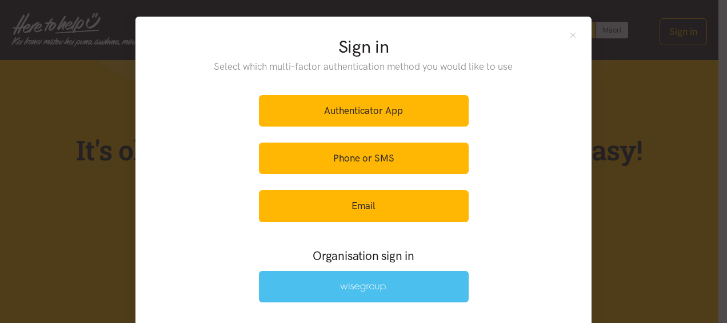
click at [320, 291] on link at bounding box center [364, 285] width 210 height 31
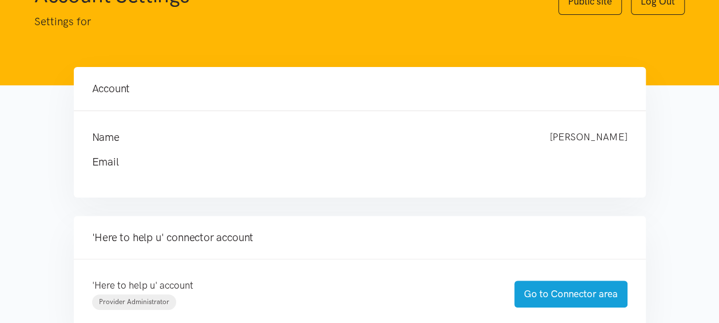
scroll to position [172, 0]
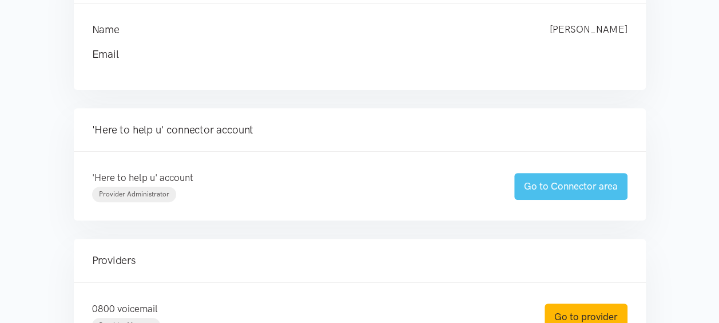
click at [559, 184] on link "Go to Connector area" at bounding box center [570, 186] width 113 height 27
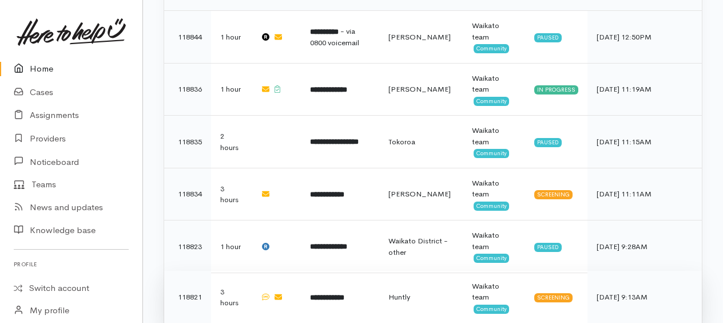
scroll to position [400, 0]
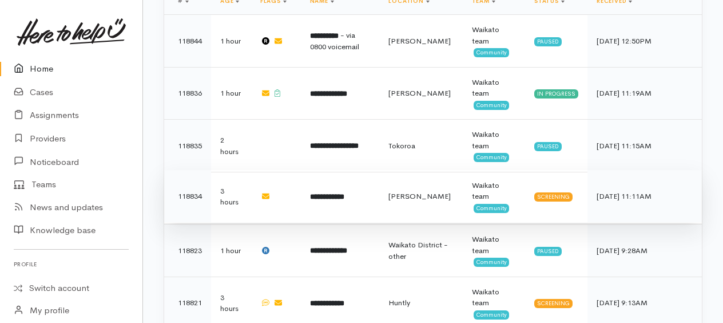
click at [341, 193] on b "**********" at bounding box center [327, 196] width 34 height 7
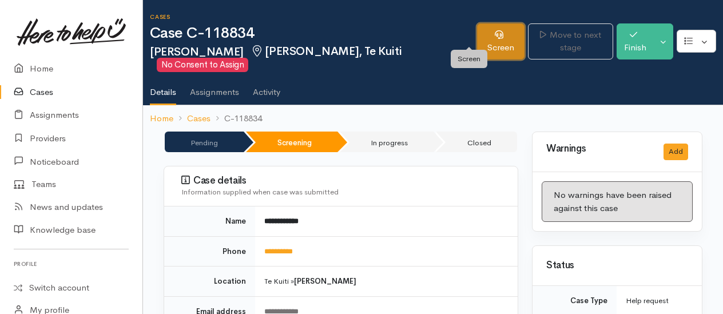
click at [477, 33] on link "Screen" at bounding box center [500, 41] width 47 height 36
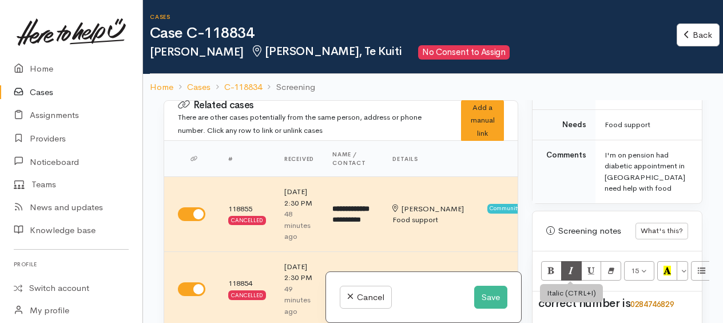
scroll to position [689, 0]
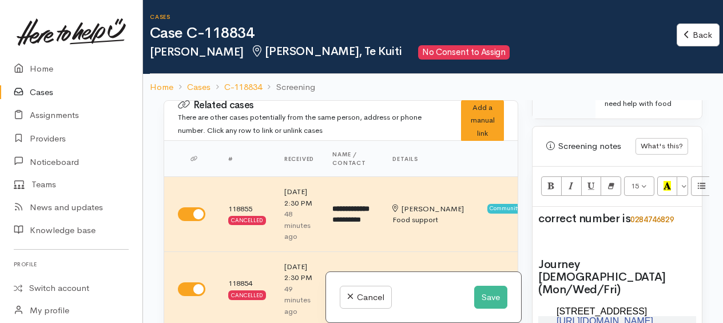
click at [540, 225] on span "correct number is" at bounding box center [584, 218] width 92 height 14
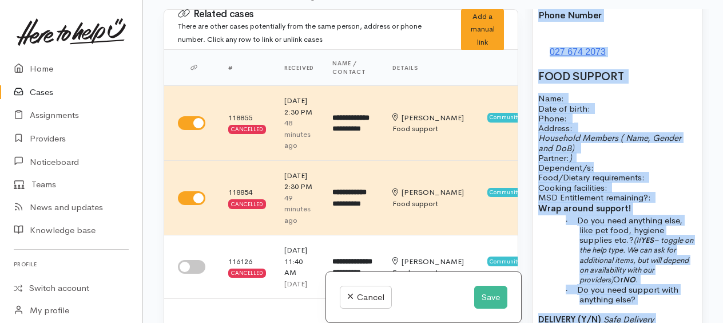
scroll to position [1730, 0]
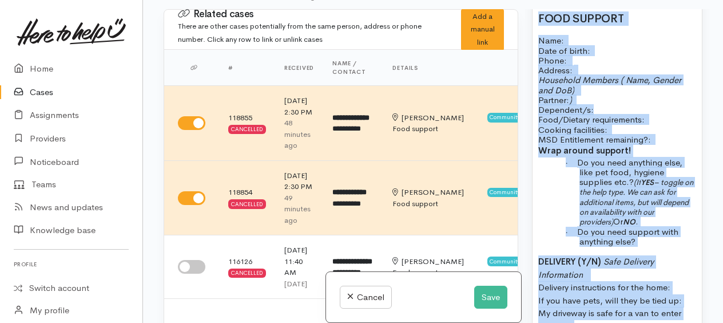
drag, startPoint x: 586, startPoint y: 89, endPoint x: 648, endPoint y: 316, distance: 234.9
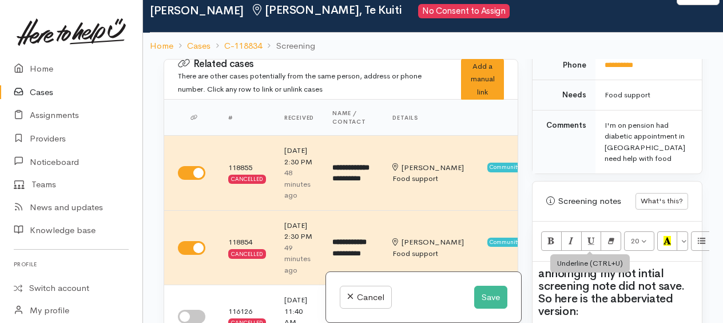
scroll to position [485, 0]
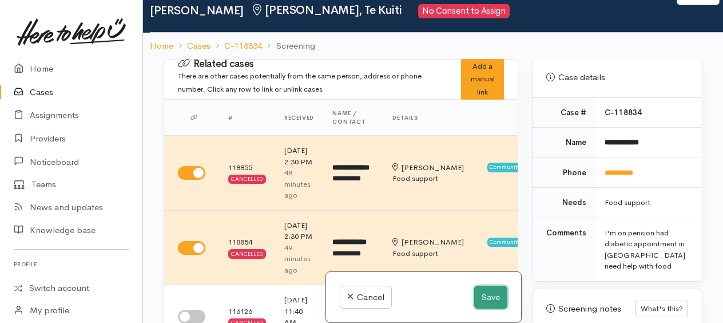
click at [491, 298] on button "Save" at bounding box center [490, 296] width 33 height 23
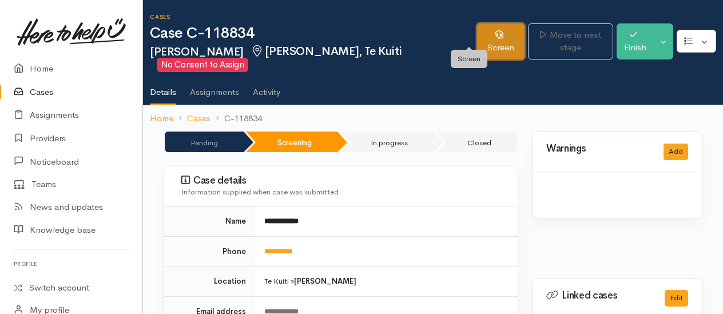
click at [477, 36] on link "Screen" at bounding box center [500, 41] width 47 height 36
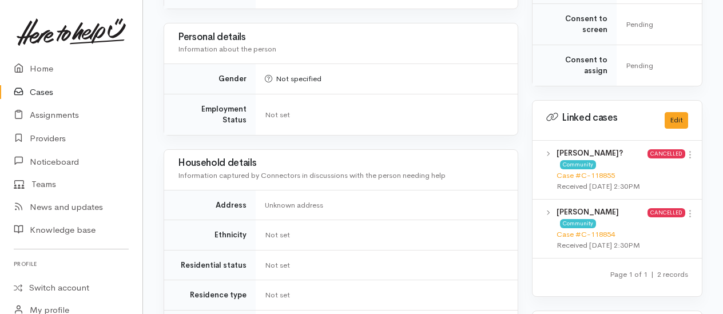
scroll to position [538, 0]
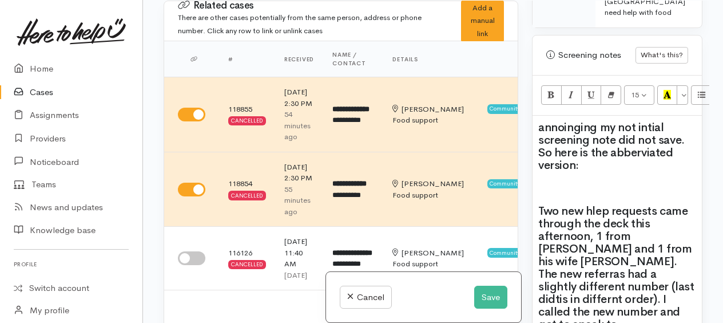
scroll to position [743, 0]
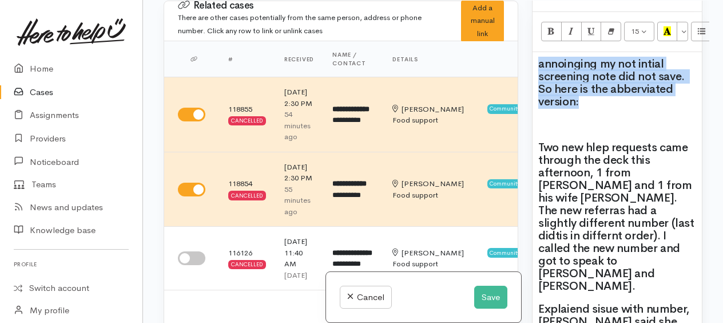
drag, startPoint x: 539, startPoint y: 70, endPoint x: 596, endPoint y: 132, distance: 84.6
click at [596, 132] on div "annoinging my not intial screening note did not save. So here is the abberviate…" at bounding box center [616, 311] width 169 height 519
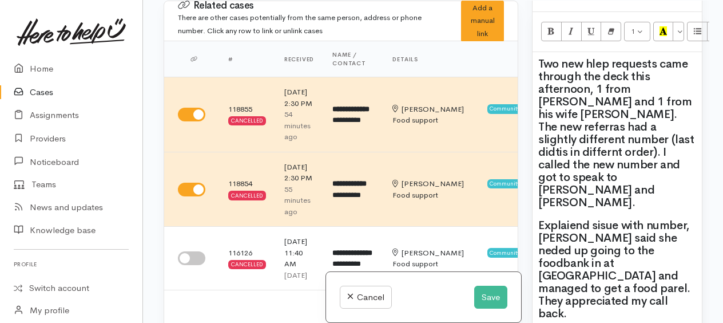
drag, startPoint x: 596, startPoint y: 103, endPoint x: 614, endPoint y: 176, distance: 74.8
click at [596, 105] on span "Two new hlep requests came through the deck this afternoon, 1 from Stanley and …" at bounding box center [616, 133] width 156 height 153
click at [623, 231] on span "Explaiend sisue with number, Raewyn said she neded up going to the foodbank in …" at bounding box center [614, 269] width 152 height 102
drag, startPoint x: 592, startPoint y: 74, endPoint x: 607, endPoint y: 69, distance: 16.5
drag, startPoint x: 663, startPoint y: 136, endPoint x: 678, endPoint y: 130, distance: 16.5
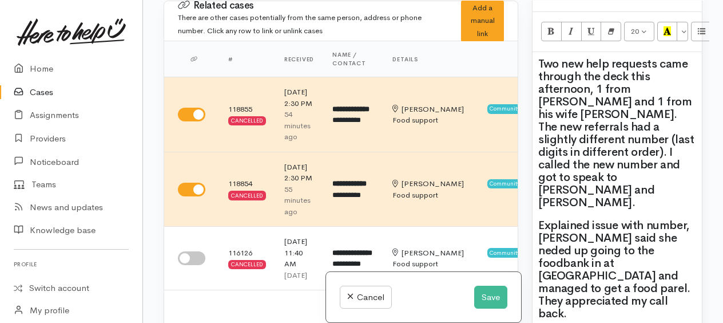
click at [686, 218] on span "Explained issue with number, Raewyn said she neded up going to the foodbank in …" at bounding box center [614, 269] width 152 height 102
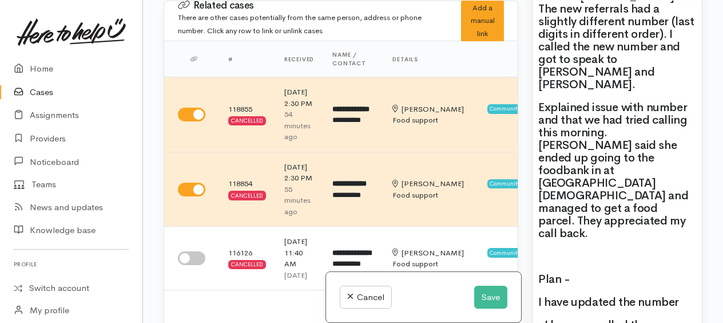
scroll to position [915, 0]
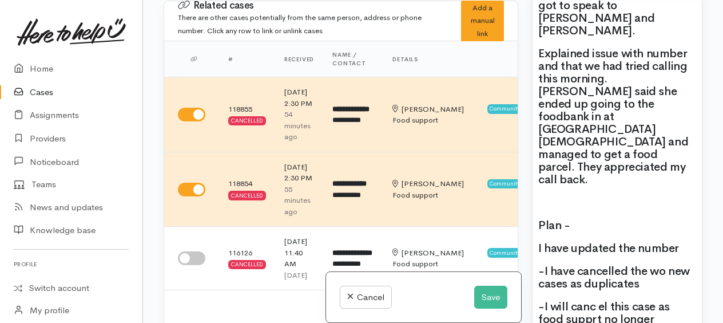
click at [668, 264] on span "-I have cancelled the wo new cases as duplicates" at bounding box center [614, 277] width 152 height 27
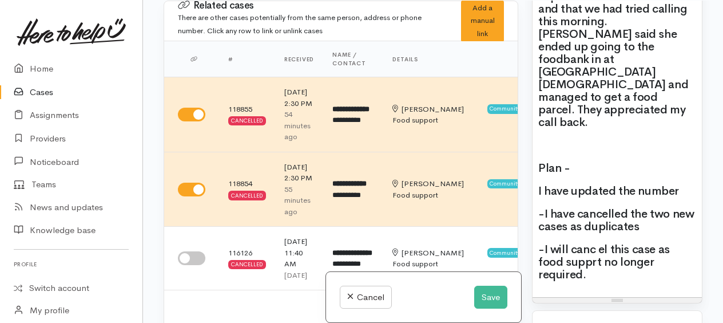
drag, startPoint x: 592, startPoint y: 182, endPoint x: 608, endPoint y: 166, distance: 22.6
click at [608, 166] on div "Two new help requests came through the deck this afternoon, 1 from Stanley and …" at bounding box center [616, 59] width 169 height 473
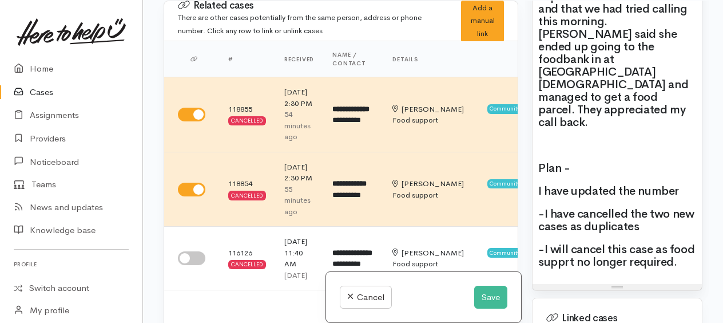
click at [590, 242] on span "-I will cancel this case as food supprt no longer required." at bounding box center [616, 255] width 156 height 27
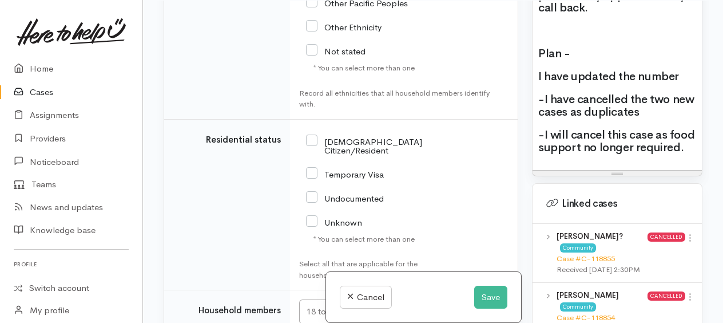
scroll to position [2370, 0]
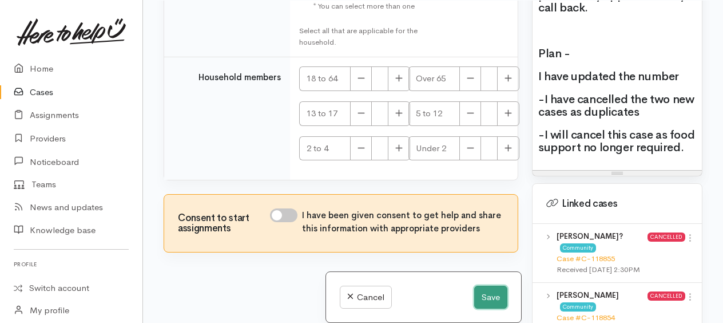
click at [492, 290] on button "Save" at bounding box center [490, 296] width 33 height 23
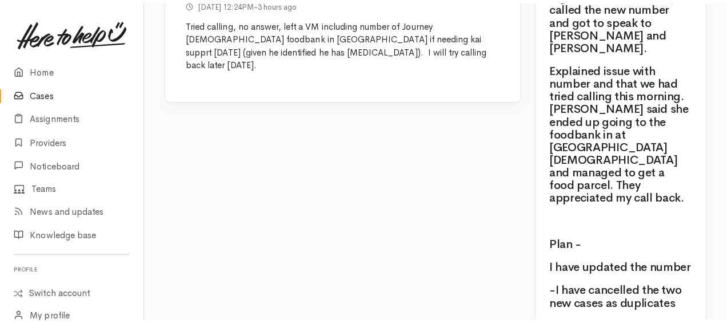
scroll to position [915, 0]
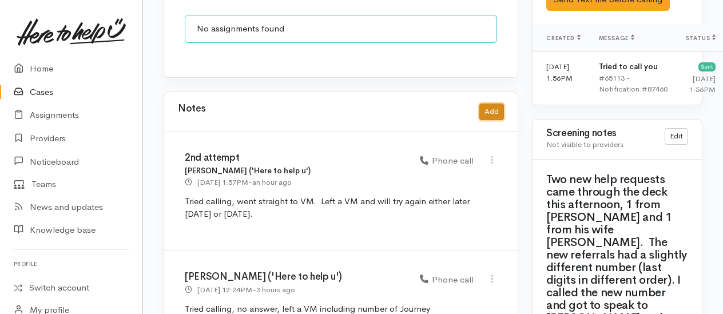
click at [488, 104] on button "Add" at bounding box center [491, 112] width 25 height 17
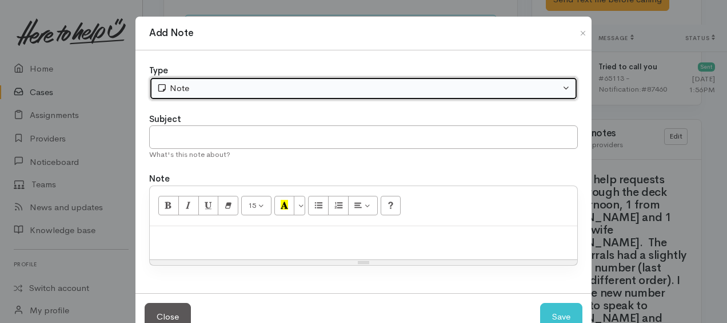
click at [220, 91] on div "Note" at bounding box center [359, 88] width 404 height 13
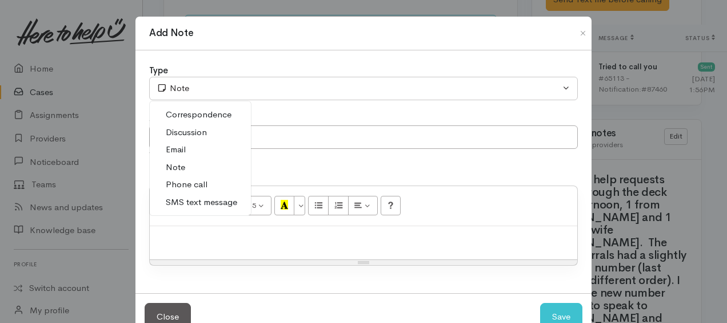
click at [176, 182] on span "Phone call" at bounding box center [187, 184] width 42 height 13
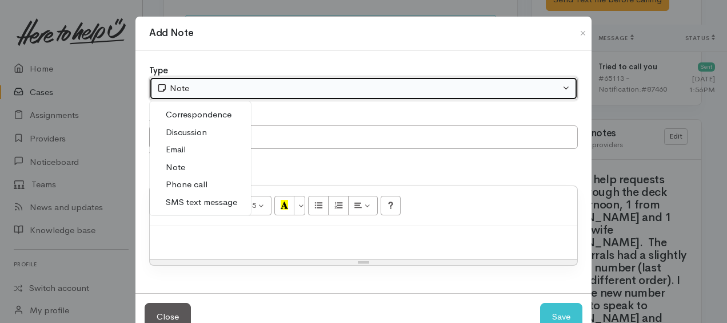
select select "3"
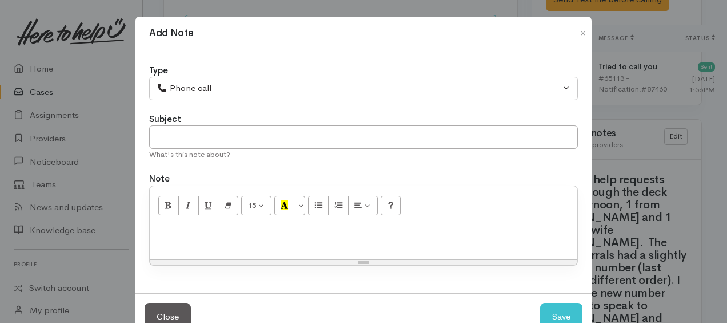
click at [192, 266] on div "Type Correspondence Discussion Email Note Phone call SMS text message Phone cal…" at bounding box center [364, 171] width 456 height 243
click at [192, 250] on div at bounding box center [364, 243] width 428 height 34
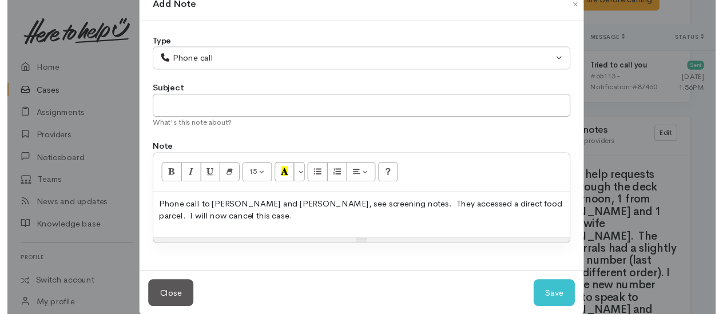
scroll to position [43, 0]
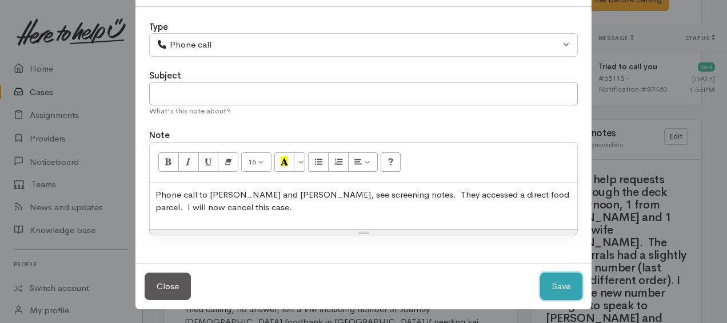
click at [556, 287] on button "Save" at bounding box center [561, 286] width 42 height 28
select select "1"
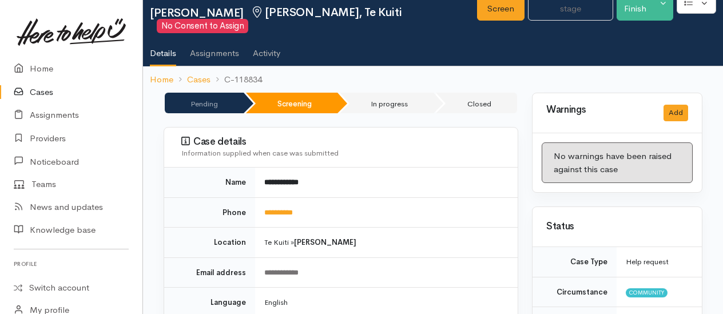
scroll to position [0, 0]
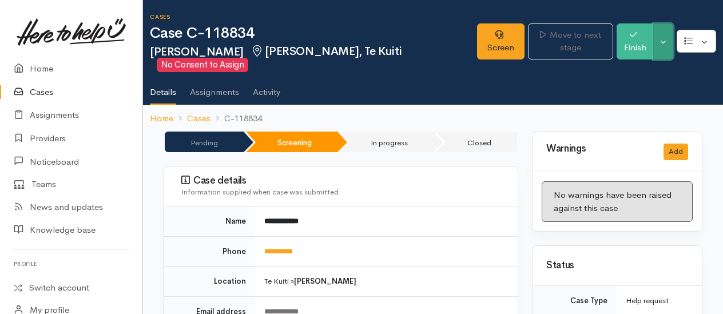
click at [666, 41] on button "Toggle Dropdown" at bounding box center [663, 41] width 20 height 36
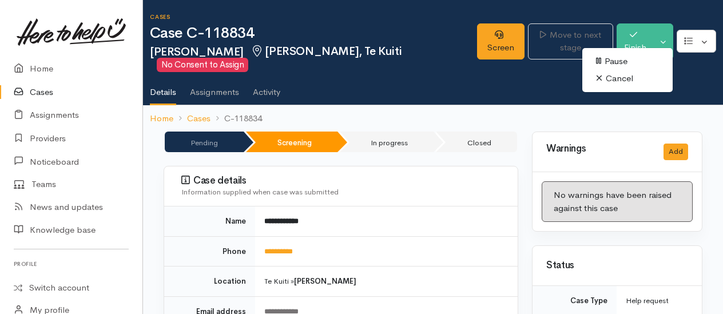
click at [619, 79] on link "Cancel" at bounding box center [627, 79] width 90 height 18
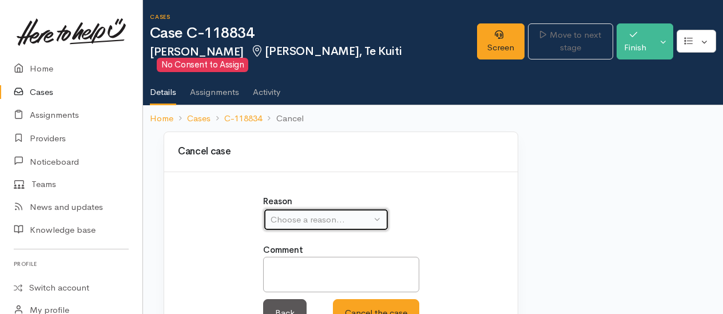
click at [296, 213] on div "Choose a reason..." at bounding box center [320, 219] width 101 height 13
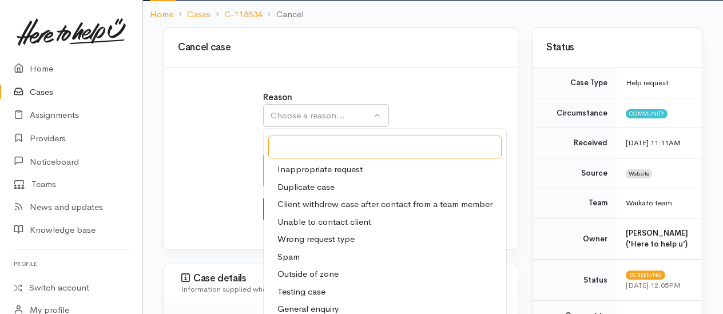
scroll to position [172, 0]
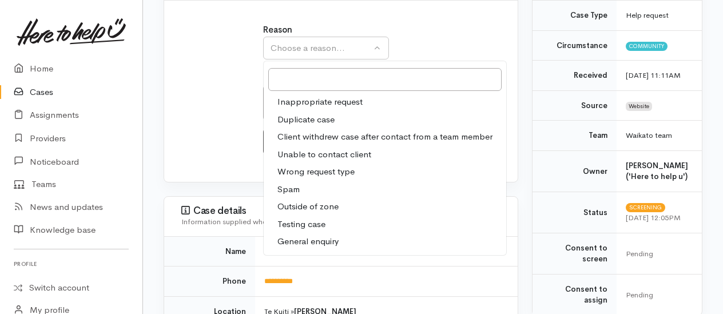
click at [310, 130] on span "Client withdrew case after contact from a team member" at bounding box center [384, 136] width 215 height 13
select select "3"
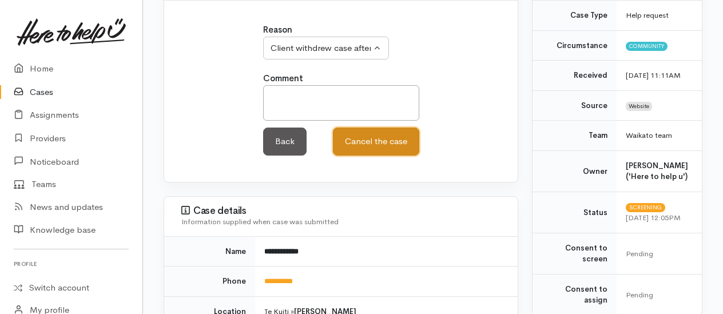
click at [356, 128] on button "Cancel the case" at bounding box center [376, 142] width 86 height 28
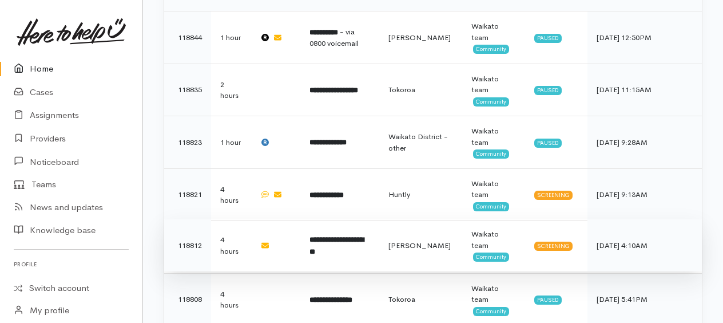
scroll to position [469, 0]
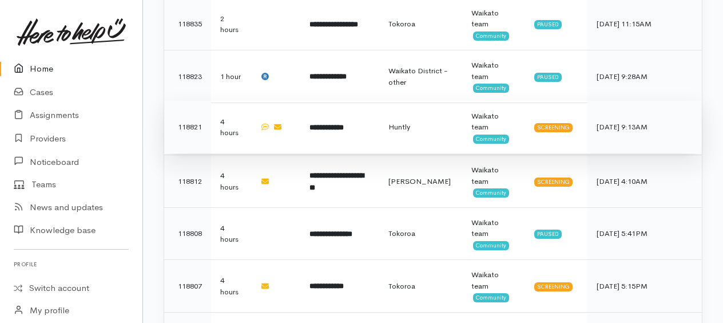
click at [335, 124] on b "**********" at bounding box center [326, 127] width 34 height 7
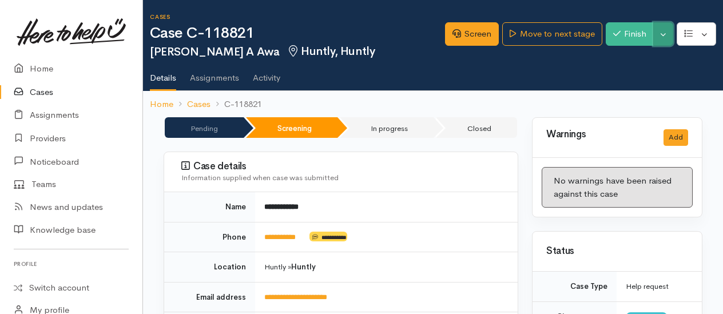
click at [664, 40] on button "Toggle Dropdown" at bounding box center [663, 33] width 20 height 23
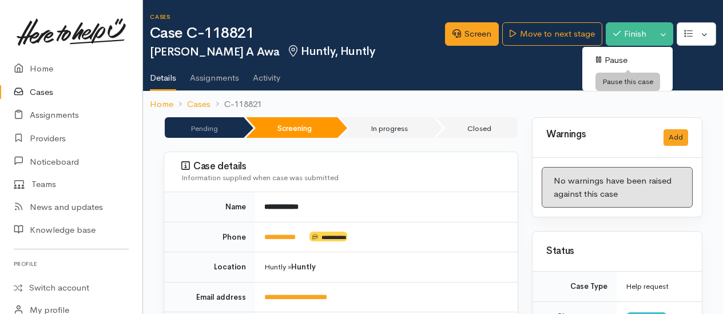
click at [624, 59] on link "Pause" at bounding box center [627, 60] width 90 height 18
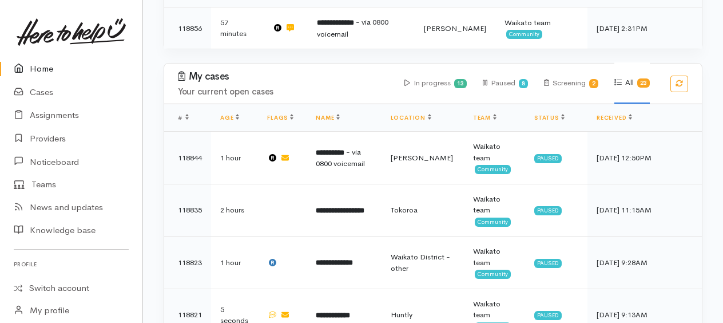
scroll to position [286, 0]
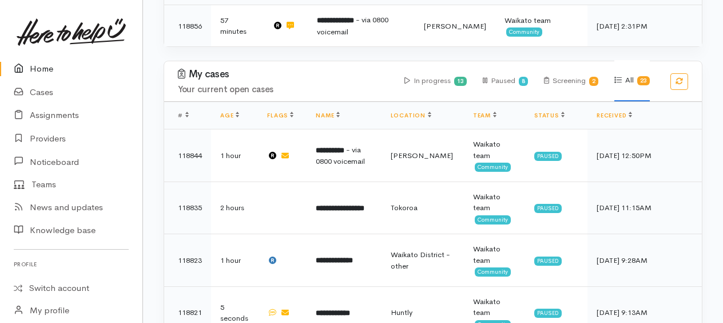
click at [39, 68] on link "Home" at bounding box center [71, 68] width 142 height 23
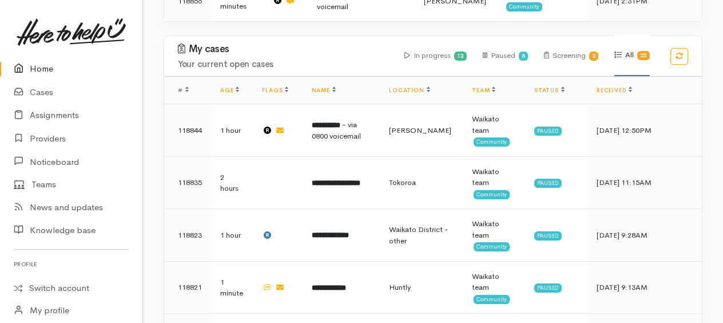
scroll to position [217, 0]
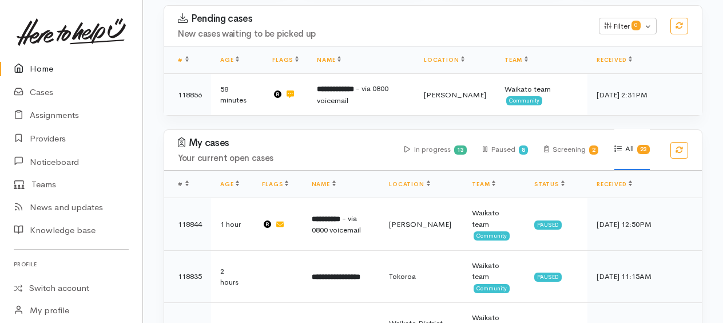
click at [44, 73] on link "Home" at bounding box center [71, 68] width 142 height 23
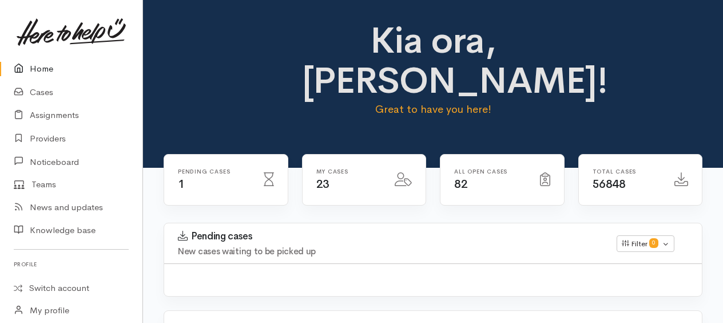
scroll to position [33, 0]
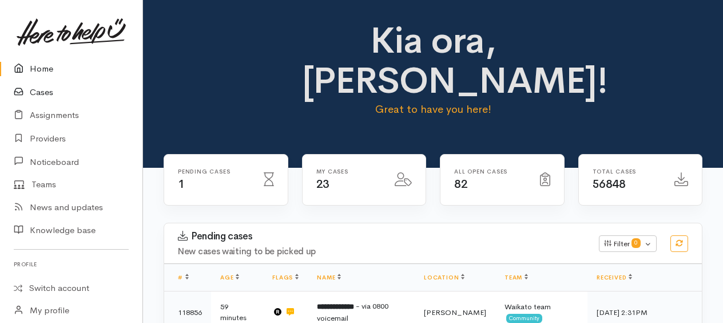
click at [44, 89] on link "Cases" at bounding box center [71, 92] width 142 height 23
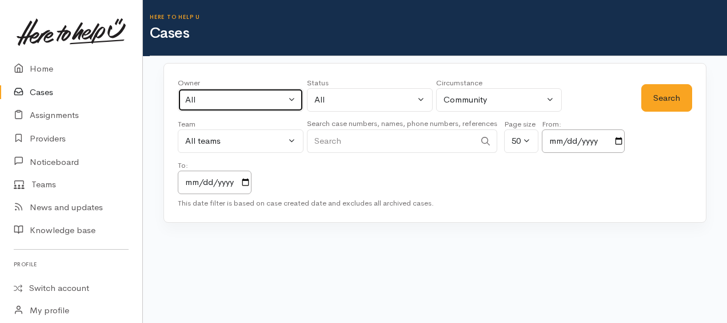
click at [198, 94] on div "All" at bounding box center [235, 99] width 101 height 13
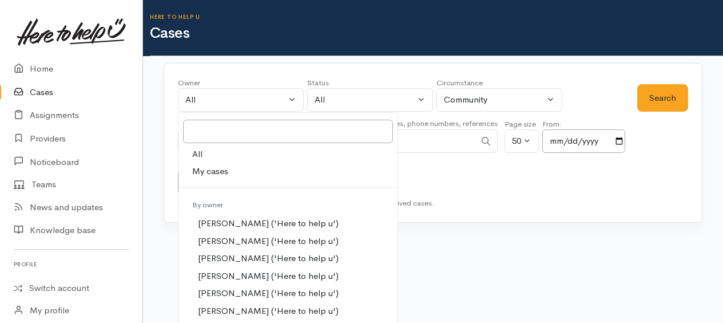
click at [210, 174] on span "My cases" at bounding box center [210, 171] width 36 height 13
select select "1759"
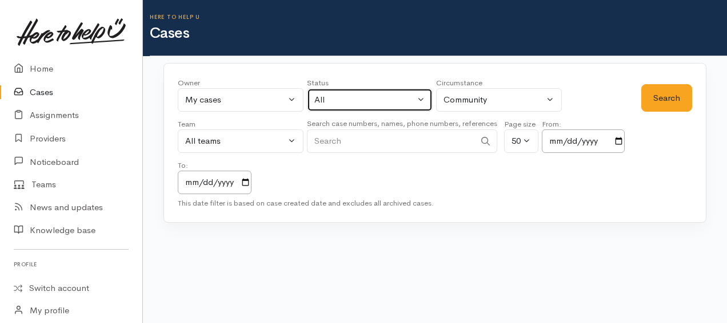
click at [343, 100] on div "All" at bounding box center [365, 99] width 101 height 13
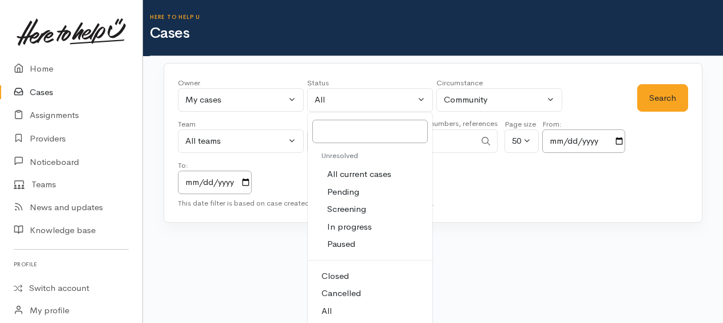
click at [342, 276] on span "Closed" at bounding box center [334, 275] width 27 height 13
select select "Closed"
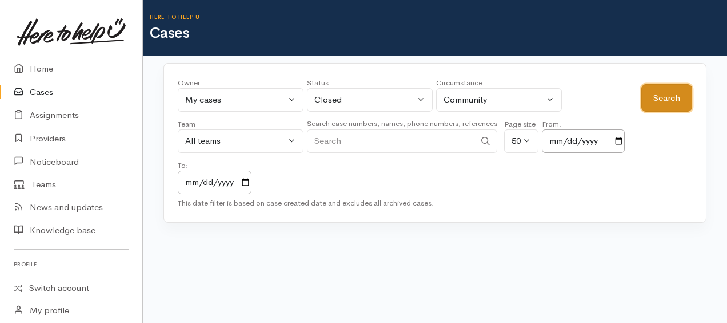
click at [655, 107] on button "Search" at bounding box center [667, 98] width 51 height 28
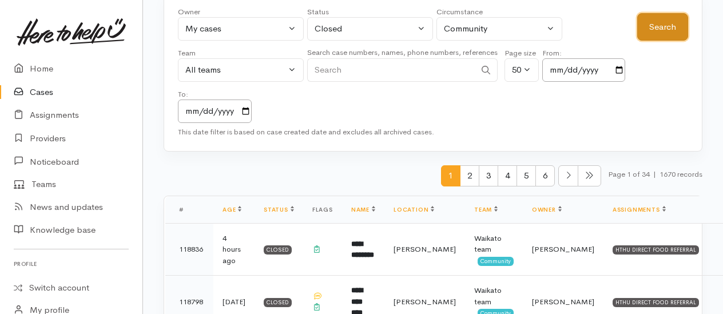
scroll to position [172, 0]
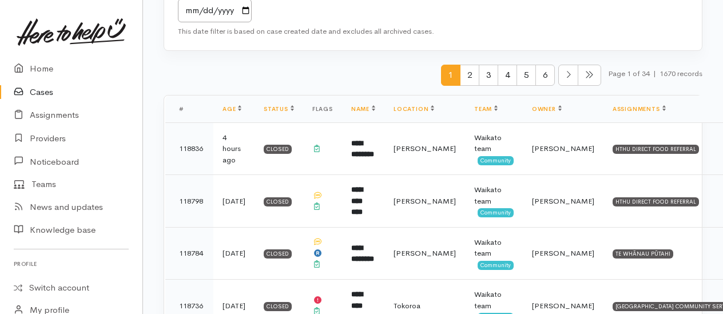
click at [50, 92] on link "Cases" at bounding box center [71, 92] width 142 height 23
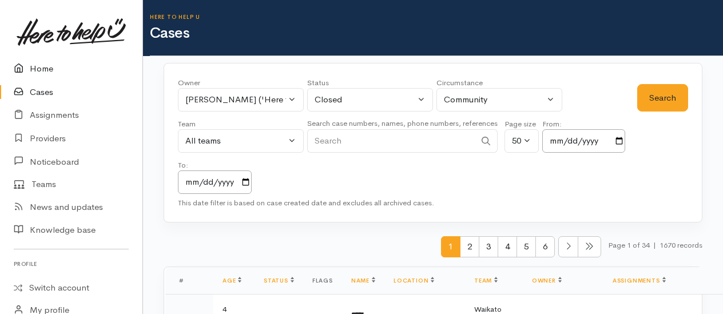
drag, startPoint x: 38, startPoint y: 72, endPoint x: 20, endPoint y: 72, distance: 17.7
click at [38, 72] on link "Home" at bounding box center [71, 68] width 142 height 23
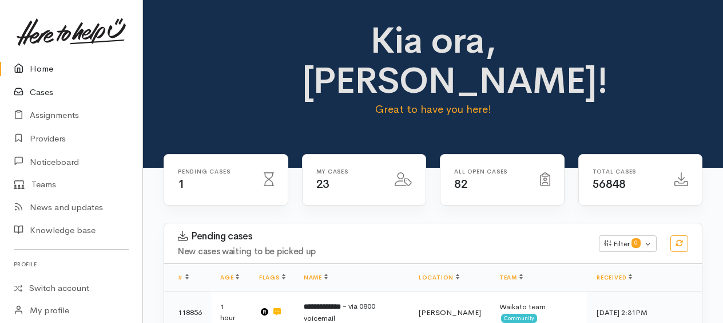
click at [48, 90] on link "Cases" at bounding box center [71, 92] width 142 height 23
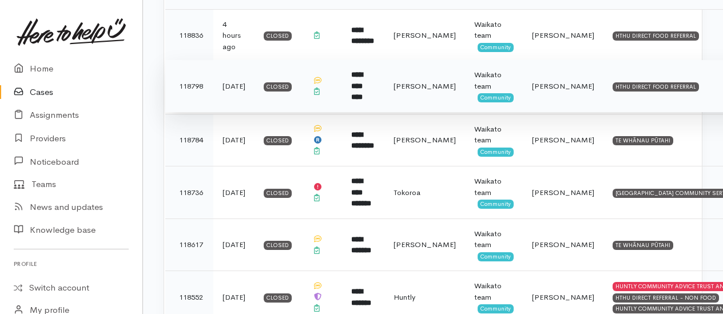
scroll to position [286, 0]
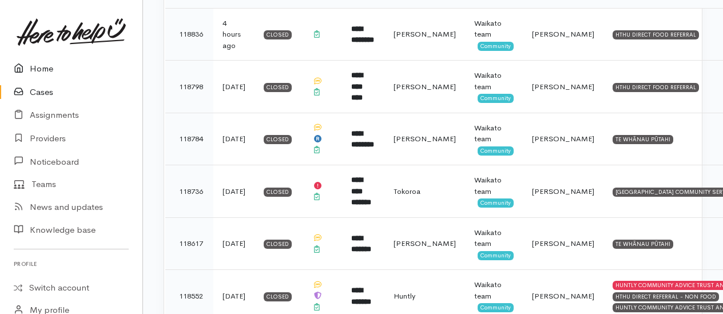
click at [42, 69] on link "Home" at bounding box center [71, 68] width 142 height 23
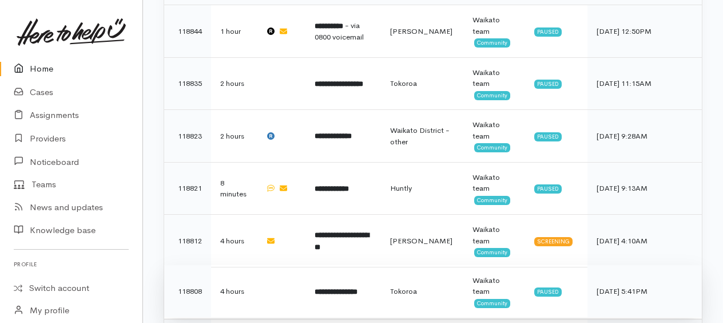
scroll to position [469, 0]
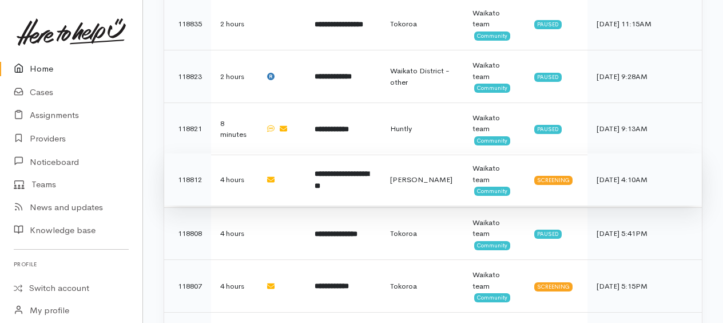
click at [333, 182] on b "**********" at bounding box center [342, 179] width 54 height 19
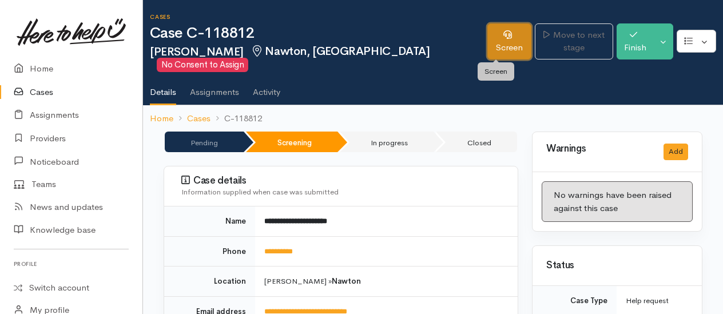
click at [492, 29] on link "Screen" at bounding box center [509, 41] width 44 height 36
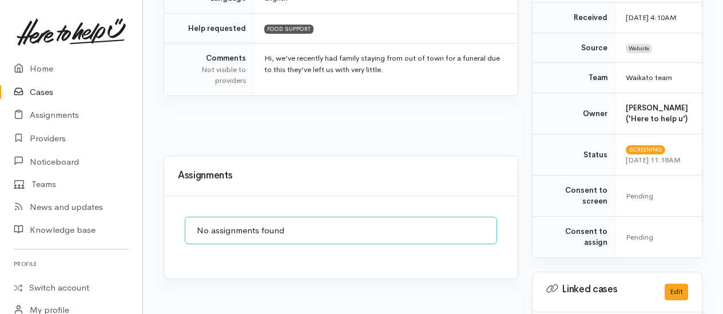
scroll to position [229, 0]
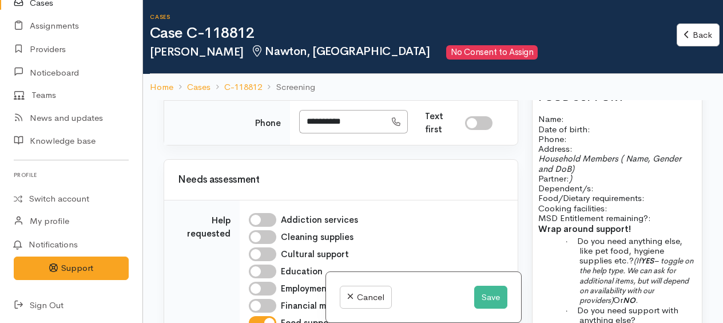
scroll to position [1087, 0]
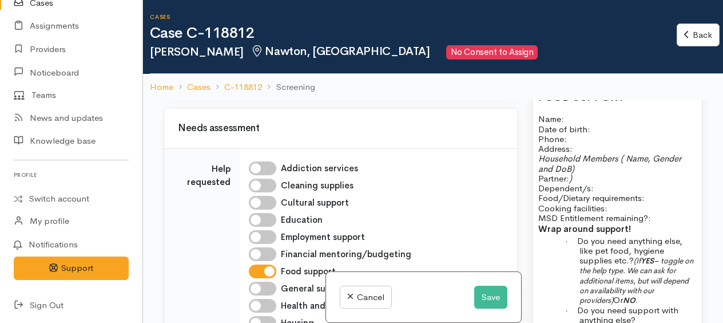
drag, startPoint x: 360, startPoint y: 197, endPoint x: 306, endPoint y: 196, distance: 53.8
click at [306, 82] on input "**********" at bounding box center [342, 69] width 86 height 23
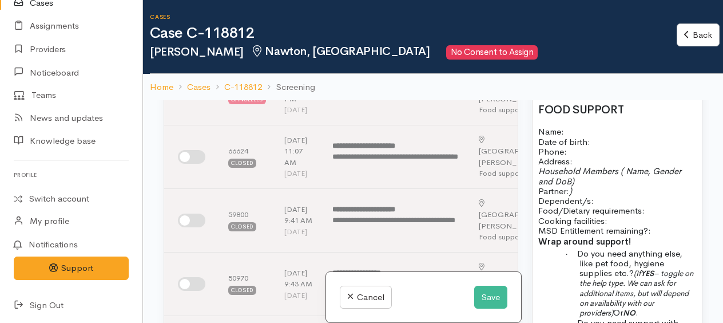
scroll to position [457, 0]
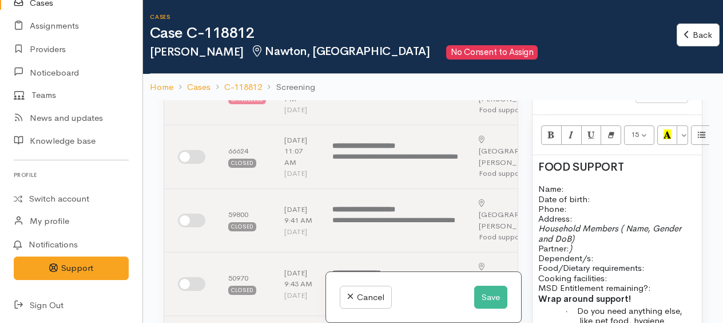
click at [636, 161] on h2 "FOOD SUPPORT" at bounding box center [617, 167] width 158 height 13
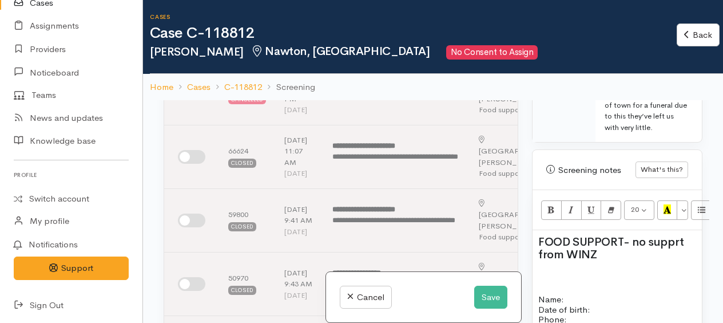
scroll to position [400, 0]
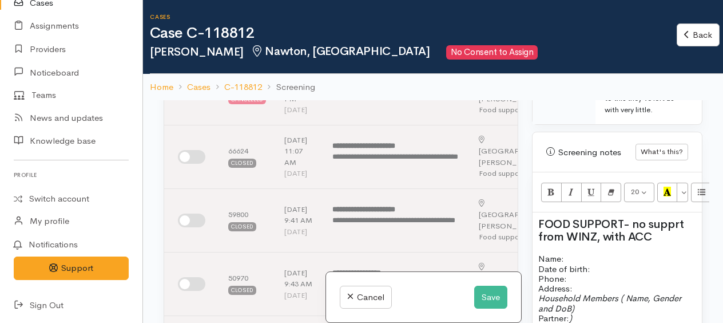
click at [579, 253] on p "Name: Date of birth: Phone:" at bounding box center [617, 268] width 158 height 30
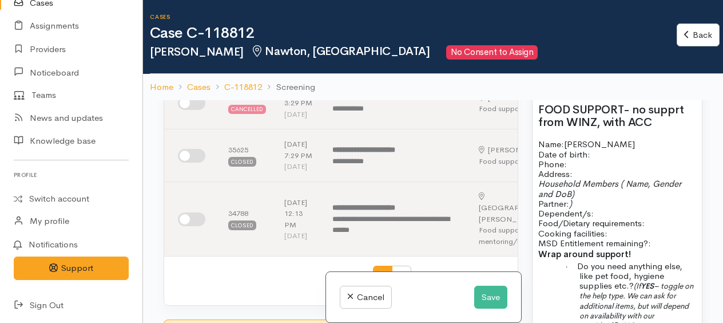
scroll to position [457, 0]
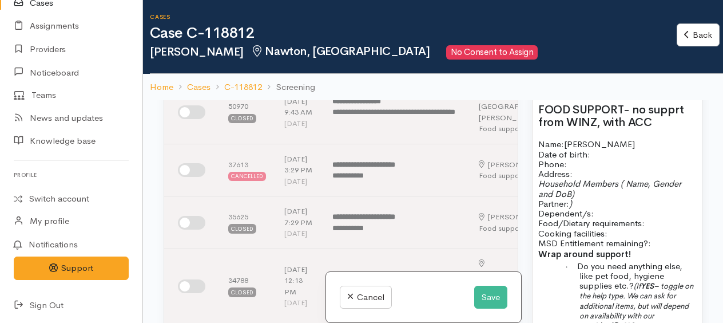
click at [582, 169] on p "Address:" at bounding box center [617, 174] width 158 height 10
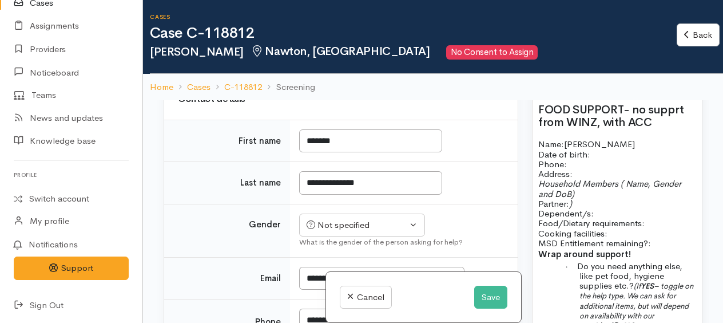
scroll to position [972, 0]
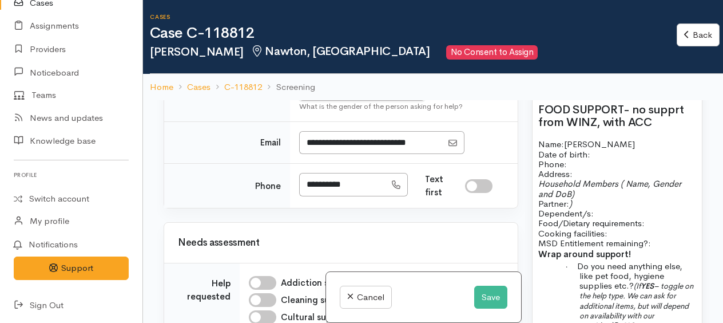
click at [350, 96] on div "Not specified" at bounding box center [357, 89] width 101 height 13
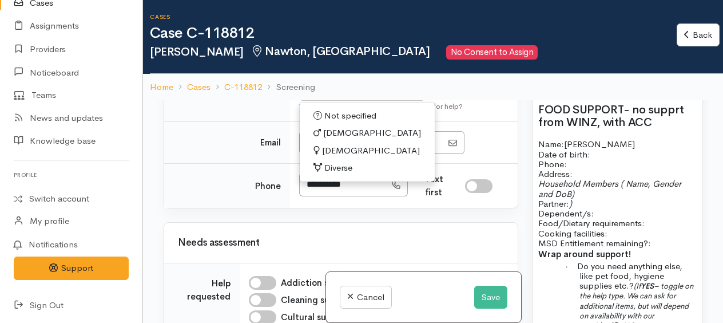
scroll to position [1029, 0]
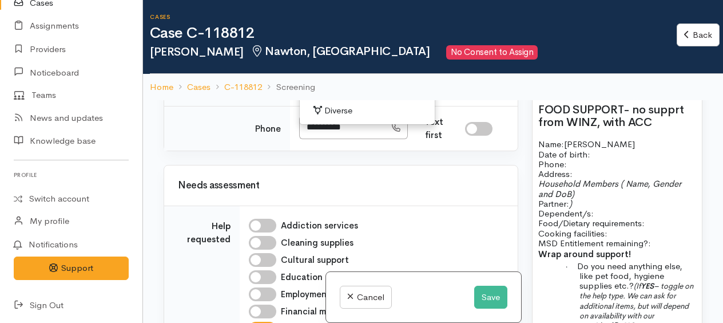
click at [327, 100] on span "[DEMOGRAPHIC_DATA]" at bounding box center [371, 93] width 98 height 13
select select "[DEMOGRAPHIC_DATA]"
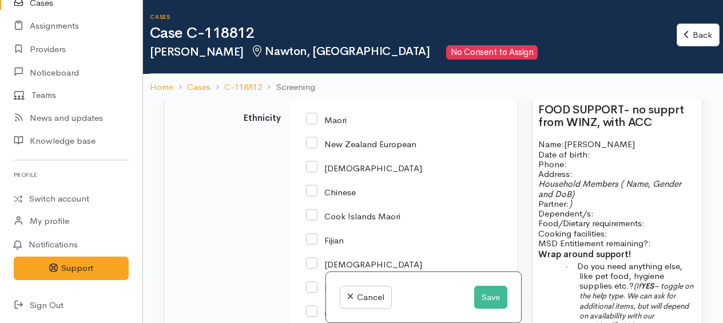
scroll to position [2059, 0]
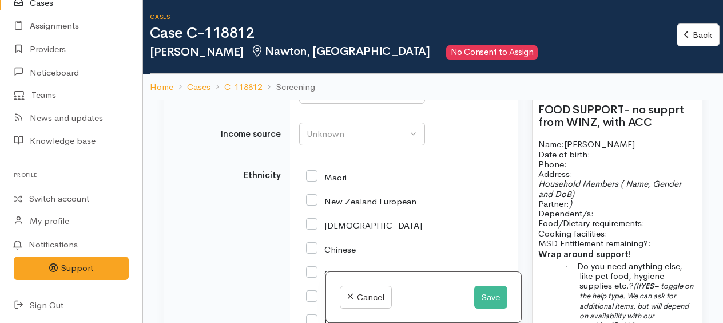
click at [324, 49] on input "text" at bounding box center [401, 36] width 205 height 23
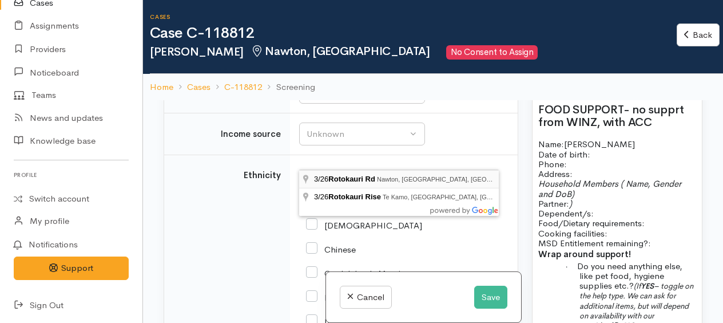
type input "3/26 Rotokauri Rd, Nawton, Hamilton, New Zealand"
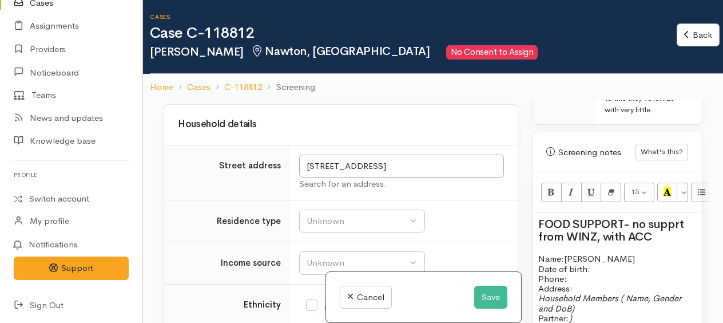
scroll to position [515, 0]
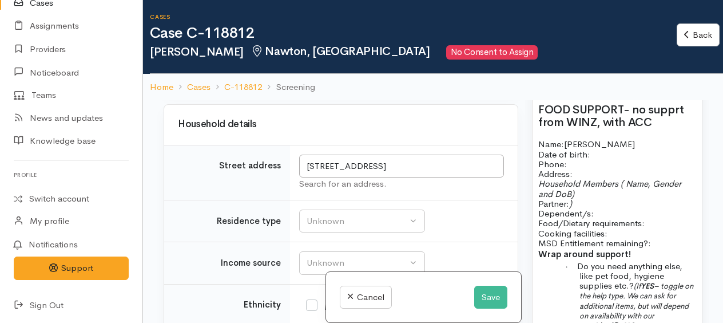
click at [579, 188] on p "Household Members ( Name, Gender and DoB) Partner: ) Dependent/s:" at bounding box center [617, 197] width 158 height 39
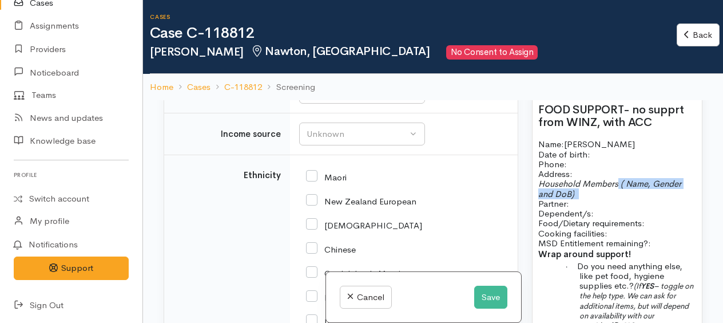
drag, startPoint x: 618, startPoint y: 173, endPoint x: 624, endPoint y: 181, distance: 10.2
click at [624, 181] on p "Household Members ( Name, Gender and DoB) Partner: Dependent/s:" at bounding box center [617, 197] width 158 height 39
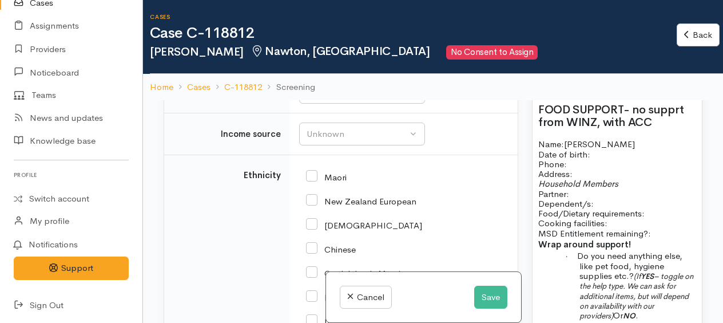
click at [606, 189] on p "Household Members Partner: Dependent/s:" at bounding box center [617, 193] width 158 height 30
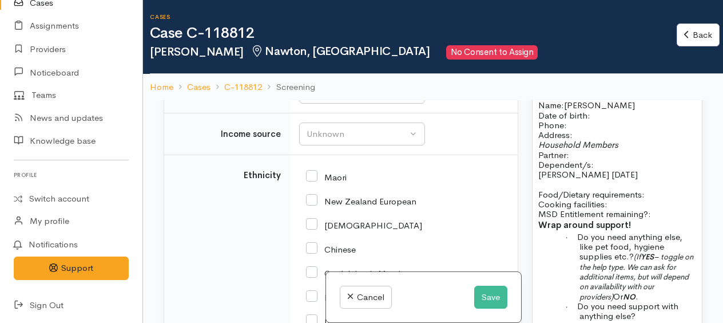
scroll to position [572, 0]
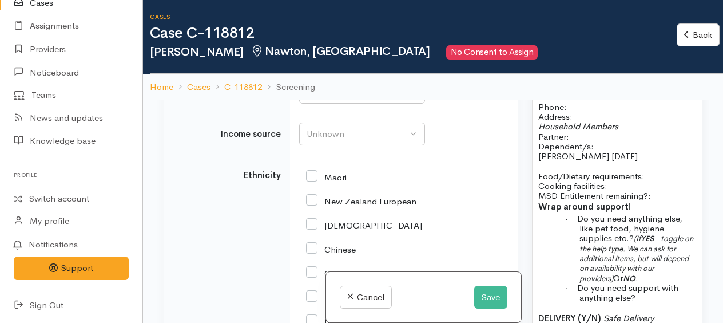
click at [651, 171] on p "Food/Dietary requirements: Cooking facilities: MSD Entitlement remaining?:" at bounding box center [617, 186] width 158 height 30
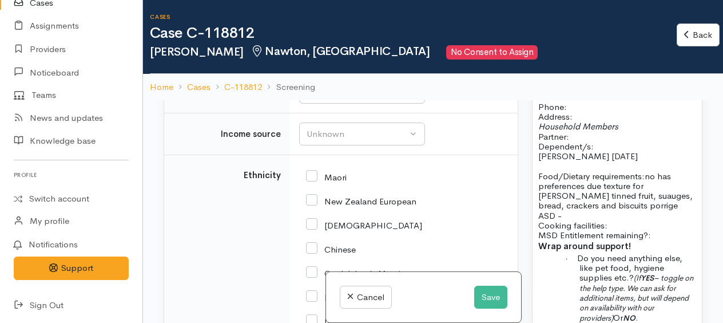
click at [616, 202] on p "Food/Dietary requirements: no has preferences due texture for Theodore tinned f…" at bounding box center [617, 205] width 158 height 69
click at [663, 208] on p "Food/Dietary requirements: no has preferences due texture for Theodore tinned f…" at bounding box center [617, 205] width 158 height 69
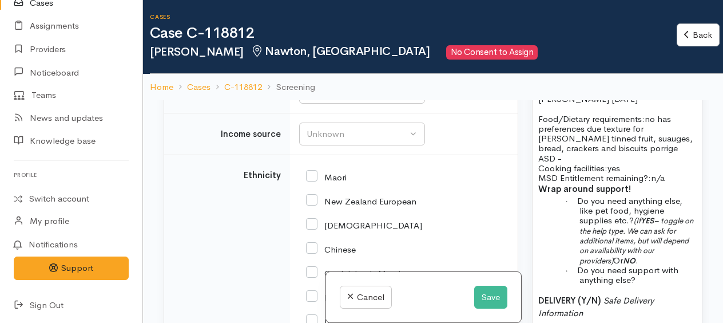
scroll to position [686, 0]
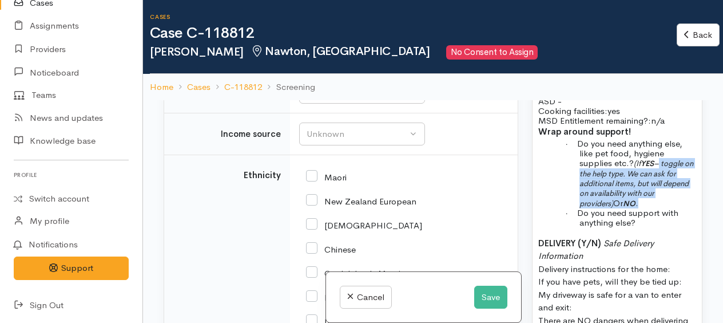
drag, startPoint x: 661, startPoint y: 141, endPoint x: 677, endPoint y: 176, distance: 38.4
click at [677, 176] on p "· Do you need anything else, like pet food, hygiene supplies etc.? (If YES – to…" at bounding box center [637, 172] width 117 height 69
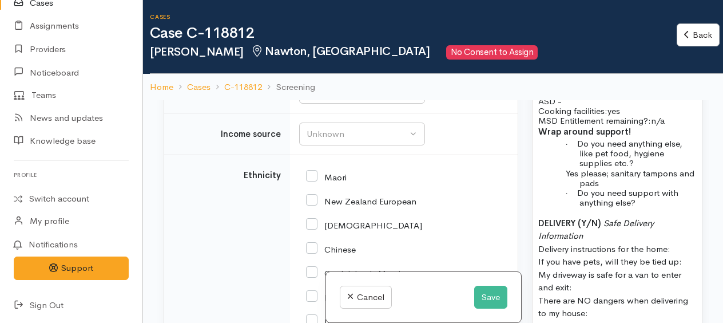
click at [619, 168] on p "Yes please; sanitary tampons and pads" at bounding box center [637, 178] width 117 height 20
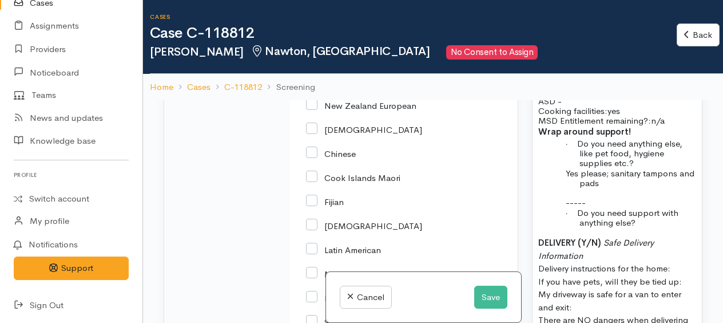
scroll to position [2173, 0]
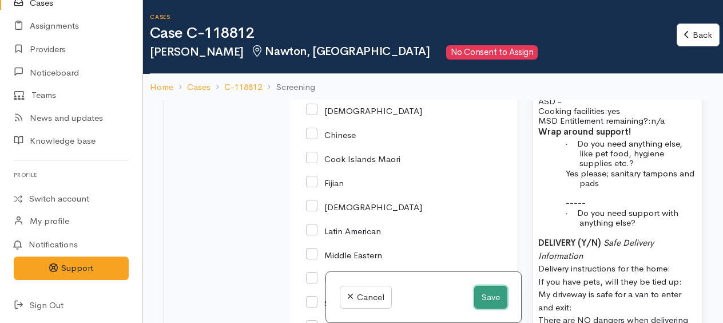
click at [483, 297] on button "Save" at bounding box center [490, 296] width 33 height 23
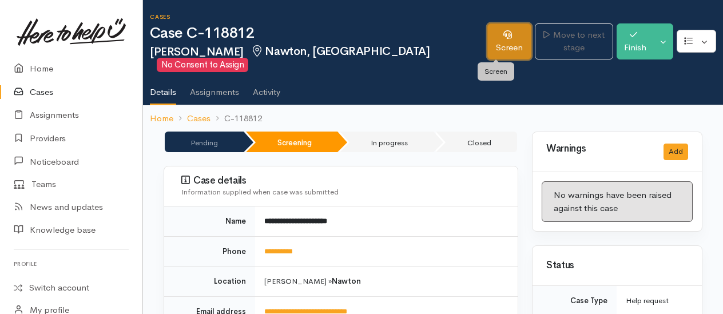
click at [503, 38] on icon at bounding box center [507, 34] width 9 height 9
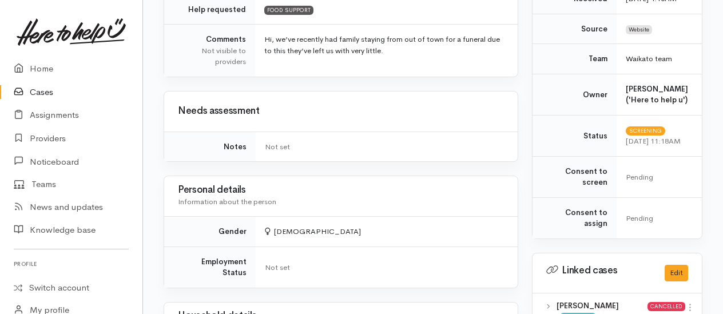
scroll to position [457, 0]
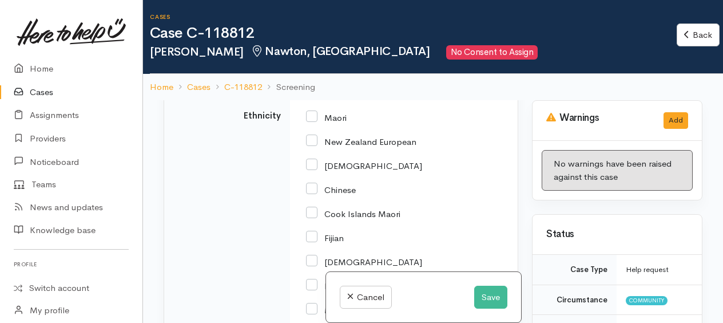
scroll to position [2141, 0]
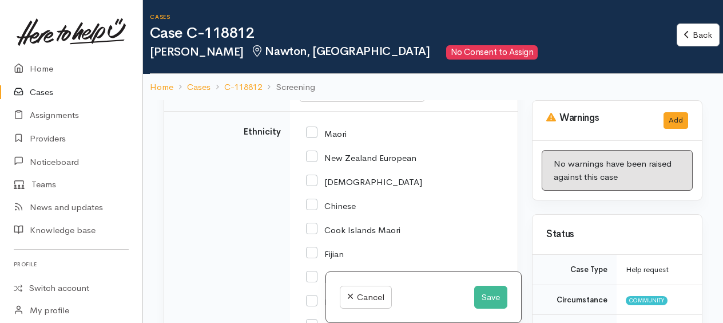
click at [345, 55] on div "Unknown" at bounding box center [357, 48] width 101 height 13
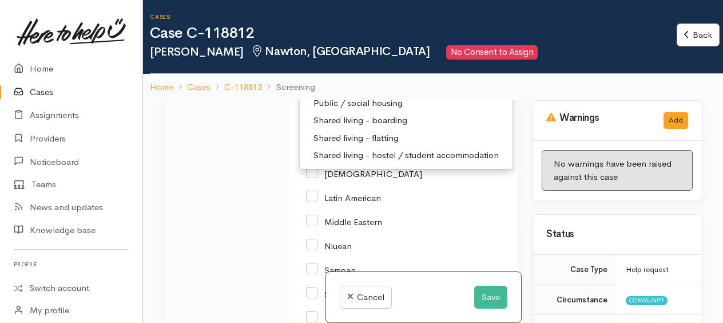
scroll to position [2255, 0]
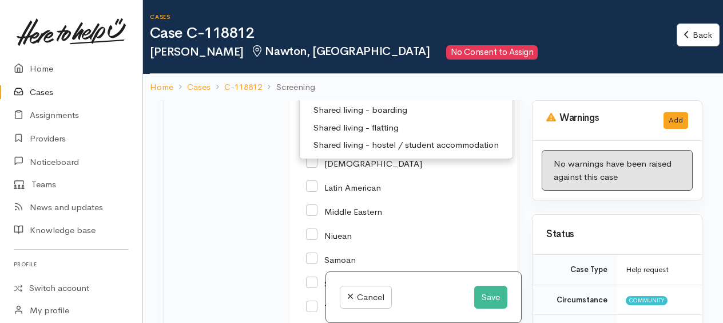
click at [343, 100] on span "Public / social housing" at bounding box center [357, 92] width 89 height 13
select select "3"
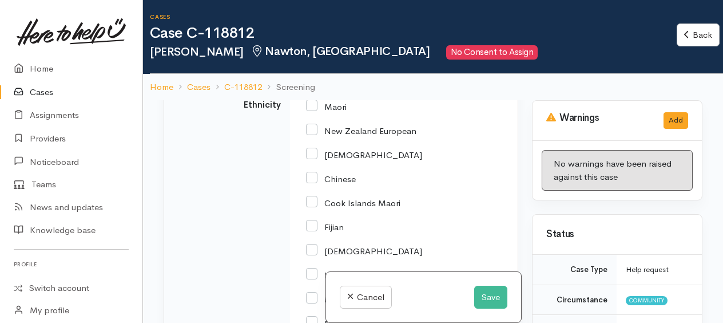
scroll to position [2163, 0]
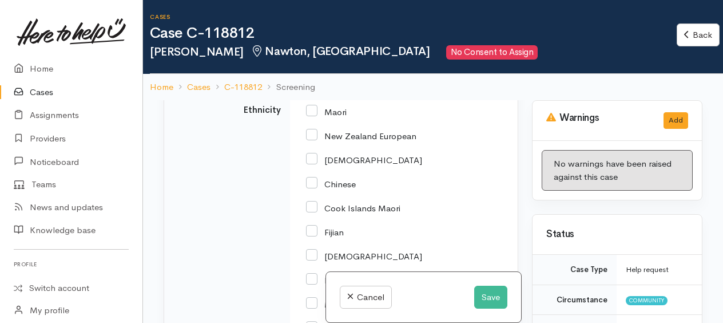
click at [336, 75] on div "Unknown" at bounding box center [357, 68] width 101 height 13
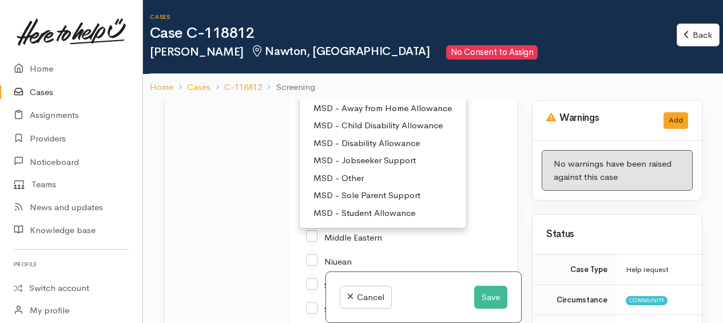
scroll to position [2277, 0]
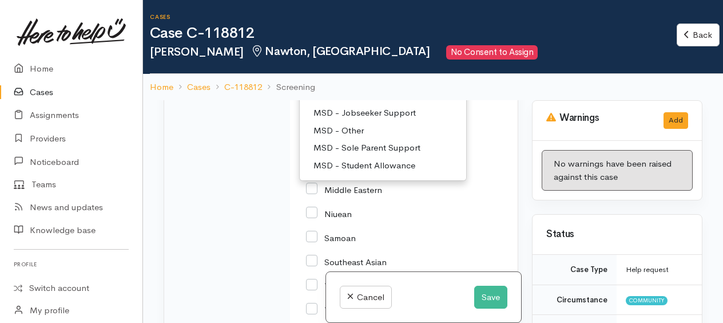
click at [321, 33] on span "ACC" at bounding box center [322, 25] width 18 height 13
select select "8"
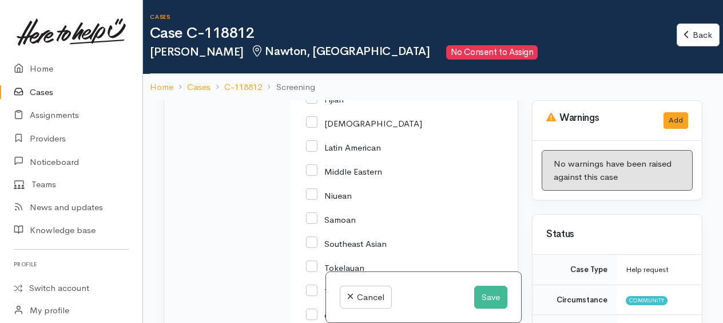
scroll to position [2261, 0]
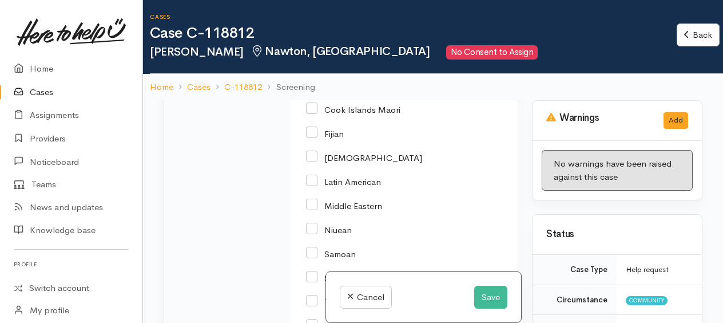
click at [312, 42] on input "New Zealand European" at bounding box center [361, 36] width 110 height 10
checkbox input "true"
click at [319, 18] on input "Maori" at bounding box center [326, 12] width 41 height 10
checkbox input "true"
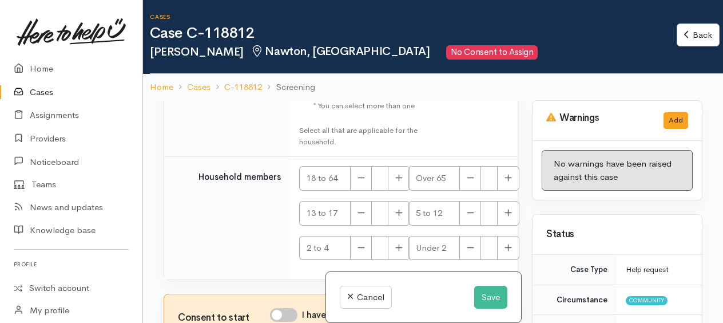
scroll to position [2898, 0]
click at [399, 181] on icon "button" at bounding box center [398, 177] width 7 height 9
click at [363, 181] on icon "button" at bounding box center [360, 177] width 7 height 9
type input "1"
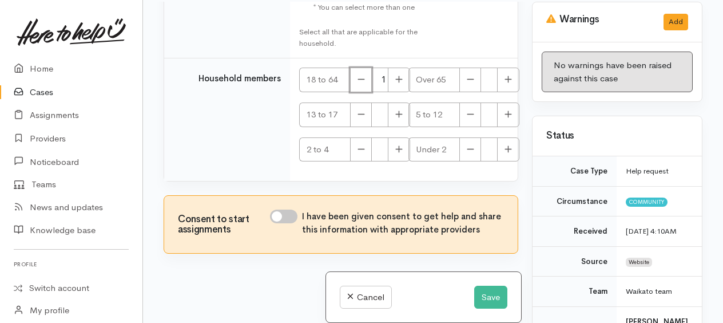
scroll to position [100, 0]
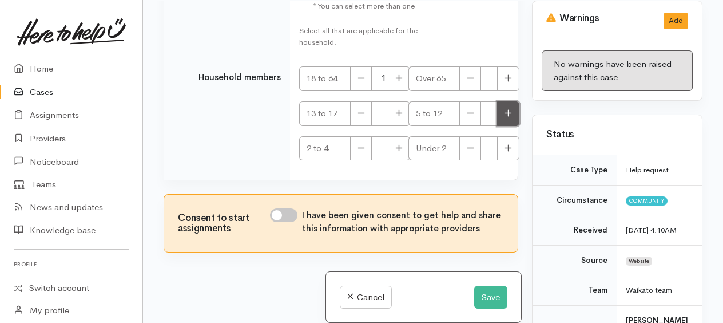
click at [507, 118] on button "button" at bounding box center [508, 113] width 22 height 25
type input "1"
click at [276, 217] on input "I have been given consent to get help and share this information with appropria…" at bounding box center [283, 215] width 27 height 14
checkbox input "true"
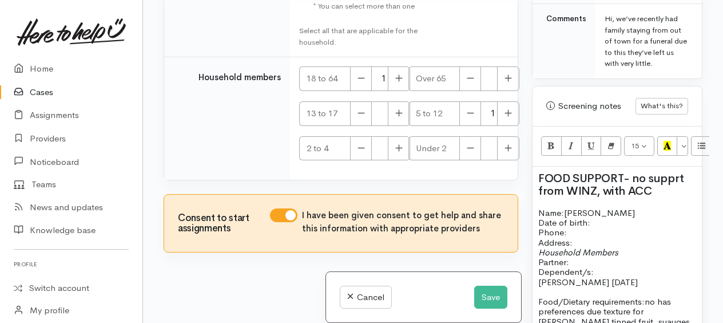
scroll to position [686, 0]
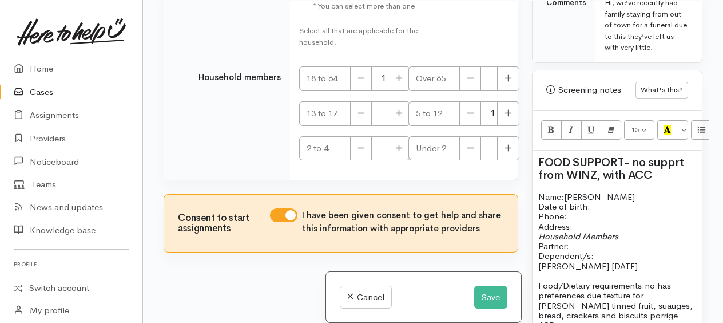
click at [657, 167] on h2 "FOOD SUPPORT - no supprt from WINZ, with ACC" at bounding box center [617, 168] width 158 height 25
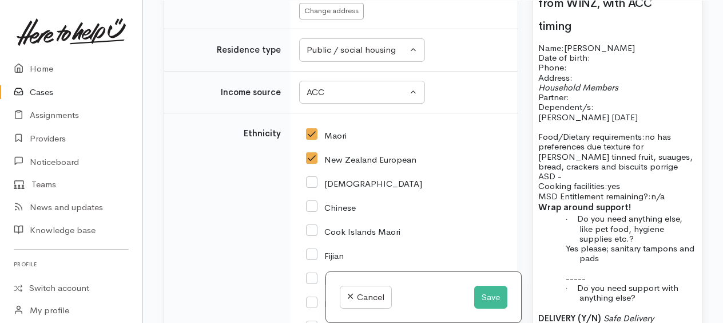
scroll to position [1983, 0]
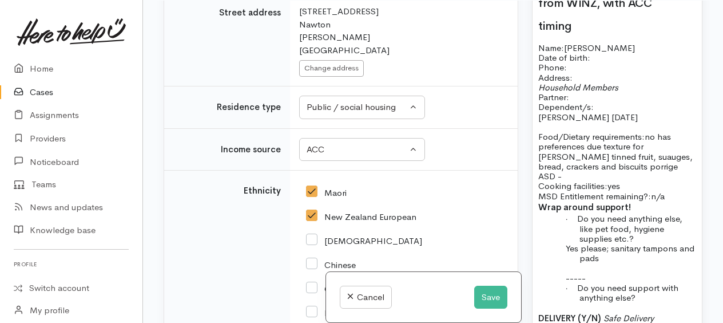
click at [593, 54] on p "Name: Jasmine Heta Goldstone Date of birth: Phone:" at bounding box center [617, 58] width 158 height 30
click at [487, 296] on button "Save" at bounding box center [490, 296] width 33 height 23
click at [488, 292] on button "Save" at bounding box center [490, 296] width 33 height 23
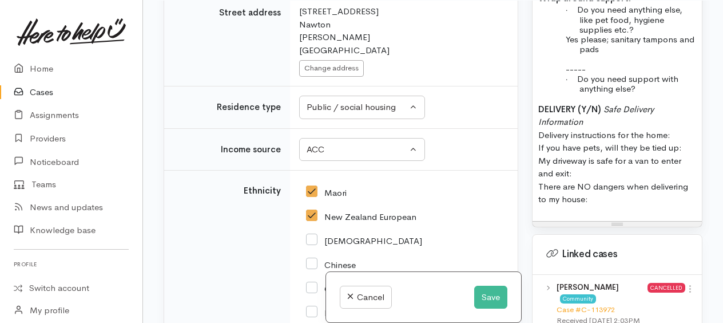
scroll to position [1163, 0]
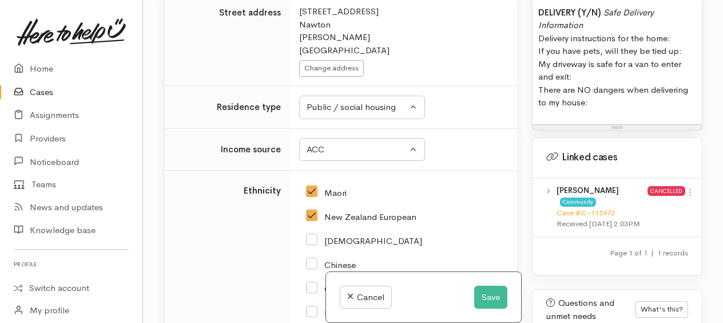
drag, startPoint x: 536, startPoint y: 100, endPoint x: 610, endPoint y: 89, distance: 74.6
copy div "Name: Jasmine Heta Goldstone Date of birth: 15/12/1998 Phone:   Address:   Hous…"
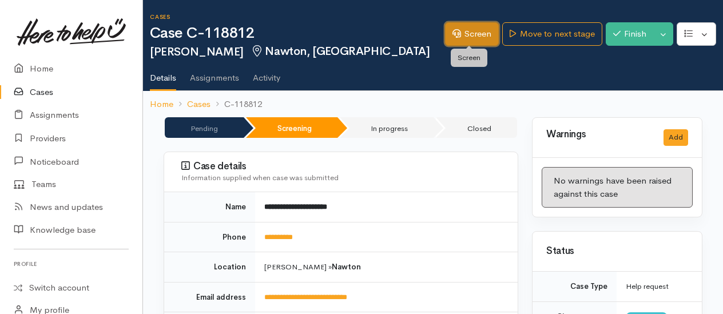
click at [467, 32] on link "Screen" at bounding box center [472, 33] width 54 height 23
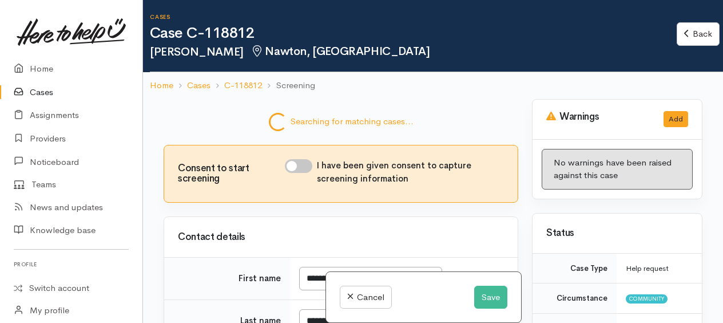
click at [292, 166] on input "I have been given consent to capture screening information" at bounding box center [298, 166] width 27 height 14
checkbox input "true"
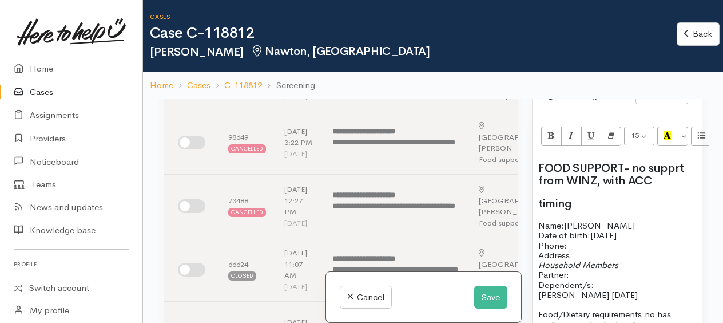
scroll to position [858, 0]
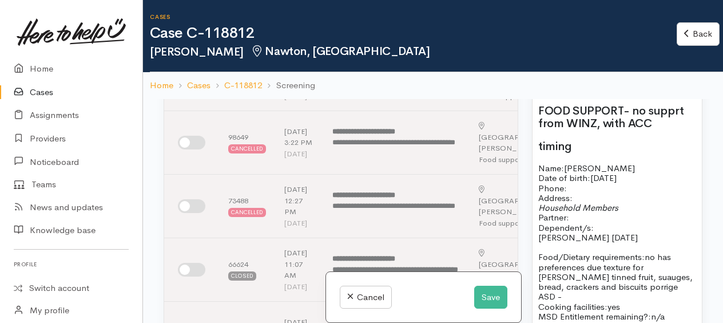
drag, startPoint x: 626, startPoint y: 141, endPoint x: 660, endPoint y: 158, distance: 38.1
click at [660, 130] on h2 "FOOD SUPPORT - no supprt from WINZ, with ACC" at bounding box center [617, 117] width 158 height 25
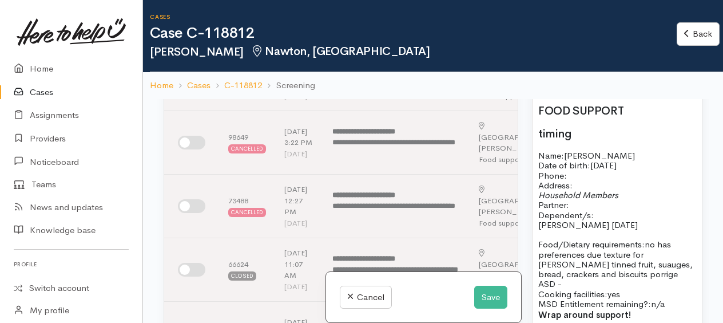
click at [587, 140] on h2 "timing" at bounding box center [617, 134] width 158 height 13
click at [578, 180] on p "Name: [PERSON_NAME] Date of birth: [DEMOGRAPHIC_DATA] Phone:" at bounding box center [617, 165] width 158 height 30
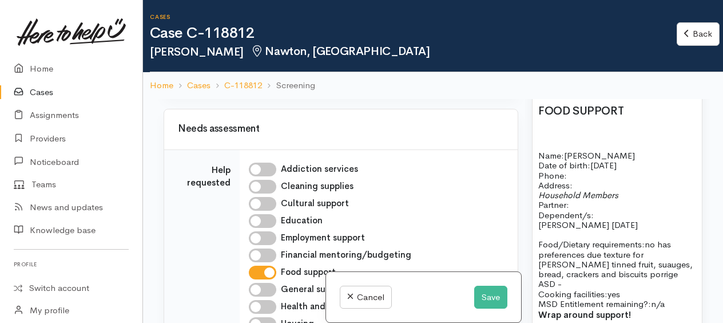
scroll to position [1087, 0]
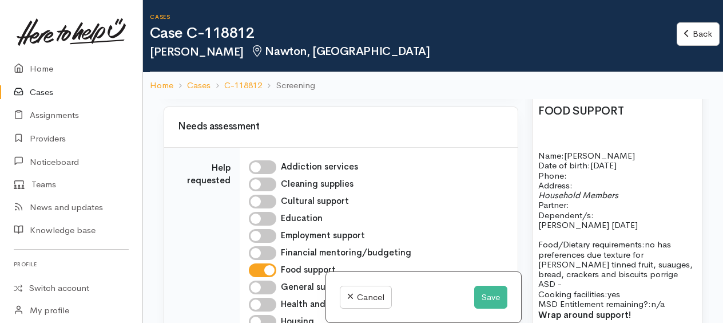
drag, startPoint x: 354, startPoint y: 191, endPoint x: 308, endPoint y: 190, distance: 45.8
click at [308, 81] on input "**********" at bounding box center [342, 68] width 86 height 23
click at [583, 190] on p "Address:" at bounding box center [617, 185] width 158 height 10
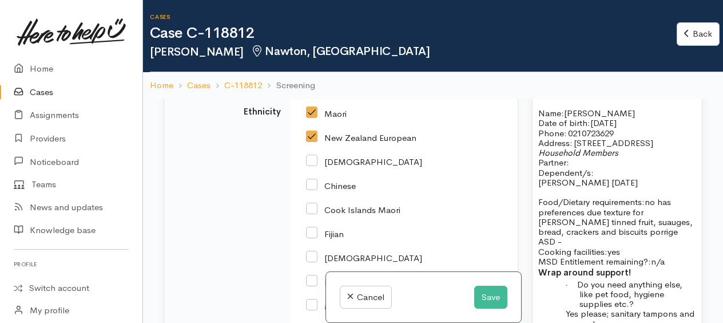
scroll to position [915, 0]
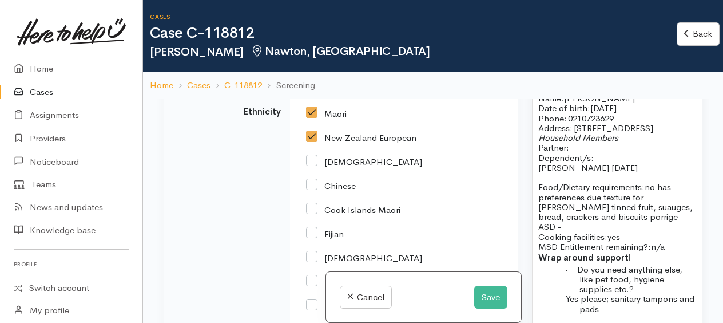
click at [624, 162] on p "Household Members Partner: Dependent/s:" at bounding box center [617, 148] width 158 height 30
click at [539, 143] on span "Household Members" at bounding box center [578, 137] width 80 height 11
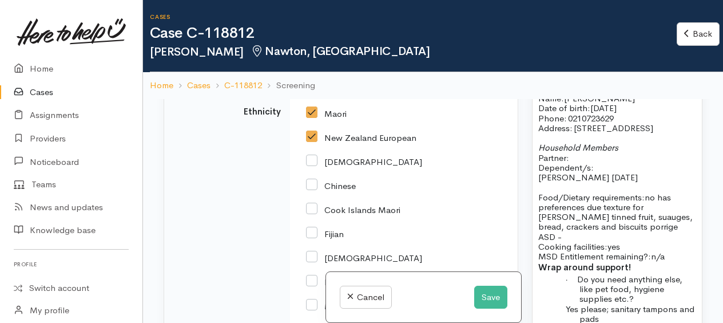
click at [622, 172] on p "Household Members Partner: Dependent/s:" at bounding box center [617, 157] width 158 height 30
click at [587, 172] on p "Household Members Partner: Dependent/s:" at bounding box center [617, 157] width 158 height 30
click at [598, 172] on p "Household Members Partner: no Dependent/s:" at bounding box center [617, 157] width 158 height 30
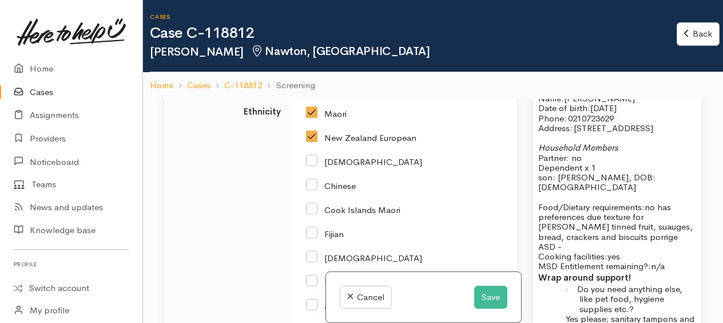
click at [679, 224] on p "Food/Dietary requirements: no has preferences due texture for Theodore tinned f…" at bounding box center [617, 236] width 158 height 69
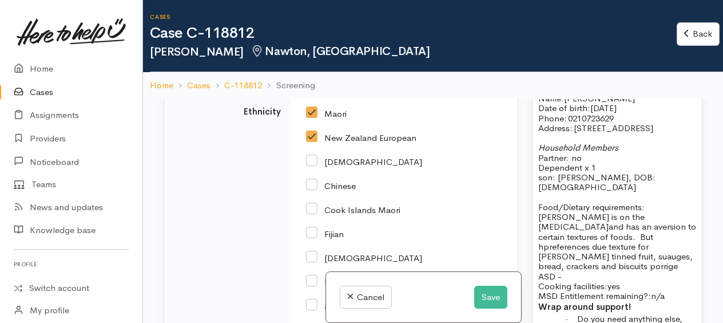
click at [682, 247] on p "Food/Dietary requirements: Theodore is on the Autism Spectrum and has an aversi…" at bounding box center [617, 251] width 158 height 99
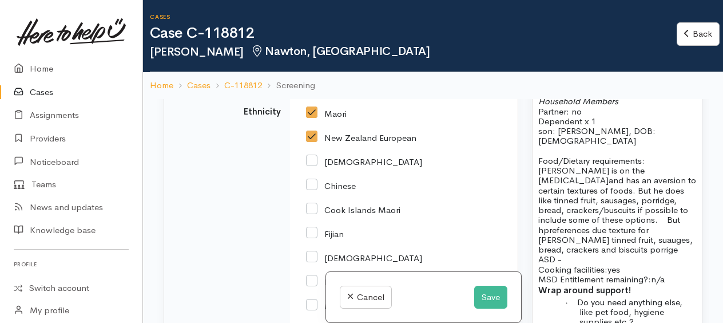
scroll to position [972, 0]
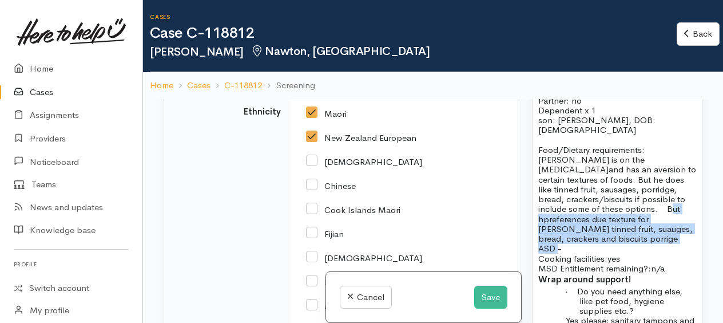
drag, startPoint x: 578, startPoint y: 228, endPoint x: 668, endPoint y: 257, distance: 94.8
click at [668, 257] on p "Food/Dietary requirements: Theodore is on the Autism Spectrum and has an aversi…" at bounding box center [617, 209] width 158 height 128
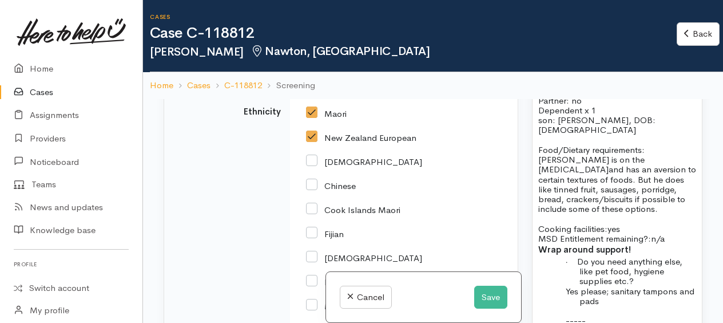
click at [671, 244] on p "Cooking facilities: yes MSD Entitlement remaining?: n/a" at bounding box center [617, 229] width 158 height 30
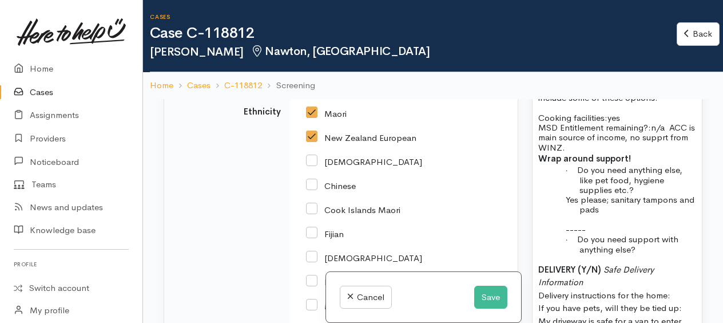
scroll to position [1087, 0]
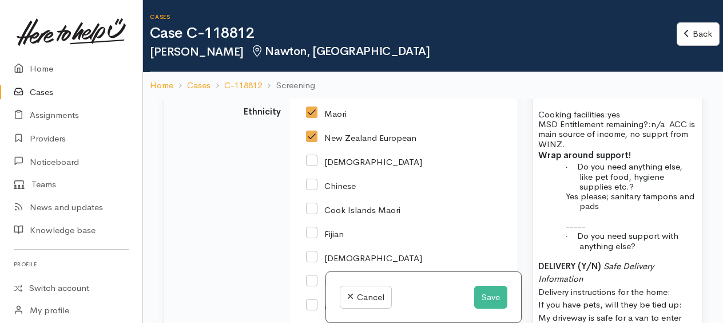
click at [676, 230] on p "-----" at bounding box center [637, 226] width 117 height 10
click at [639, 211] on span "Yes please; sanitary tampons and pads" at bounding box center [630, 200] width 129 height 21
click at [664, 211] on span "Yes please; sanitary procuts: tampons and pads" at bounding box center [622, 200] width 112 height 21
click at [658, 221] on p at bounding box center [637, 216] width 117 height 10
click at [656, 211] on span "Yes please; sanitary procuts: tampons and pads" at bounding box center [622, 200] width 112 height 21
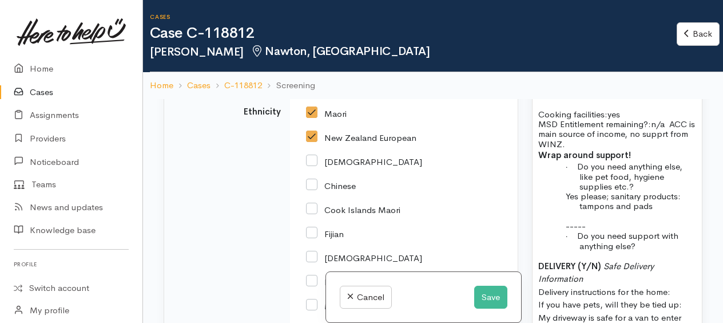
click at [626, 192] on span "Do you need anything else, like pet food, hygiene supplies etc.?" at bounding box center [629, 176] width 105 height 31
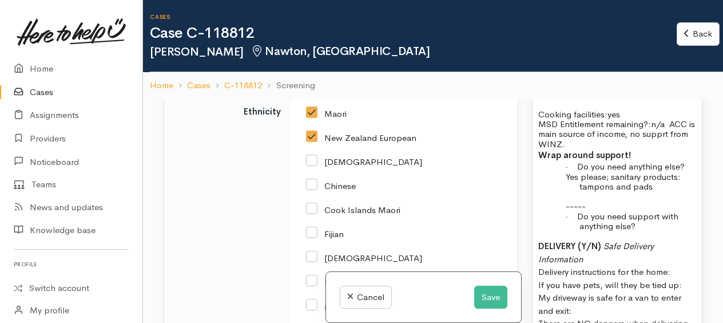
scroll to position [1144, 0]
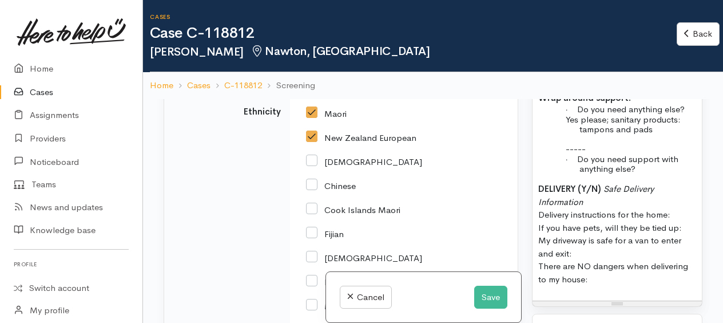
drag, startPoint x: 536, startPoint y: 208, endPoint x: 638, endPoint y: 299, distance: 136.9
click at [638, 299] on div "FOOD SUPPORT Name: Jasmine Heta Goldstone Date of birth: 15/12/1998 Phone:   02…" at bounding box center [616, 56] width 169 height 487
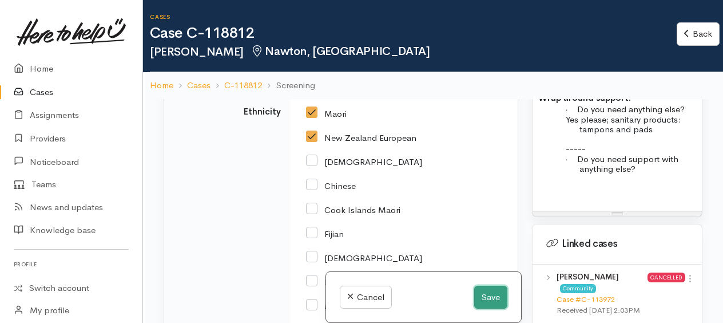
click at [483, 299] on button "Save" at bounding box center [490, 296] width 33 height 23
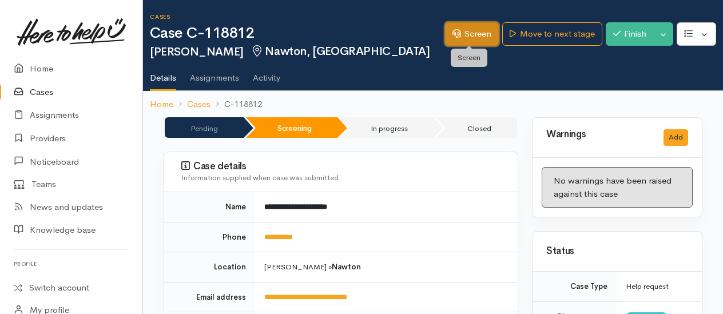
click at [477, 35] on link "Screen" at bounding box center [472, 33] width 54 height 23
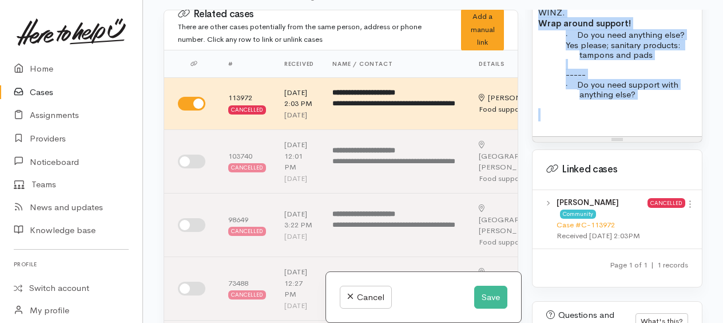
scroll to position [1171, 0]
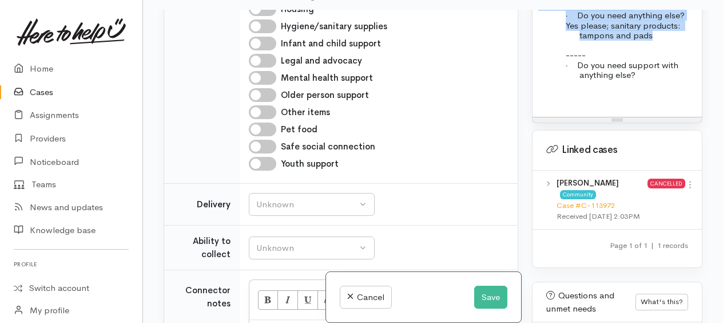
scroll to position [1372, 0]
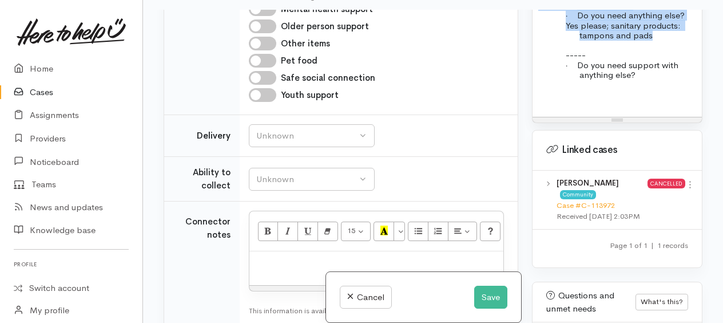
checkbox input "true"
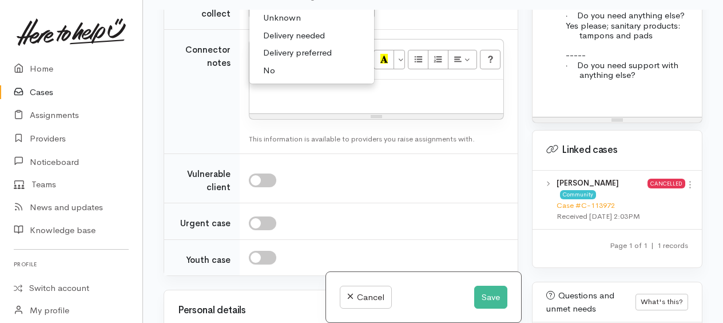
click at [277, 79] on link "No" at bounding box center [311, 71] width 125 height 18
select select "1"
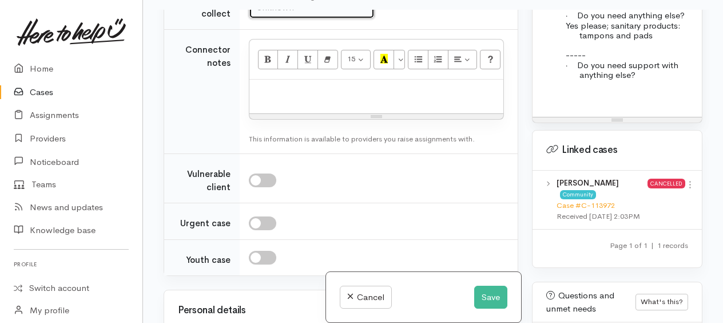
click at [278, 14] on div "Unknown" at bounding box center [306, 7] width 101 height 13
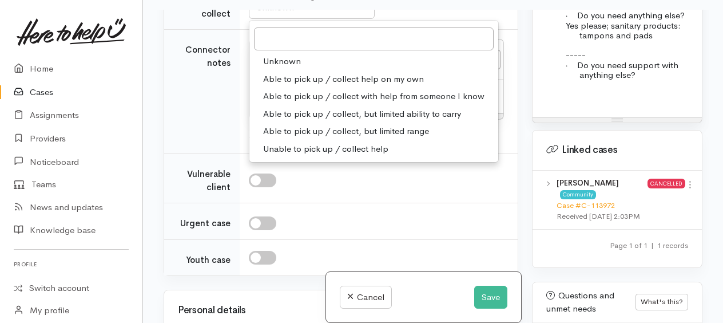
click at [285, 86] on span "Able to pick up / collect help on my own" at bounding box center [343, 79] width 161 height 13
select select "2"
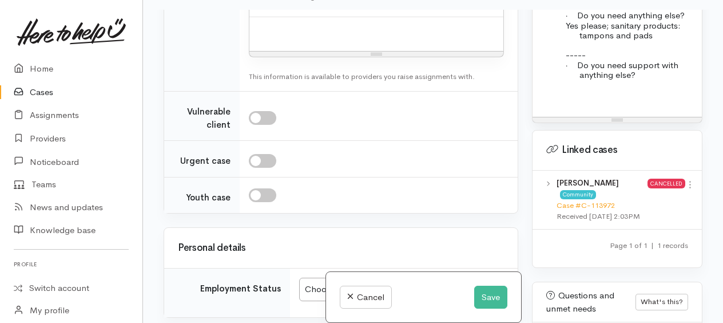
scroll to position [1658, 0]
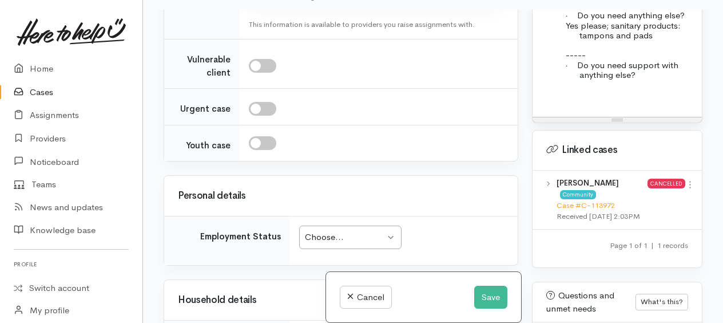
paste div
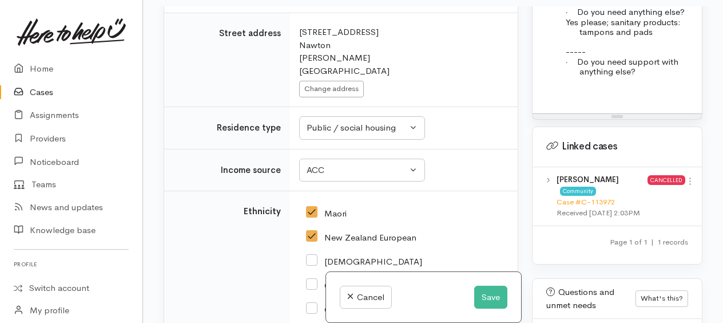
scroll to position [2173, 0]
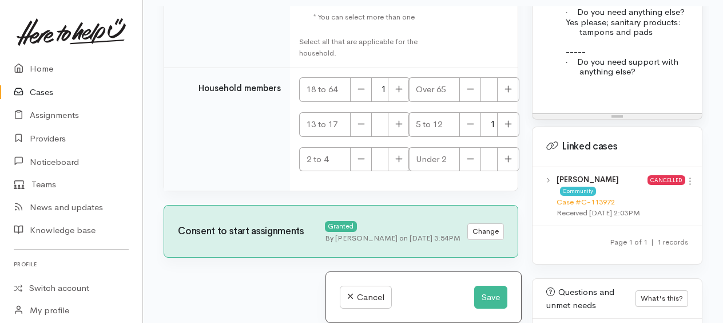
scroll to position [2974, 0]
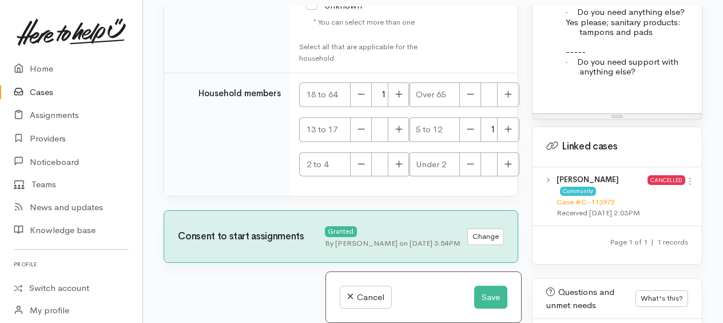
checkbox input "true"
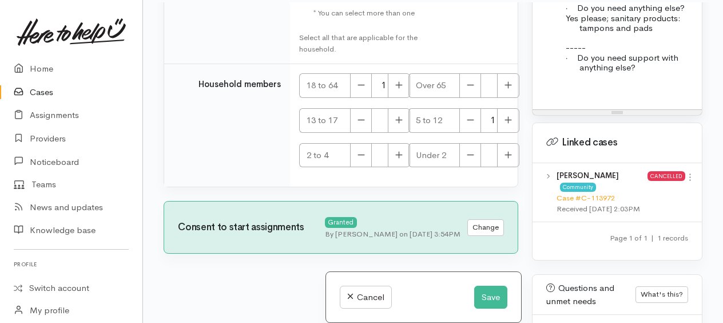
scroll to position [98, 0]
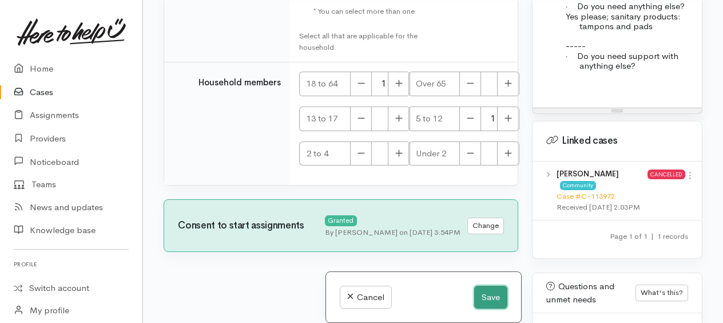
click at [490, 292] on button "Save" at bounding box center [490, 296] width 33 height 23
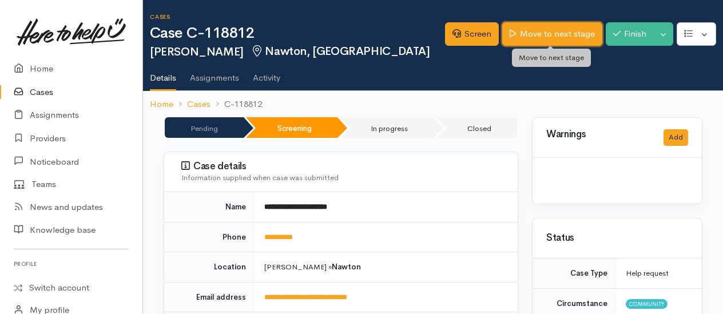
click at [550, 37] on link "Move to next stage" at bounding box center [552, 33] width 100 height 23
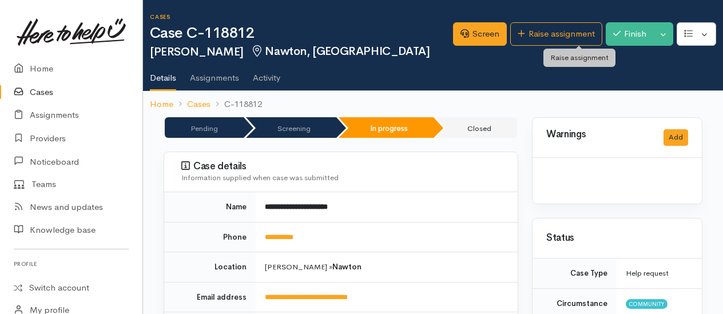
click at [535, 31] on link "Raise assignment" at bounding box center [556, 33] width 92 height 23
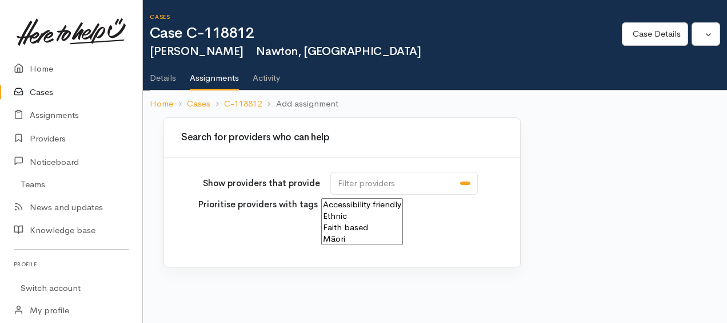
select select
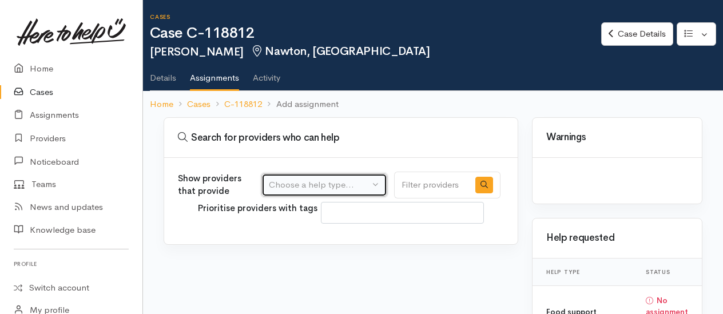
click at [327, 182] on div "Choose a help type..." at bounding box center [319, 184] width 101 height 13
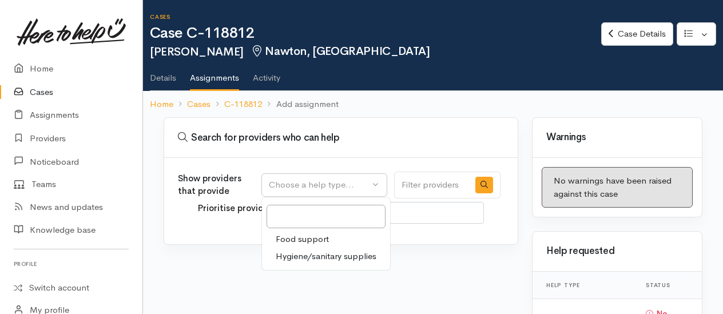
click at [293, 240] on span "Food support" at bounding box center [302, 239] width 53 height 13
select select "3"
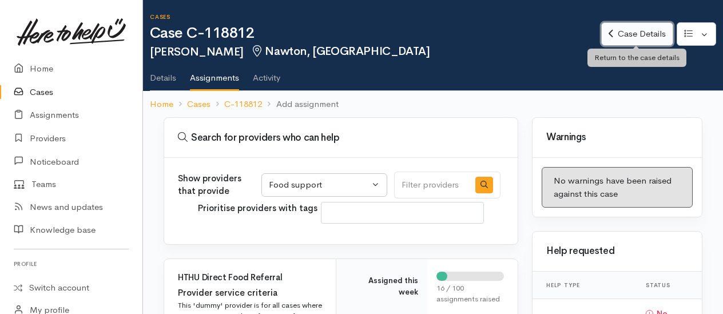
click at [624, 38] on link "Case Details" at bounding box center [636, 33] width 71 height 23
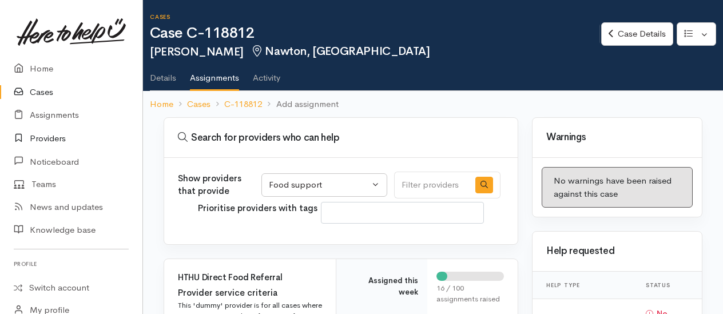
click at [51, 136] on link "Providers" at bounding box center [71, 138] width 142 height 23
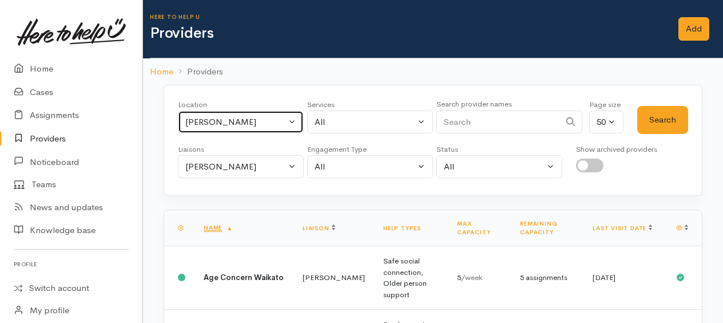
click at [269, 116] on div "Te Kuiti" at bounding box center [235, 122] width 101 height 13
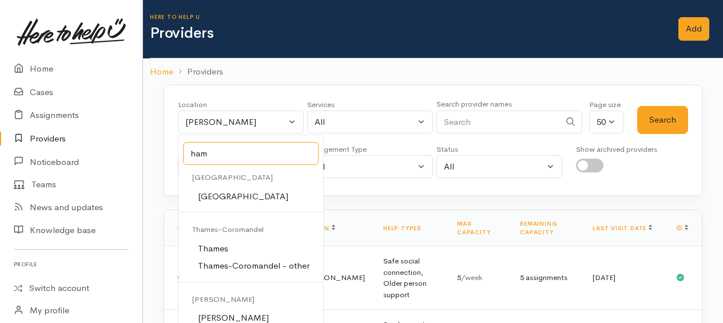
type input "ham"
click at [213, 312] on span "[PERSON_NAME]" at bounding box center [233, 317] width 71 height 13
select select "1"
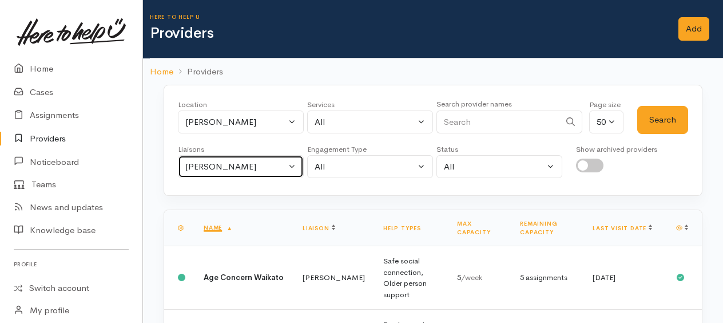
click at [217, 165] on div "[PERSON_NAME]" at bounding box center [235, 166] width 101 height 13
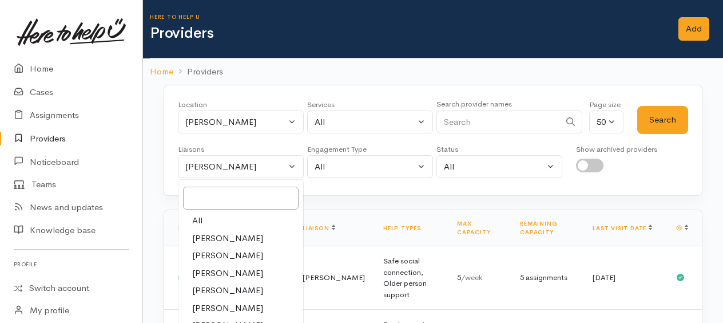
click at [204, 217] on link "All" at bounding box center [240, 221] width 125 height 18
select select "null"
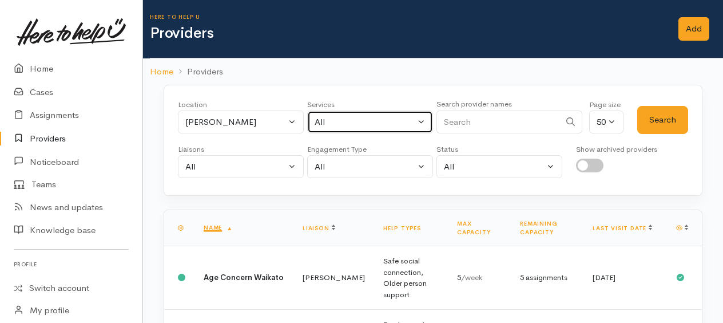
click at [383, 126] on div "All" at bounding box center [365, 122] width 101 height 13
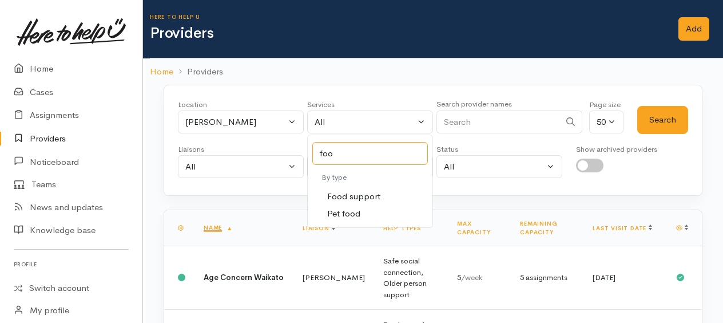
type input "foo"
click at [367, 190] on span "Food support" at bounding box center [353, 196] width 53 height 13
select select "3"
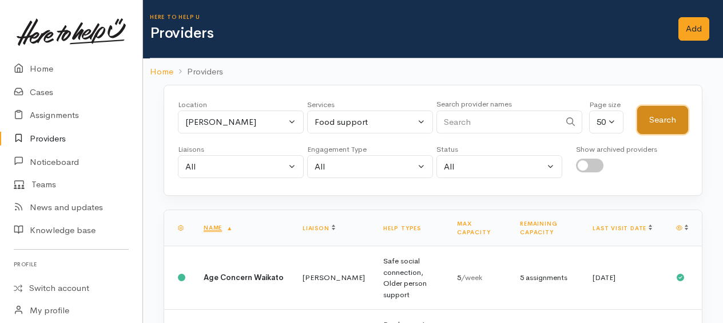
click at [658, 124] on button "Search" at bounding box center [662, 120] width 51 height 28
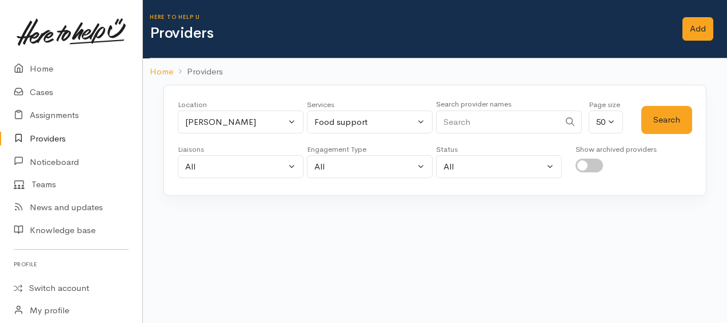
drag, startPoint x: 319, startPoint y: 244, endPoint x: 295, endPoint y: 212, distance: 39.6
click at [318, 244] on div "Loading..." at bounding box center [435, 232] width 543 height 46
click at [39, 71] on link "Home" at bounding box center [71, 68] width 142 height 23
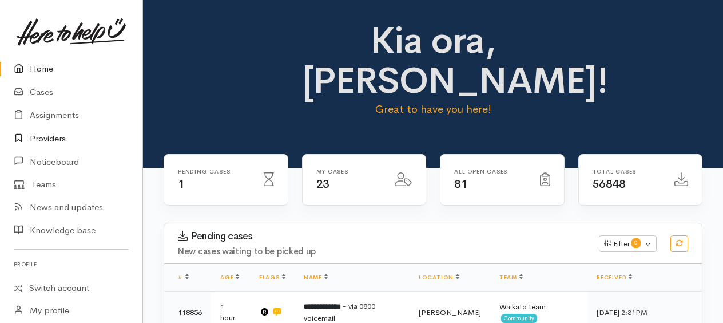
click at [40, 140] on link "Providers" at bounding box center [71, 138] width 142 height 23
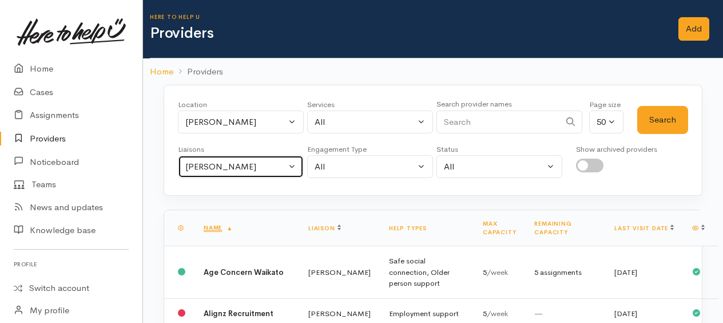
click at [216, 166] on div "[PERSON_NAME]" at bounding box center [235, 166] width 101 height 13
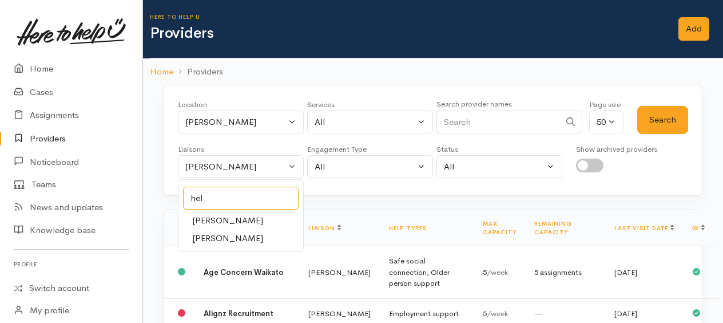
type input "hel"
click at [257, 216] on span "[PERSON_NAME]" at bounding box center [227, 220] width 71 height 13
select select "202"
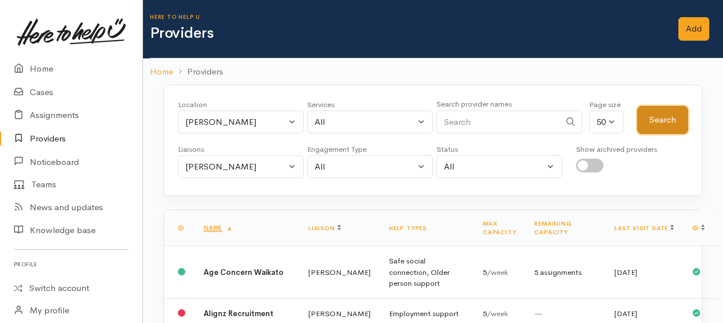
click at [673, 121] on button "Search" at bounding box center [662, 120] width 51 height 28
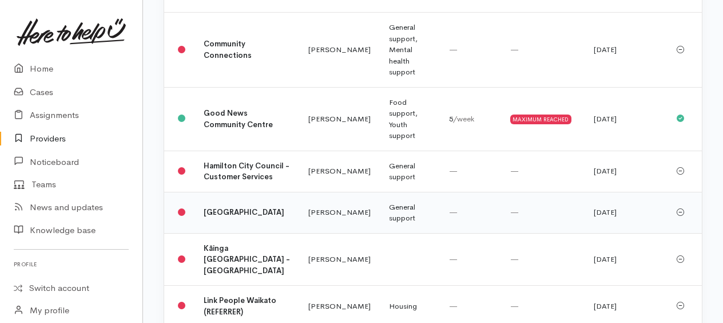
scroll to position [286, 0]
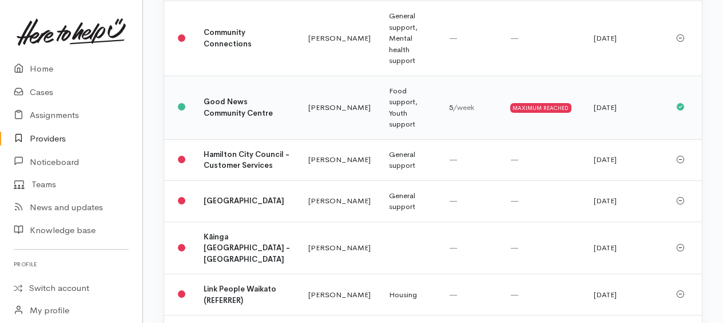
click at [223, 97] on b "Good News Community Centre" at bounding box center [238, 107] width 69 height 21
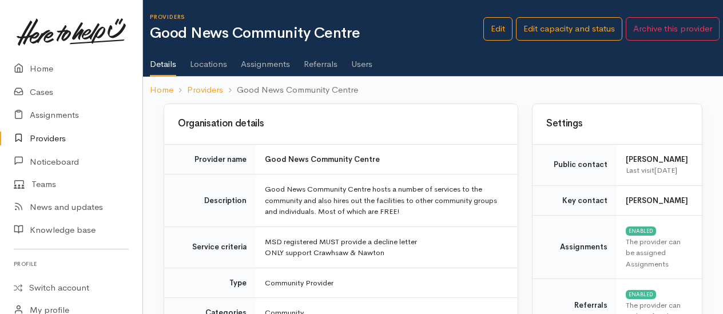
click at [264, 58] on link "Assignments" at bounding box center [265, 60] width 49 height 32
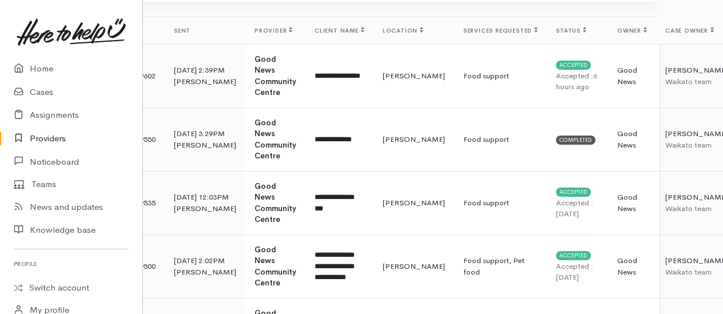
scroll to position [172, 45]
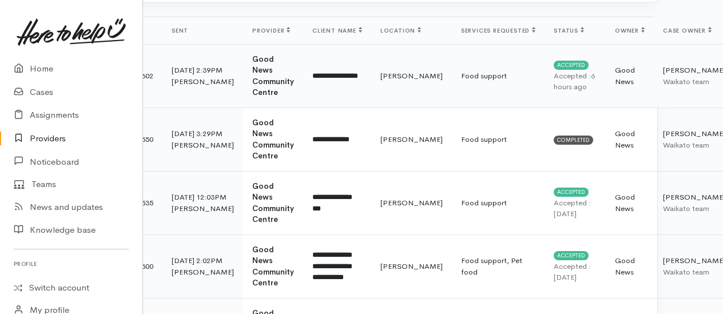
click at [252, 62] on b "Good News Community Centre" at bounding box center [273, 75] width 42 height 43
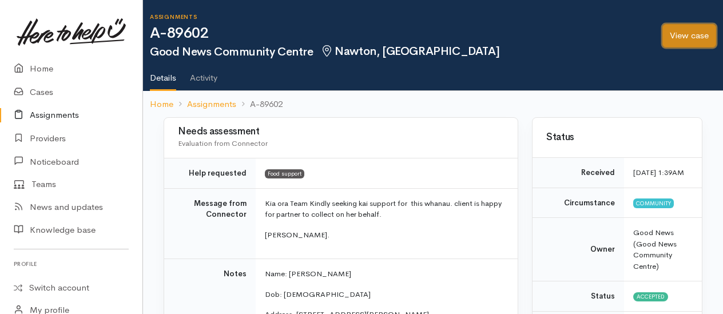
click at [678, 42] on link "View case" at bounding box center [689, 35] width 54 height 23
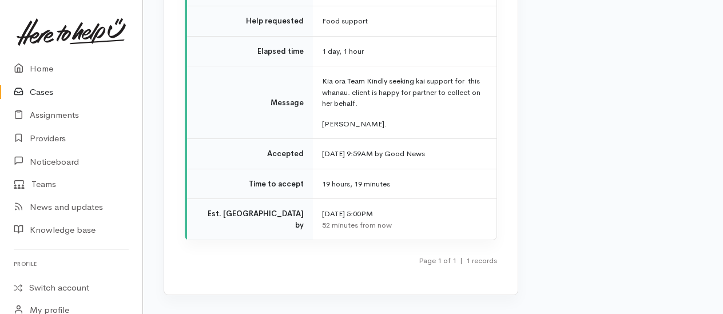
scroll to position [1424, 0]
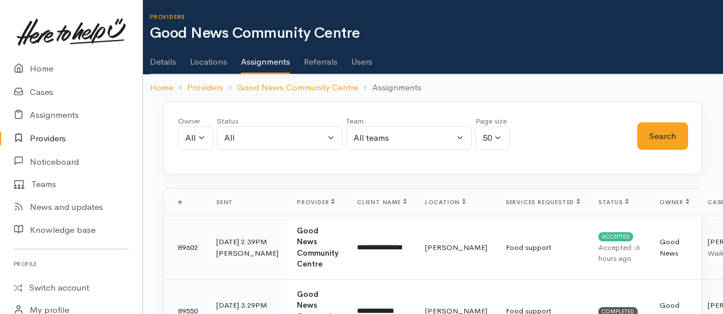
scroll to position [172, 45]
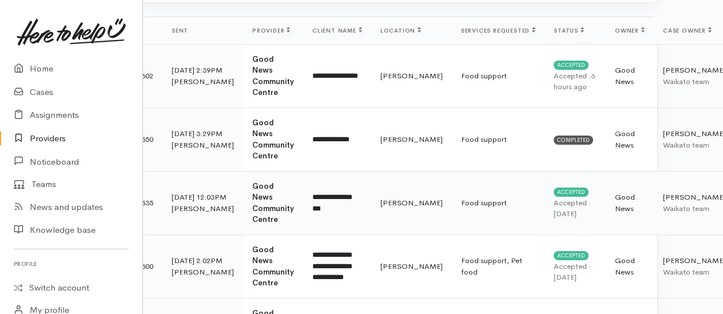
click at [654, 194] on td "[PERSON_NAME] Waikato team" at bounding box center [694, 202] width 81 height 63
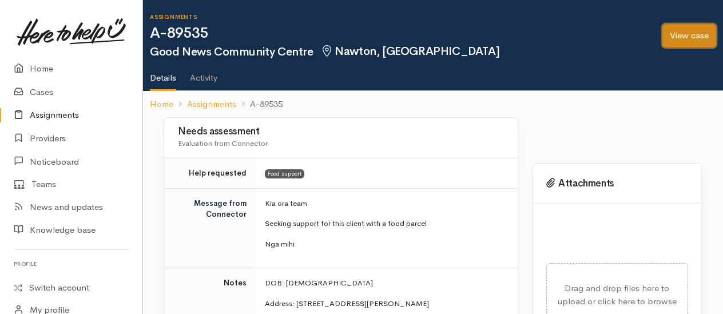
click at [679, 38] on link "View case" at bounding box center [689, 35] width 54 height 23
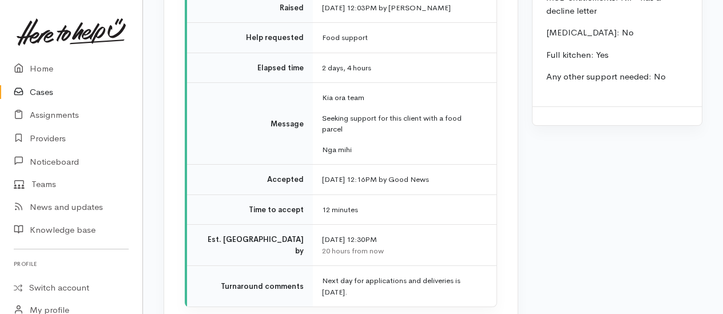
scroll to position [1418, 0]
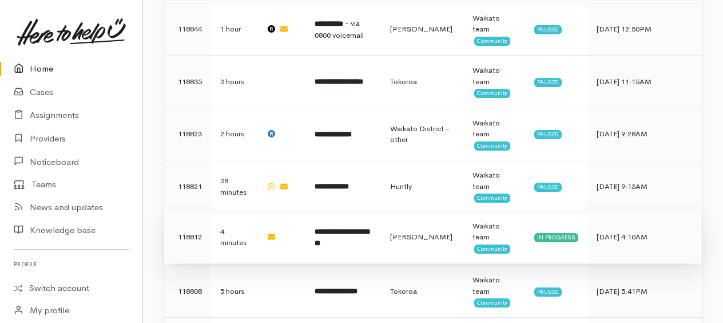
scroll to position [476, 0]
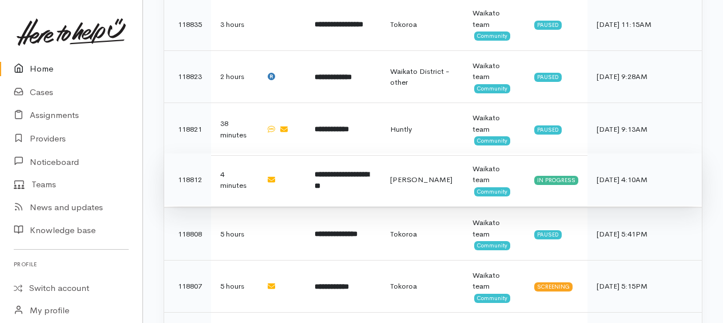
click at [341, 181] on b "**********" at bounding box center [342, 179] width 54 height 19
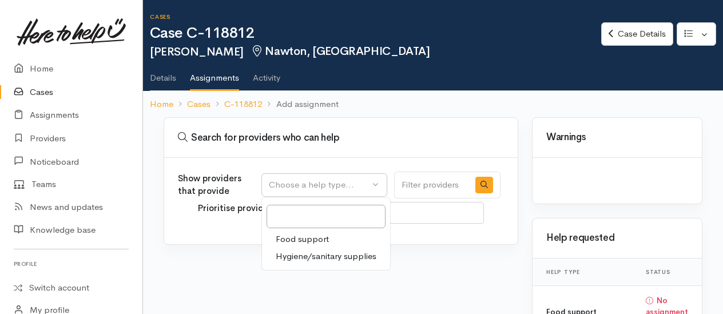
select select
click at [303, 234] on span "Food support" at bounding box center [302, 239] width 53 height 13
select select "3"
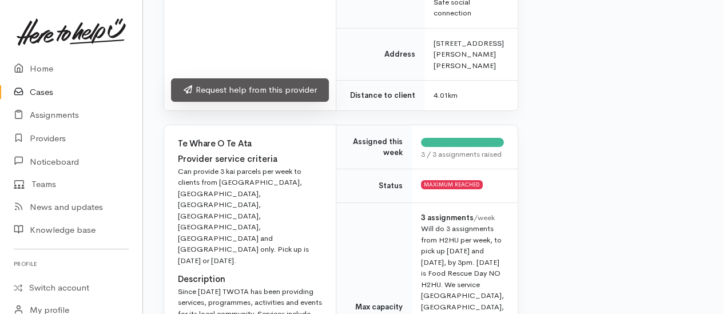
scroll to position [1830, 0]
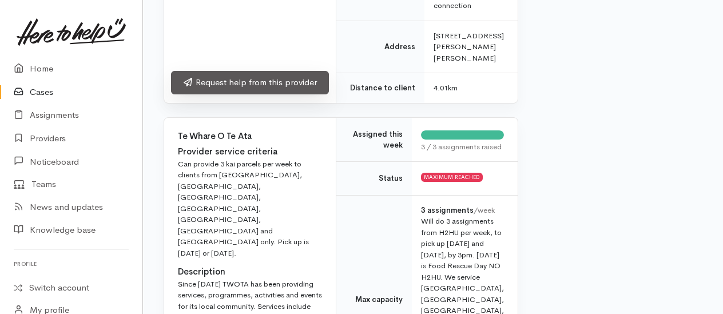
click at [258, 94] on link "Request help from this provider" at bounding box center [250, 82] width 158 height 23
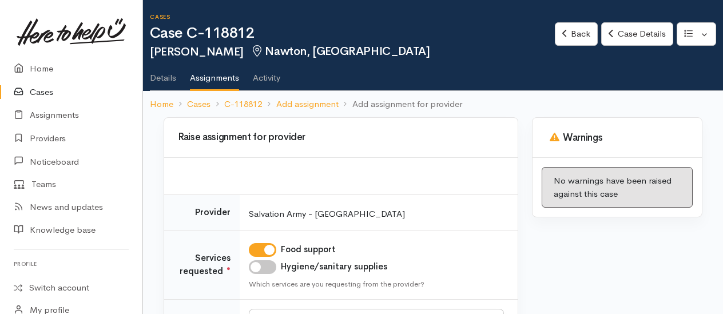
click at [260, 258] on td "Food support Hygiene/sanitary supplies Which services are you requesting from t…" at bounding box center [379, 265] width 278 height 70
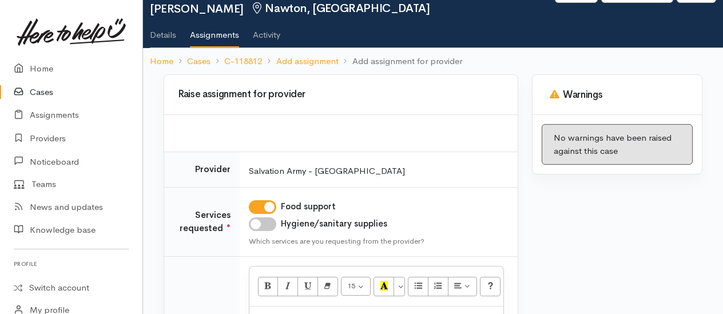
scroll to position [57, 0]
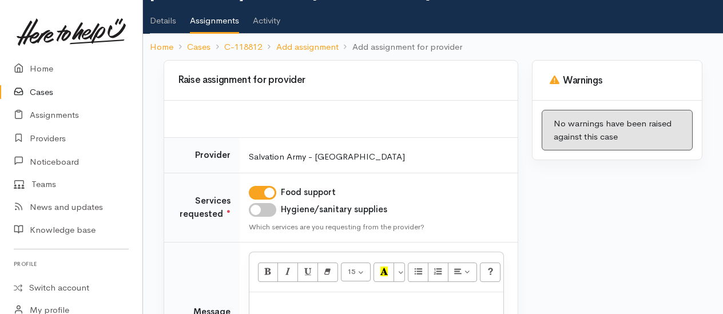
click at [266, 209] on input "Hygiene/sanitary supplies" at bounding box center [262, 210] width 27 height 14
checkbox input "true"
click at [310, 287] on div "15 8 9 10 11 12 14 18 24 36 Background Color Transparent Select #ffff00 Text Co…" at bounding box center [376, 272] width 254 height 40
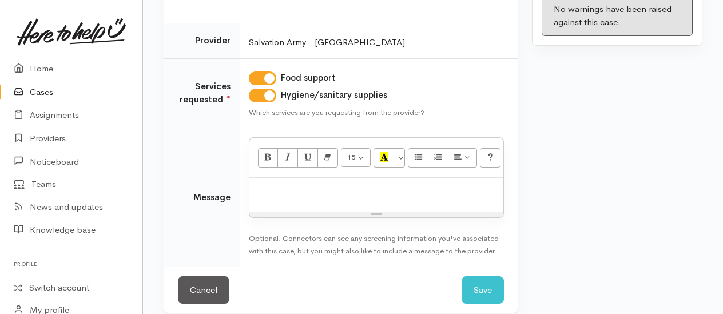
click at [307, 189] on p at bounding box center [376, 190] width 242 height 13
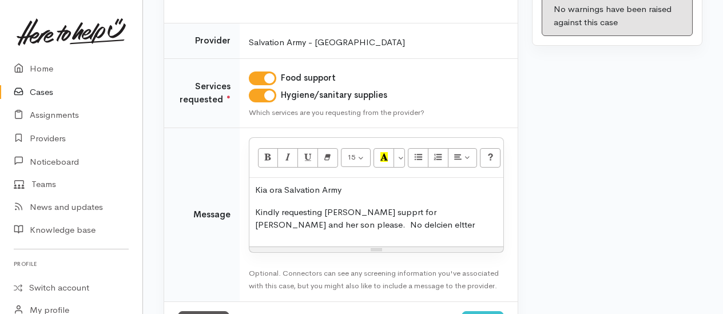
click at [384, 207] on p "Kindly requesting kai supprt for jasmine and her son please. No delcien eltter" at bounding box center [376, 219] width 242 height 26
click at [255, 218] on div "Kia ora Salvation Army Kindly requesting kai supprt for Jasmine and her son ple…" at bounding box center [376, 212] width 254 height 69
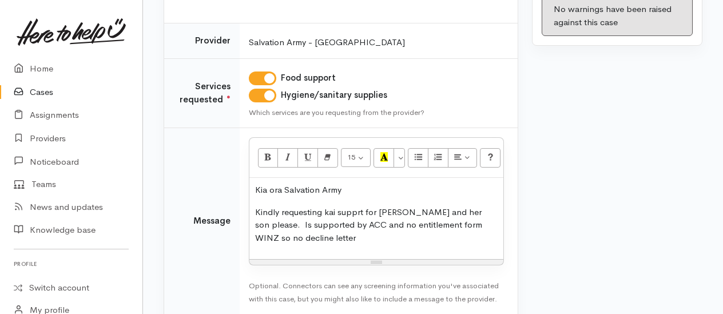
click at [420, 222] on p "Kindly requesting kai supprt for Jasmine and her son please. Is supported by AC…" at bounding box center [376, 225] width 242 height 39
click at [329, 234] on p "Kindly requesting kai supprt for Jasmine and her son please. Is supported by AC…" at bounding box center [376, 225] width 242 height 39
click at [315, 238] on p "Kindly requesting kai supprt for Jasmine and her son please. Is supported by AC…" at bounding box center [376, 225] width 242 height 39
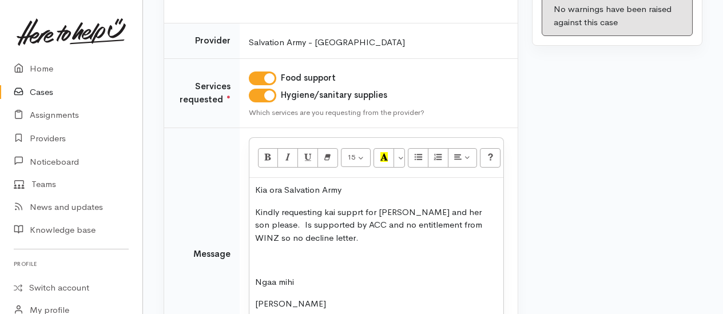
click at [360, 212] on p "Kindly requesting kai supprt for Jasmine and her son please. Is supported by AC…" at bounding box center [376, 225] width 242 height 39
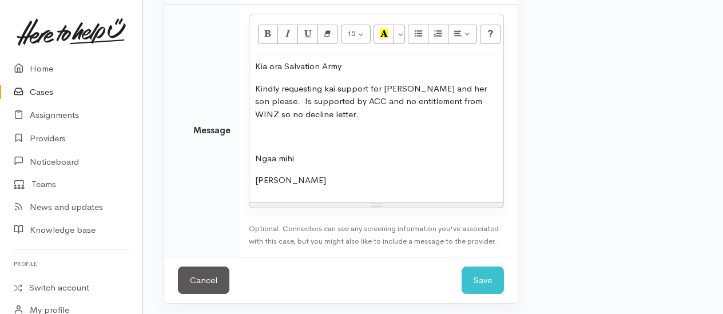
scroll to position [296, 0]
click at [482, 269] on button "Save" at bounding box center [482, 279] width 42 height 28
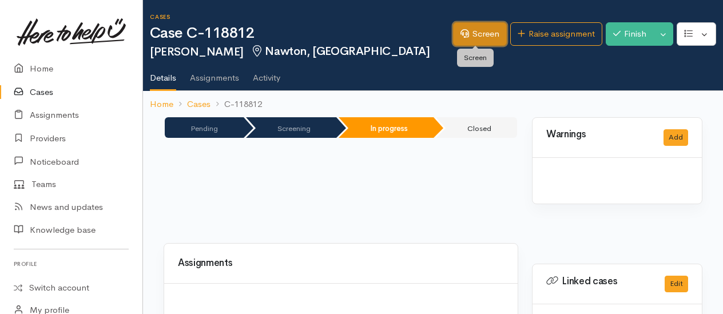
drag, startPoint x: 0, startPoint y: 0, endPoint x: 473, endPoint y: 41, distance: 475.2
click at [473, 41] on link "Screen" at bounding box center [480, 33] width 54 height 23
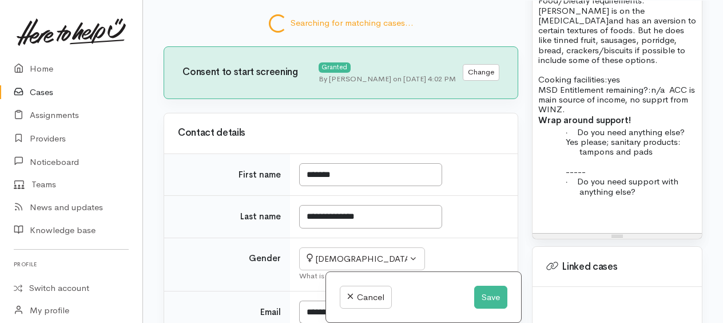
scroll to position [699, 0]
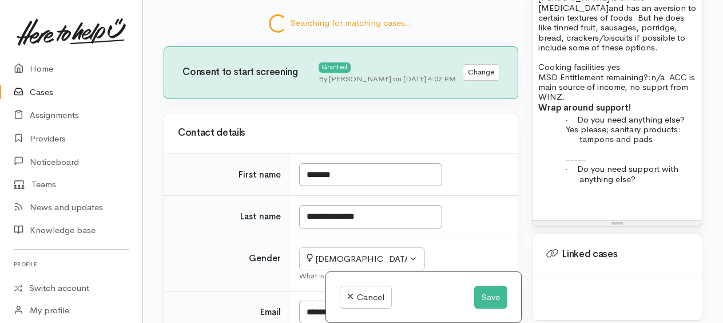
click at [551, 193] on p at bounding box center [617, 199] width 158 height 13
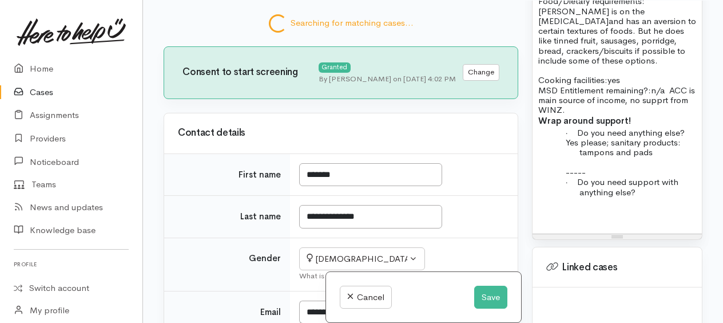
scroll to position [1143, 0]
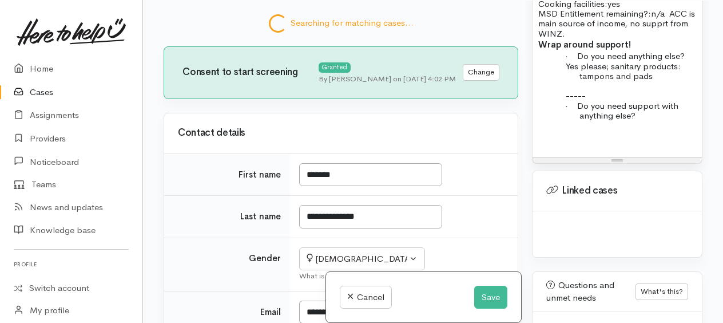
click at [650, 121] on p "· Do you need support with anything else?" at bounding box center [637, 111] width 117 height 20
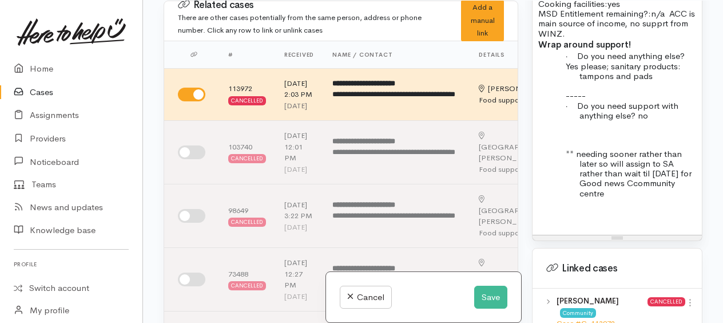
click at [598, 198] on span "** needing sooner rather than later so will assign to SA rather than wait til W…" at bounding box center [629, 173] width 126 height 50
click at [582, 198] on span "** needing sooner rather than later and can pick up, so will assign to SA rathe…" at bounding box center [628, 173] width 125 height 50
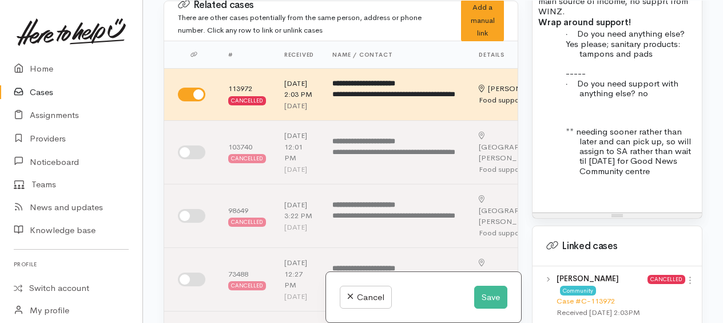
scroll to position [1200, 0]
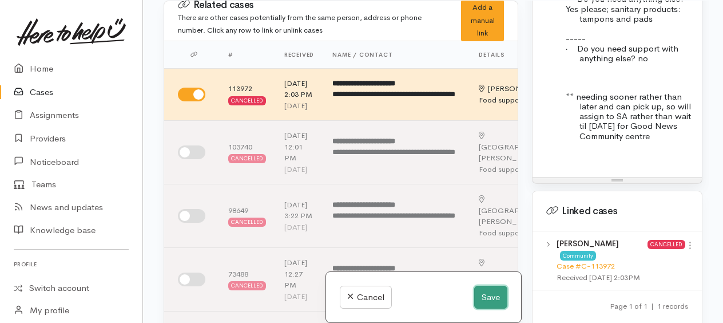
click at [484, 299] on button "Save" at bounding box center [490, 296] width 33 height 23
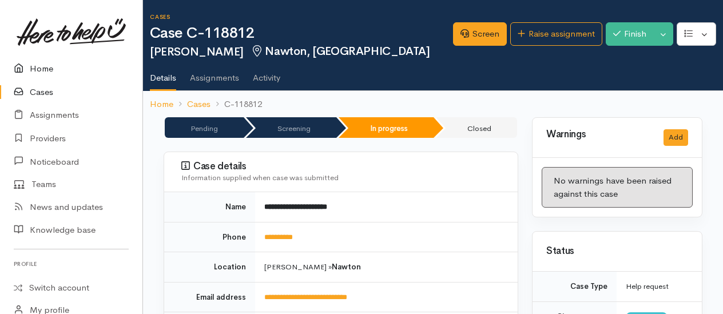
scroll to position [1499, 0]
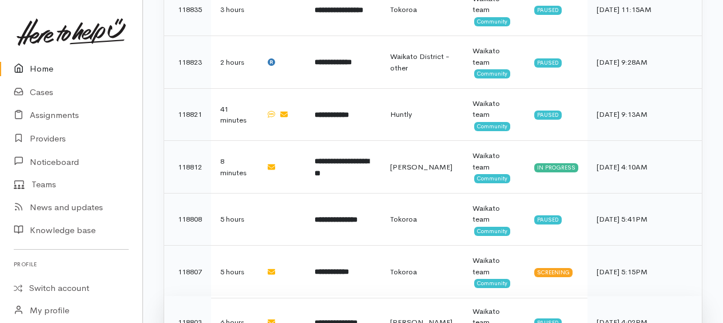
scroll to position [491, 0]
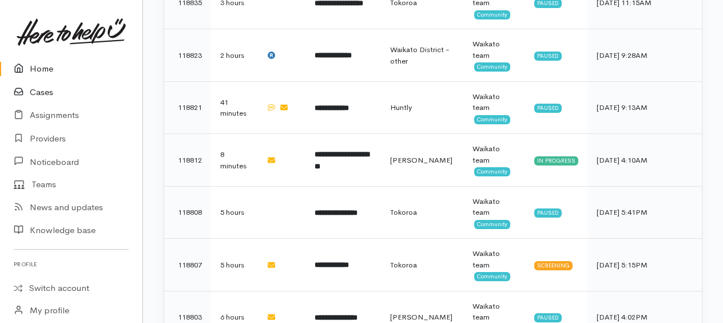
click at [53, 94] on link "Cases" at bounding box center [71, 92] width 142 height 23
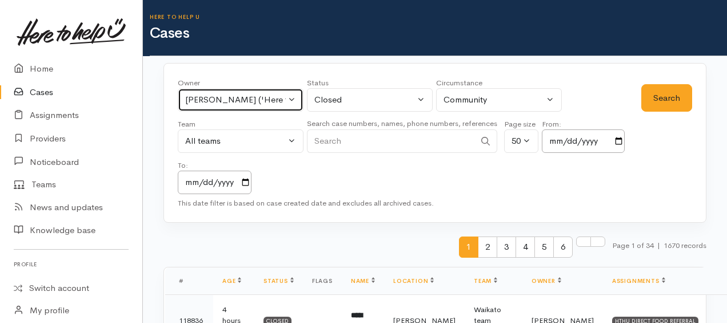
click at [212, 97] on div "Kyleigh Pike ('Here to help u')" at bounding box center [235, 99] width 101 height 13
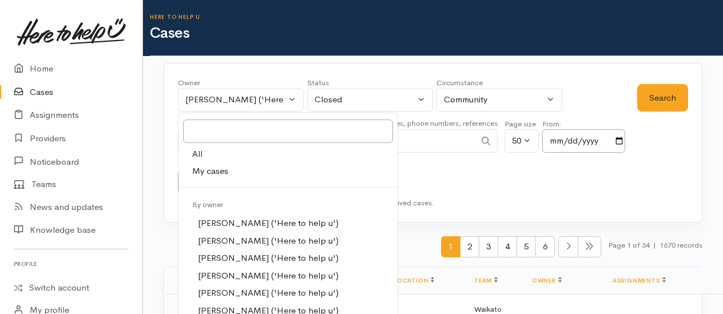
click at [204, 149] on link "All" at bounding box center [287, 154] width 219 height 18
select select "-1"
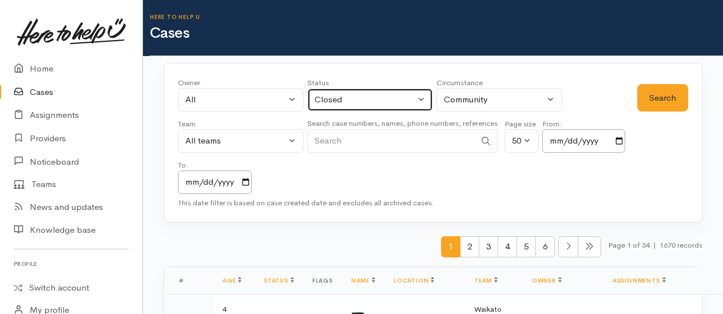
click at [331, 91] on button "Closed" at bounding box center [370, 99] width 126 height 23
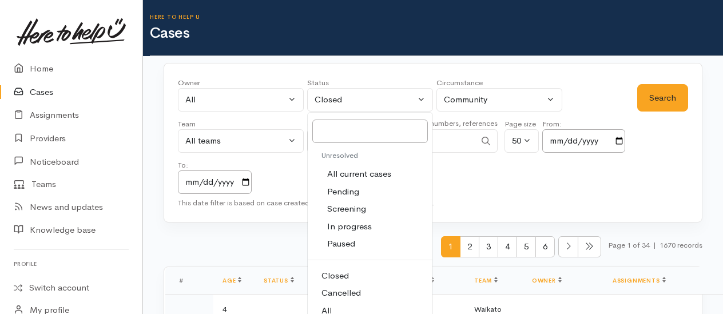
click at [336, 305] on link "All" at bounding box center [370, 311] width 125 height 18
select select "All"
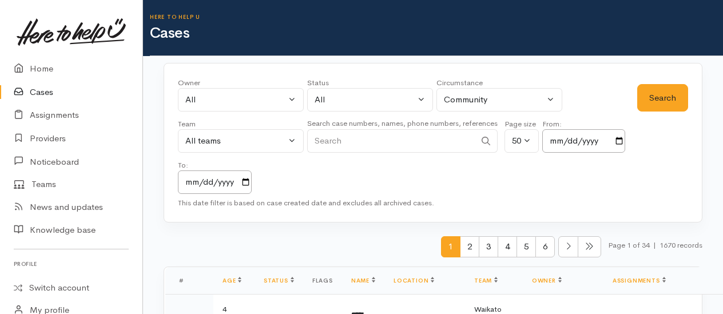
paste input "+64284746829"
click at [650, 105] on button "Search" at bounding box center [662, 98] width 51 height 28
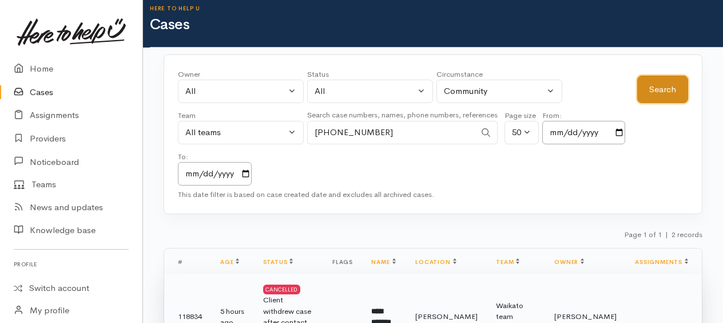
scroll to position [114, 0]
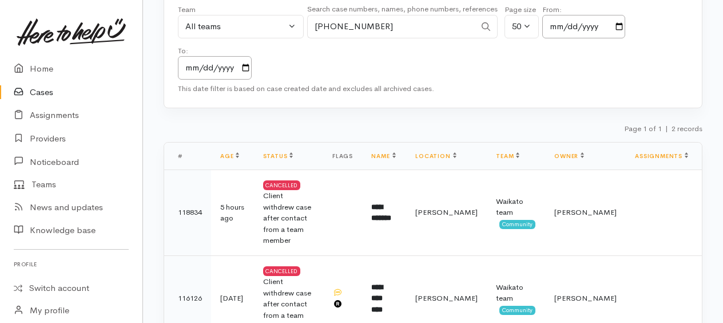
click at [413, 29] on input "+64284746829" at bounding box center [391, 26] width 168 height 23
type input "+"
paste input "+64211584279"
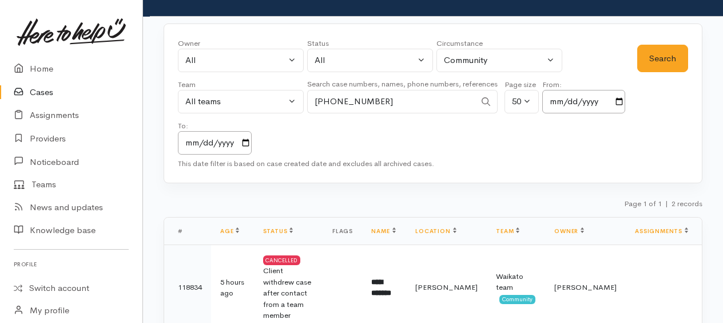
scroll to position [0, 0]
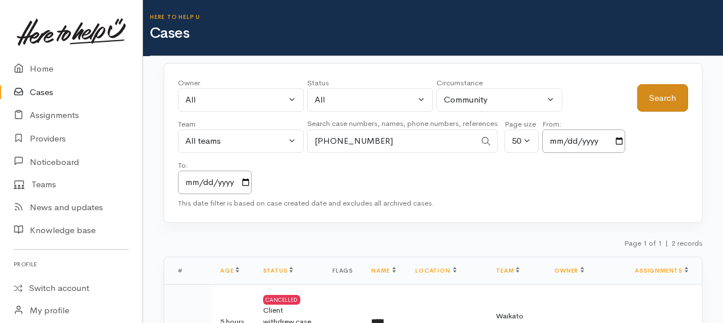
type input "+64211584279"
click at [659, 91] on button "Search" at bounding box center [662, 98] width 51 height 28
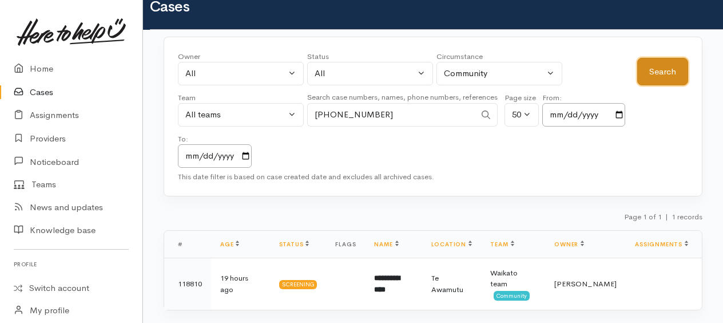
scroll to position [34, 0]
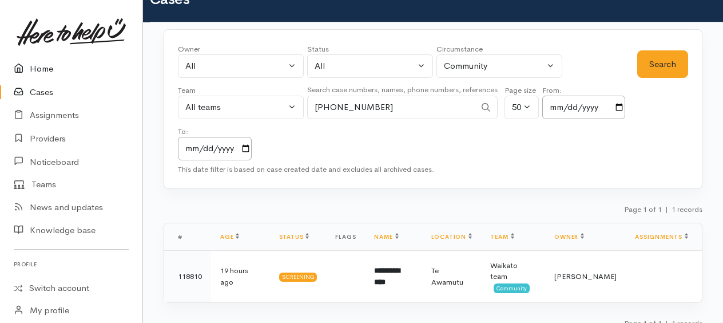
click at [43, 65] on link "Home" at bounding box center [71, 68] width 142 height 23
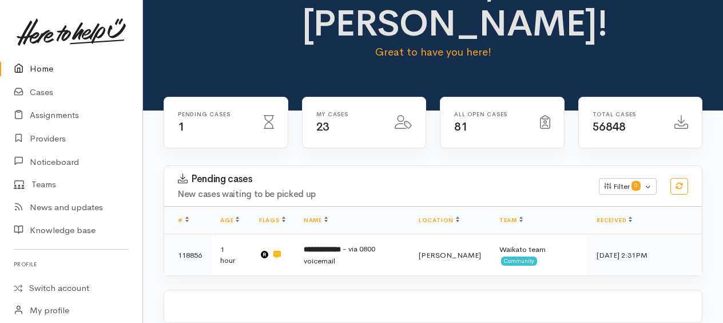
scroll to position [69, 0]
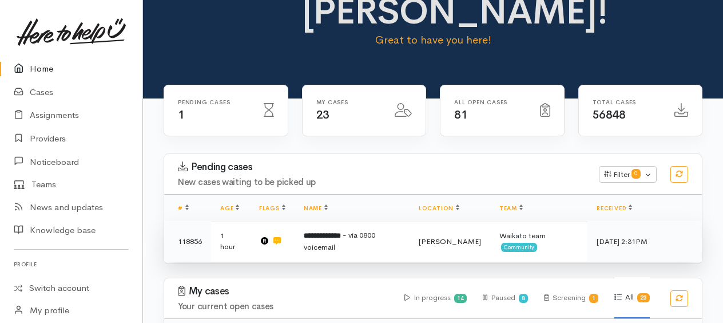
click at [340, 234] on b "**********" at bounding box center [322, 235] width 37 height 7
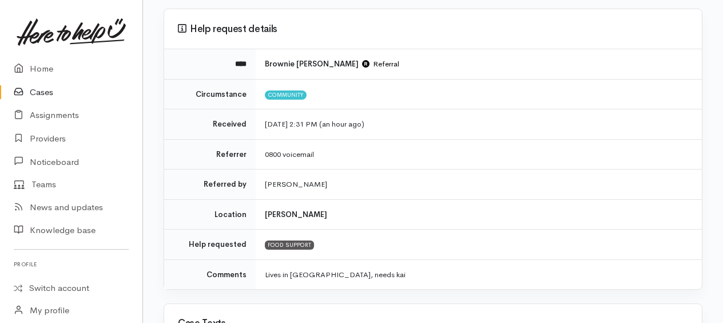
scroll to position [114, 0]
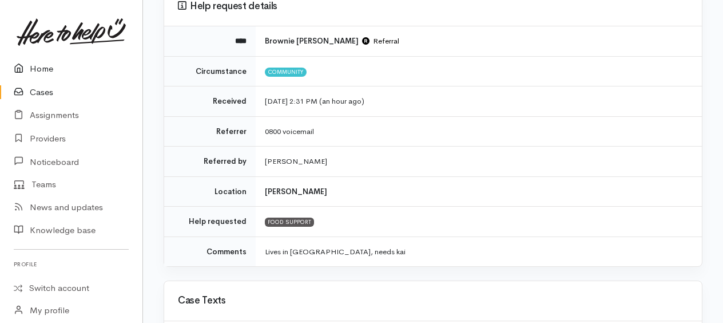
click at [40, 67] on link "Home" at bounding box center [71, 68] width 142 height 23
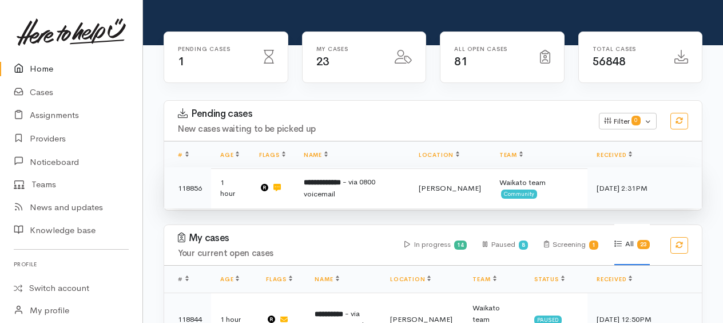
scroll to position [148, 0]
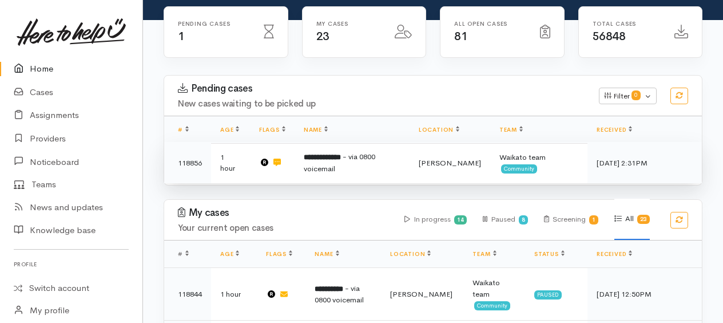
click at [341, 153] on b "**********" at bounding box center [322, 156] width 37 height 7
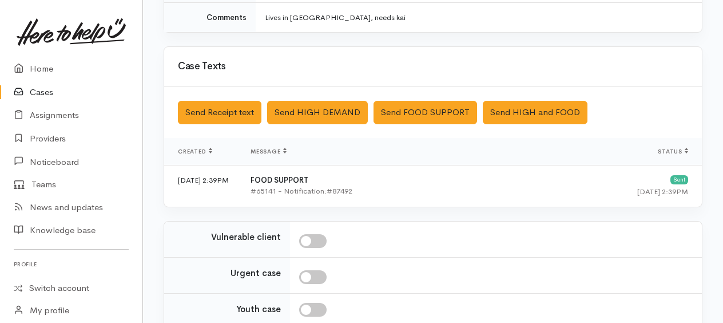
scroll to position [452, 0]
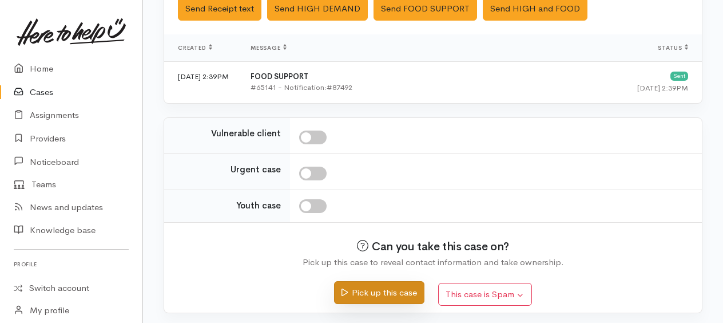
click at [377, 286] on button "Pick up this case" at bounding box center [379, 292] width 90 height 23
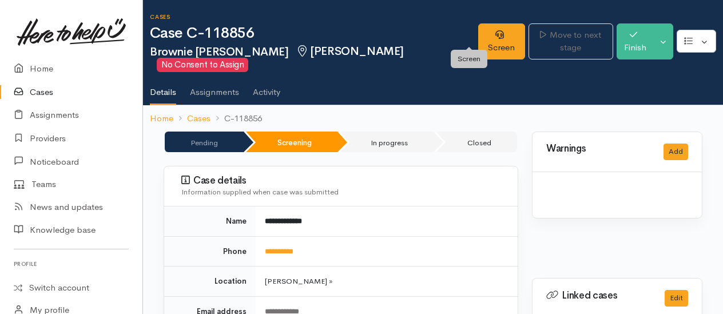
click at [478, 30] on link "Screen" at bounding box center [501, 41] width 47 height 36
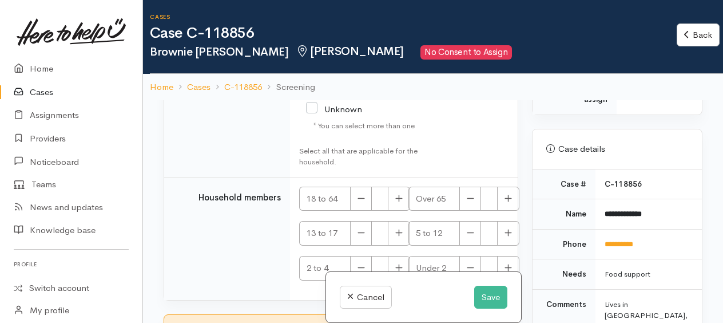
scroll to position [743, 0]
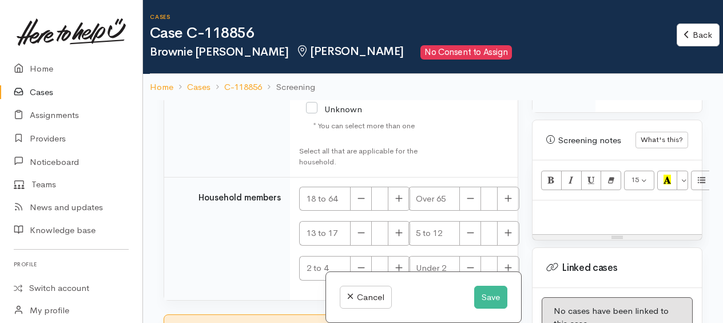
paste div
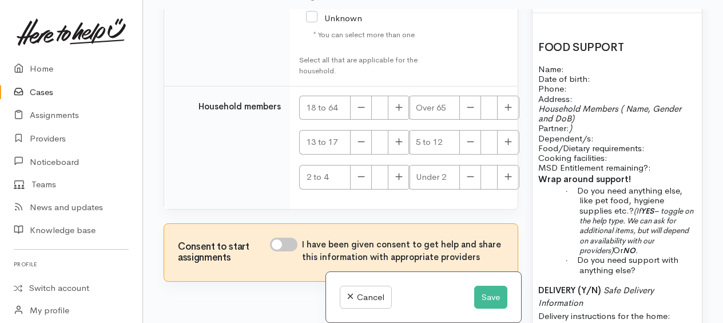
scroll to position [805, 0]
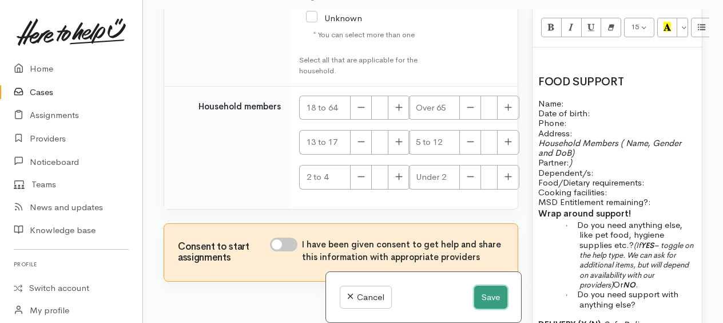
click at [487, 296] on button "Save" at bounding box center [490, 296] width 33 height 23
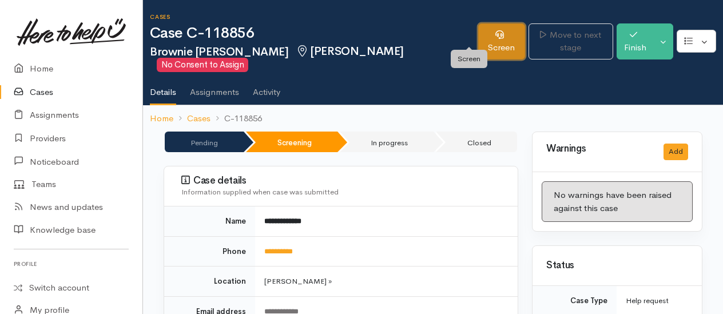
click at [482, 37] on link "Screen" at bounding box center [501, 41] width 47 height 36
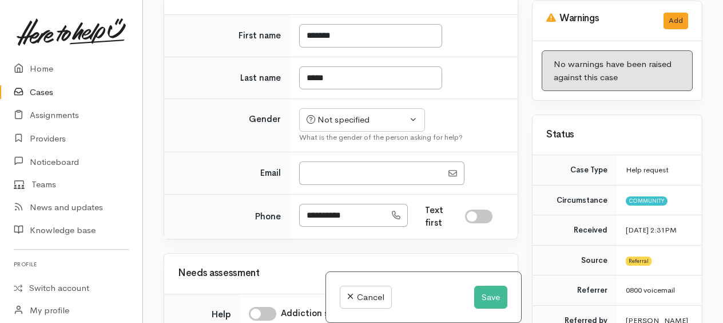
scroll to position [172, 0]
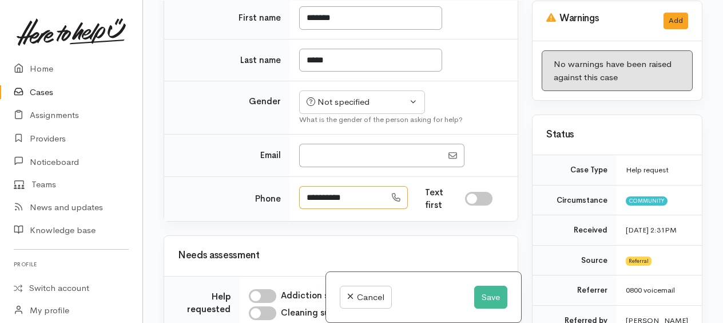
drag, startPoint x: 368, startPoint y: 196, endPoint x: 305, endPoint y: 191, distance: 63.1
click at [305, 191] on input "**********" at bounding box center [342, 197] width 86 height 23
click at [488, 295] on button "Save" at bounding box center [490, 296] width 33 height 23
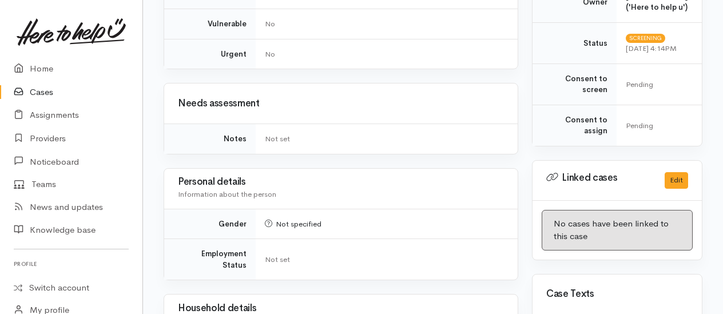
scroll to position [743, 0]
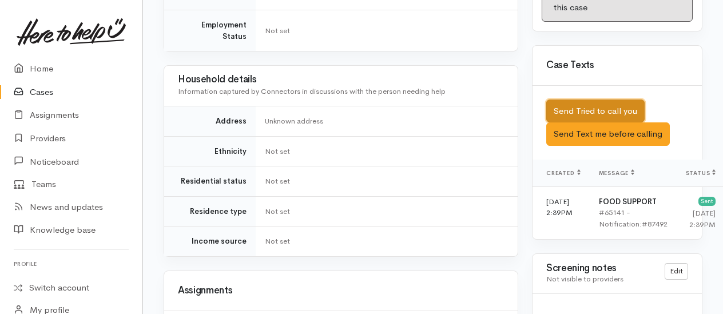
click at [569, 103] on button "Send Tried to call you" at bounding box center [595, 111] width 98 height 23
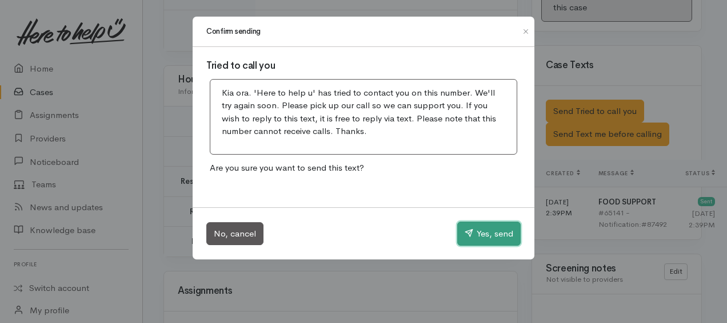
click at [492, 228] on button "Yes, send" at bounding box center [488, 233] width 63 height 24
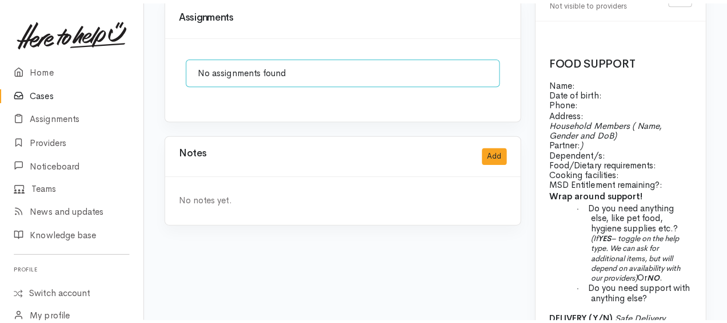
scroll to position [1029, 0]
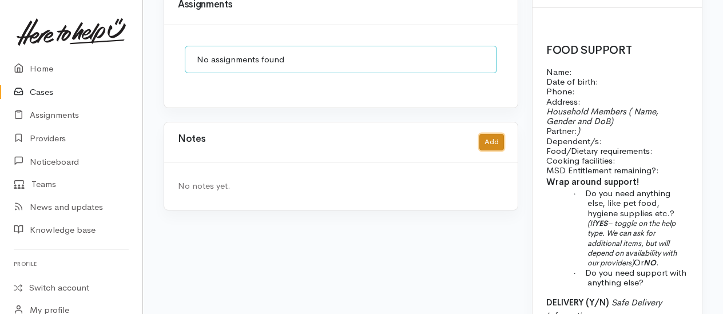
click at [494, 134] on button "Add" at bounding box center [491, 142] width 25 height 17
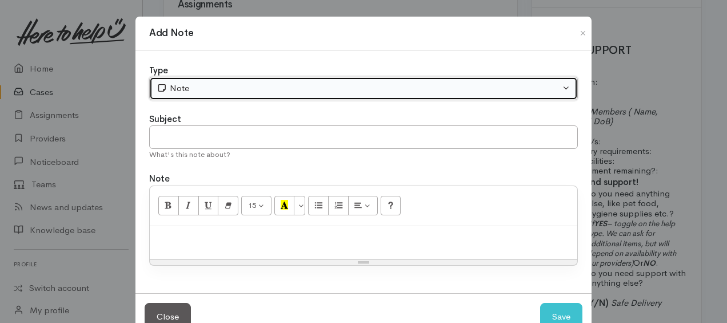
drag, startPoint x: 301, startPoint y: 78, endPoint x: 250, endPoint y: 120, distance: 66.2
click at [298, 79] on button "Note" at bounding box center [363, 88] width 429 height 23
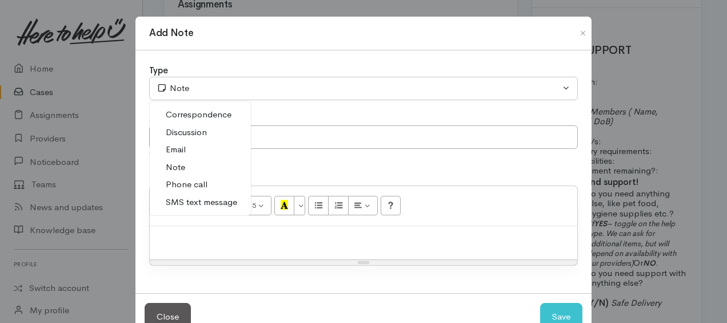
click at [209, 177] on link "Phone call" at bounding box center [200, 185] width 101 height 18
select select "3"
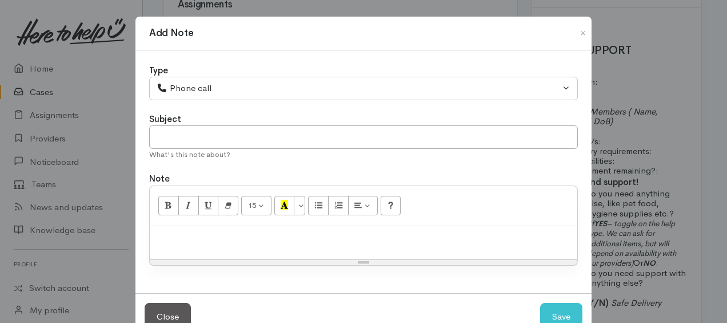
drag, startPoint x: 207, startPoint y: 237, endPoint x: 216, endPoint y: 225, distance: 15.1
click at [207, 237] on p at bounding box center [364, 238] width 416 height 13
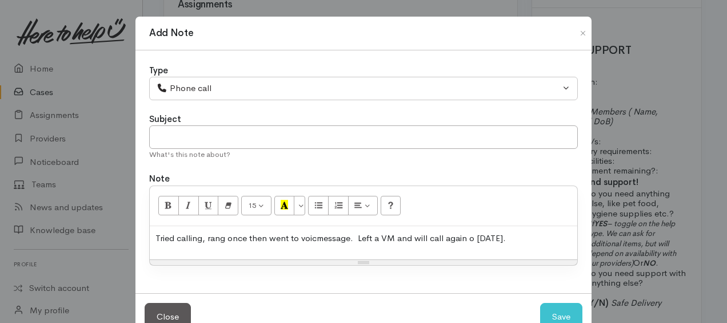
click at [205, 237] on p "Tried calling, rang once then went to voicmessage. Left a VM and will call agai…" at bounding box center [364, 238] width 416 height 13
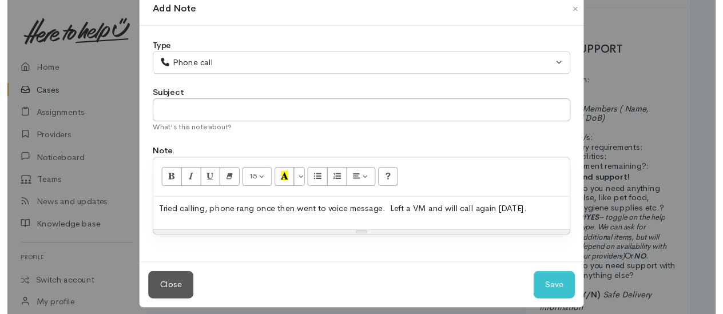
scroll to position [31, 0]
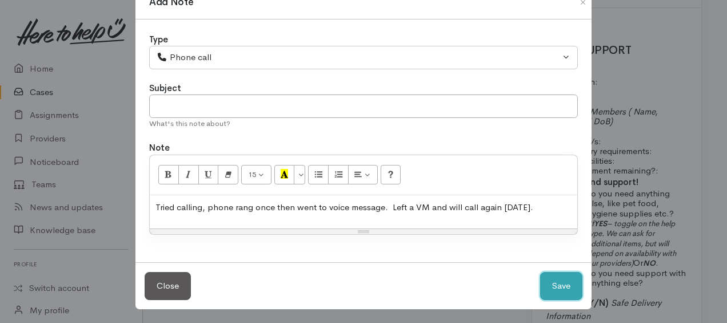
click at [562, 277] on button "Save" at bounding box center [561, 286] width 42 height 28
select select "1"
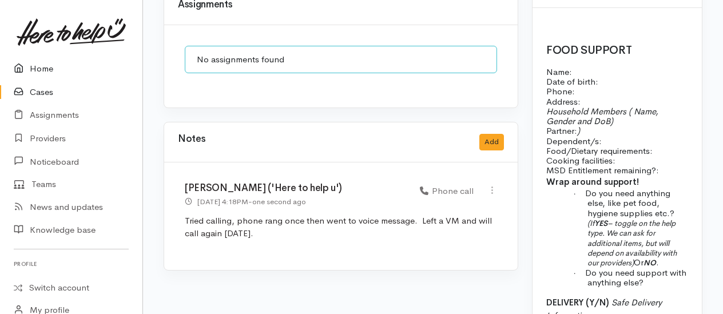
click at [43, 64] on link "Home" at bounding box center [71, 68] width 142 height 23
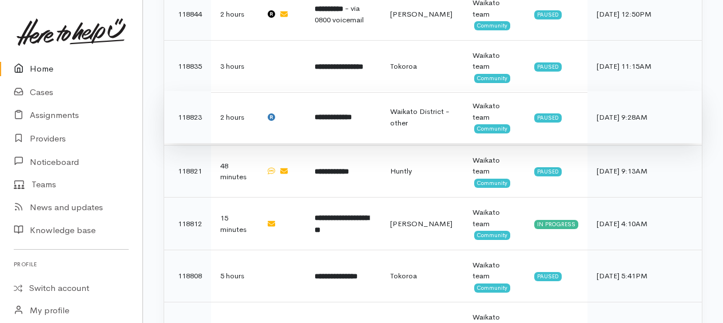
scroll to position [515, 0]
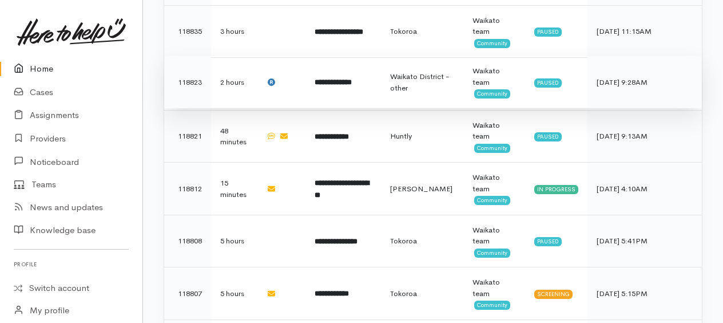
click at [342, 82] on b "**********" at bounding box center [333, 81] width 37 height 7
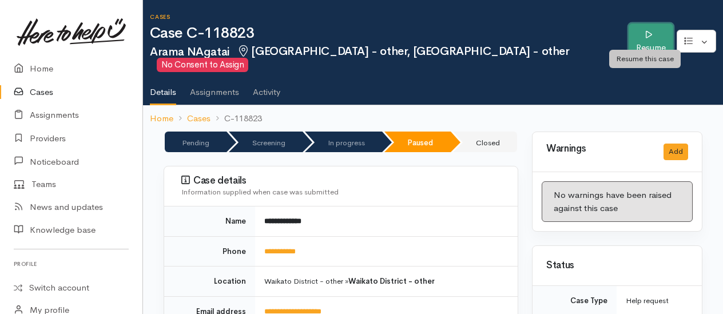
click at [637, 34] on link "Resume" at bounding box center [650, 41] width 45 height 36
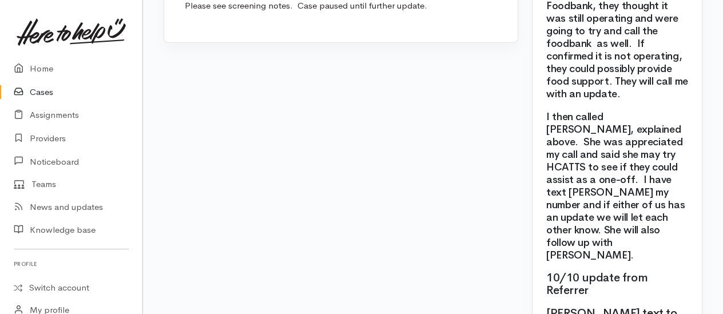
scroll to position [1446, 0]
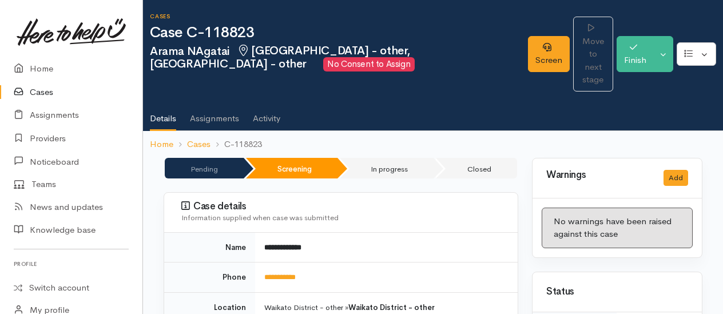
scroll to position [0, 0]
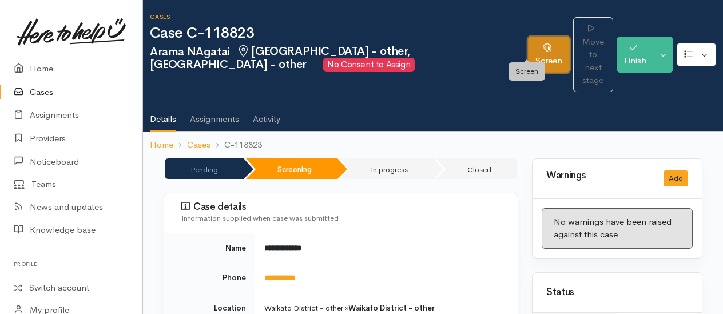
click at [528, 47] on link "Screen" at bounding box center [549, 55] width 42 height 36
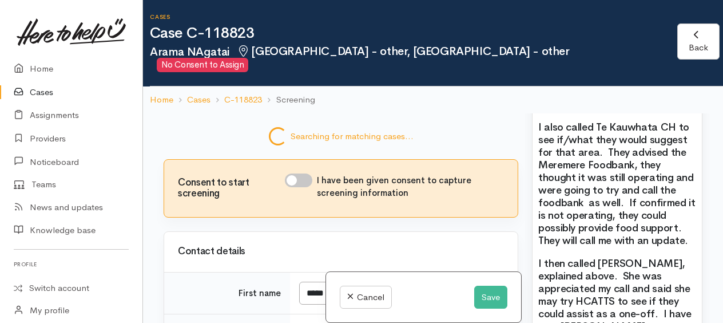
scroll to position [1546, 0]
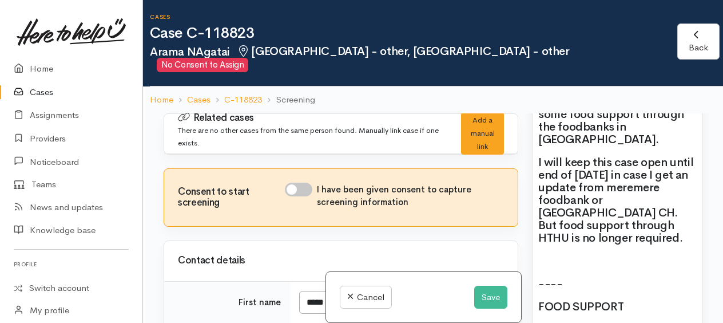
click at [551, 254] on h2 at bounding box center [617, 260] width 158 height 13
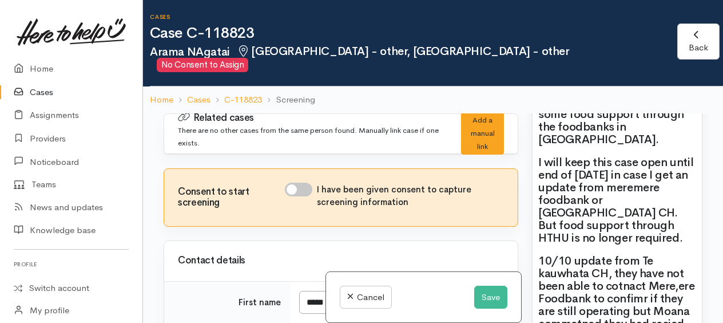
scroll to position [2, 0]
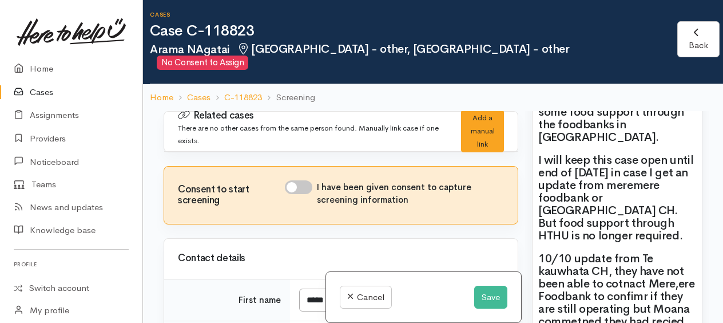
drag, startPoint x: 669, startPoint y: 278, endPoint x: 574, endPoint y: 287, distance: 95.4
click at [574, 287] on h2 "10/10 update from Te kauwhata CH, they have not been able to cotnact Mere,ere F…" at bounding box center [617, 308] width 158 height 113
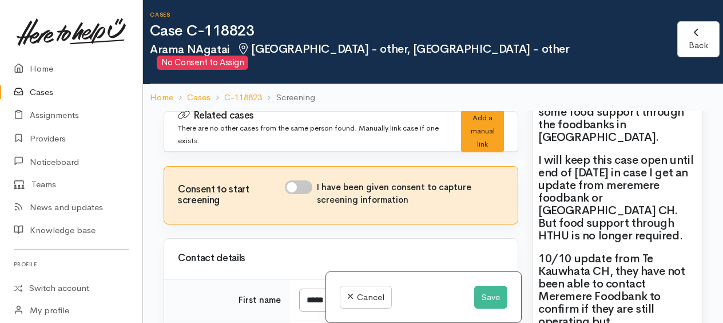
click at [684, 284] on h2 "10/10 update from Te Kauwhata CH, they have not been able to contact Meremere F…" at bounding box center [617, 321] width 158 height 138
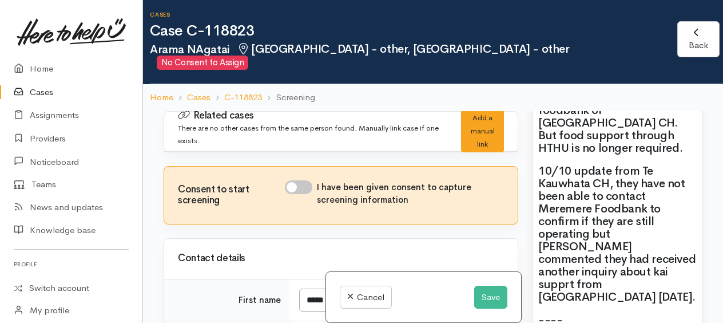
scroll to position [1661, 0]
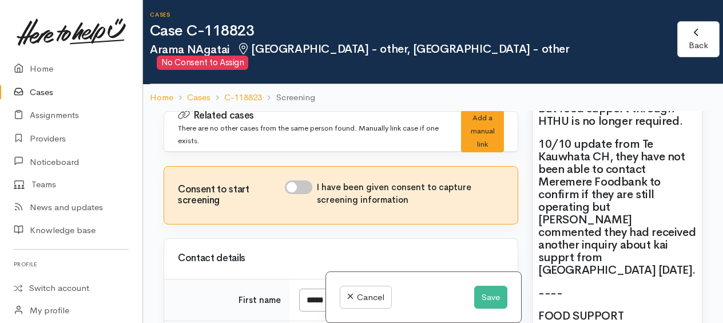
click at [613, 189] on h2 "10/10 update from Te Kauwhata CH, they have not been able to contact Meremere F…" at bounding box center [617, 207] width 158 height 138
click at [642, 201] on h2 "10/10 update from Te Kauwhata CH, they have not been able to contact Meremere F…" at bounding box center [617, 207] width 158 height 138
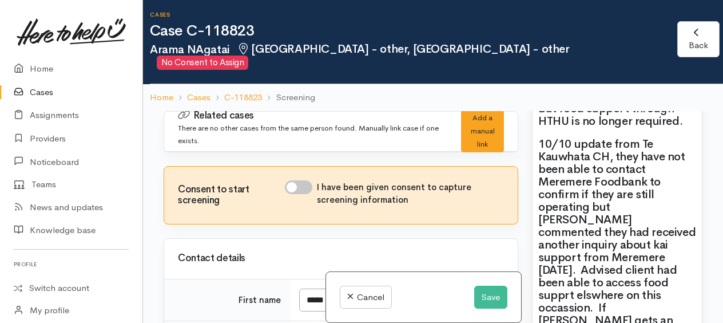
drag, startPoint x: 669, startPoint y: 233, endPoint x: 581, endPoint y: 235, distance: 88.1
click at [554, 230] on h2 "10/10 update from Te Kauwhata CH, they have not been able to contact Meremere F…" at bounding box center [617, 245] width 158 height 214
drag, startPoint x: 656, startPoint y: 229, endPoint x: 658, endPoint y: 266, distance: 37.8
click at [658, 266] on h2 "10/10 update from Te Kauwhata CH, they have not been able to contact Meremere F…" at bounding box center [617, 245] width 158 height 214
click at [567, 283] on div "10/10 - Initial contact Phone call to Arama, he lives in Meremere. I went to di…" at bounding box center [616, 132] width 169 height 1671
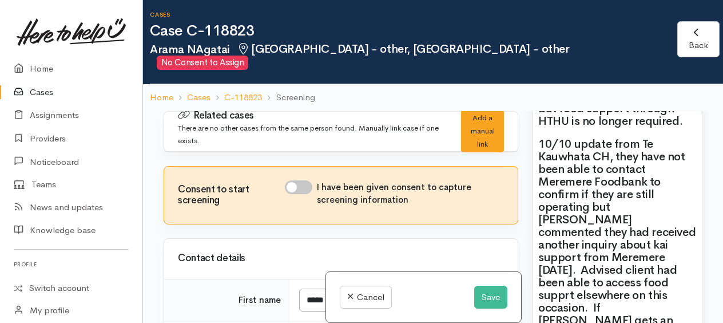
click at [571, 279] on h2 "10/10 update from Te Kauwhata CH, they have not been able to contact Meremere F…" at bounding box center [617, 245] width 158 height 214
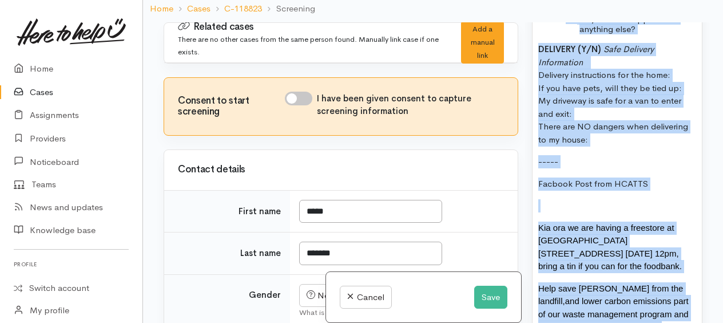
scroll to position [2203, 0]
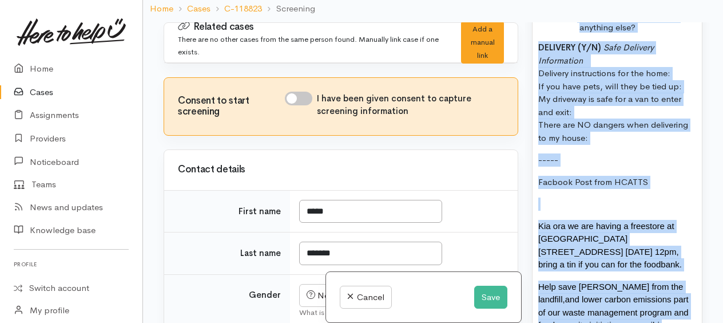
drag, startPoint x: 538, startPoint y: 147, endPoint x: 658, endPoint y: 282, distance: 181.5
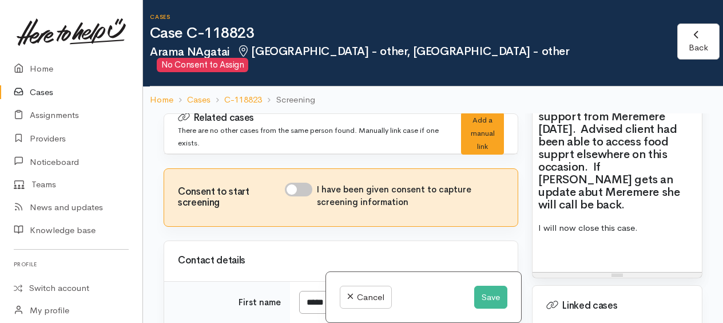
scroll to position [1746, 0]
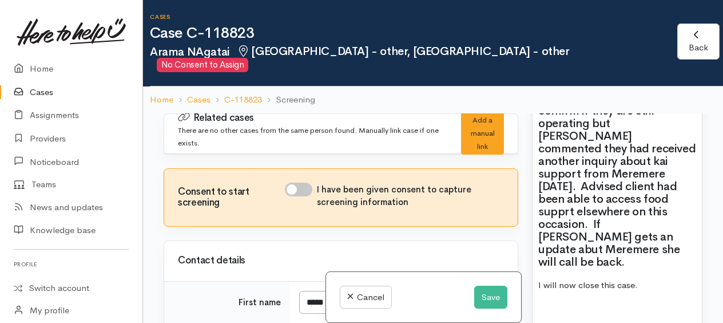
click at [558, 278] on p "I will now close this case." at bounding box center [617, 284] width 158 height 13
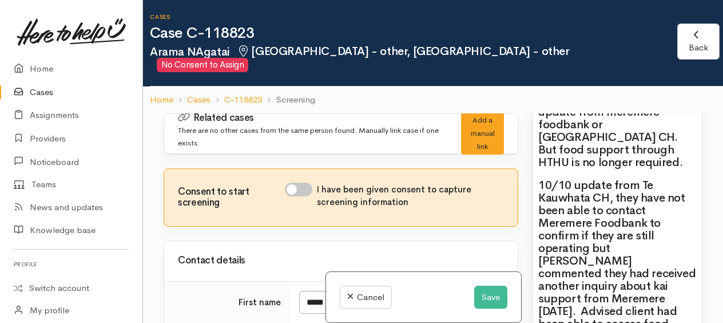
scroll to position [1632, 0]
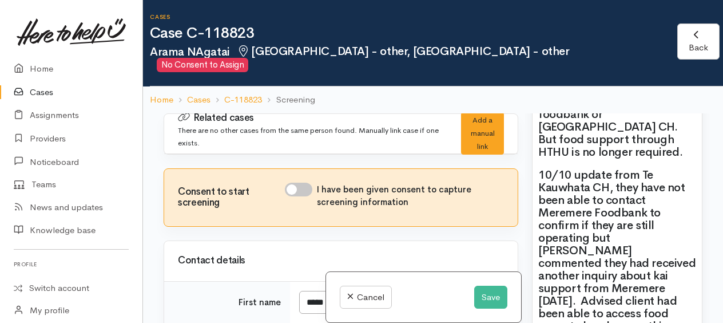
click at [626, 255] on h2 "10/10 update from Te Kauwhata CH, they have not been able to contact Meremere F…" at bounding box center [617, 276] width 158 height 214
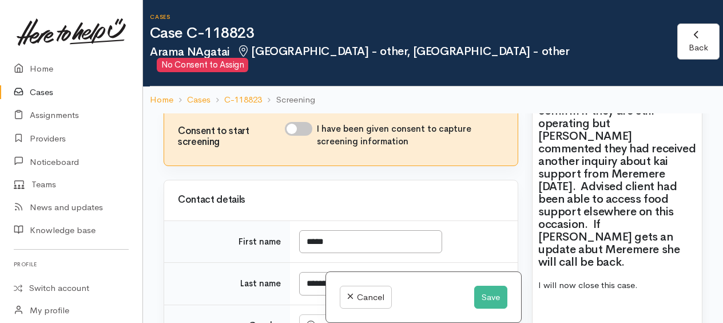
scroll to position [114, 0]
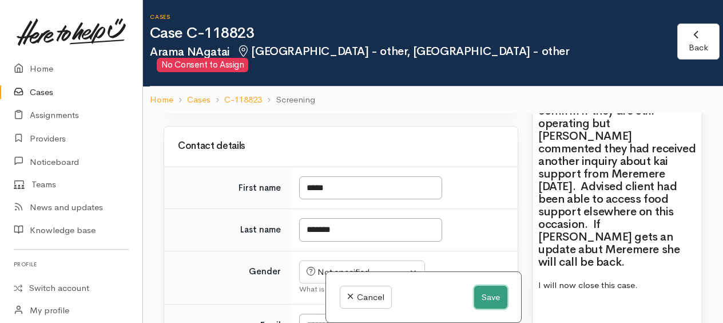
click at [488, 295] on button "Save" at bounding box center [490, 296] width 33 height 23
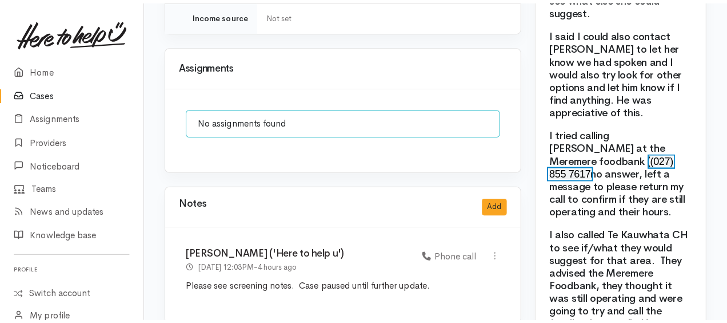
scroll to position [1153, 0]
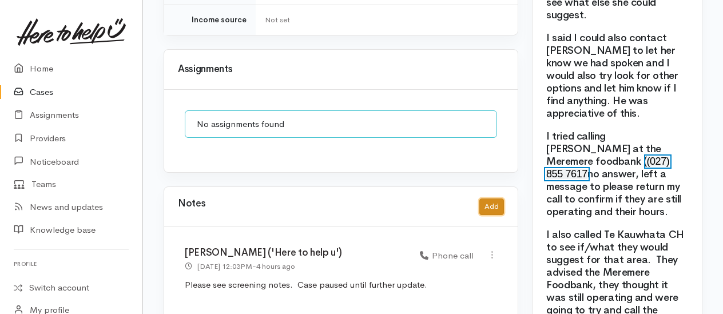
click at [491, 198] on button "Add" at bounding box center [491, 206] width 25 height 17
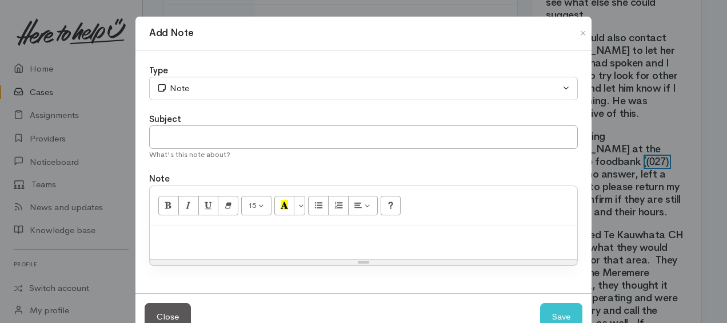
click at [199, 234] on p at bounding box center [364, 238] width 416 height 13
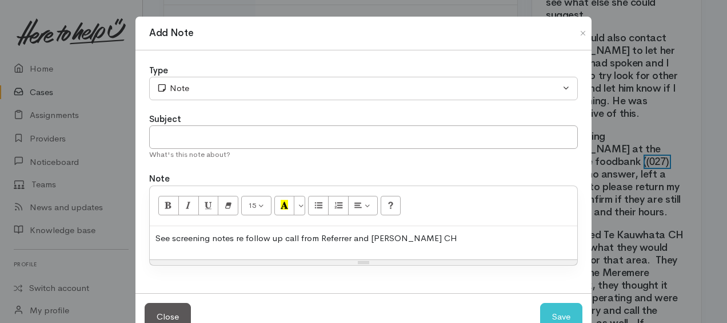
click at [435, 232] on p "See screening notes re follow up call from Referrer and Te Kawahata CH" at bounding box center [364, 238] width 416 height 13
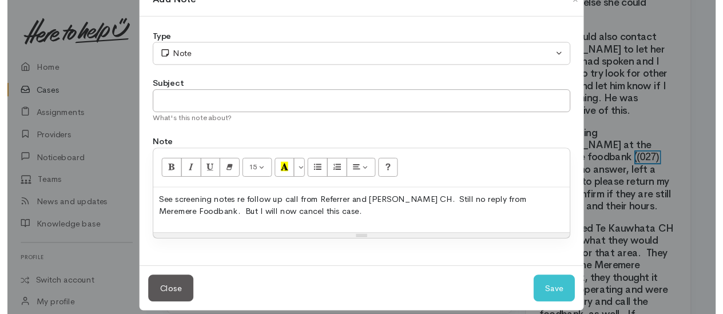
scroll to position [43, 0]
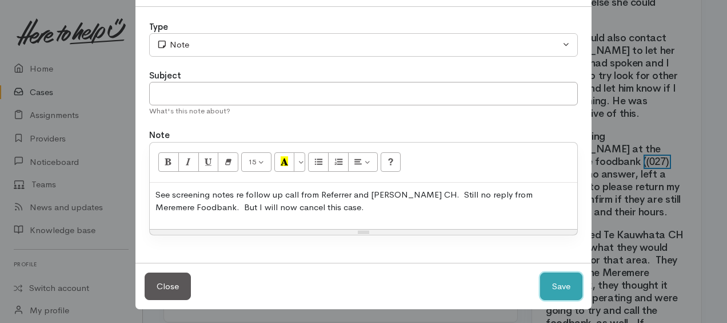
click at [562, 279] on button "Save" at bounding box center [561, 286] width 42 height 28
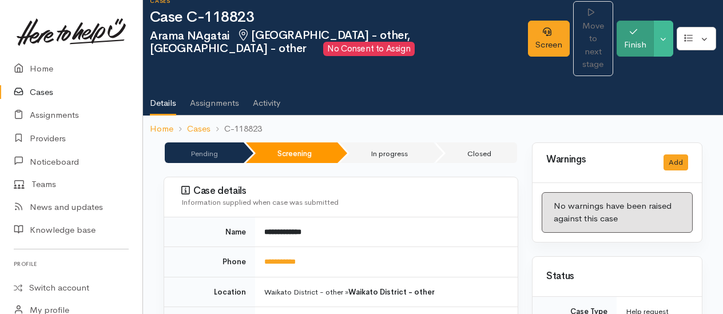
scroll to position [0, 0]
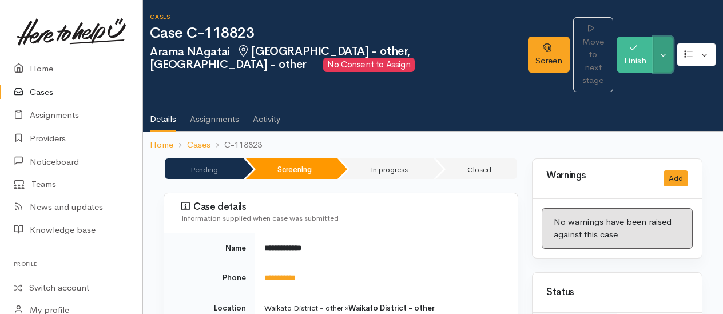
click at [661, 47] on button "Toggle Dropdown" at bounding box center [663, 55] width 20 height 36
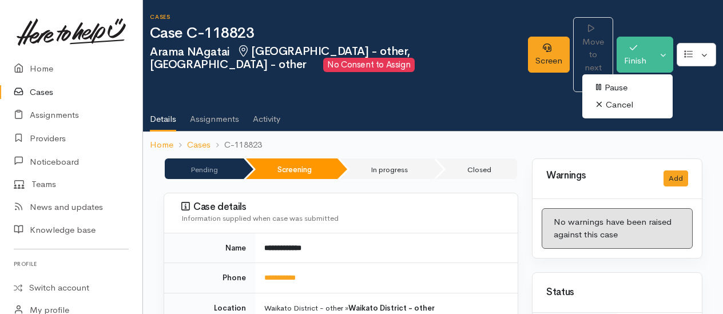
click at [617, 96] on link "Cancel" at bounding box center [627, 105] width 90 height 18
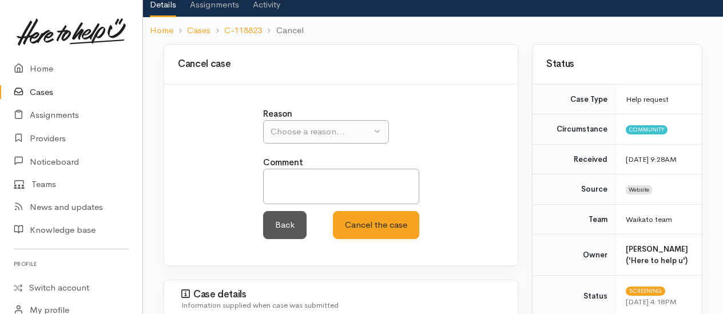
scroll to position [114, 0]
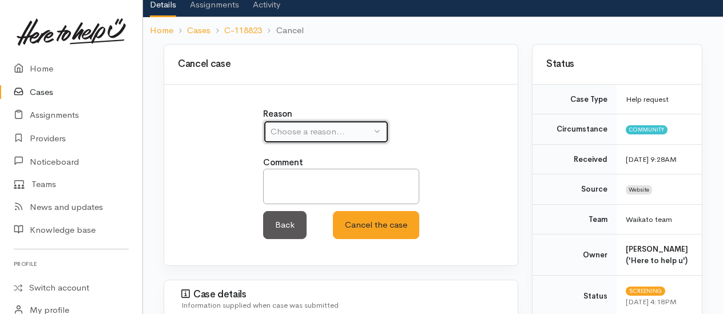
click at [286, 125] on div "Choose a reason..." at bounding box center [320, 131] width 101 height 13
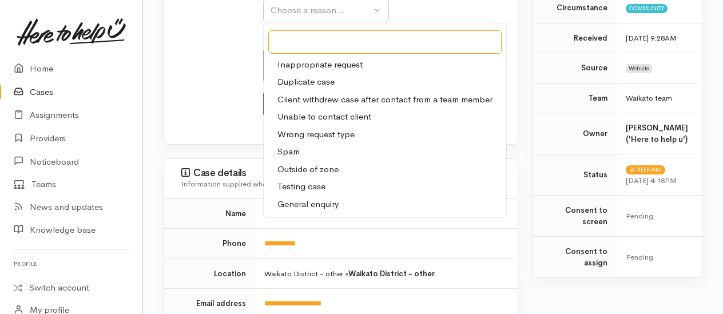
scroll to position [0, 0]
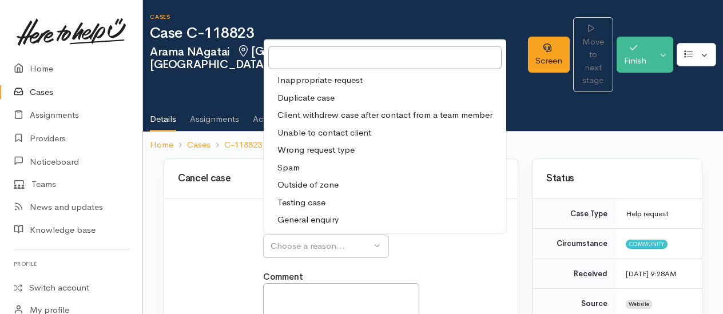
click at [539, 132] on ol "Home Cases C-118823 Cancel" at bounding box center [433, 145] width 566 height 27
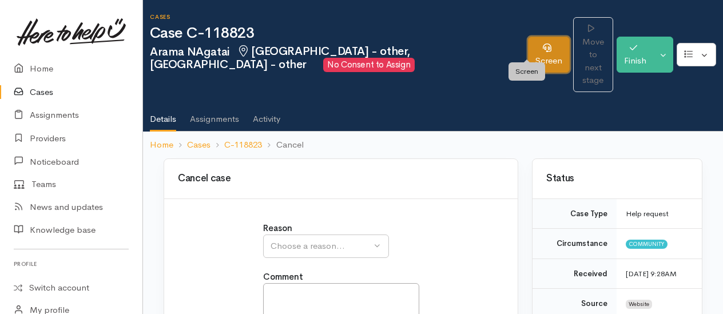
click at [528, 51] on link "Screen" at bounding box center [549, 55] width 42 height 36
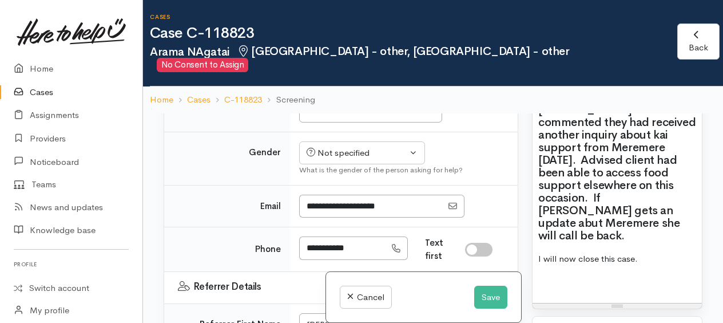
scroll to position [343, 0]
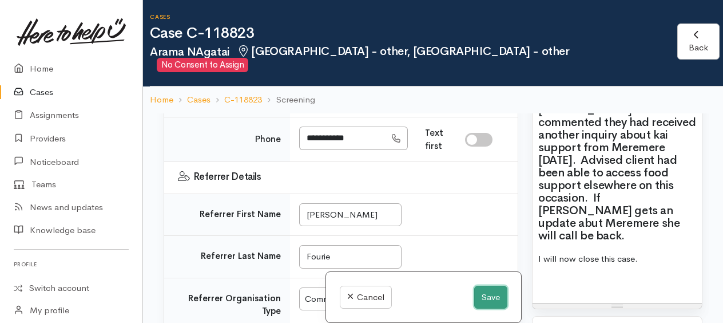
click at [480, 299] on button "Save" at bounding box center [490, 296] width 33 height 23
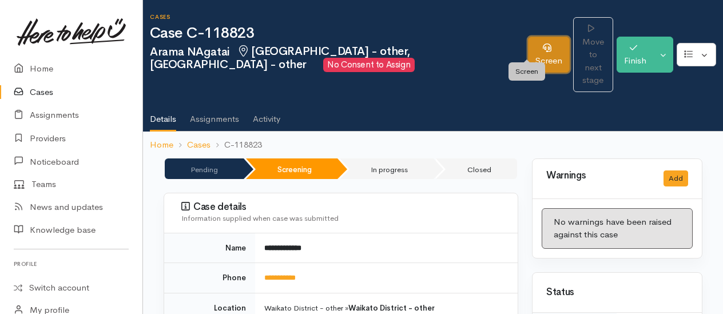
click at [535, 51] on link "Screen" at bounding box center [549, 55] width 42 height 36
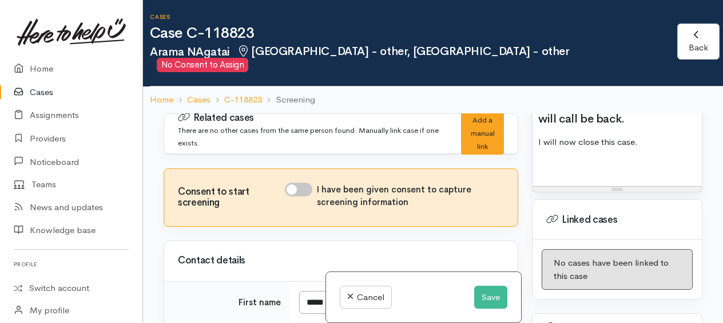
scroll to position [1775, 0]
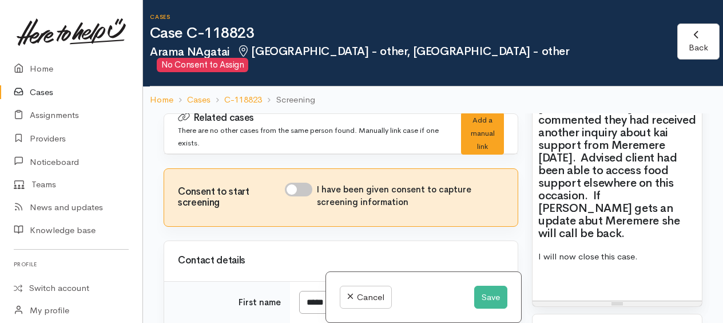
click at [642, 250] on p "I will now close this case." at bounding box center [617, 256] width 158 height 13
click at [482, 302] on button "Save" at bounding box center [490, 296] width 33 height 23
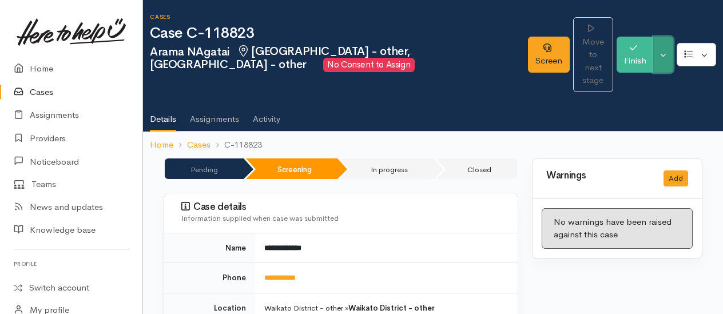
click at [668, 50] on button "Toggle Dropdown" at bounding box center [663, 55] width 20 height 36
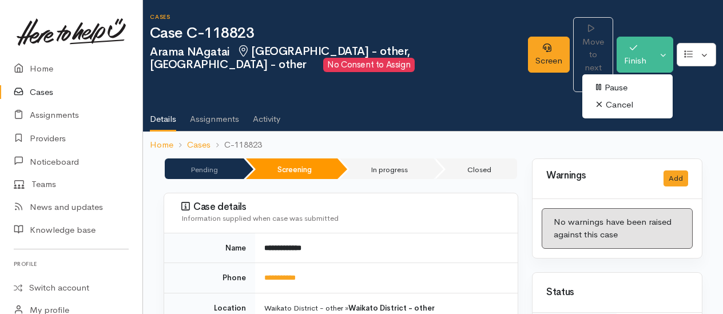
click at [615, 96] on link "Cancel" at bounding box center [627, 105] width 90 height 18
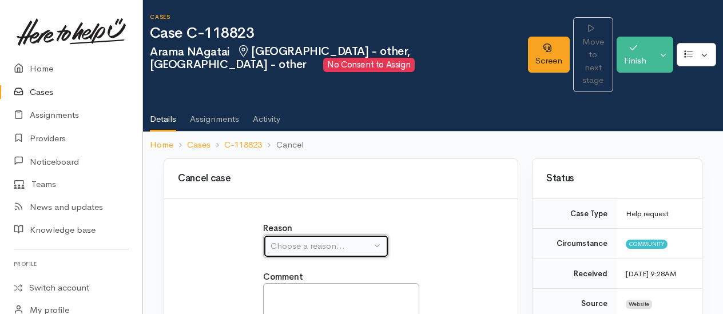
click at [297, 240] on div "Choose a reason..." at bounding box center [320, 246] width 101 height 13
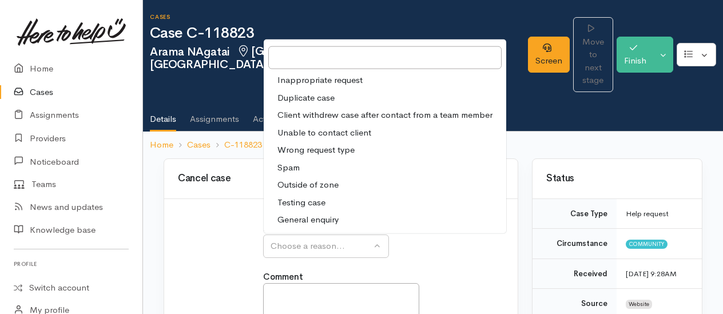
click at [313, 109] on span "Client withdrew case after contact from a team member" at bounding box center [384, 115] width 215 height 13
select select "3"
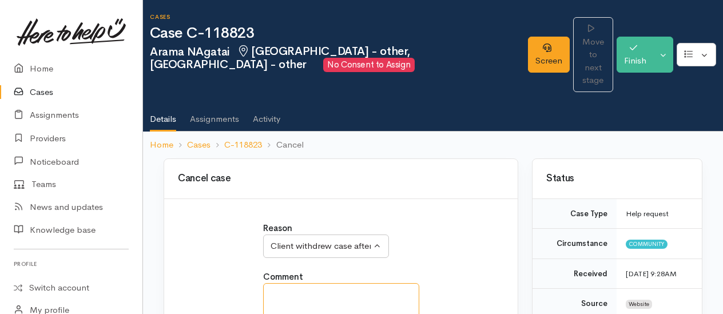
click at [312, 283] on textarea at bounding box center [341, 300] width 156 height 35
type textarea "w"
type textarea "n"
click at [269, 283] on textarea "will talk to referrer as states local foodbank is no operating. See screening n…" at bounding box center [341, 307] width 156 height 49
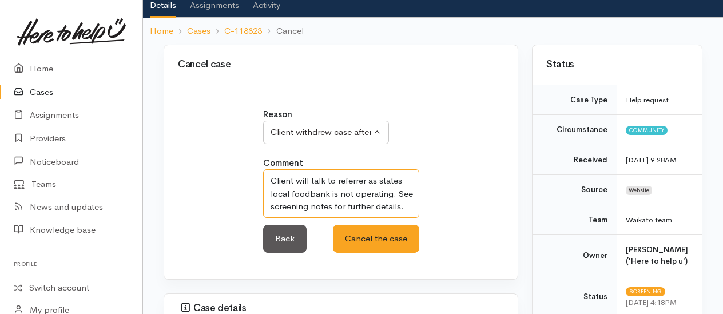
scroll to position [114, 0]
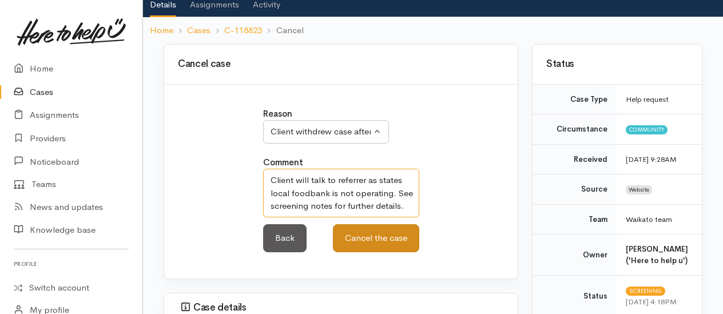
type textarea "Client will talk to referrer as states local foodbank is not operating. See scr…"
click at [369, 224] on button "Cancel the case" at bounding box center [376, 238] width 86 height 28
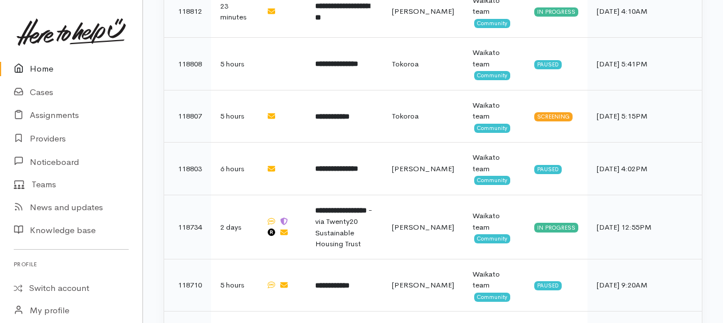
scroll to position [669, 0]
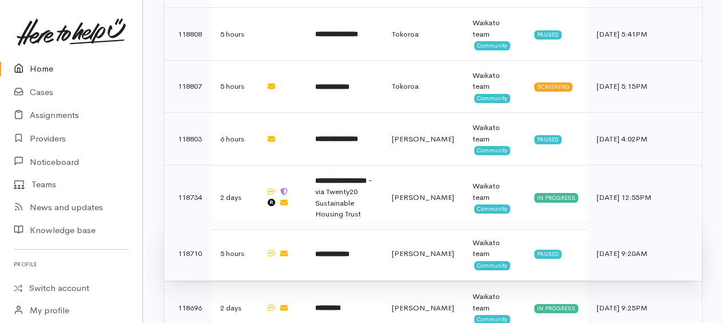
click at [349, 250] on b "**********" at bounding box center [332, 253] width 34 height 7
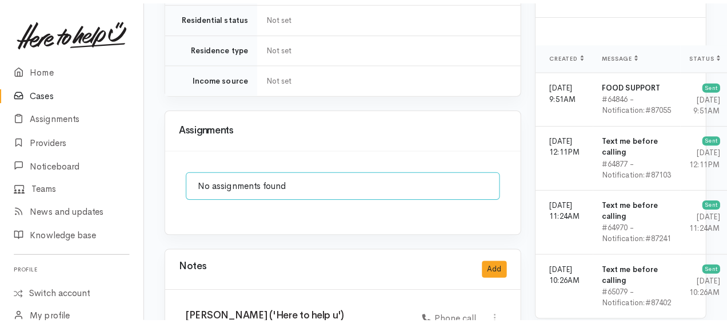
scroll to position [929, 0]
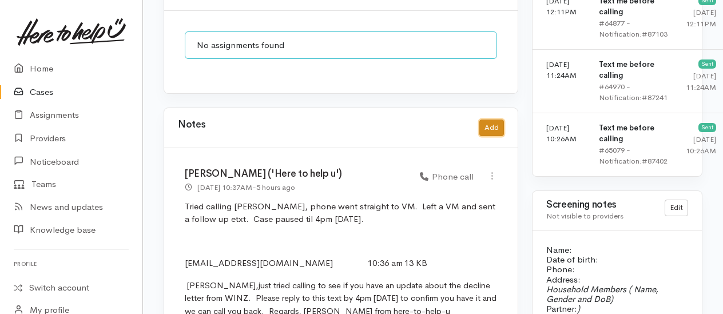
click at [493, 120] on button "Add" at bounding box center [491, 128] width 25 height 17
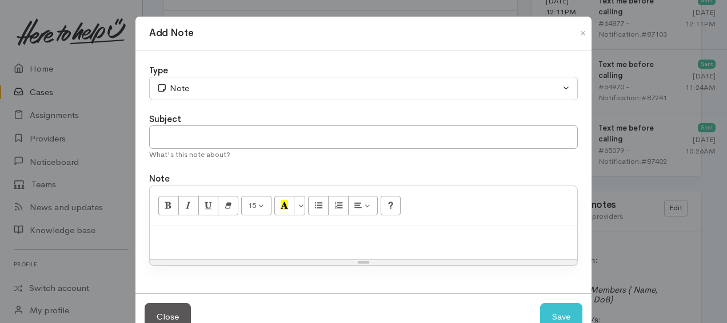
click at [256, 232] on p at bounding box center [364, 238] width 416 height 13
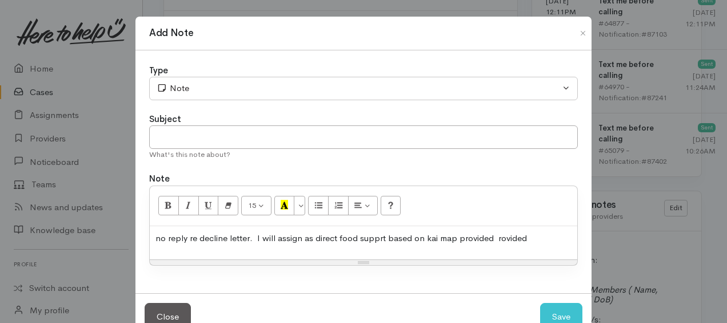
click at [531, 240] on p "no reply re decline letter. I will assign as direct food supprt based on kai ma…" at bounding box center [364, 238] width 416 height 13
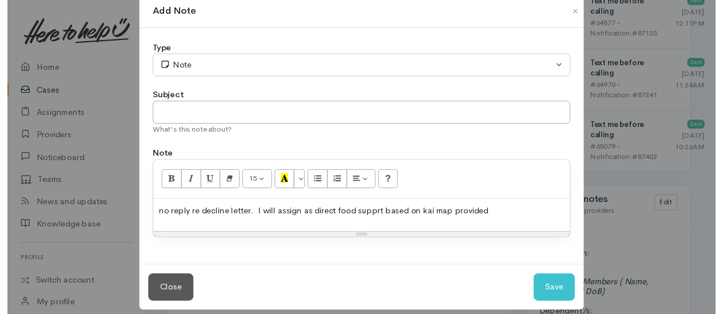
scroll to position [31, 0]
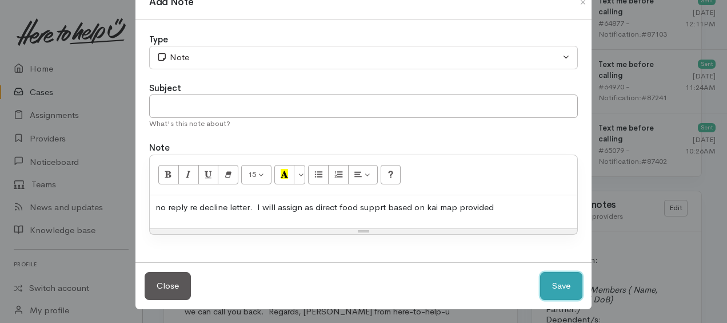
click at [550, 282] on button "Save" at bounding box center [561, 286] width 42 height 28
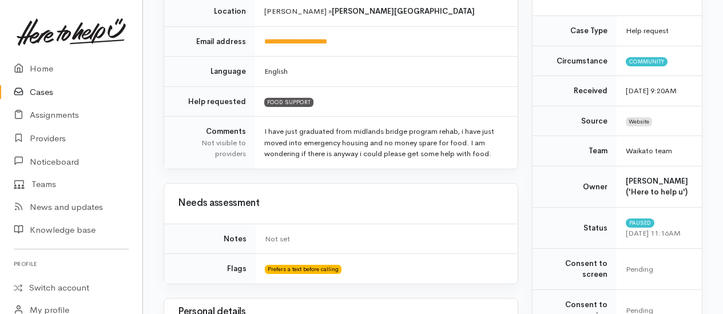
scroll to position [0, 0]
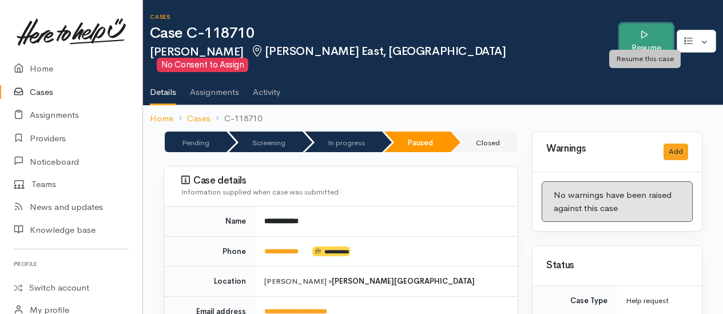
click at [639, 32] on link "Resume" at bounding box center [645, 41] width 53 height 36
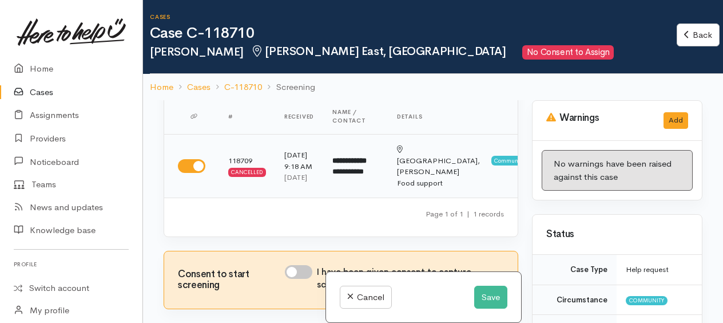
scroll to position [57, 0]
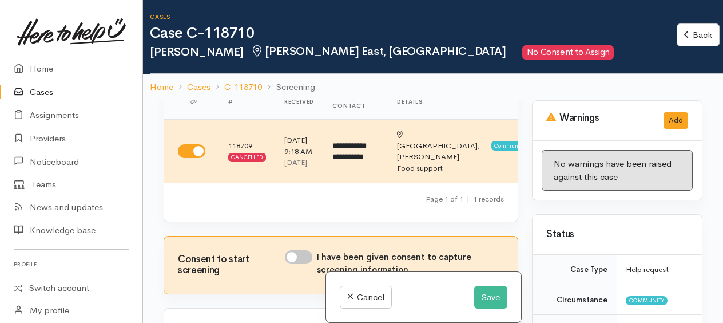
click at [291, 264] on input "I have been given consent to capture screening information" at bounding box center [298, 257] width 27 height 14
checkbox input "true"
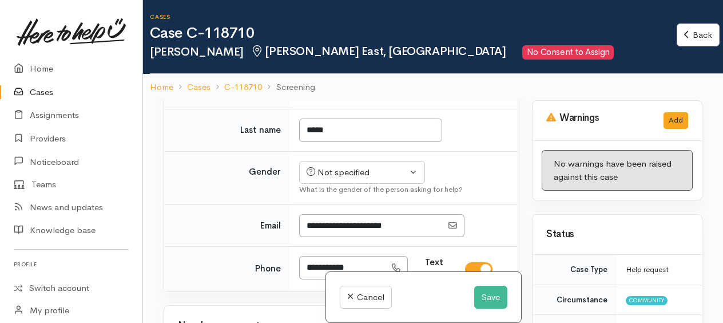
scroll to position [343, 0]
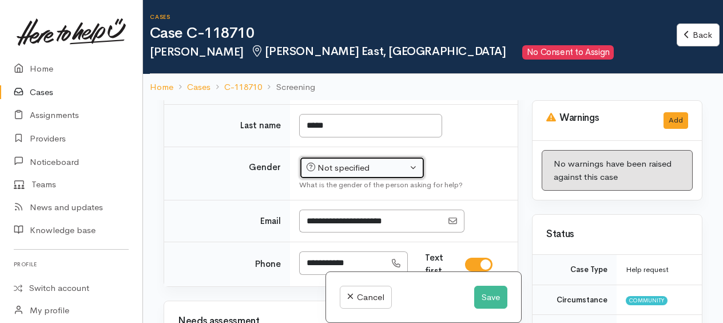
click at [343, 180] on button "Not specified" at bounding box center [362, 167] width 126 height 23
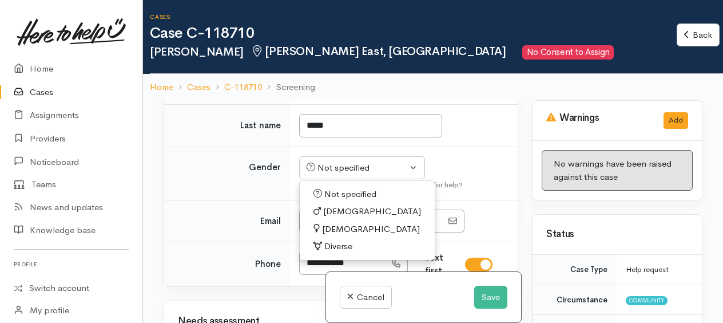
click at [331, 218] on span "[DEMOGRAPHIC_DATA]" at bounding box center [372, 211] width 98 height 13
select select "[DEMOGRAPHIC_DATA]"
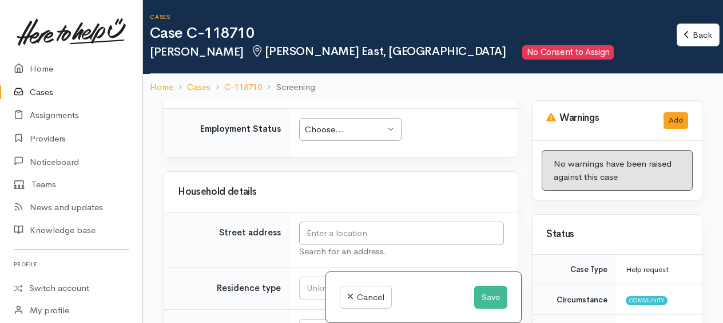
scroll to position [1315, 0]
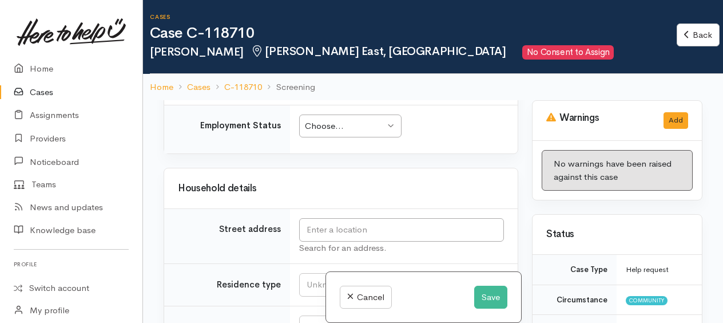
click at [333, 129] on div "Choose..." at bounding box center [345, 126] width 80 height 13
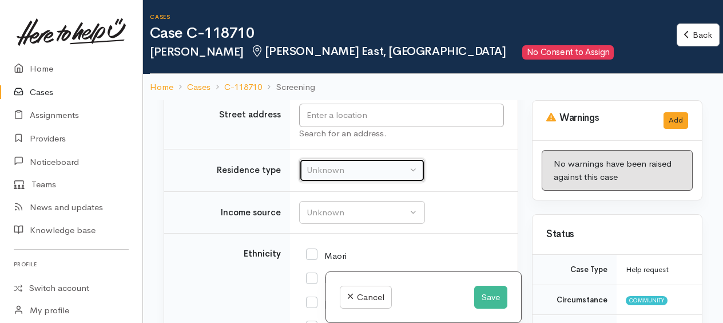
click at [335, 174] on div "Unknown" at bounding box center [357, 170] width 101 height 13
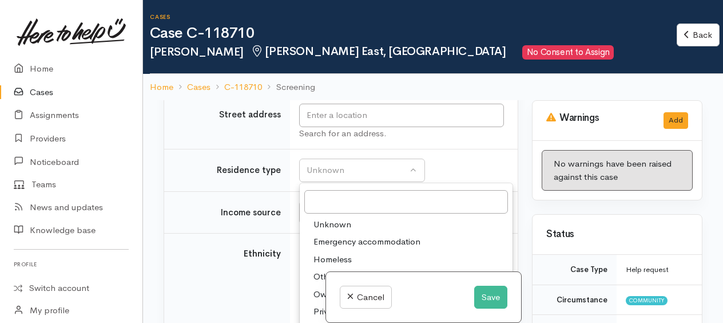
drag, startPoint x: 330, startPoint y: 224, endPoint x: 332, endPoint y: 198, distance: 25.8
click at [330, 224] on span "Unknown" at bounding box center [332, 224] width 38 height 13
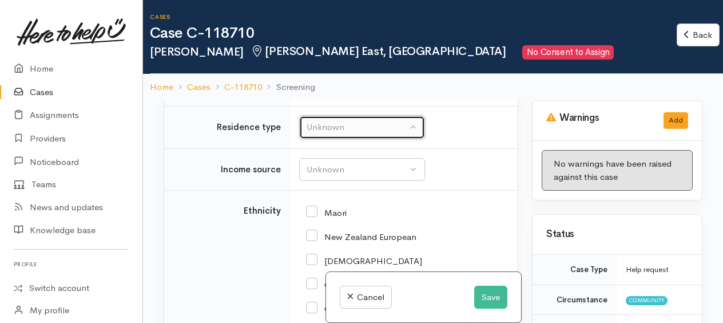
scroll to position [1487, 0]
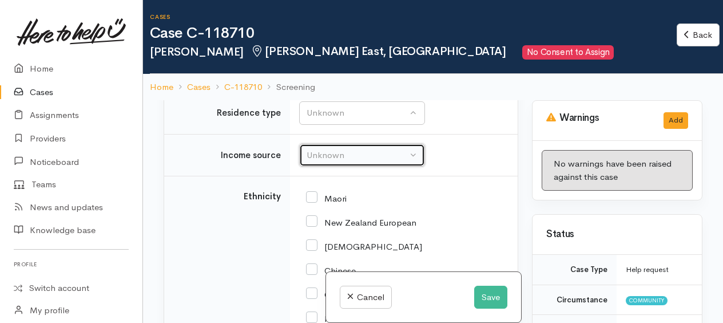
click at [329, 150] on div "Unknown" at bounding box center [357, 155] width 101 height 13
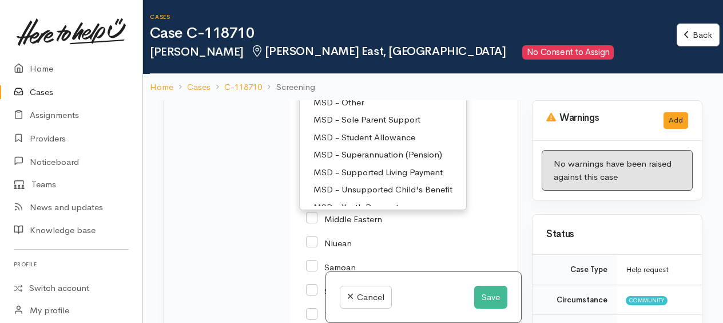
scroll to position [0, 0]
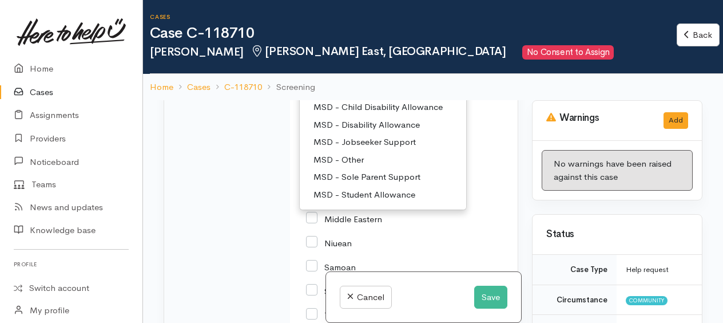
click at [363, 142] on span "MSD - Jobseeker Support" at bounding box center [364, 142] width 102 height 13
select select "4"
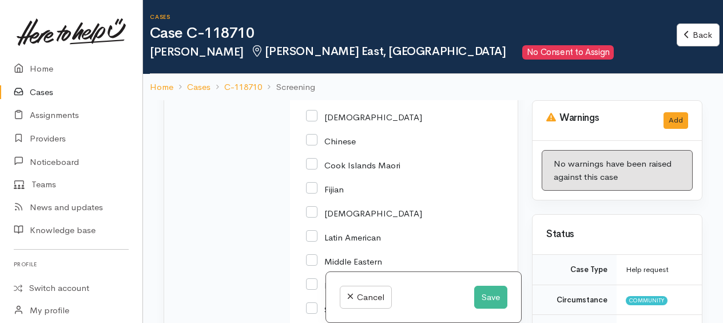
scroll to position [1551, 0]
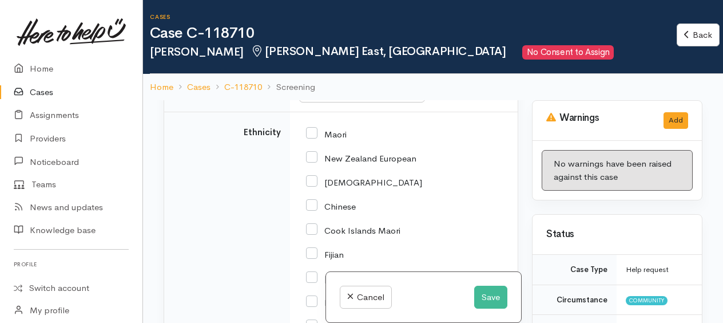
click at [315, 134] on input "Maori" at bounding box center [326, 133] width 41 height 10
checkbox input "true"
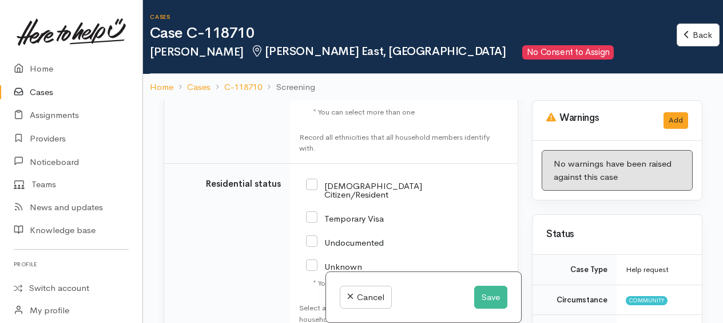
scroll to position [2066, 0]
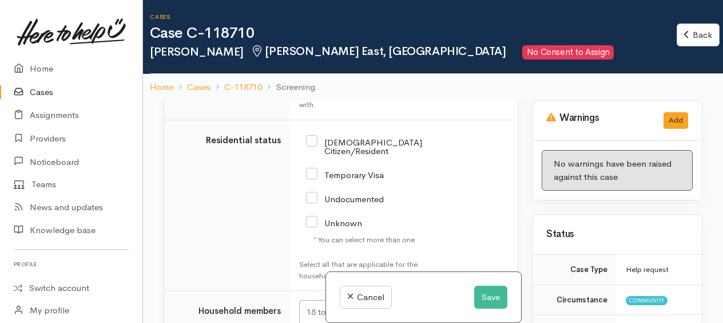
click at [317, 139] on input "NZ Citizen/Resident" at bounding box center [364, 145] width 116 height 19
checkbox input "true"
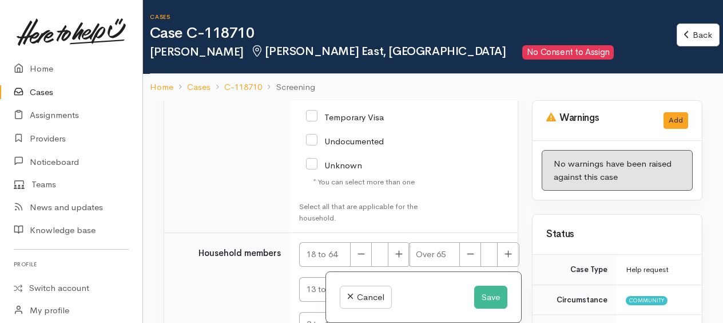
scroll to position [2187, 0]
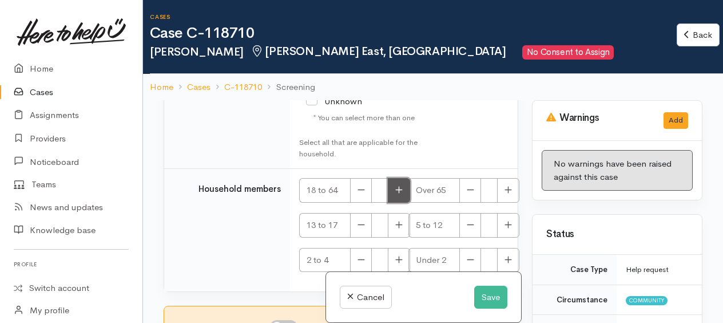
click at [400, 185] on icon "button" at bounding box center [398, 189] width 7 height 9
type input "1"
click at [277, 320] on input "I have been given consent to get help and share this information with appropria…" at bounding box center [283, 327] width 27 height 14
checkbox input "true"
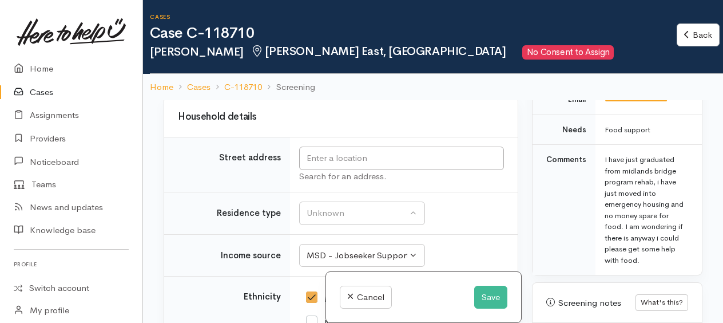
scroll to position [1444, 0]
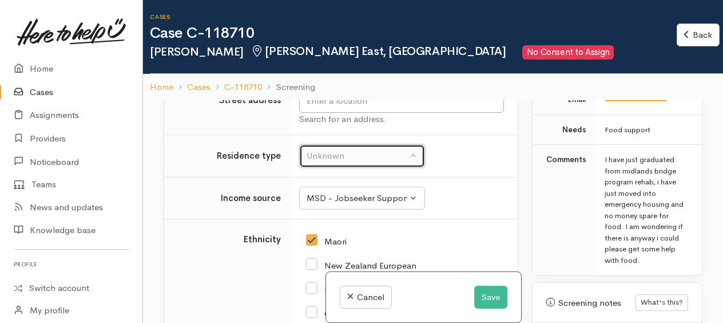
click at [345, 159] on div "Unknown" at bounding box center [357, 155] width 101 height 13
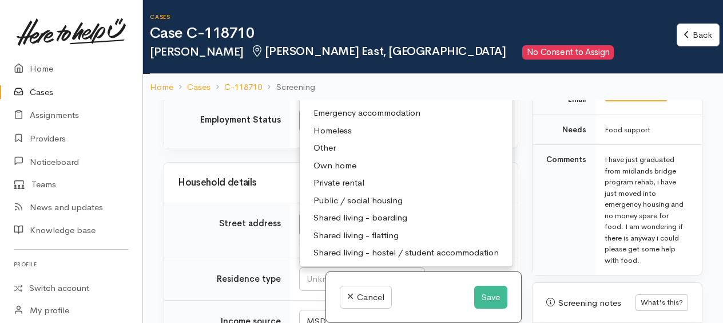
scroll to position [1304, 0]
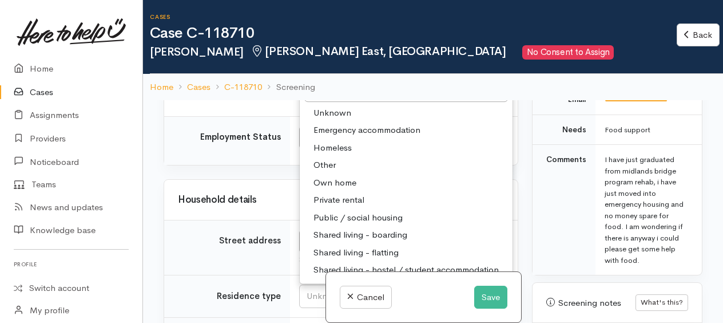
click at [360, 126] on span "Emergency accommodation" at bounding box center [366, 130] width 107 height 13
select select "7"
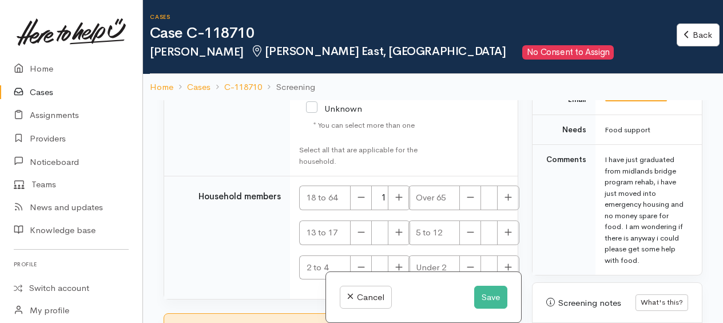
scroll to position [2187, 0]
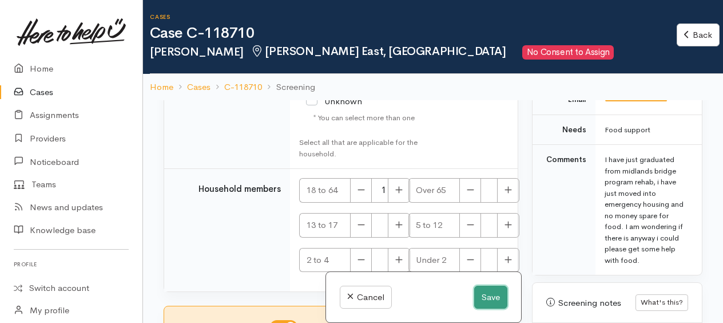
click at [488, 287] on button "Save" at bounding box center [490, 296] width 33 height 23
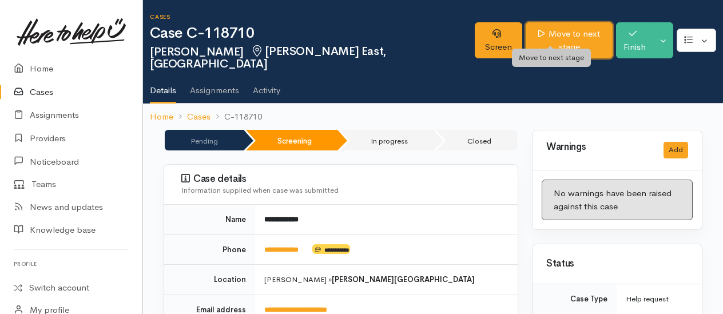
drag, startPoint x: 0, startPoint y: 0, endPoint x: 559, endPoint y: 35, distance: 559.8
click at [559, 35] on link "Move to next stage" at bounding box center [569, 40] width 87 height 36
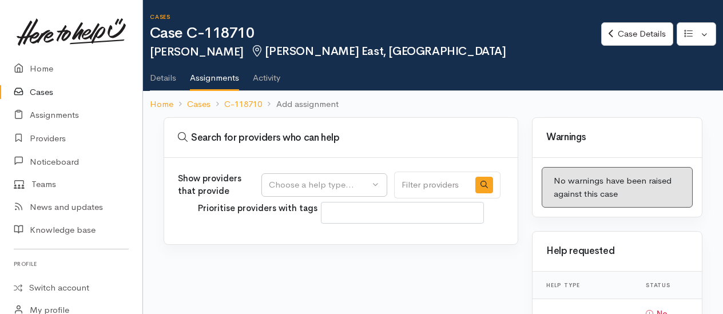
select select
click at [319, 185] on div "Choose a help type..." at bounding box center [319, 184] width 101 height 13
click at [290, 234] on span "Food support" at bounding box center [302, 239] width 53 height 13
select select "3"
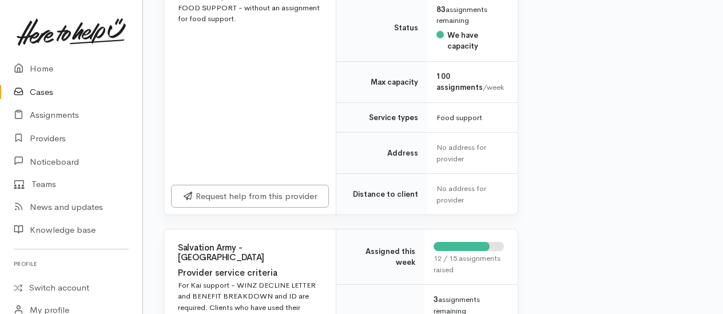
scroll to position [1487, 0]
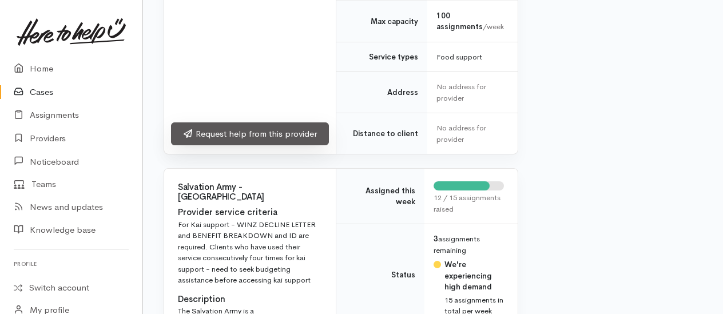
click at [277, 146] on link "Request help from this provider" at bounding box center [250, 133] width 158 height 23
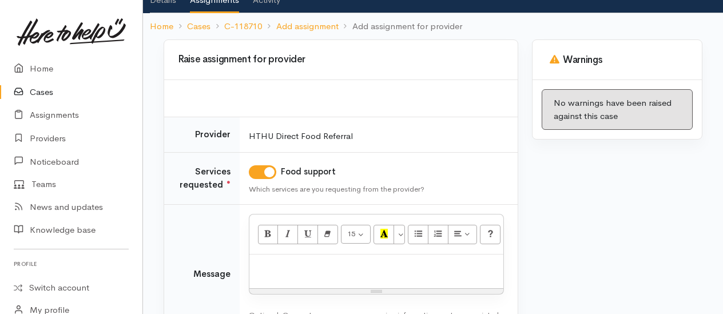
scroll to position [165, 0]
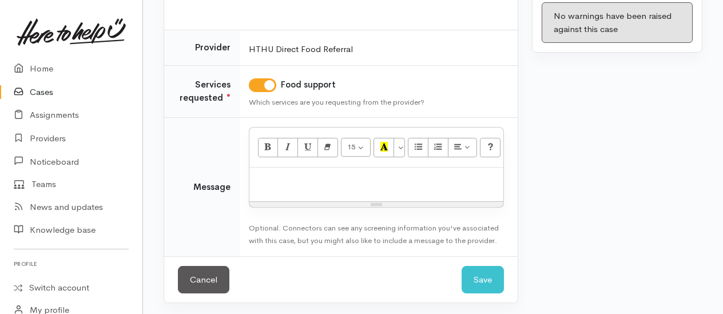
click at [323, 190] on div at bounding box center [376, 185] width 254 height 34
click at [337, 182] on p "provided options re direct food supprt" at bounding box center [376, 179] width 242 height 13
click at [367, 177] on p "provided direct food supprt" at bounding box center [376, 179] width 242 height 13
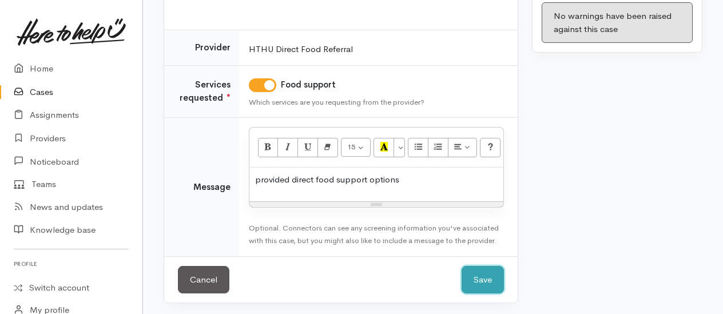
click at [475, 282] on button "Save" at bounding box center [482, 280] width 42 height 28
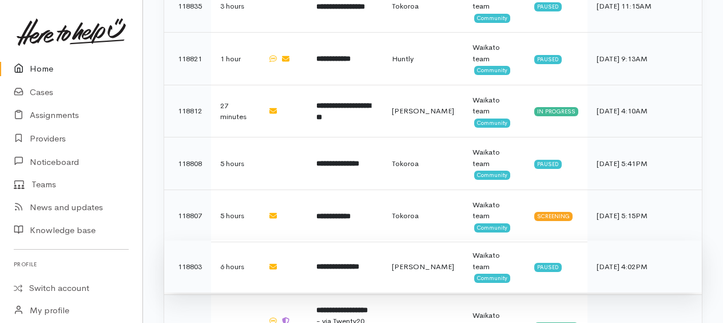
scroll to position [550, 0]
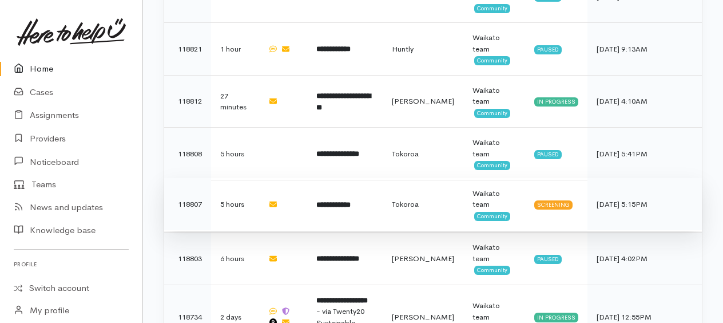
click at [338, 201] on b "**********" at bounding box center [333, 204] width 34 height 7
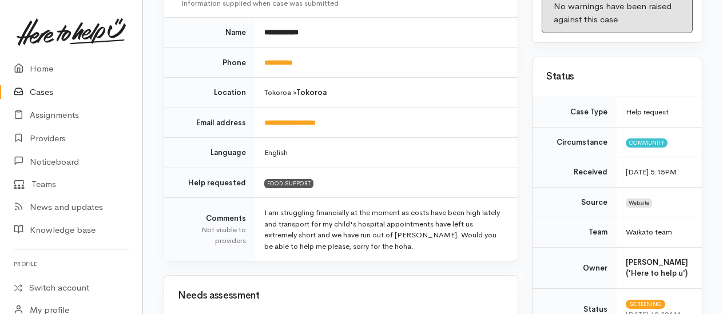
scroll to position [172, 0]
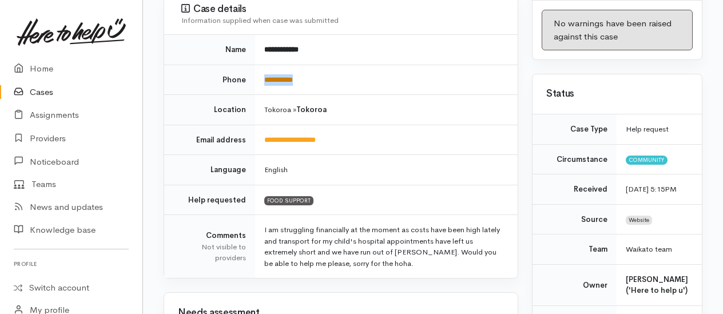
drag, startPoint x: 318, startPoint y: 79, endPoint x: 266, endPoint y: 75, distance: 52.2
click at [266, 75] on td "**********" at bounding box center [386, 80] width 262 height 30
copy link "**********"
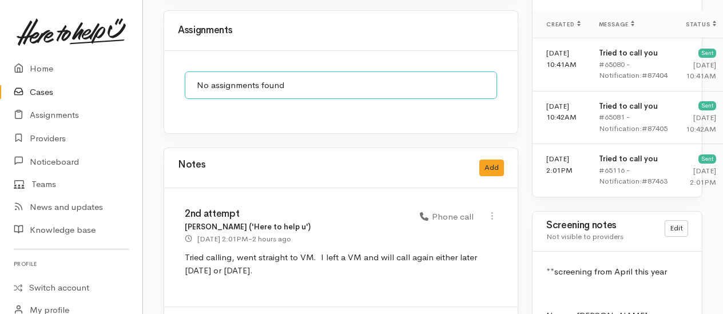
scroll to position [758, 0]
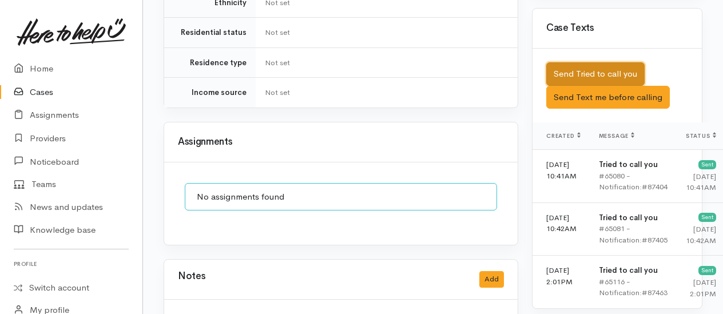
click at [591, 82] on button "Send Tried to call you" at bounding box center [595, 73] width 98 height 23
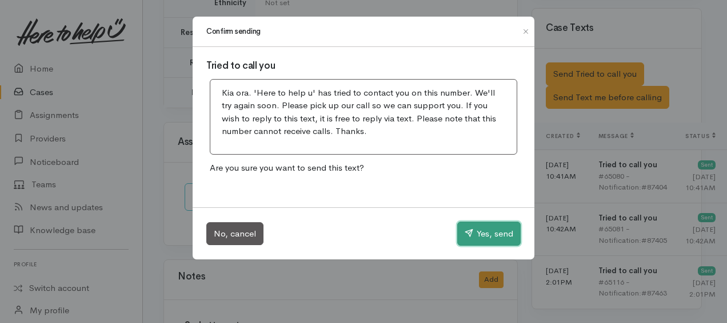
click at [488, 232] on button "Yes, send" at bounding box center [488, 233] width 63 height 24
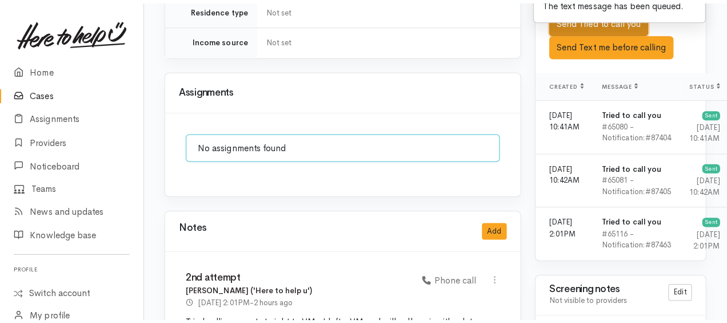
scroll to position [873, 0]
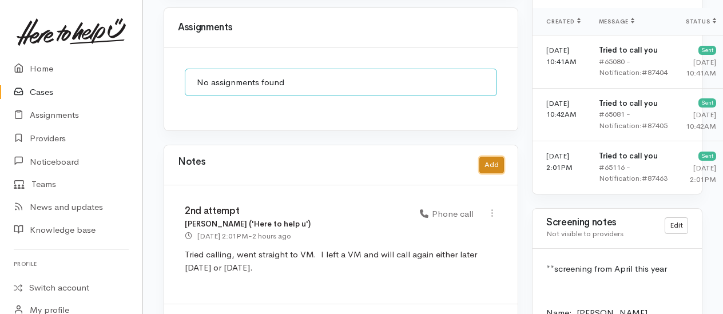
click at [491, 157] on button "Add" at bounding box center [491, 165] width 25 height 17
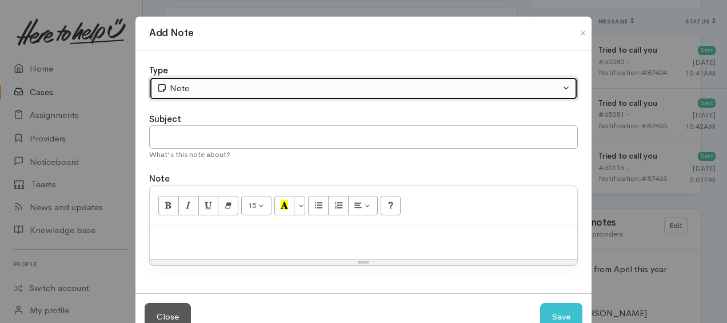
click at [213, 89] on div "Note" at bounding box center [359, 88] width 404 height 13
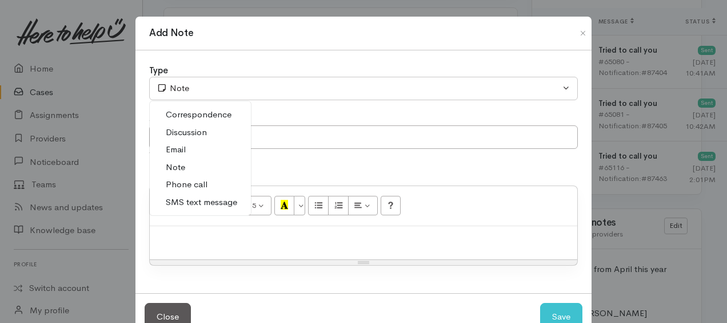
click at [193, 181] on span "Phone call" at bounding box center [187, 184] width 42 height 13
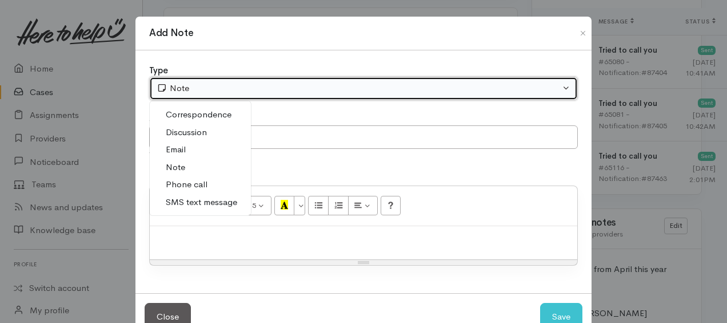
select select "3"
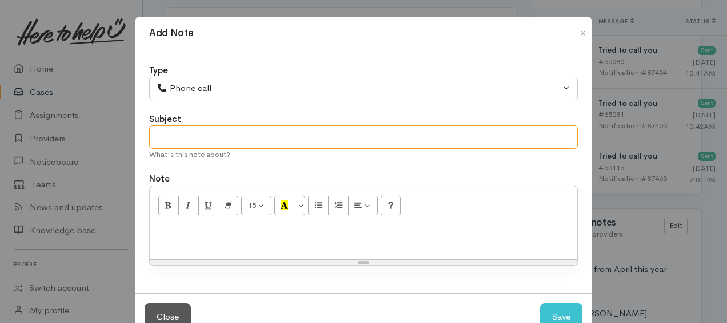
click at [157, 134] on input "text" at bounding box center [363, 136] width 429 height 23
type input "3rd attempt"
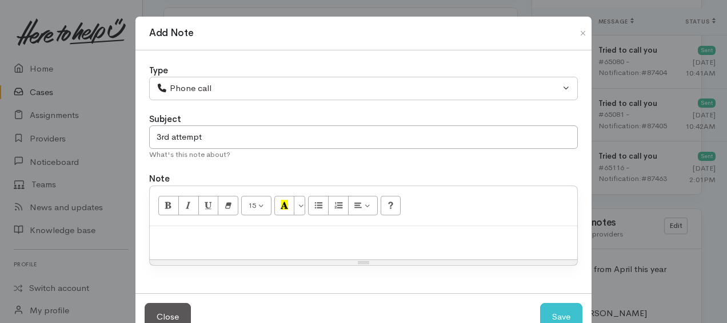
click at [161, 240] on p at bounding box center [364, 238] width 416 height 13
click at [203, 237] on p "Tried calling, no answer" at bounding box center [364, 238] width 416 height 13
click at [308, 238] on p "Tried calling, phone rnag but no answer" at bounding box center [364, 238] width 416 height 13
drag, startPoint x: 240, startPoint y: 228, endPoint x: 238, endPoint y: 234, distance: 7.1
click at [329, 228] on div "Tried calling, phone rang but no answer." at bounding box center [364, 243] width 428 height 34
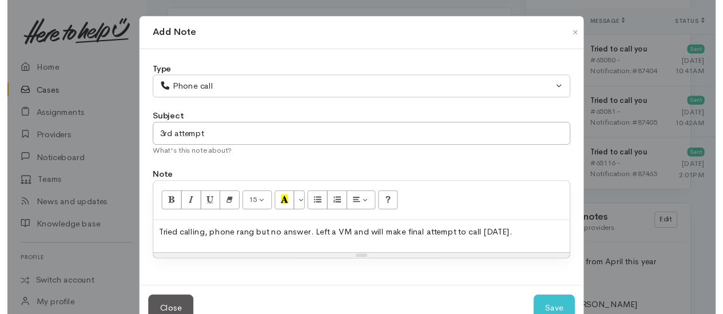
scroll to position [31, 0]
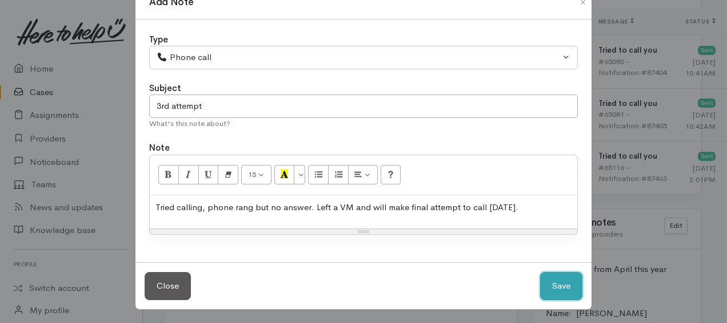
click at [549, 278] on button "Save" at bounding box center [561, 286] width 42 height 28
select select "1"
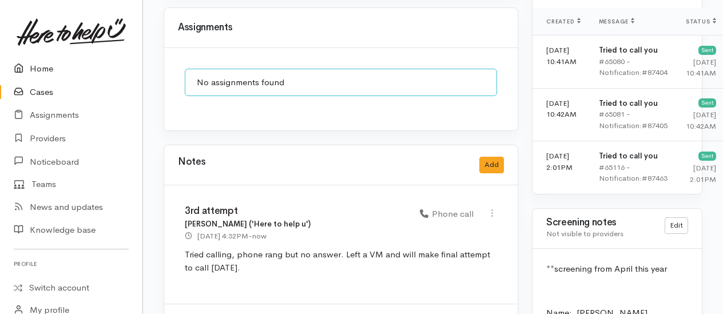
drag, startPoint x: 44, startPoint y: 66, endPoint x: 34, endPoint y: 69, distance: 10.9
click at [44, 66] on link "Home" at bounding box center [71, 68] width 142 height 23
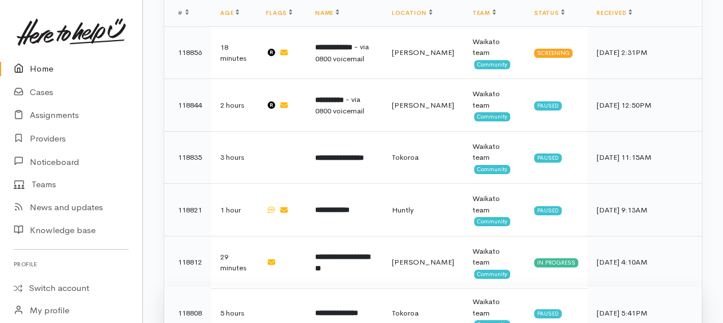
scroll to position [378, 0]
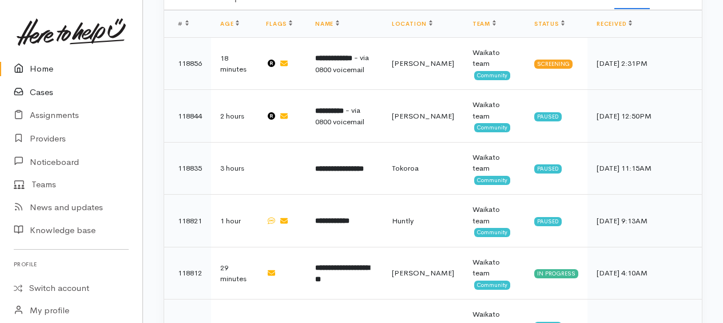
click at [46, 92] on link "Cases" at bounding box center [71, 92] width 142 height 23
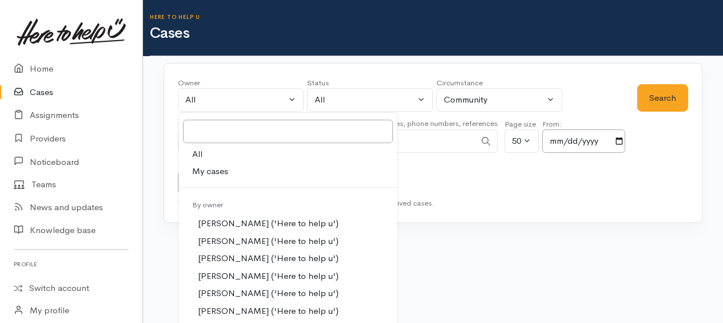
click at [215, 169] on span "My cases" at bounding box center [210, 171] width 36 height 13
select select "1759"
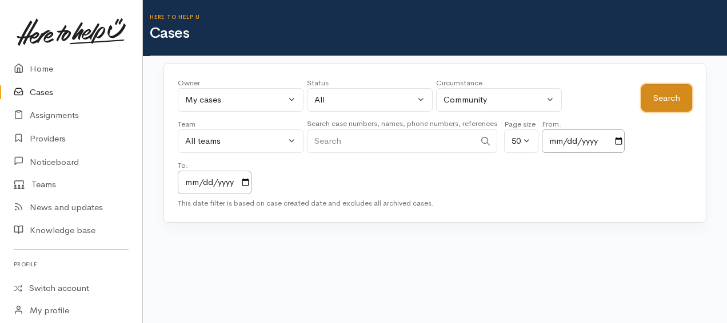
click at [669, 105] on button "Search" at bounding box center [667, 98] width 51 height 28
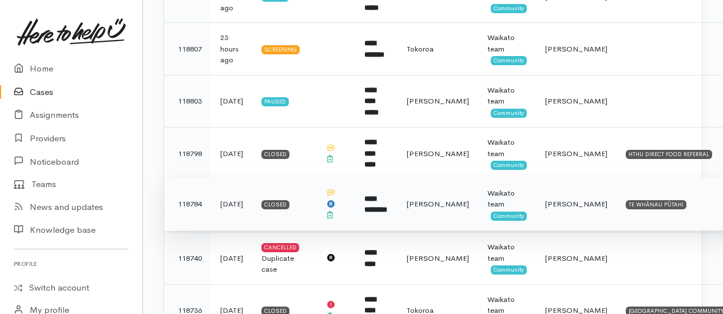
scroll to position [801, 0]
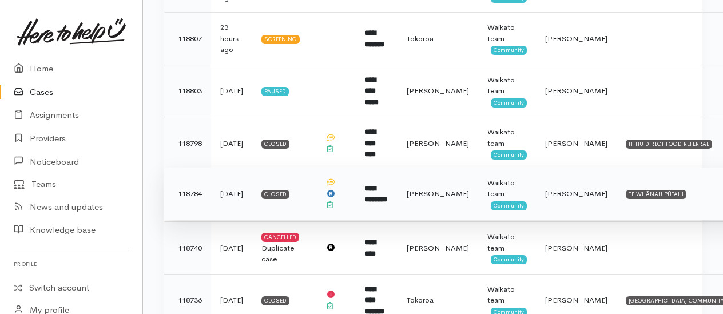
click at [387, 185] on b "**********" at bounding box center [375, 194] width 23 height 19
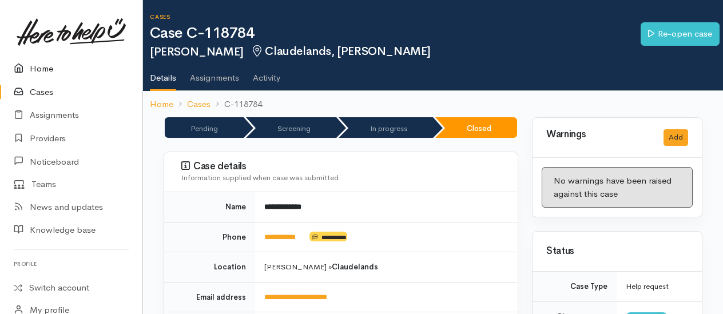
click at [46, 67] on link "Home" at bounding box center [71, 68] width 142 height 23
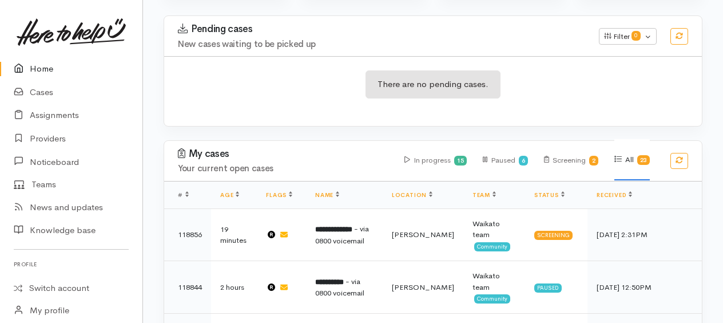
scroll to position [206, 0]
click at [54, 119] on link "Assignments" at bounding box center [71, 115] width 142 height 23
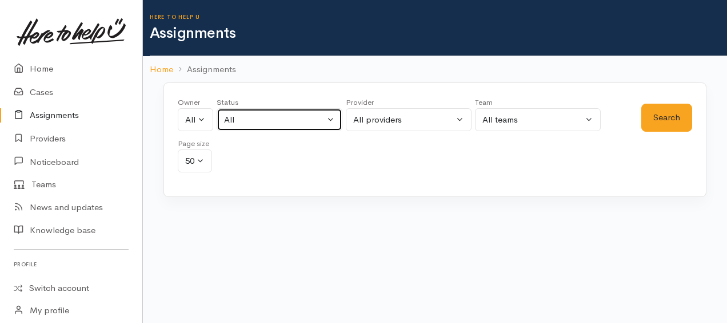
click at [233, 120] on div "All" at bounding box center [274, 119] width 101 height 13
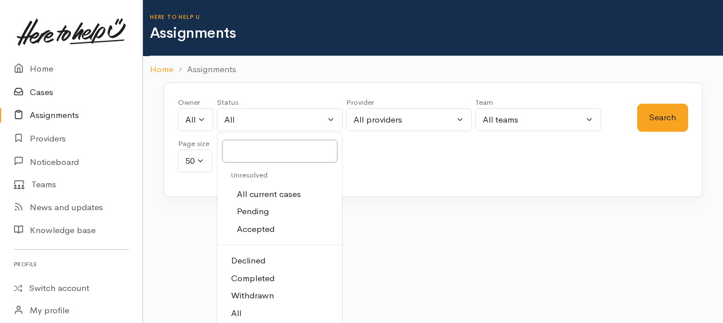
click at [43, 90] on link "Cases" at bounding box center [71, 92] width 142 height 23
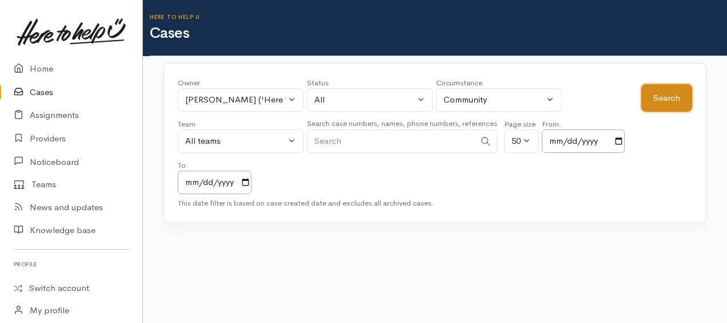
click at [670, 98] on button "Search" at bounding box center [667, 98] width 51 height 28
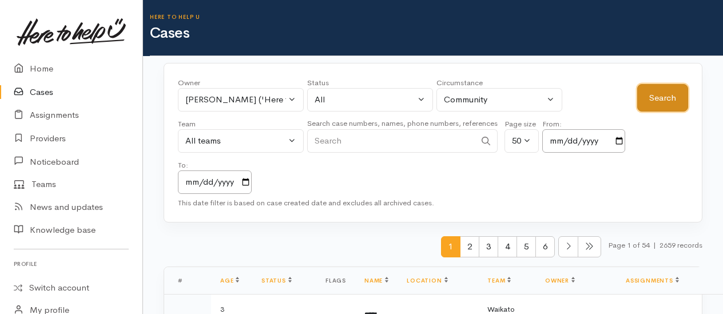
scroll to position [229, 0]
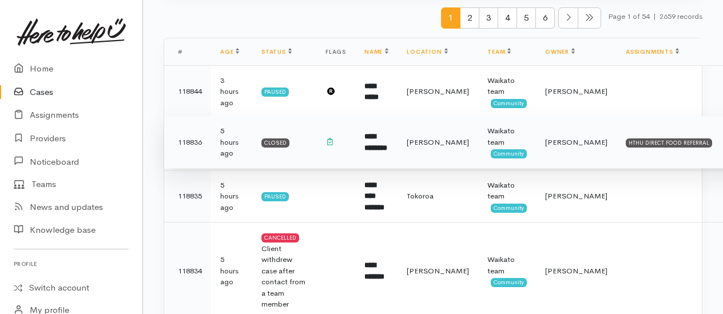
click at [387, 138] on td "**********" at bounding box center [376, 142] width 42 height 53
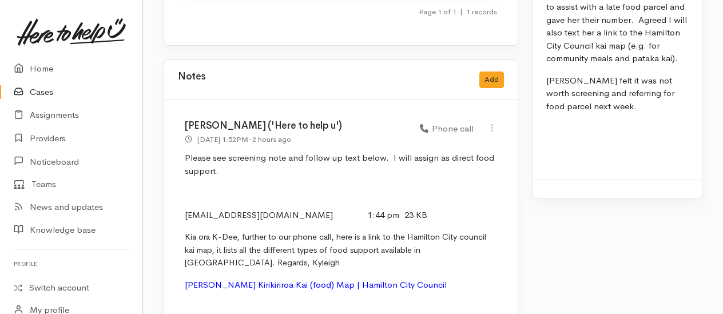
scroll to position [1242, 0]
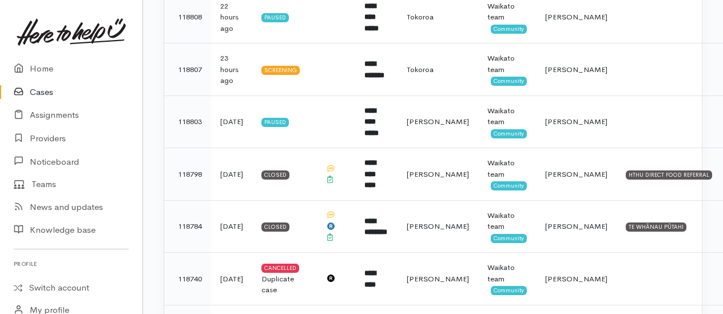
scroll to position [801, 0]
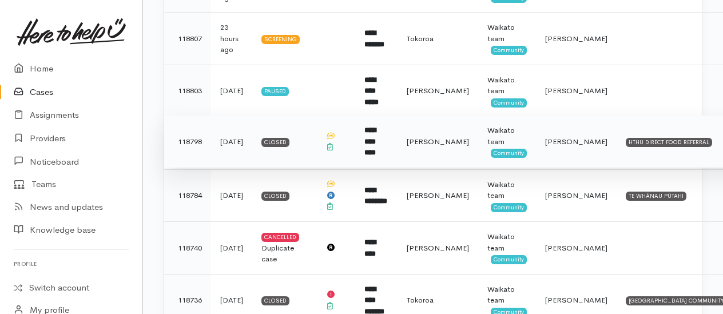
click at [376, 128] on b "**********" at bounding box center [369, 141] width 11 height 30
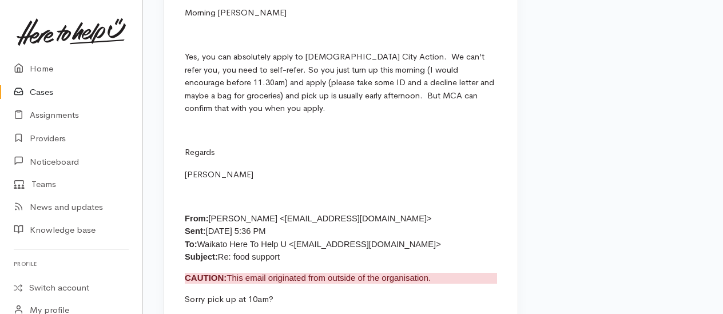
scroll to position [1372, 0]
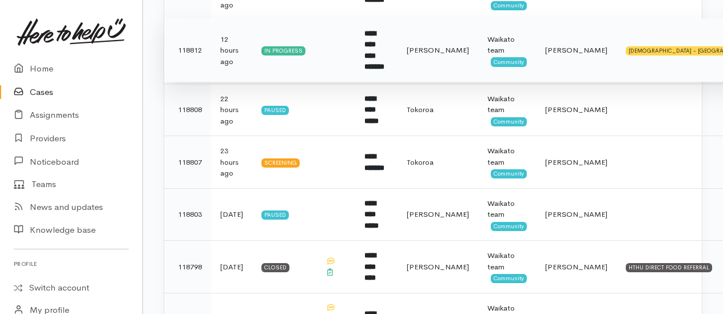
scroll to position [722, 0]
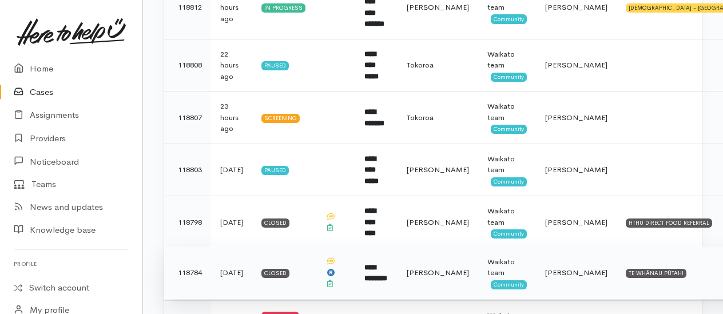
click at [386, 264] on b "**********" at bounding box center [375, 273] width 23 height 19
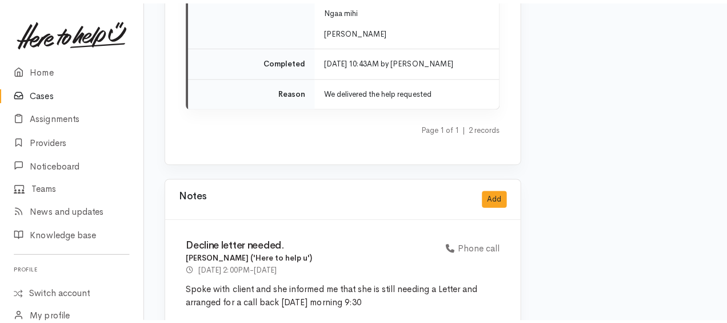
scroll to position [2174, 0]
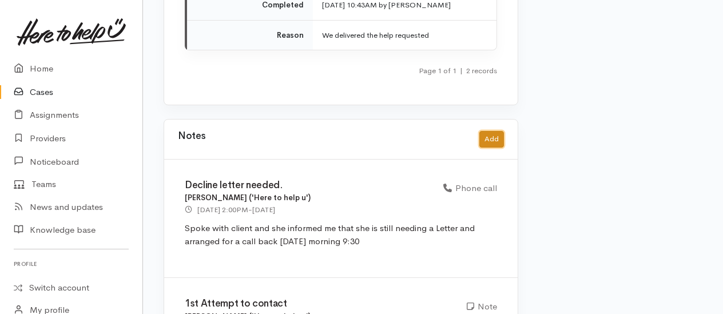
click at [494, 131] on button "Add" at bounding box center [491, 139] width 25 height 17
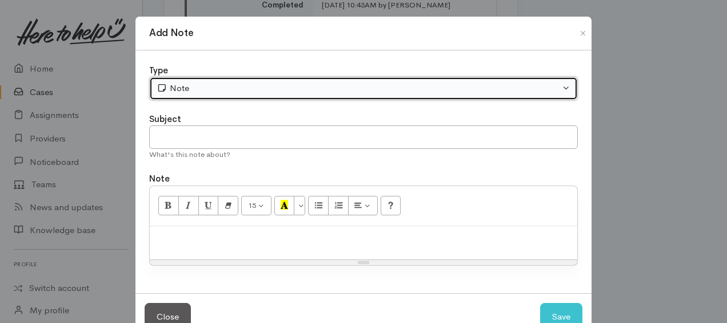
click at [256, 94] on div "Note" at bounding box center [359, 88] width 404 height 13
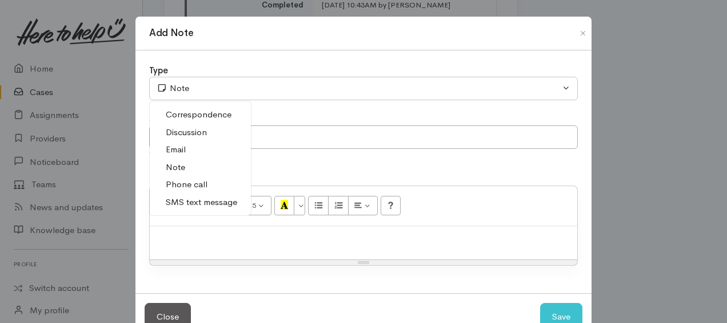
click at [205, 189] on link "Phone call" at bounding box center [200, 185] width 101 height 18
select select "3"
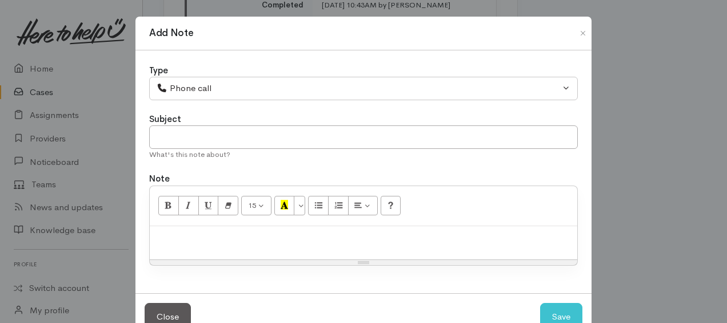
click at [225, 238] on p at bounding box center [364, 238] width 416 height 13
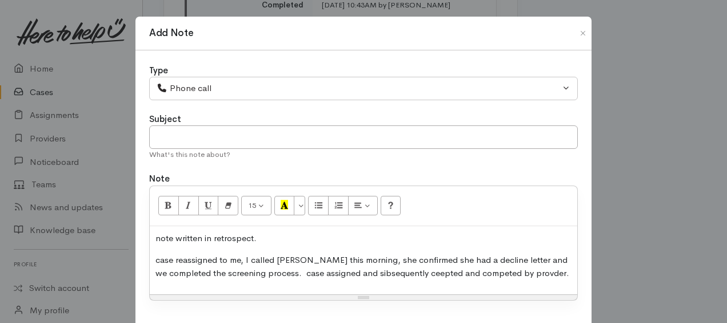
click at [293, 272] on p "case reassigned to me, I called Emma this morning, she confirmed she had a decl…" at bounding box center [364, 266] width 416 height 26
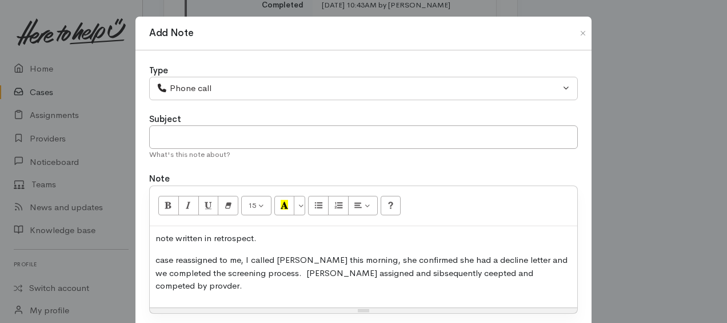
click at [157, 260] on p "case reassigned to me, I called Emma this morning, she confirmed she had a decl…" at bounding box center [364, 272] width 416 height 39
drag, startPoint x: 421, startPoint y: 274, endPoint x: 487, endPoint y: 285, distance: 66.6
click at [487, 285] on div "note written in retrospect. Case reassigned to me, I called Emma this morning, …" at bounding box center [364, 266] width 428 height 81
drag, startPoint x: 443, startPoint y: 274, endPoint x: 414, endPoint y: 274, distance: 29.2
click at [412, 278] on div "note written in retrospect. Case reassigned to me, I called Emma this morning, …" at bounding box center [364, 266] width 428 height 81
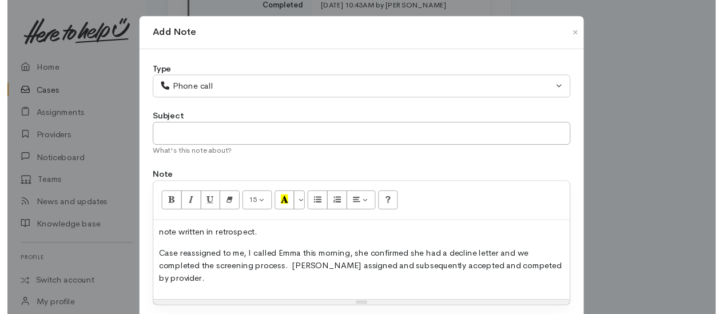
scroll to position [66, 0]
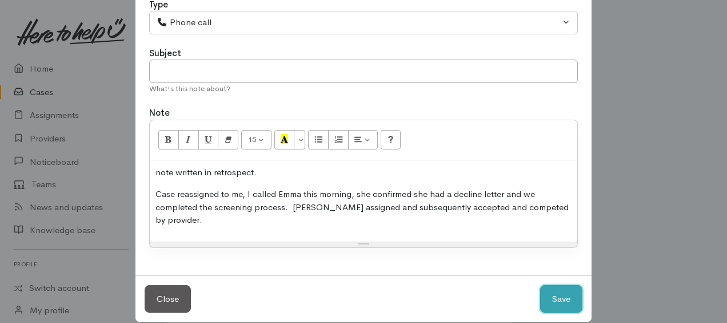
click at [562, 285] on button "Save" at bounding box center [561, 299] width 42 height 28
select select "1"
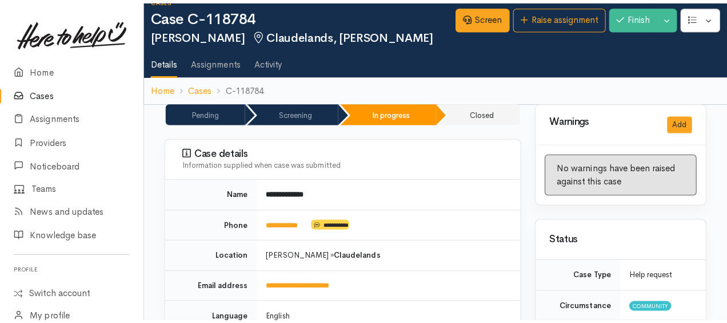
scroll to position [0, 0]
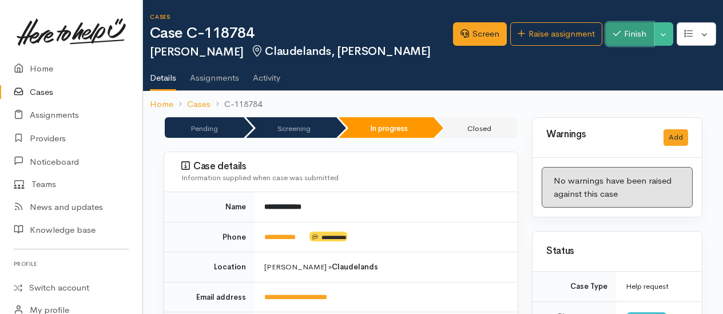
click at [632, 29] on button "Finish" at bounding box center [630, 33] width 48 height 23
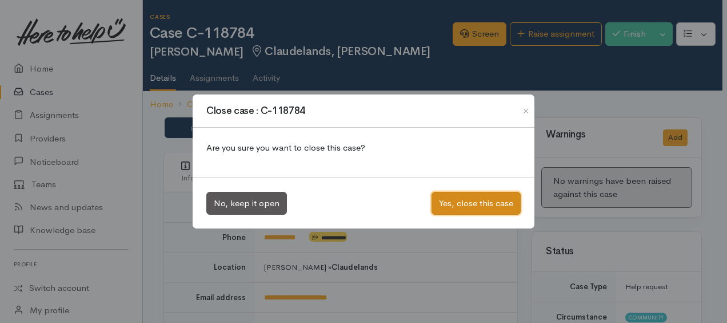
click at [456, 201] on button "Yes, close this case" at bounding box center [476, 203] width 89 height 23
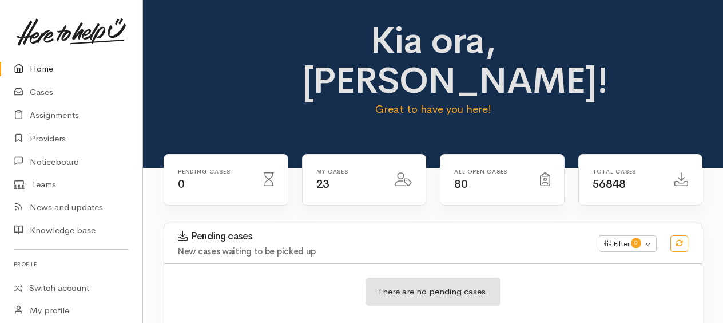
scroll to position [43, 0]
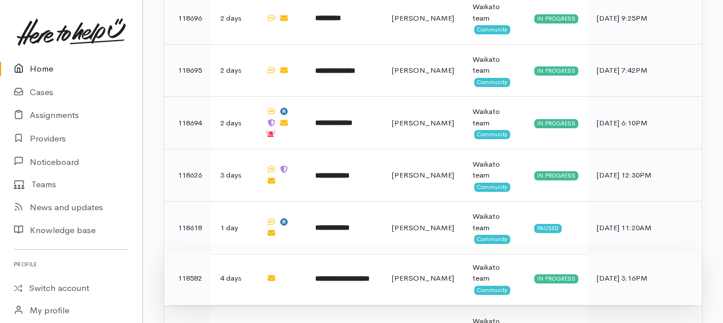
scroll to position [950, 0]
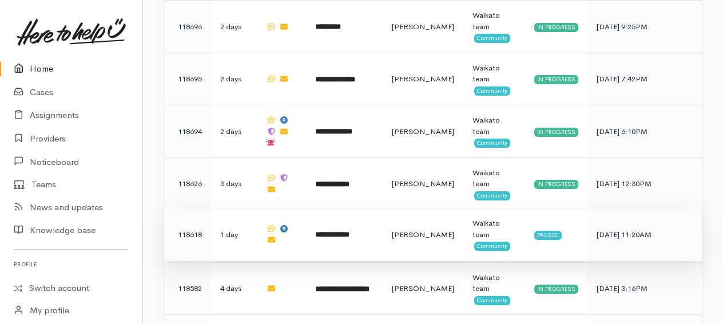
click at [348, 230] on b "**********" at bounding box center [332, 233] width 34 height 7
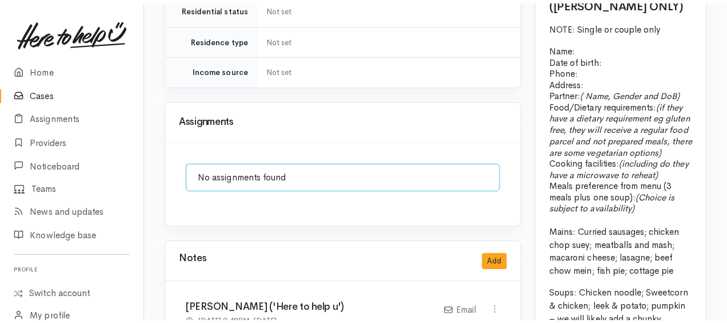
scroll to position [1204, 0]
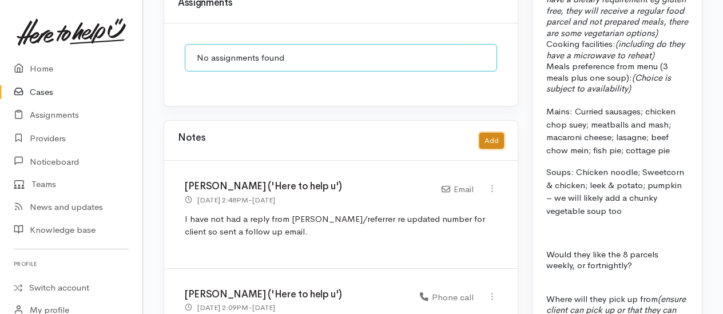
click at [486, 133] on button "Add" at bounding box center [491, 141] width 25 height 17
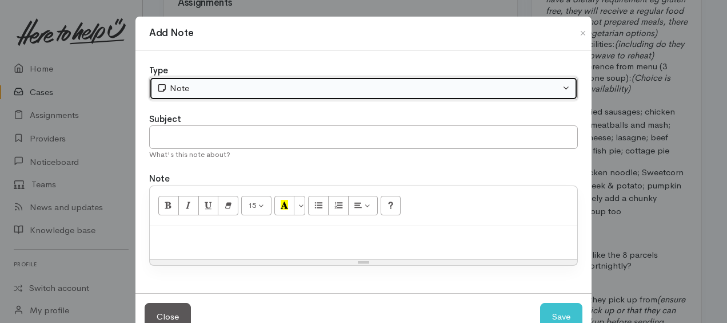
click at [253, 84] on div "Note" at bounding box center [359, 88] width 404 height 13
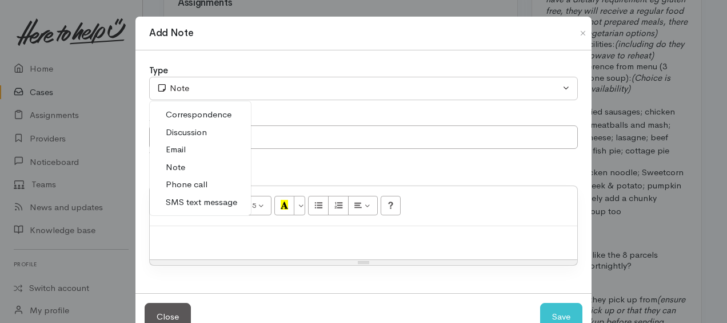
click at [199, 180] on span "Phone call" at bounding box center [187, 184] width 42 height 13
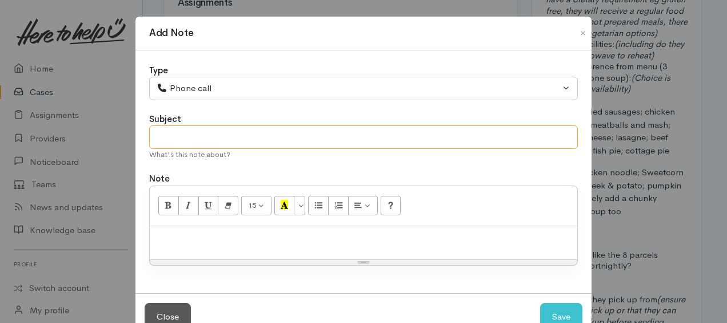
click at [198, 136] on input "text" at bounding box center [363, 136] width 429 height 23
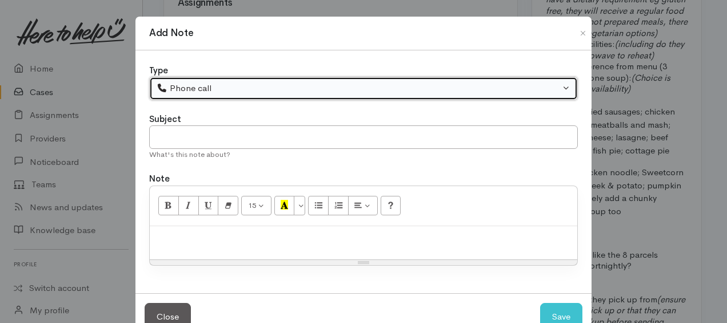
click at [213, 89] on div "Phone call" at bounding box center [359, 88] width 404 height 13
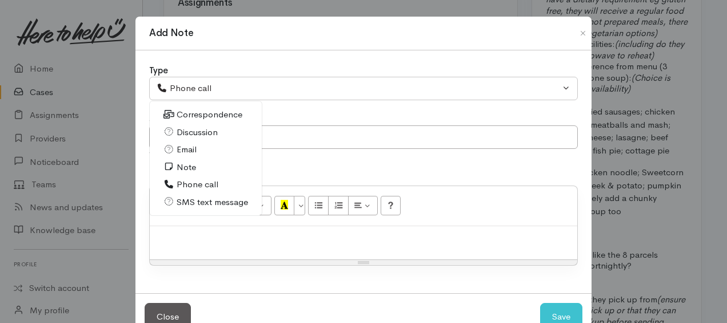
click at [184, 146] on span "Email" at bounding box center [187, 149] width 20 height 13
select select "2"
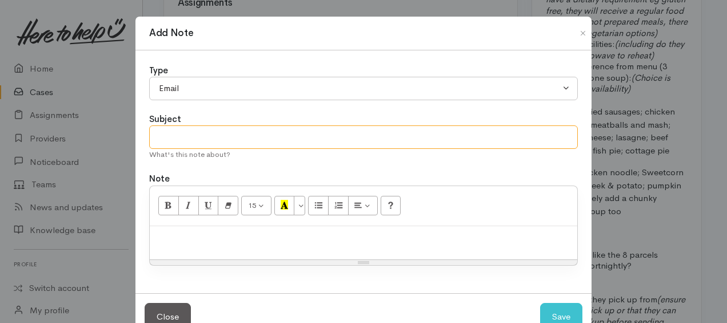
click at [192, 135] on input "text" at bounding box center [363, 136] width 429 height 23
click at [229, 134] on input "no reply from Tavita I will now cacnel this request" at bounding box center [363, 136] width 429 height 23
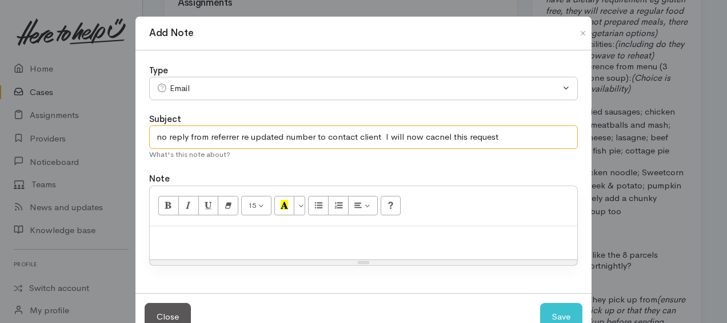
click at [504, 134] on input "no reply from referrer re updated number to contact client I will now cacnel th…" at bounding box center [363, 136] width 429 height 23
type input "no reply from referrer re updated number to contact client"
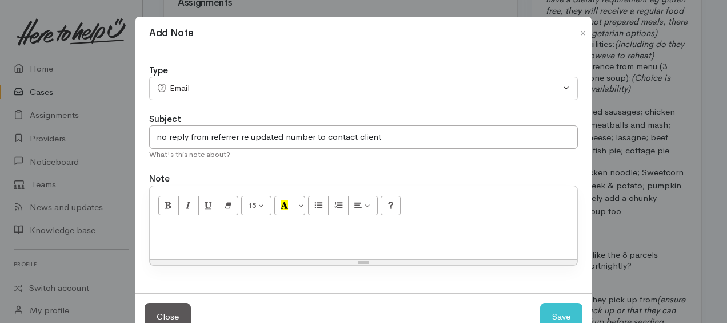
click at [351, 234] on p at bounding box center [364, 238] width 416 height 13
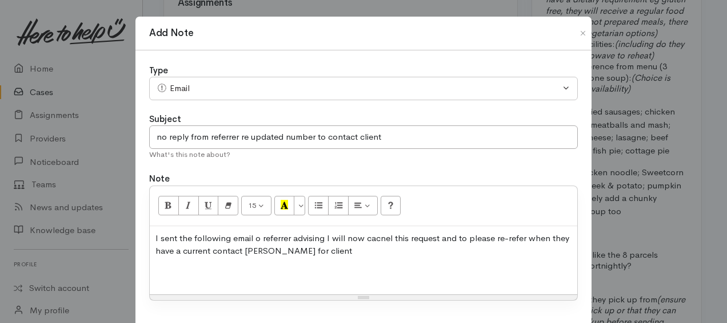
click at [253, 237] on p "I sent the following email o referrer advising I will now cacnel this request a…" at bounding box center [364, 245] width 416 height 26
click at [314, 245] on p "I sent the following email to referrer advising I will now cancel this request …" at bounding box center [364, 245] width 416 height 26
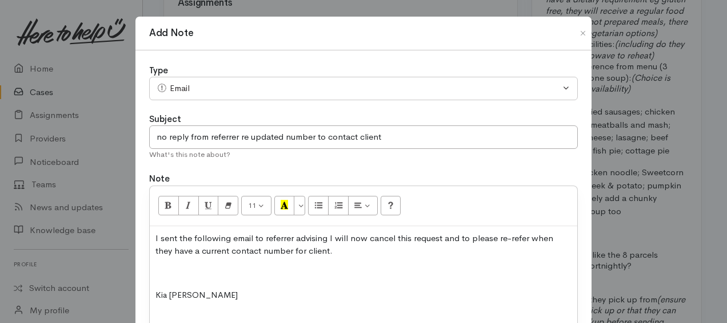
scroll to position [113, 0]
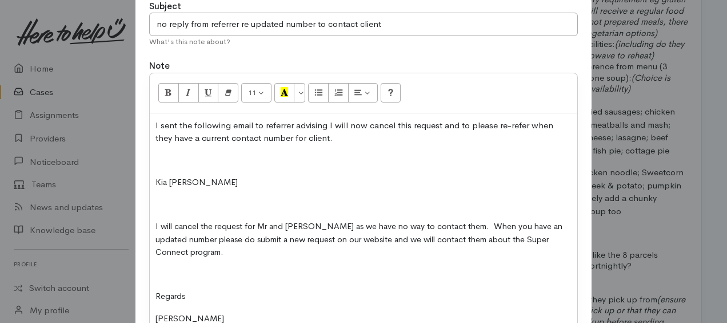
click at [152, 160] on div "I sent the following email to referrer advising I will now cancel this request …" at bounding box center [364, 237] width 428 height 248
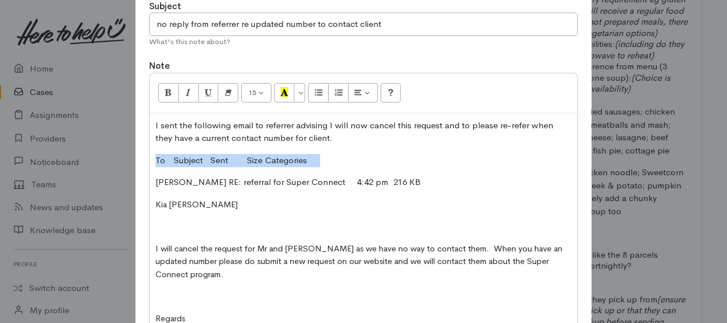
drag, startPoint x: 153, startPoint y: 156, endPoint x: 363, endPoint y: 165, distance: 210.6
click at [363, 165] on p "To Subject Sent Size Categories" at bounding box center [364, 160] width 416 height 13
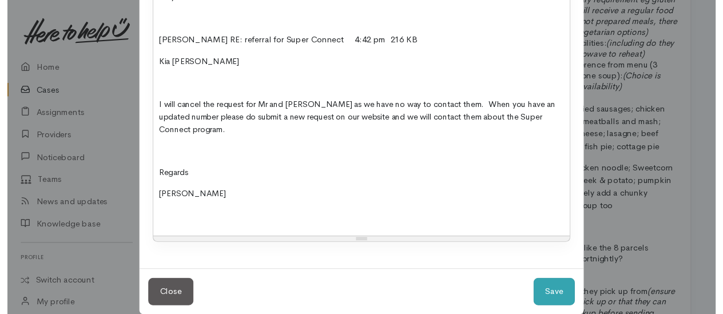
scroll to position [268, 0]
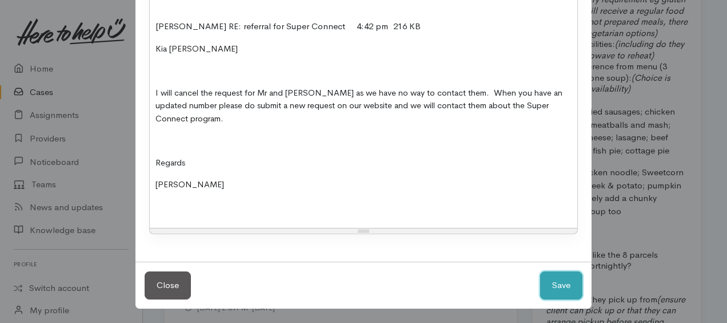
click at [557, 282] on button "Save" at bounding box center [561, 285] width 42 height 28
select select "1"
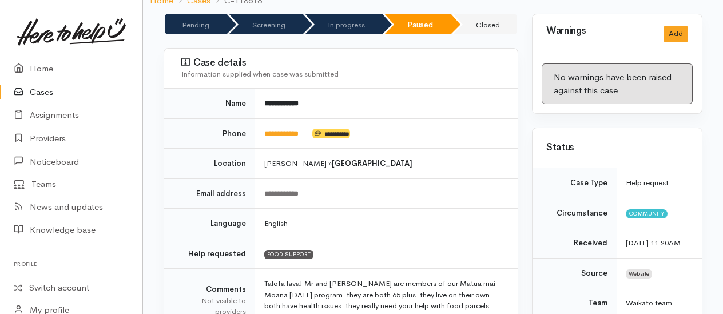
scroll to position [0, 0]
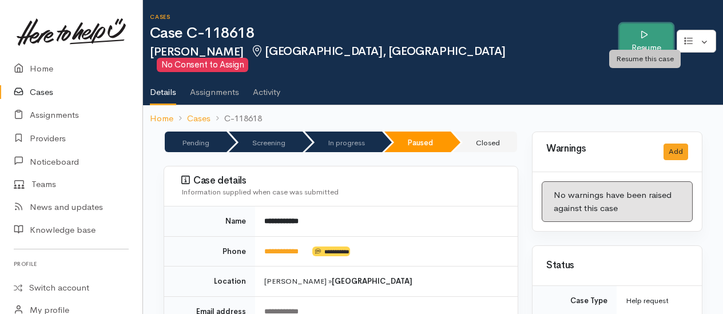
click at [652, 38] on link "Resume" at bounding box center [646, 41] width 54 height 36
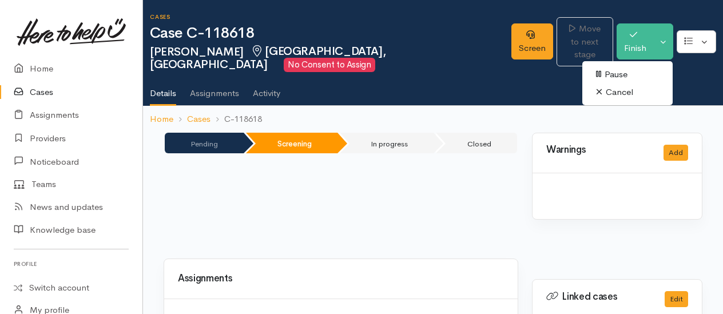
click at [618, 91] on link "Cancel" at bounding box center [627, 92] width 90 height 18
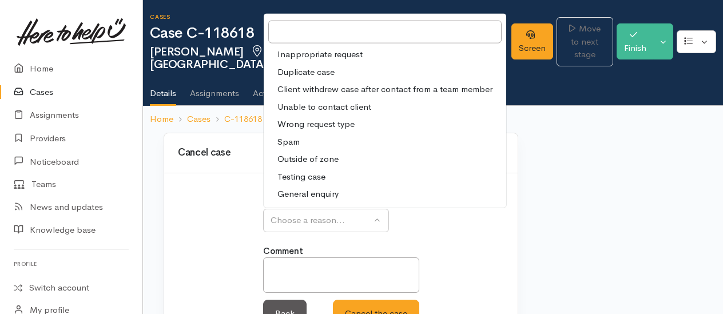
click at [301, 104] on span "Unable to contact client" at bounding box center [324, 106] width 94 height 13
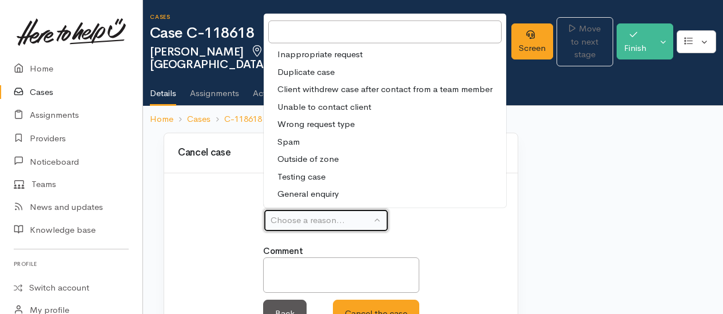
select select "4"
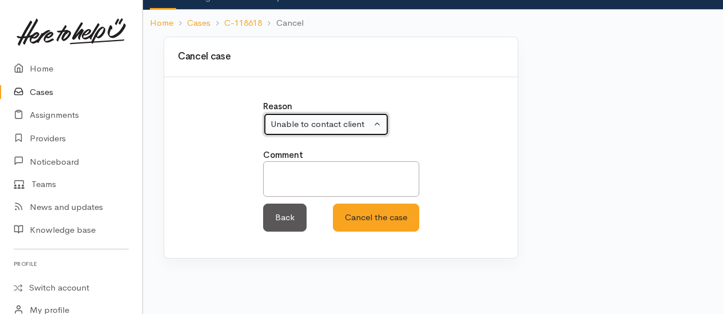
scroll to position [97, 0]
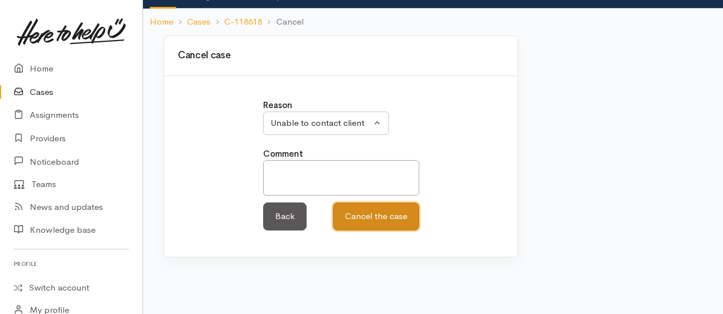
click at [384, 209] on button "Cancel the case" at bounding box center [376, 216] width 86 height 28
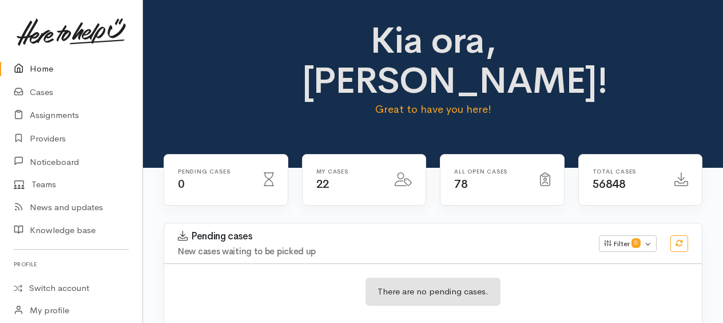
click at [45, 70] on link "Home" at bounding box center [71, 68] width 142 height 23
click at [49, 67] on link "Home" at bounding box center [71, 68] width 142 height 23
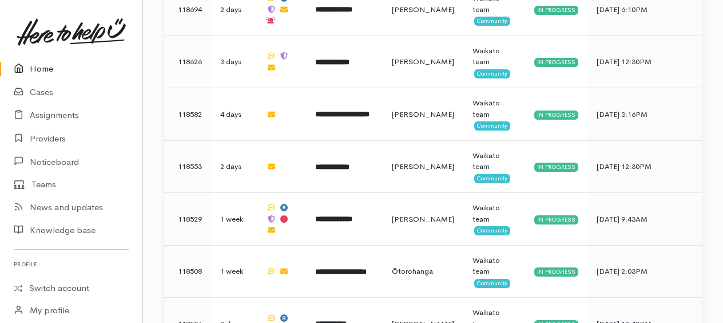
scroll to position [1081, 0]
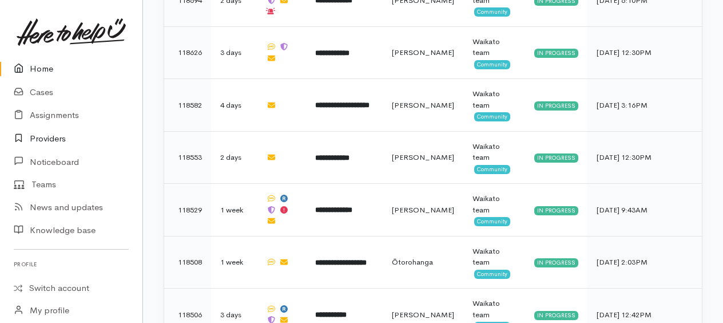
click at [56, 132] on link "Providers" at bounding box center [71, 138] width 142 height 23
click at [53, 141] on link "Providers" at bounding box center [71, 138] width 142 height 23
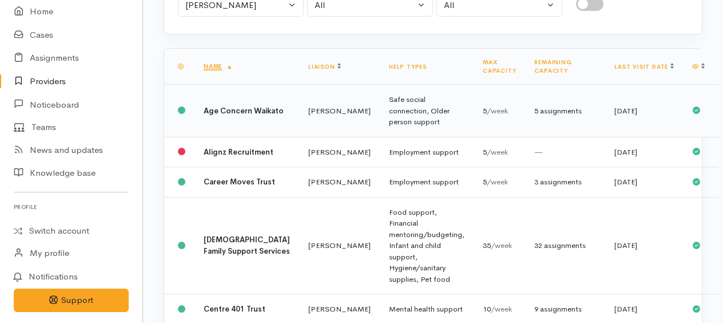
scroll to position [172, 0]
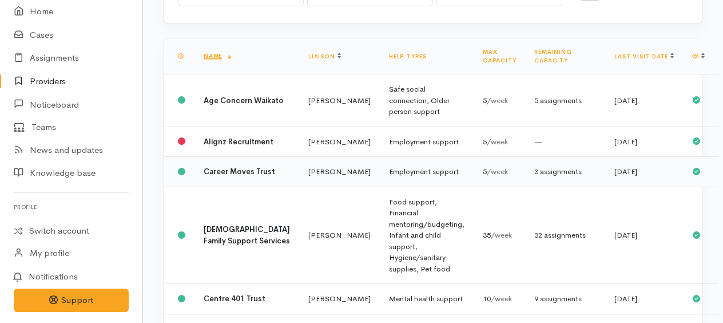
click at [534, 177] on div "3 assignments" at bounding box center [565, 171] width 62 height 11
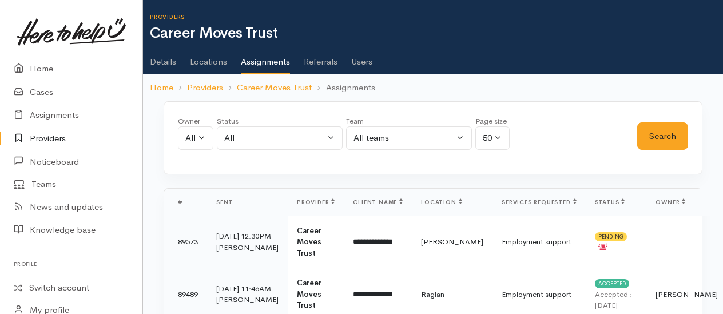
scroll to position [57, 0]
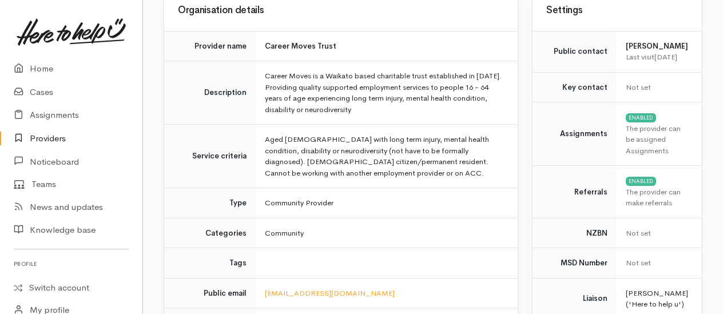
scroll to position [114, 0]
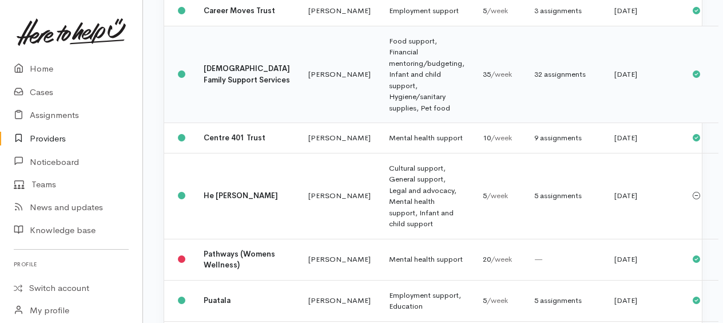
scroll to position [343, 0]
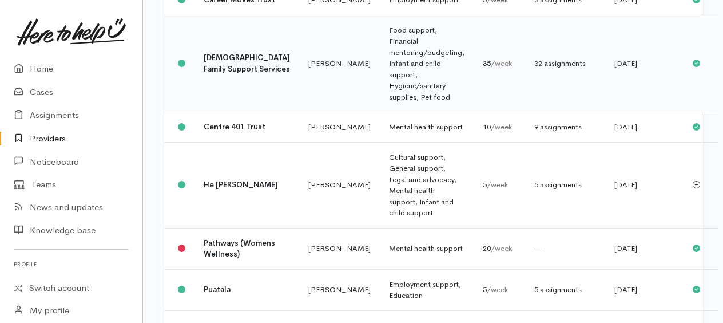
click at [380, 92] on td "Food support, Financial mentoring/budgeting, Infant and child support, Hygiene/…" at bounding box center [427, 63] width 94 height 97
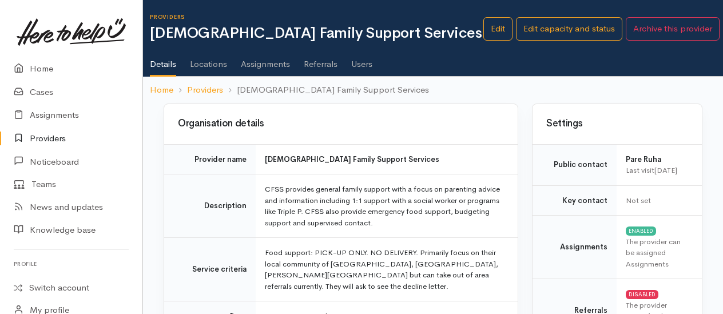
click at [258, 61] on link "Assignments" at bounding box center [265, 60] width 49 height 32
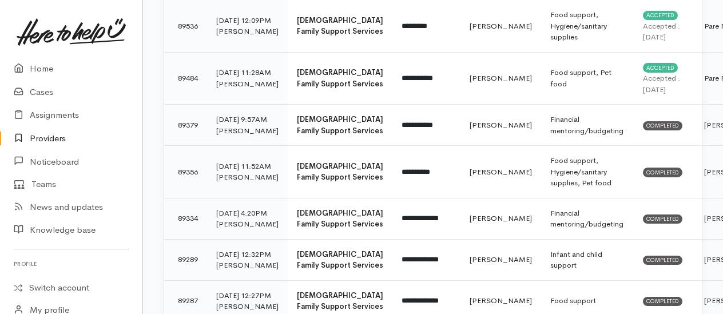
scroll to position [286, 0]
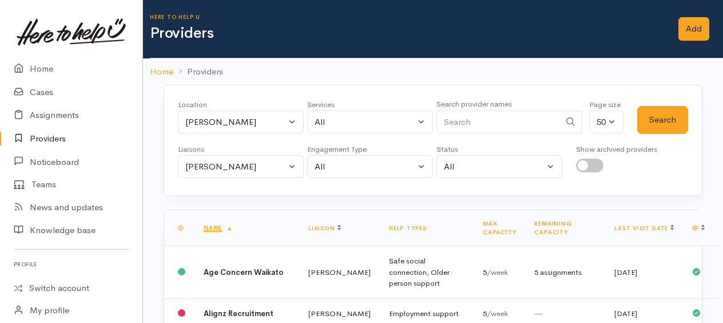
scroll to position [351, 0]
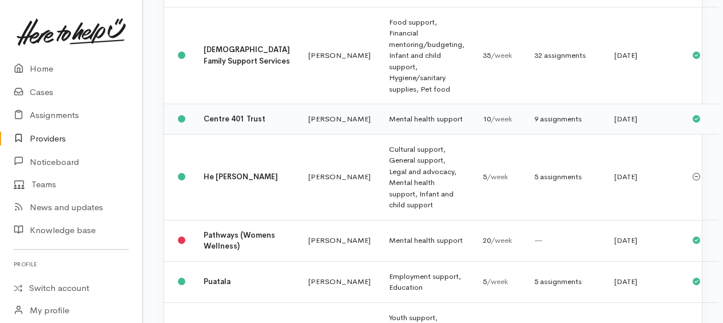
click at [534, 125] on div "9 assignments" at bounding box center [565, 118] width 62 height 11
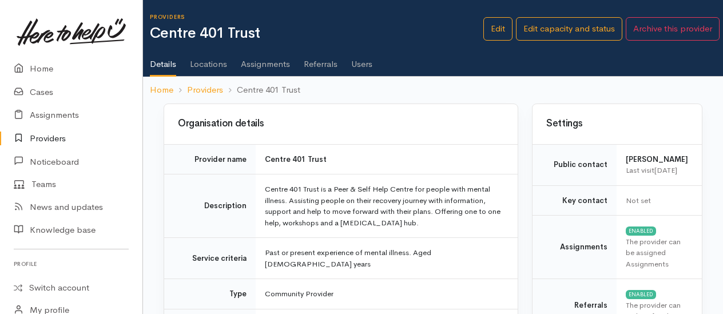
click at [254, 64] on link "Assignments" at bounding box center [265, 60] width 49 height 32
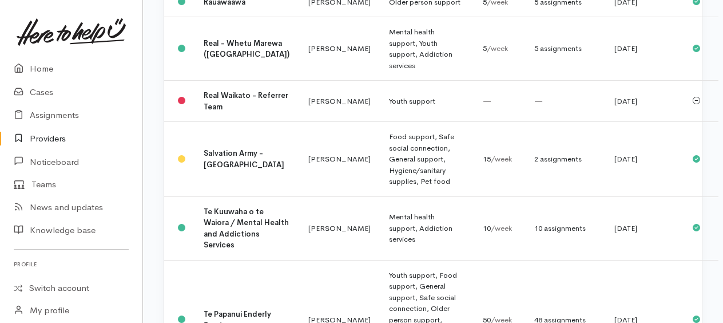
scroll to position [831, 0]
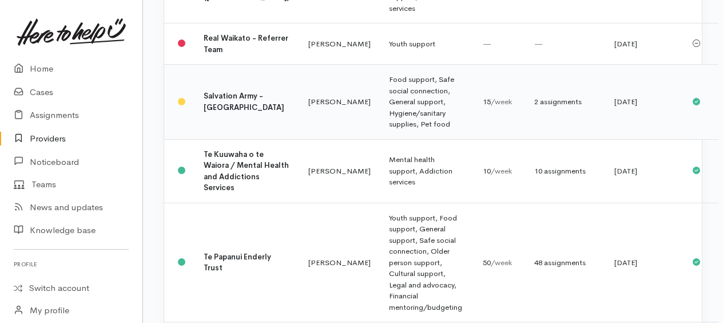
click at [534, 108] on div "2 assignments" at bounding box center [565, 101] width 62 height 11
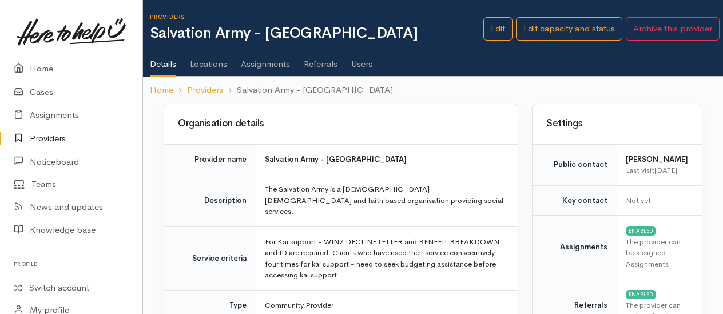
click at [273, 66] on link "Assignments" at bounding box center [265, 60] width 49 height 32
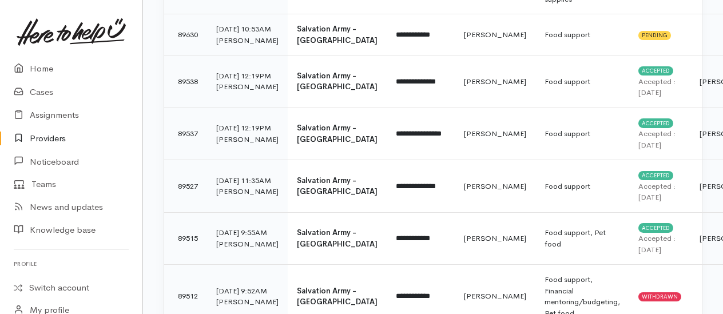
scroll to position [286, 0]
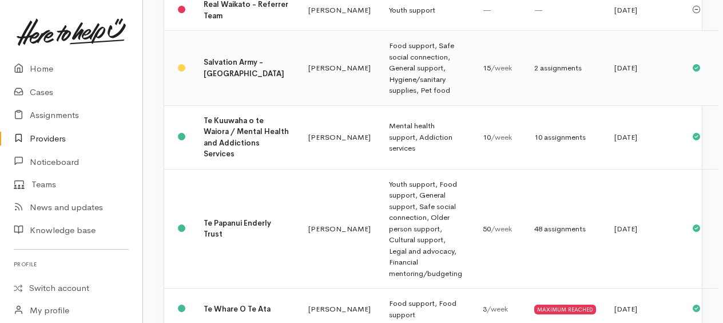
scroll to position [946, 0]
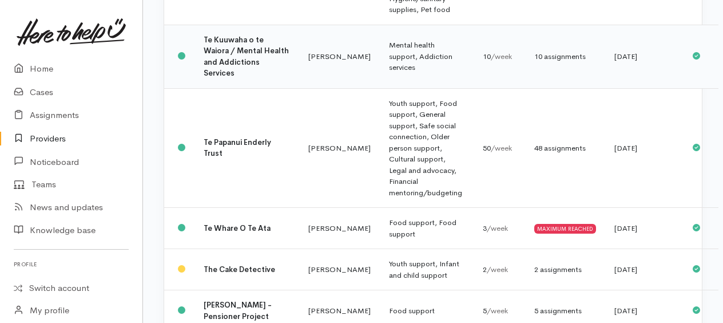
click at [380, 88] on td "Mental health support, Addiction services" at bounding box center [427, 56] width 94 height 63
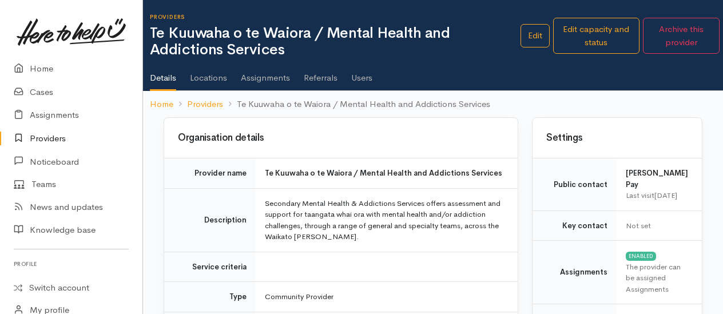
drag, startPoint x: 268, startPoint y: 84, endPoint x: 261, endPoint y: 71, distance: 14.1
click at [268, 84] on link "Assignments" at bounding box center [265, 74] width 49 height 32
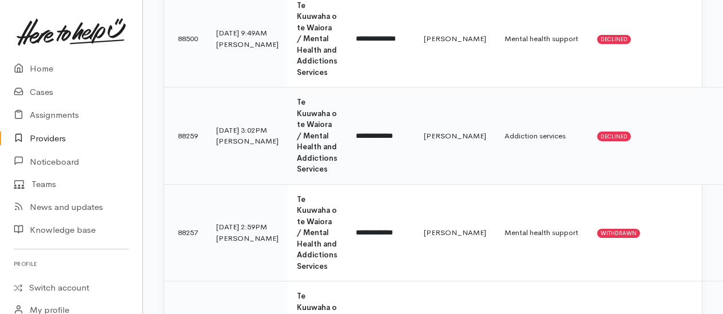
scroll to position [229, 0]
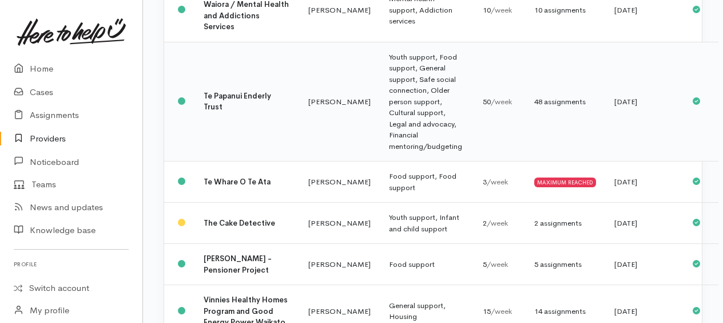
scroll to position [1003, 0]
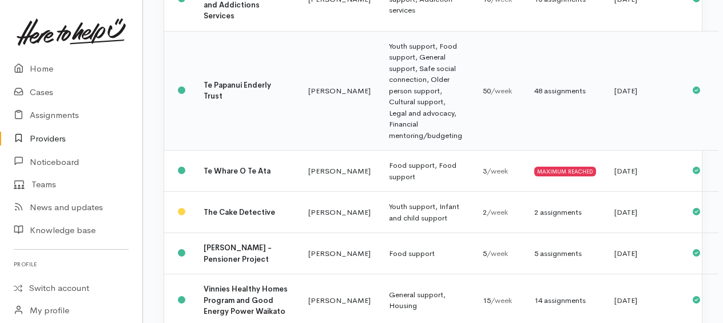
click at [534, 97] on div "48 assignments" at bounding box center [565, 90] width 62 height 11
